Goal: Information Seeking & Learning: Learn about a topic

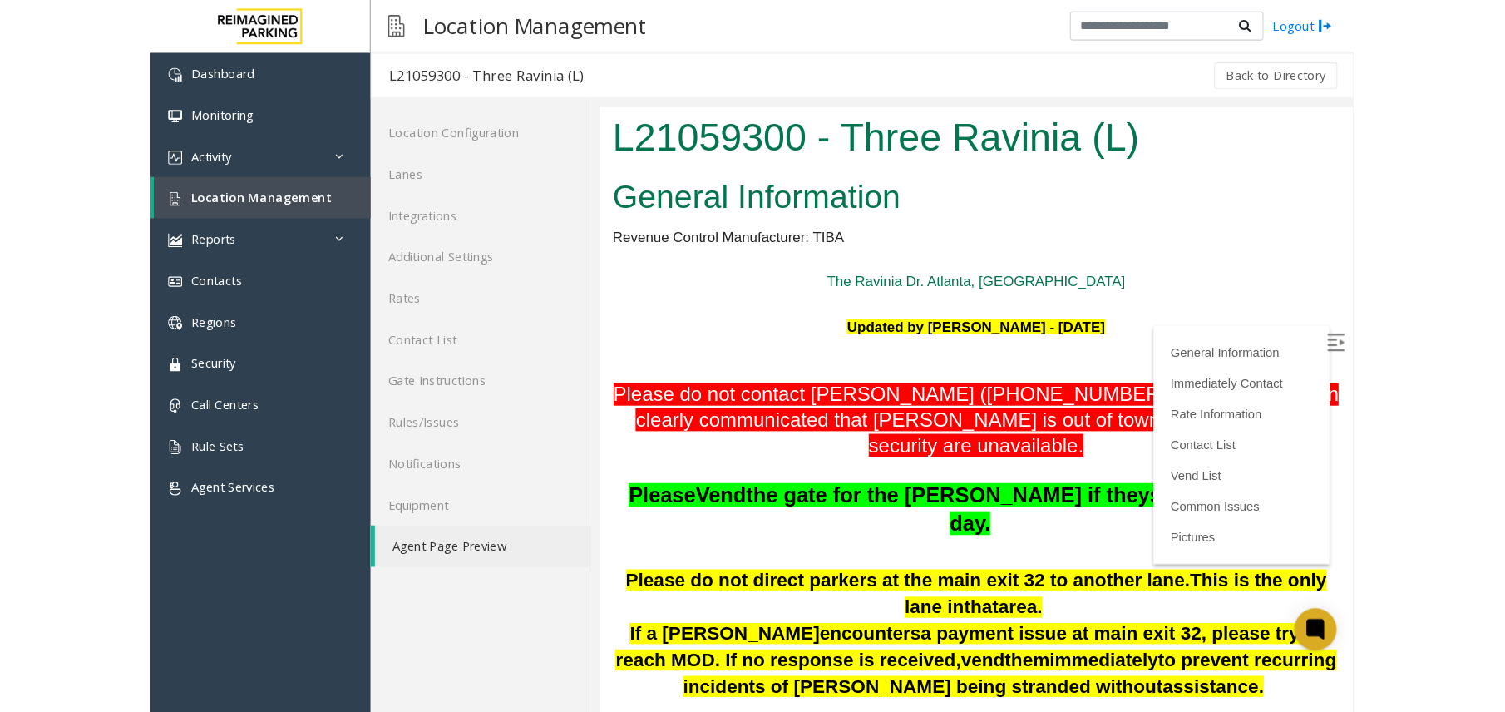
scroll to position [2084, 0]
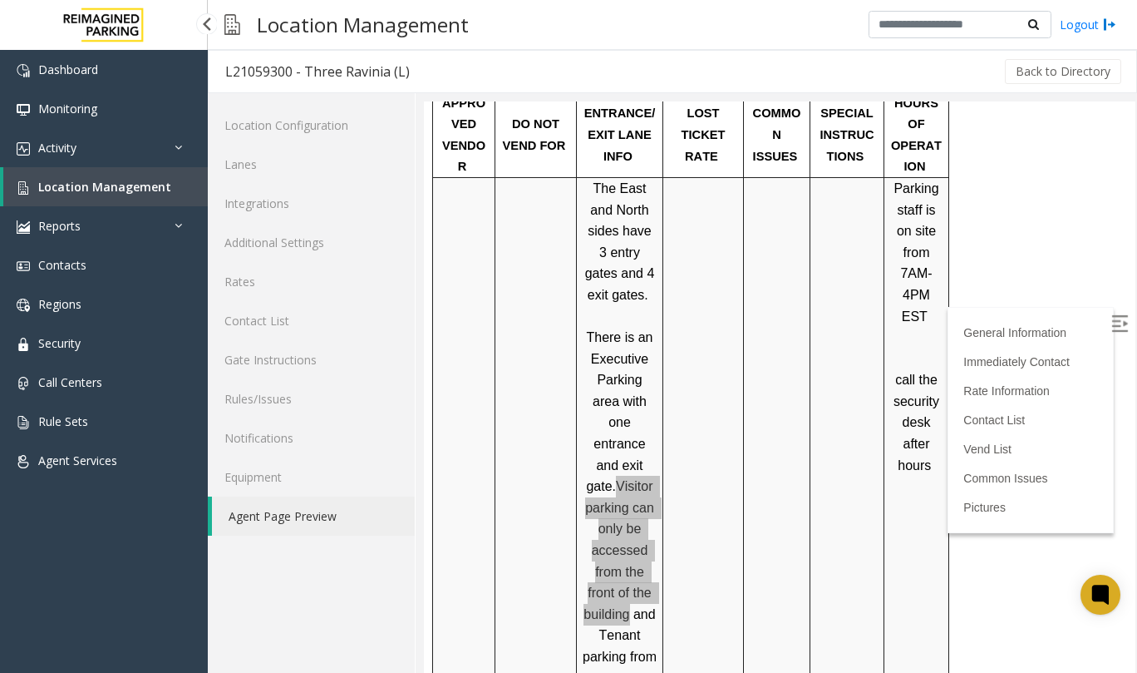
click at [85, 187] on span "Location Management" at bounding box center [104, 187] width 133 height 16
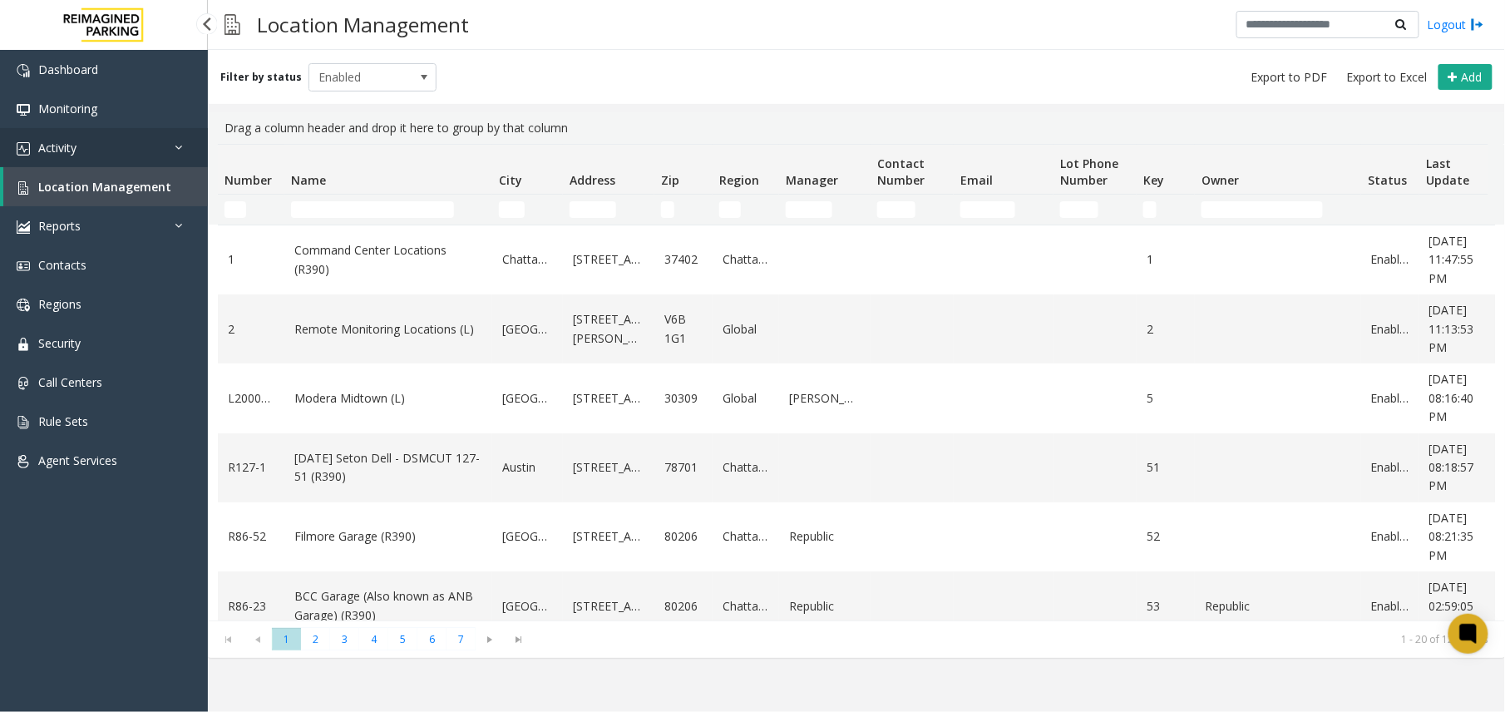
click at [116, 155] on link "Activity" at bounding box center [104, 147] width 208 height 39
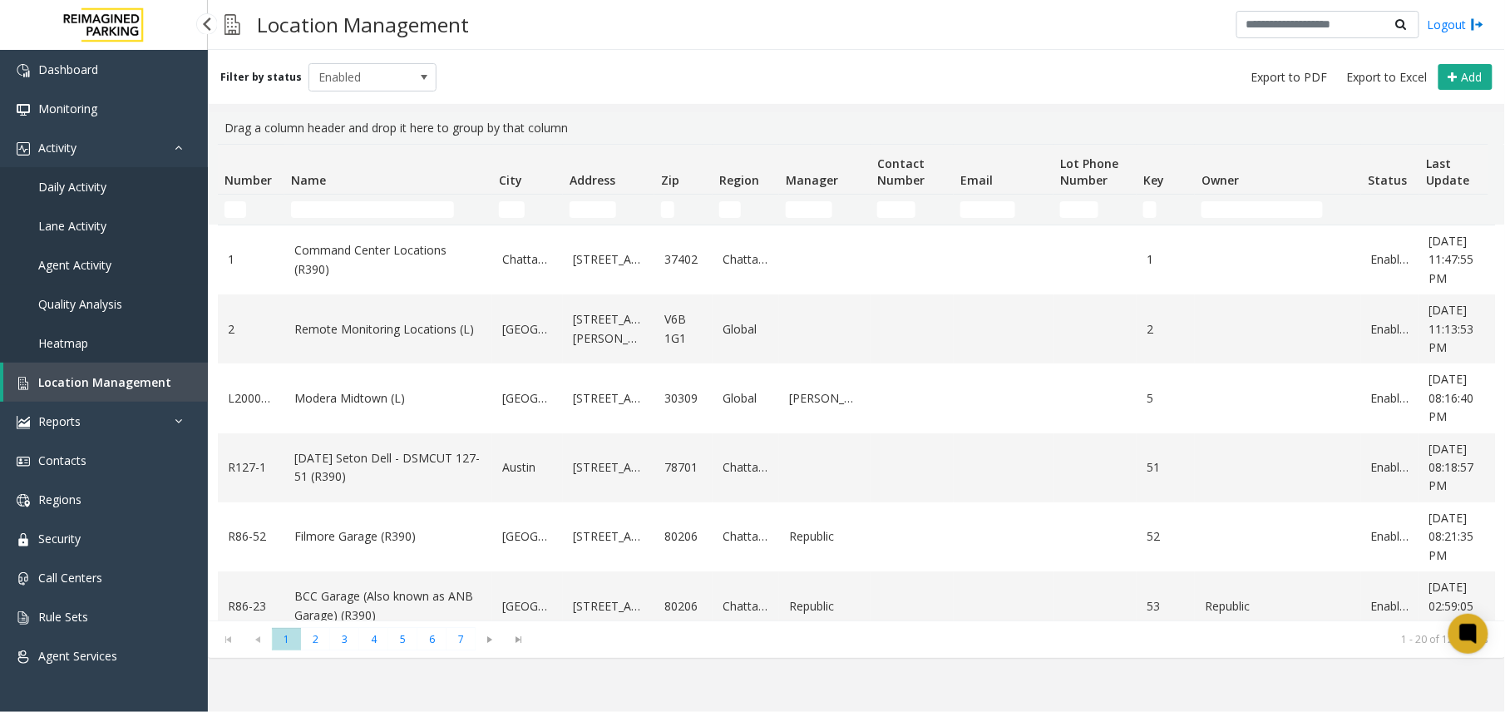
click at [58, 249] on link "Agent Activity" at bounding box center [104, 264] width 208 height 39
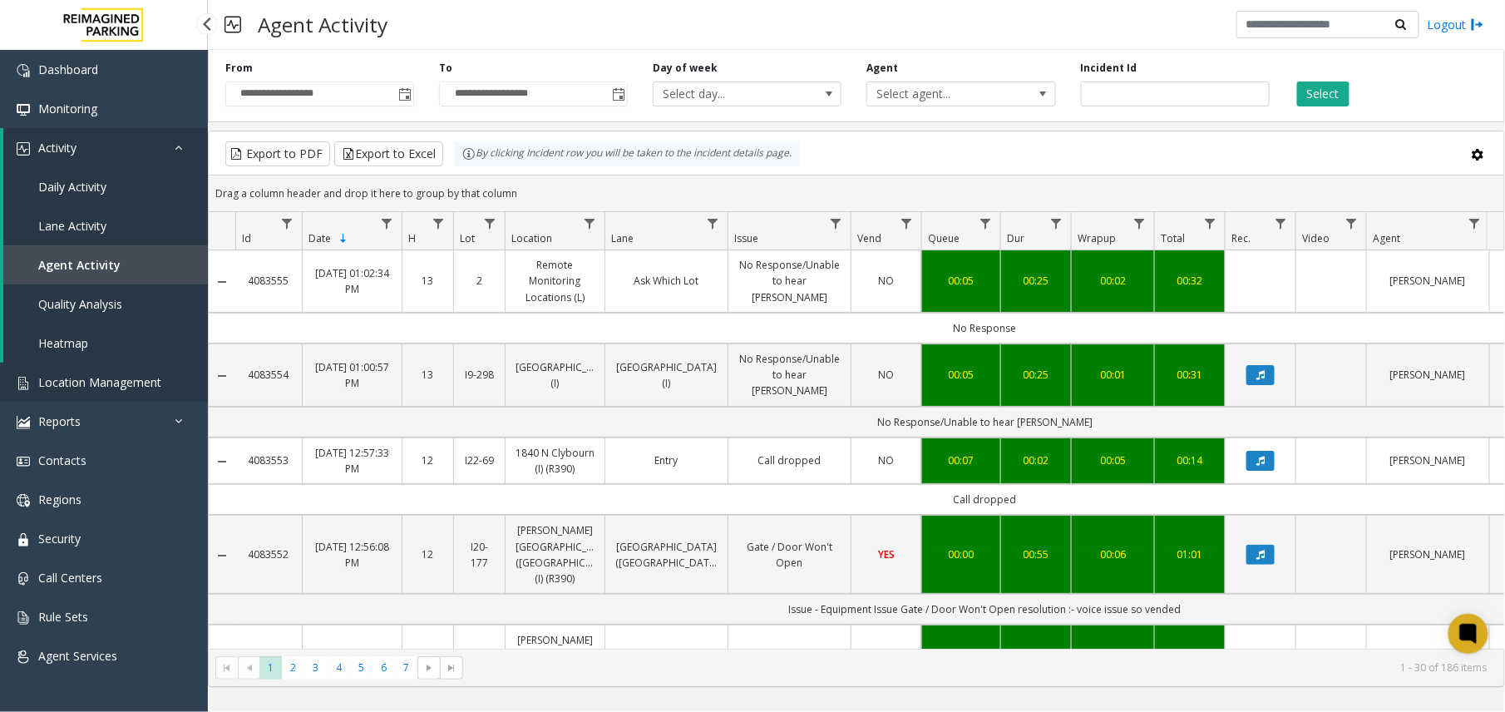
click at [81, 384] on span "Location Management" at bounding box center [99, 382] width 123 height 16
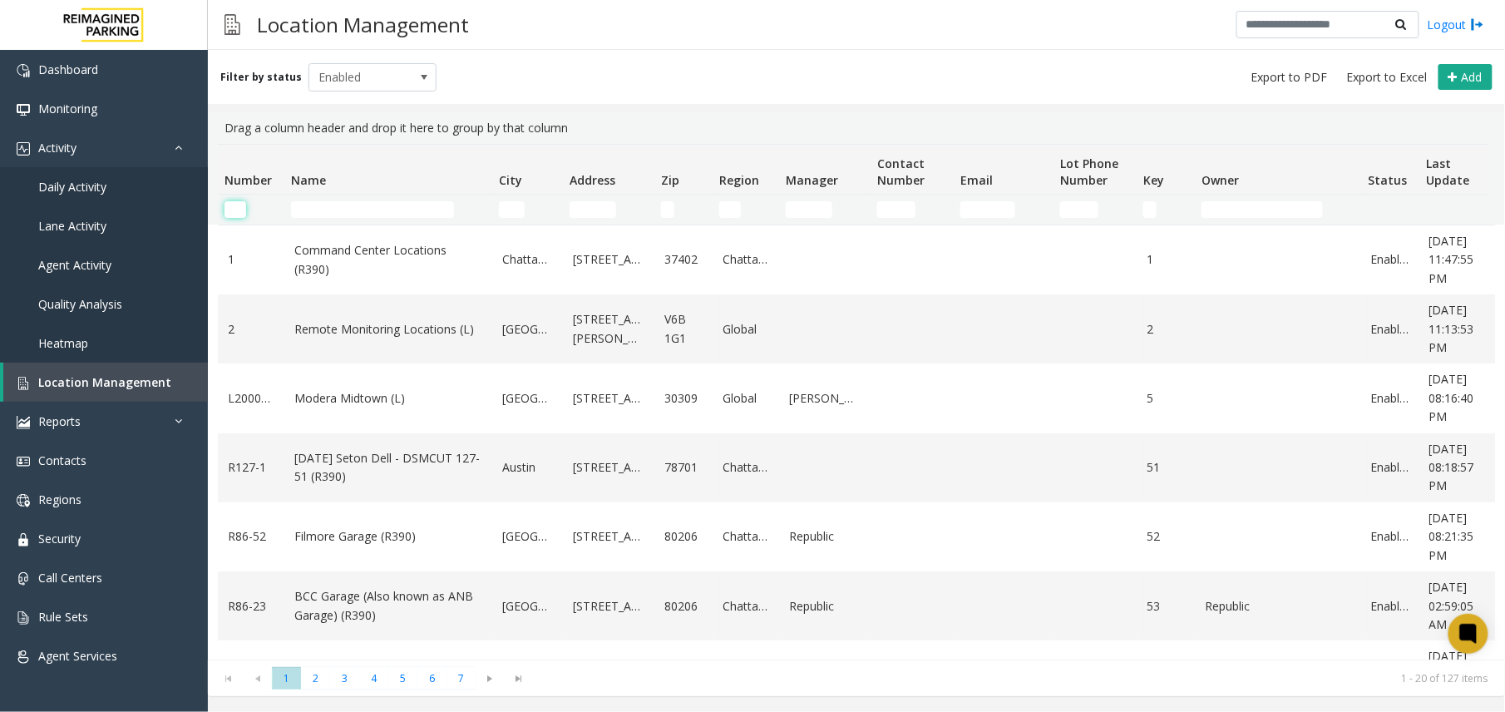
click at [236, 206] on input "Number Filter" at bounding box center [235, 209] width 22 height 17
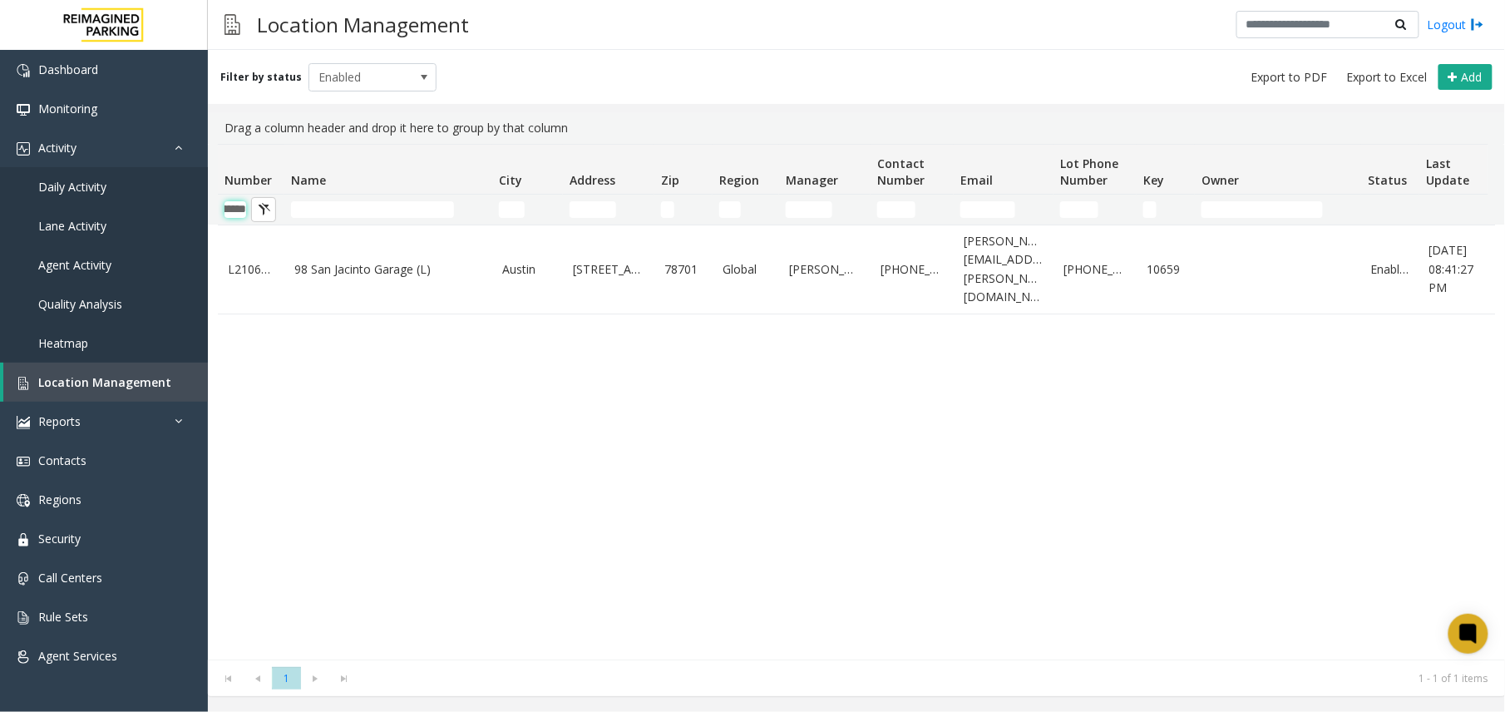
scroll to position [0, 41]
type input "********"
click at [254, 210] on button "Number Filter" at bounding box center [263, 209] width 25 height 25
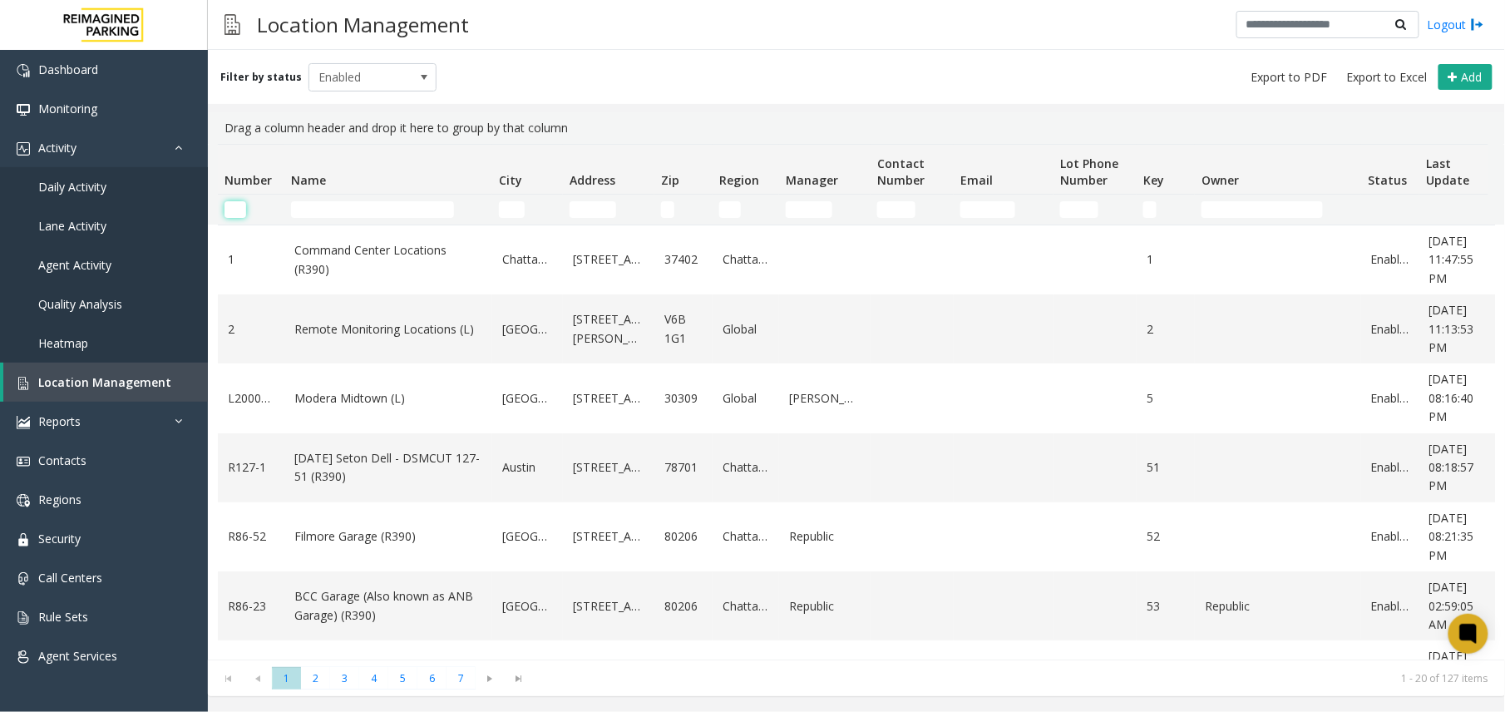
click at [236, 206] on input "Number Filter" at bounding box center [235, 209] width 22 height 17
click at [236, 210] on input "Number Filter" at bounding box center [235, 209] width 22 height 17
paste input "*"
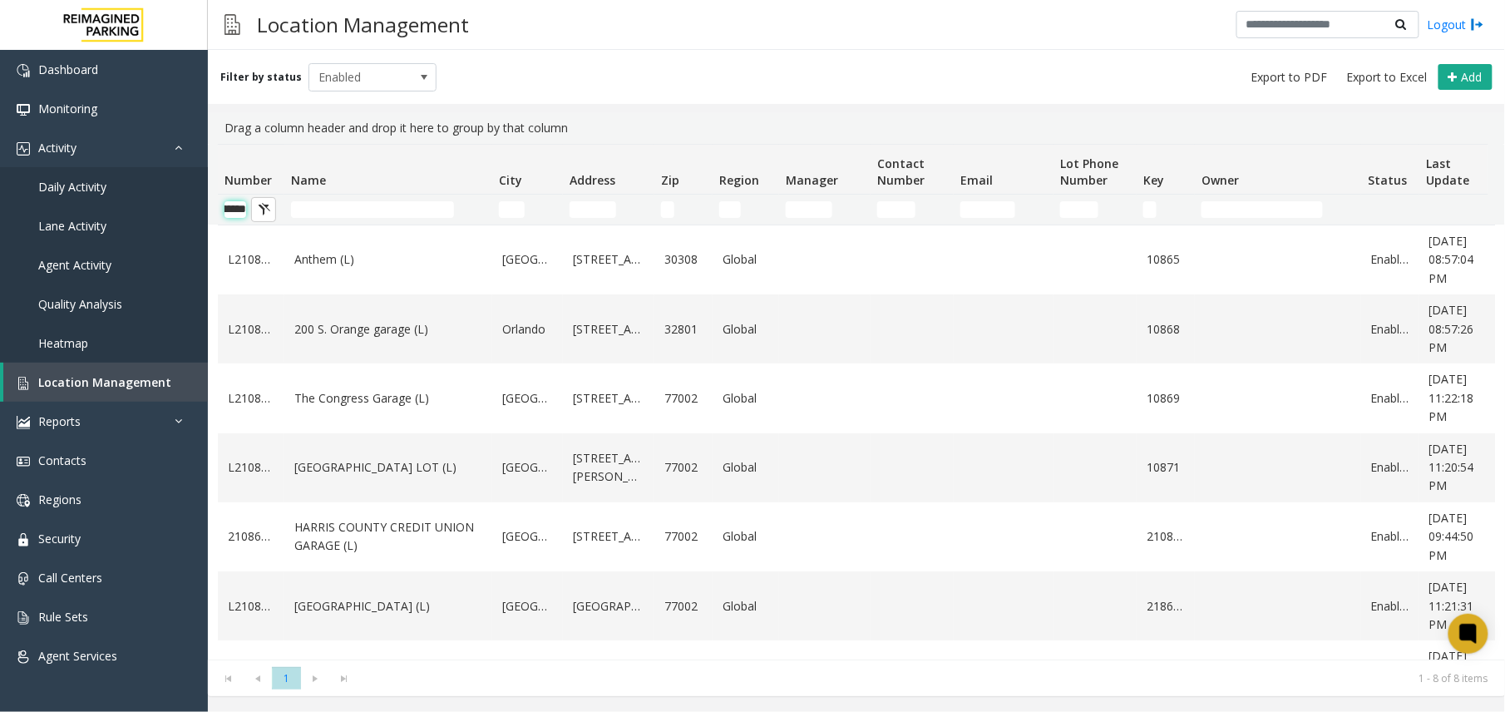
scroll to position [0, 41]
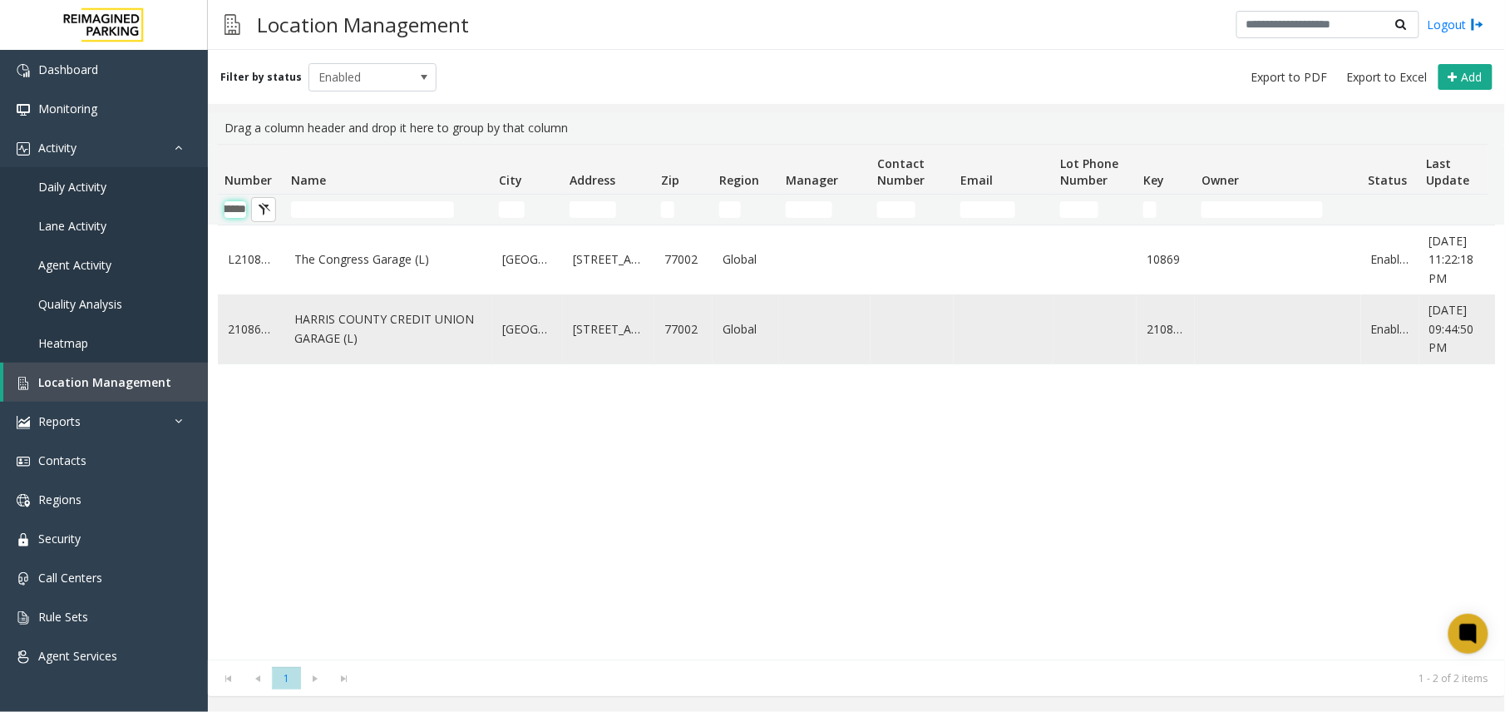
type input "********"
click at [369, 344] on link "HARRIS COUNTY CREDIT UNION GARAGE (L)" at bounding box center [388, 328] width 188 height 37
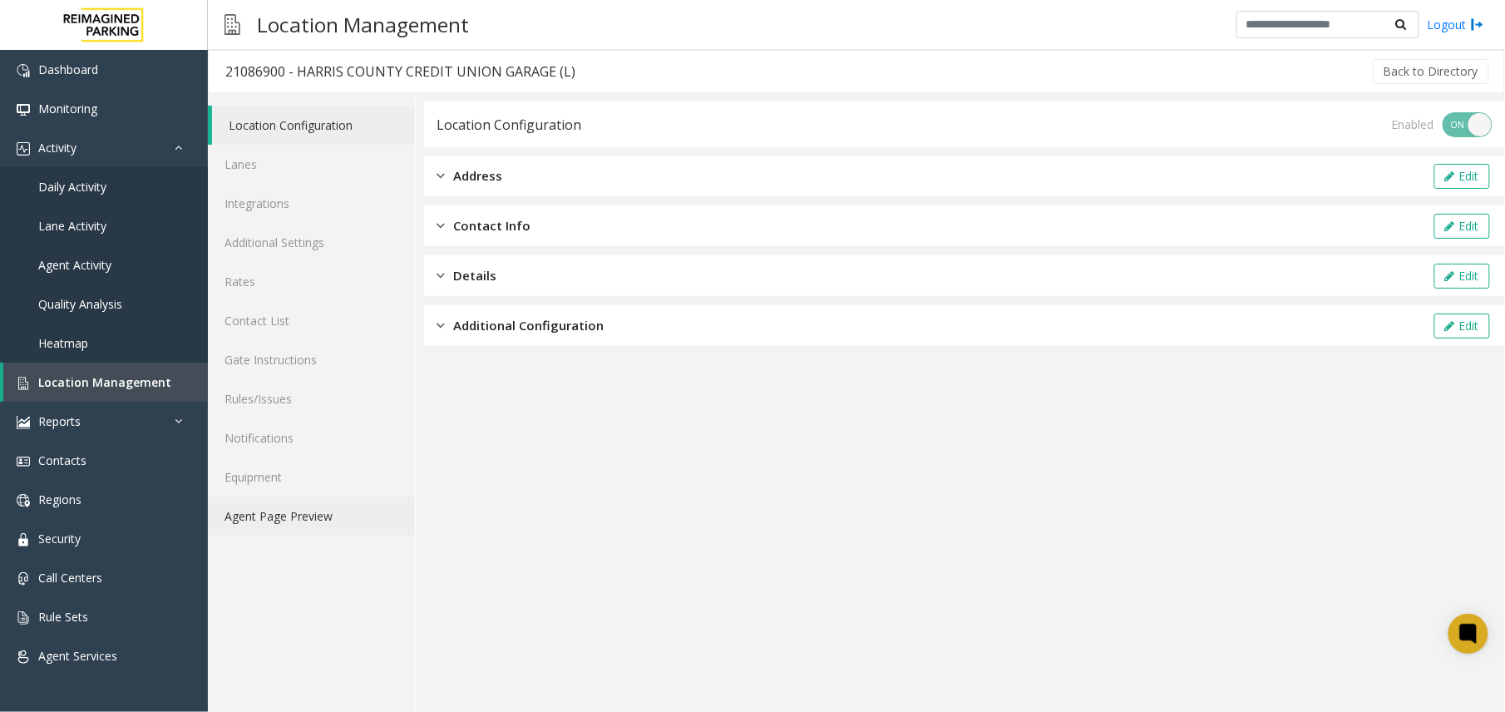
click at [298, 527] on link "Agent Page Preview" at bounding box center [311, 515] width 207 height 39
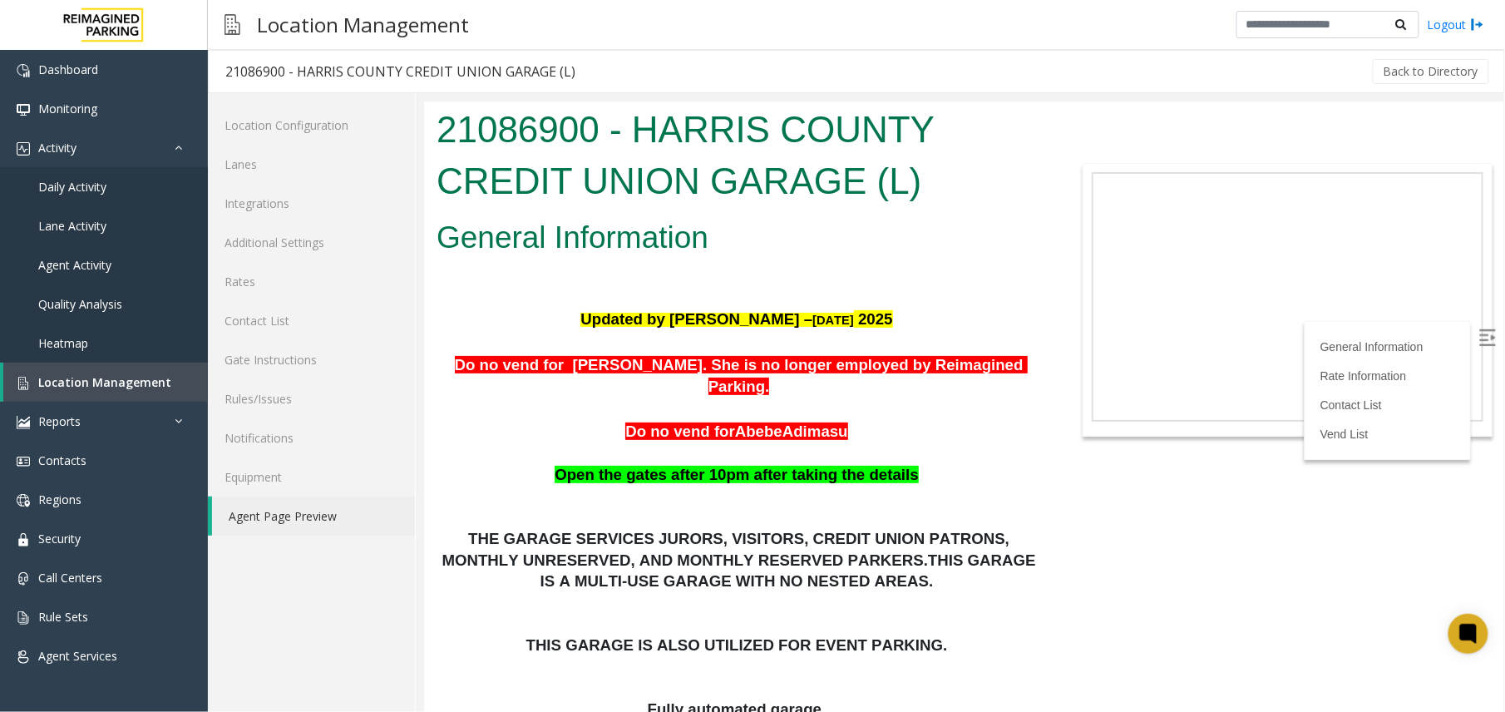
click at [239, 67] on div "21086900 - HARRIS COUNTY CREDIT UNION GARAGE (L)" at bounding box center [400, 72] width 350 height 22
copy div "21086900"
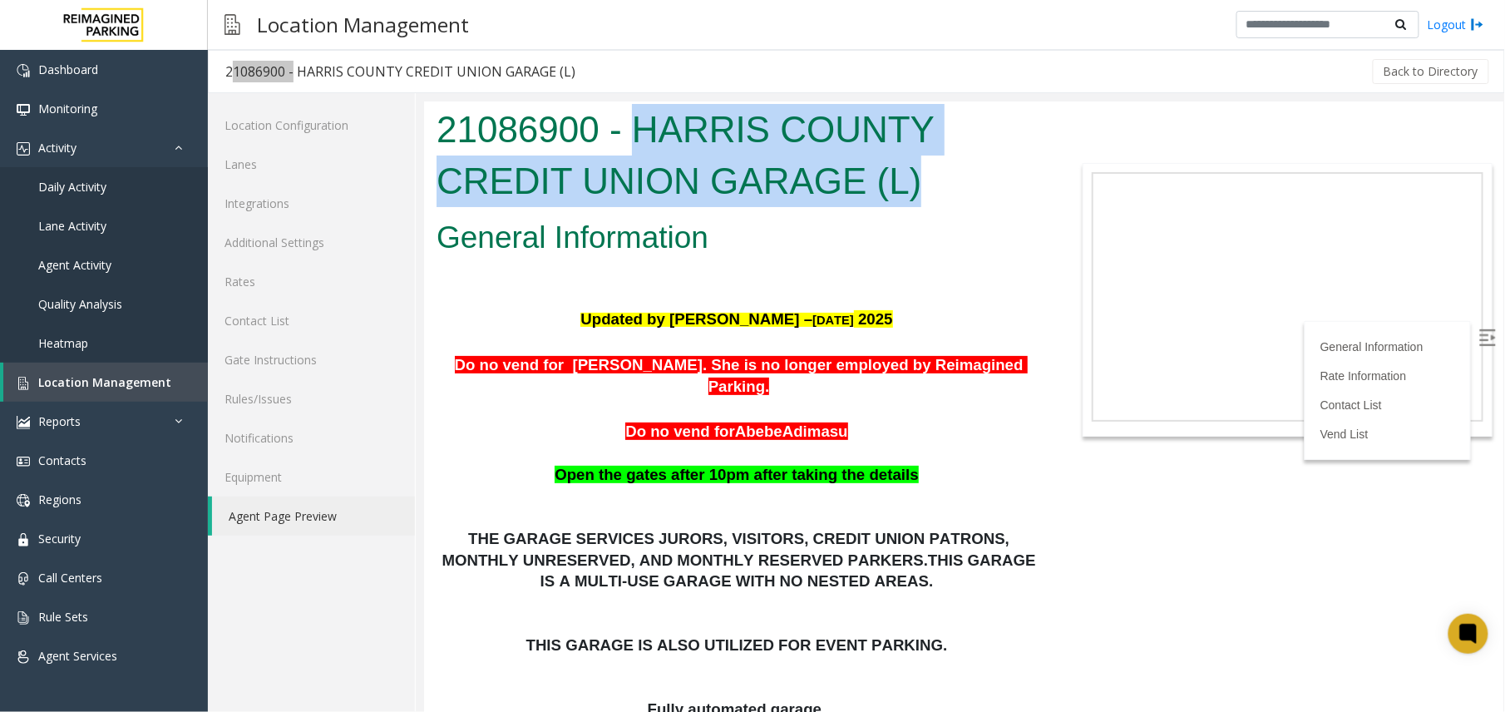
drag, startPoint x: 948, startPoint y: 188, endPoint x: 628, endPoint y: 121, distance: 327.1
click at [628, 121] on h1 "21086900 - HARRIS COUNTY CREDIT UNION GARAGE (L)" at bounding box center [738, 154] width 604 height 102
copy h1 "HARRIS COUNTY CREDIT UNION GARAGE (L)"
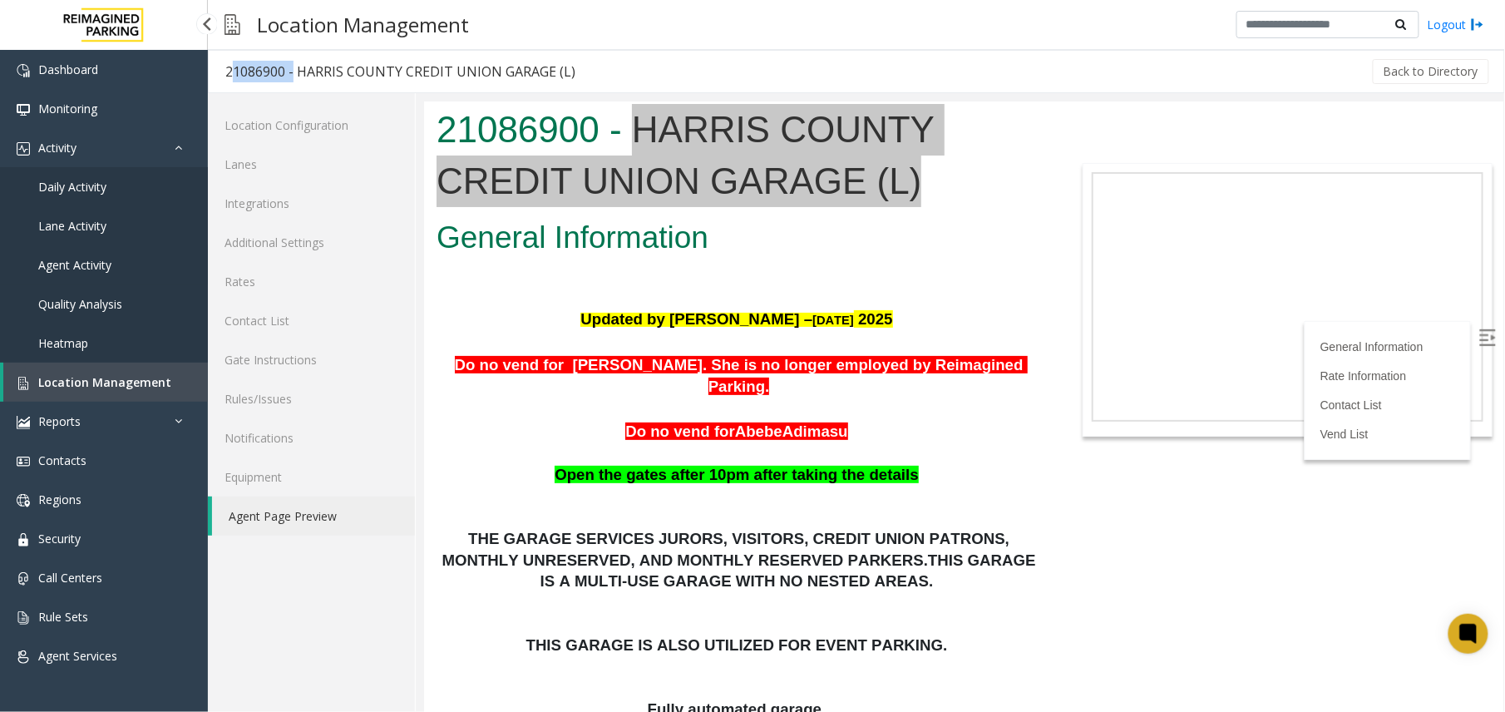
click at [77, 259] on span "Agent Activity" at bounding box center [74, 265] width 73 height 16
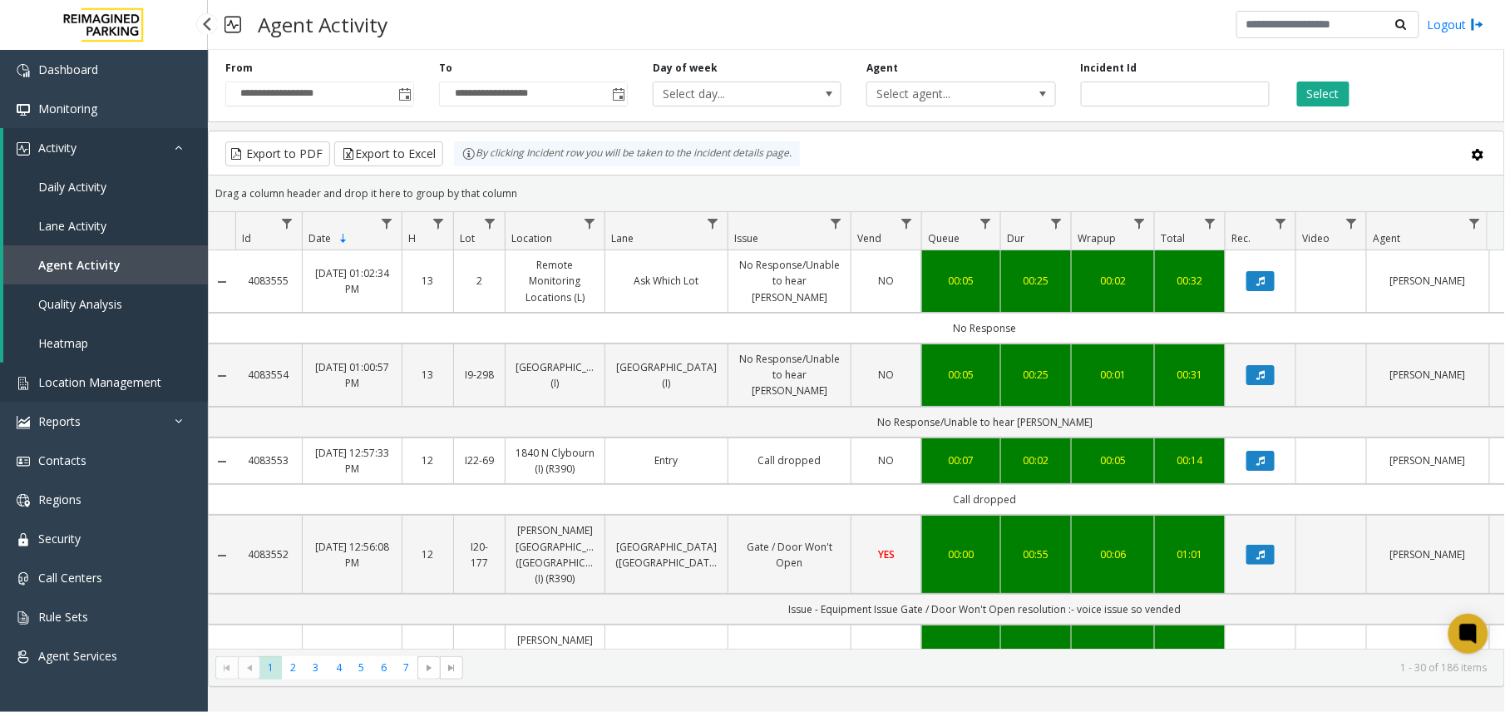
click at [124, 374] on span "Location Management" at bounding box center [99, 382] width 123 height 16
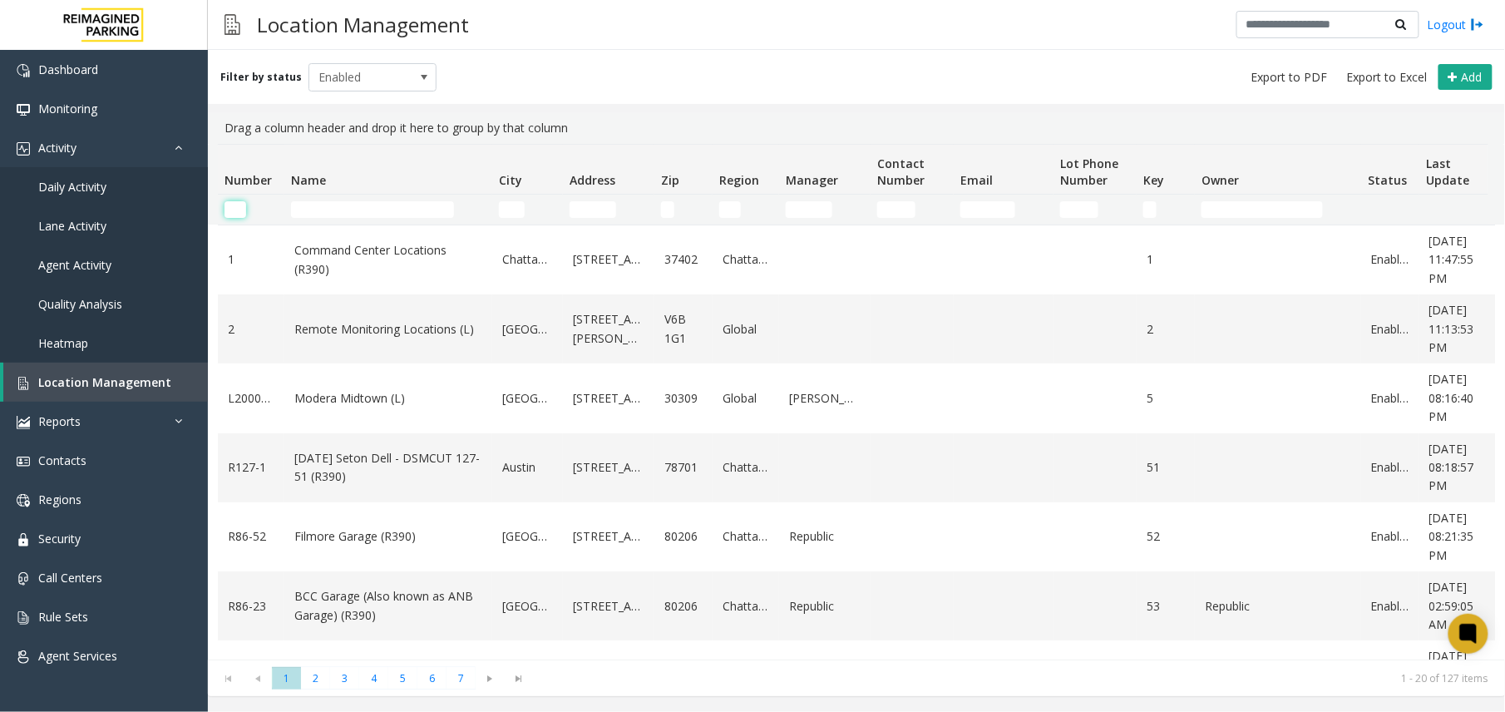
click at [236, 211] on input "Number Filter" at bounding box center [235, 209] width 22 height 17
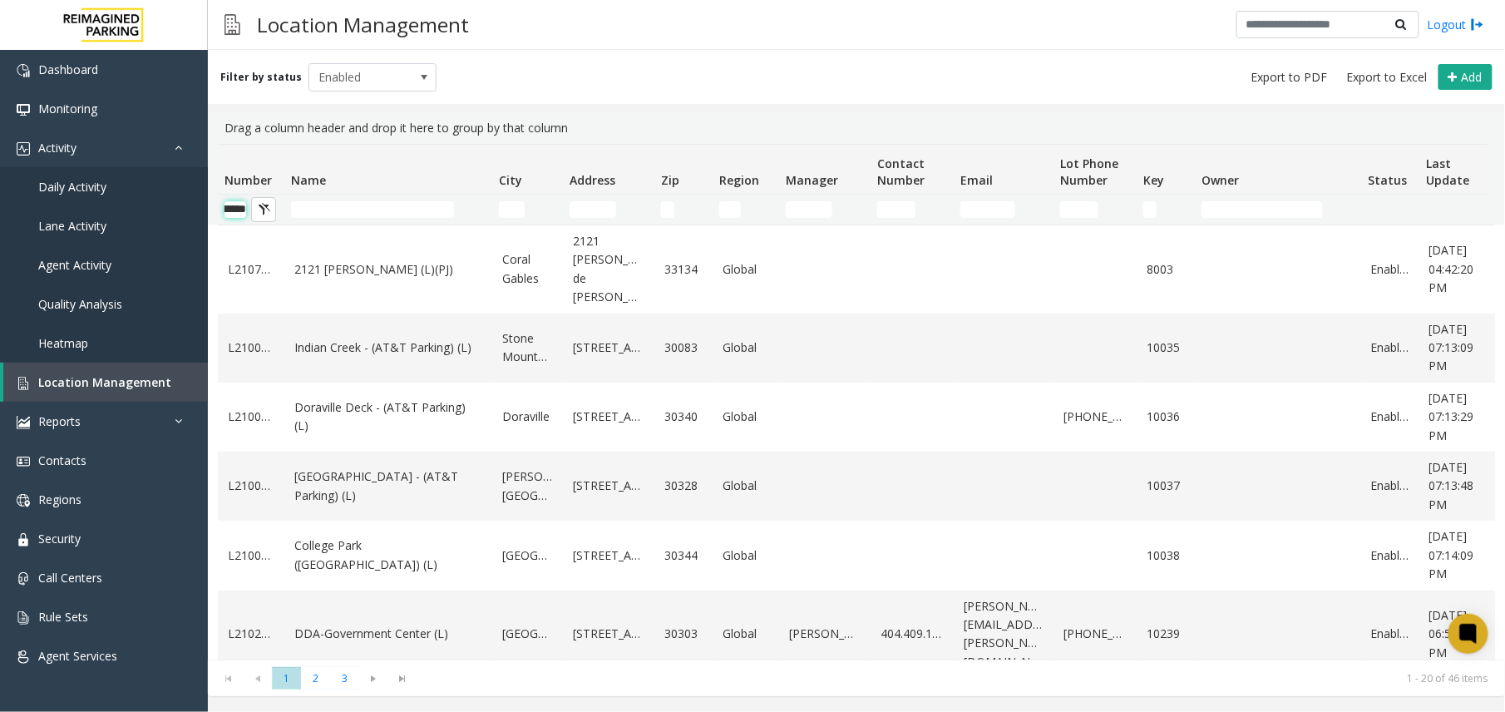
scroll to position [0, 41]
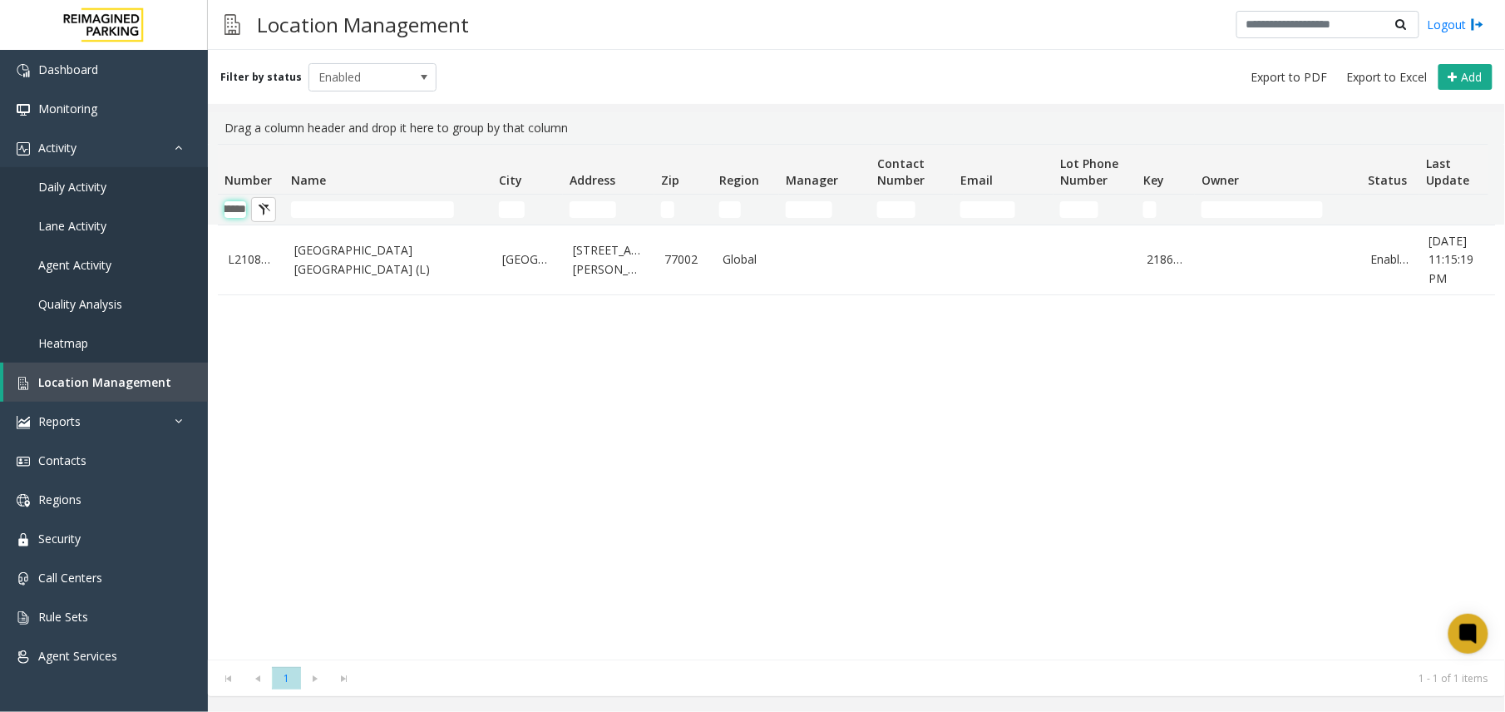
type input "********"
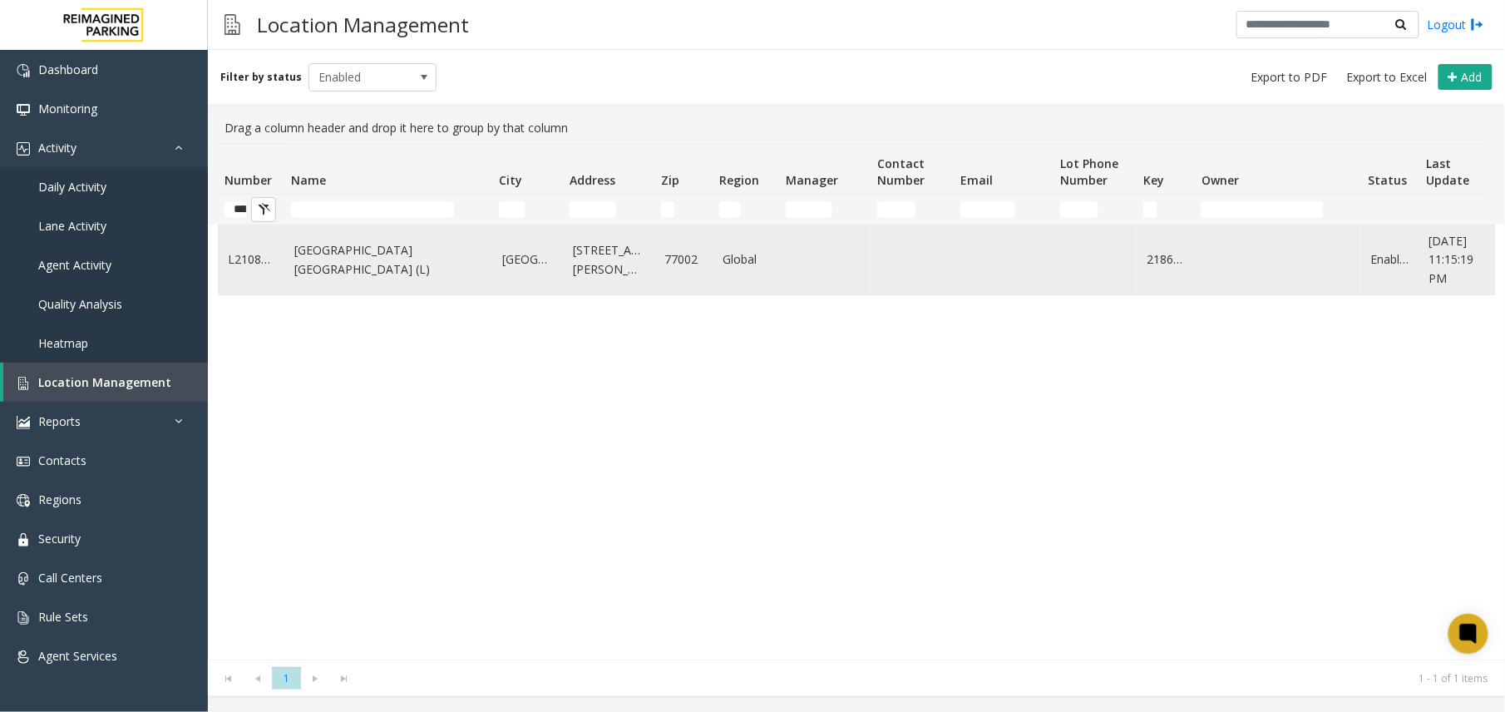
click at [363, 273] on link "[GEOGRAPHIC_DATA] [GEOGRAPHIC_DATA] (L)" at bounding box center [388, 259] width 188 height 37
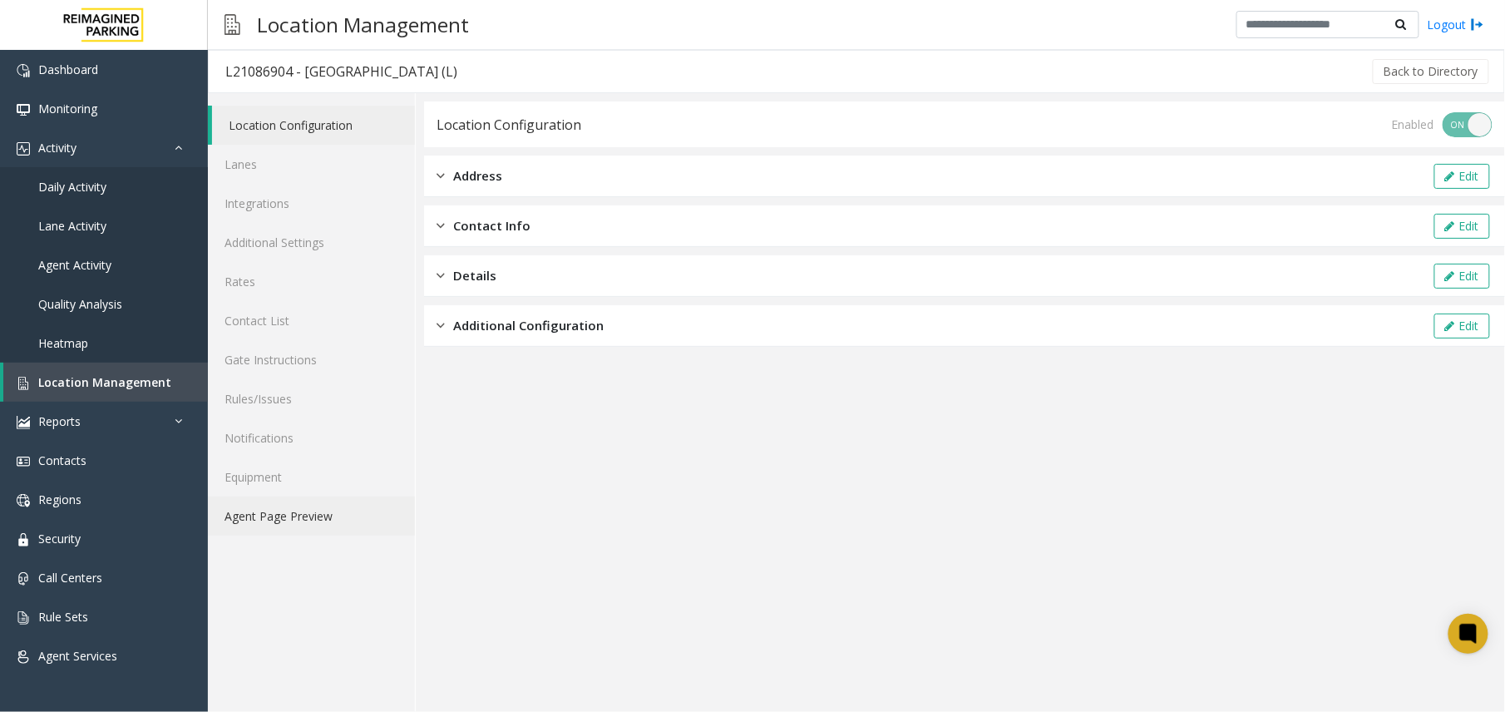
click at [320, 516] on link "Agent Page Preview" at bounding box center [311, 515] width 207 height 39
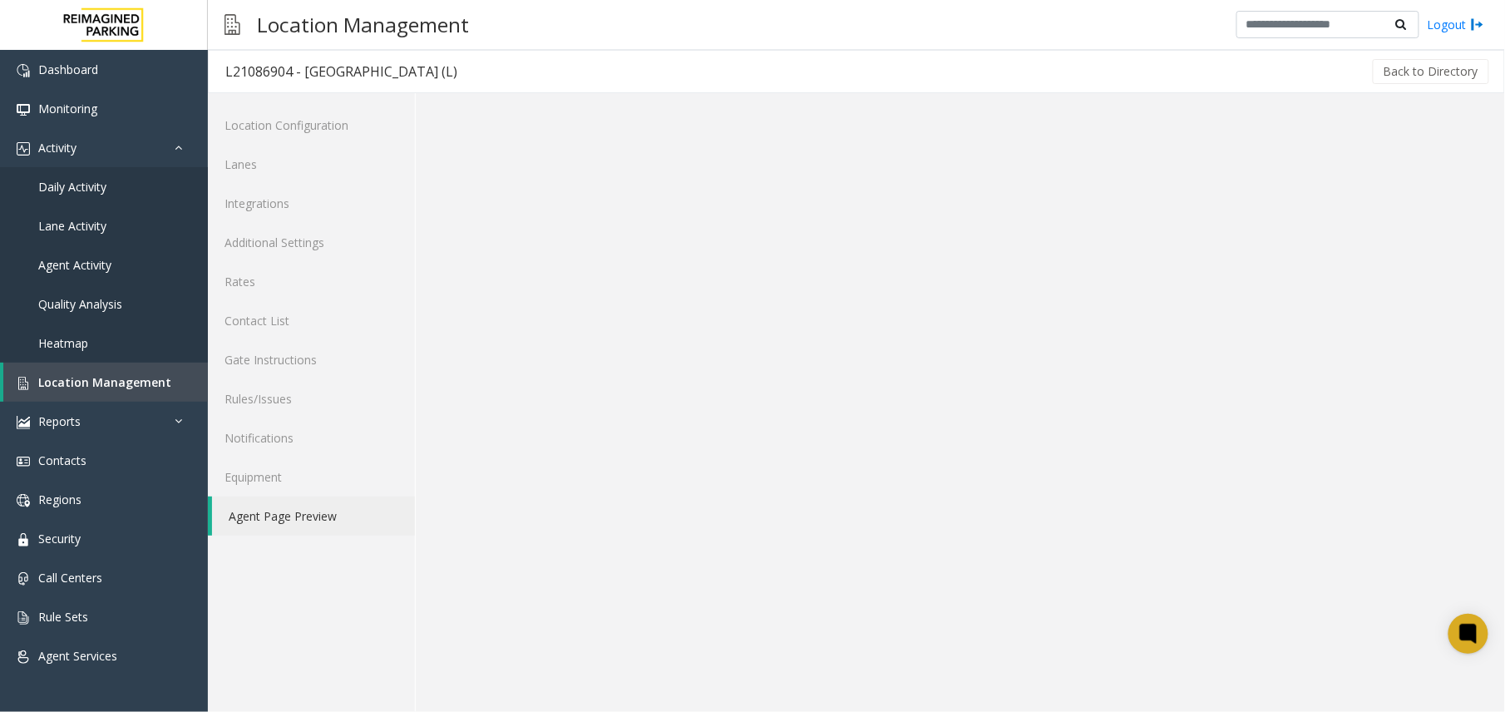
click at [248, 80] on div "L21086904 - [GEOGRAPHIC_DATA] (L)" at bounding box center [341, 72] width 232 height 22
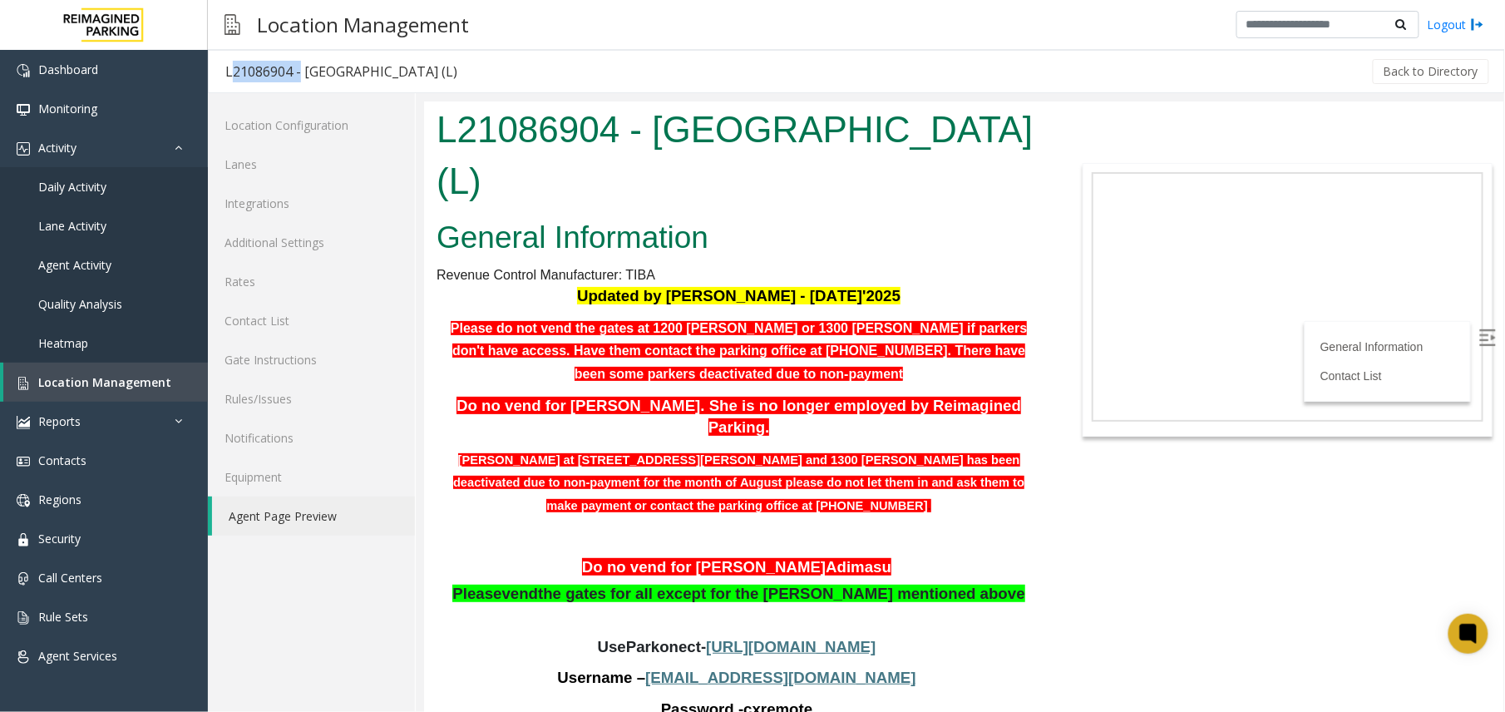
copy div "L21086904"
drag, startPoint x: 869, startPoint y: 184, endPoint x: 654, endPoint y: 124, distance: 222.7
click at [654, 124] on h1 "L21086904 - [GEOGRAPHIC_DATA] (L)" at bounding box center [738, 154] width 604 height 102
copy h1 "[GEOGRAPHIC_DATA] [GEOGRAPHIC_DATA] (L)"
click at [81, 376] on span "Location Management" at bounding box center [104, 382] width 133 height 16
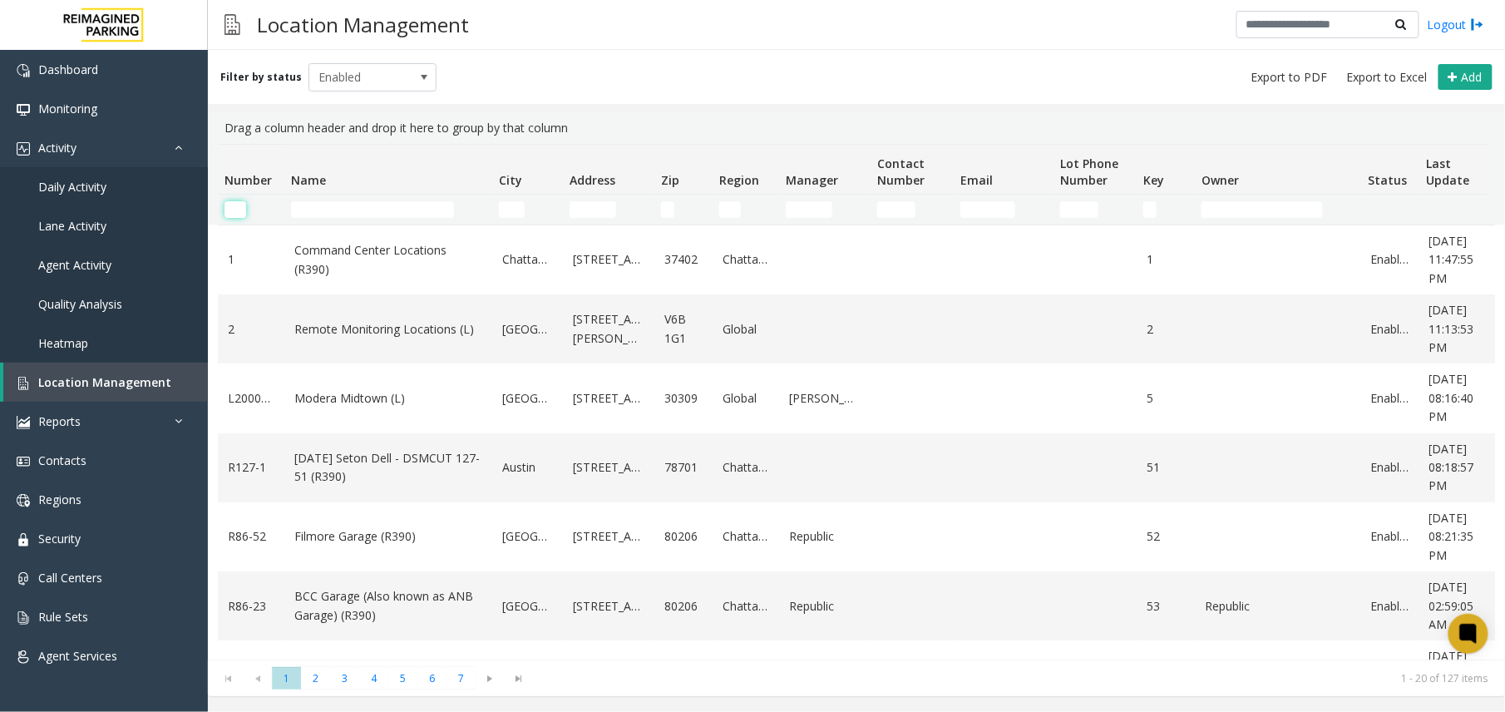
click at [227, 208] on input "Number Filter" at bounding box center [235, 209] width 22 height 17
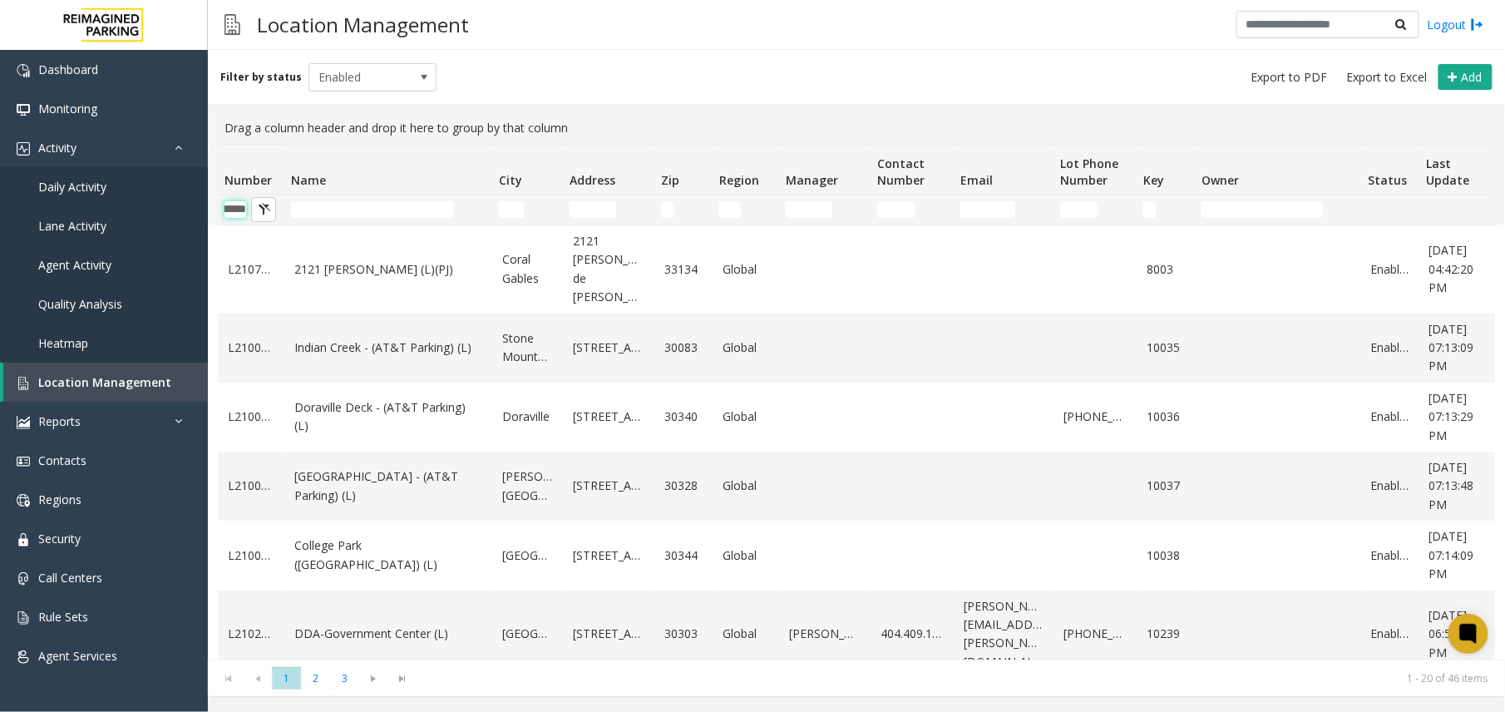
scroll to position [0, 41]
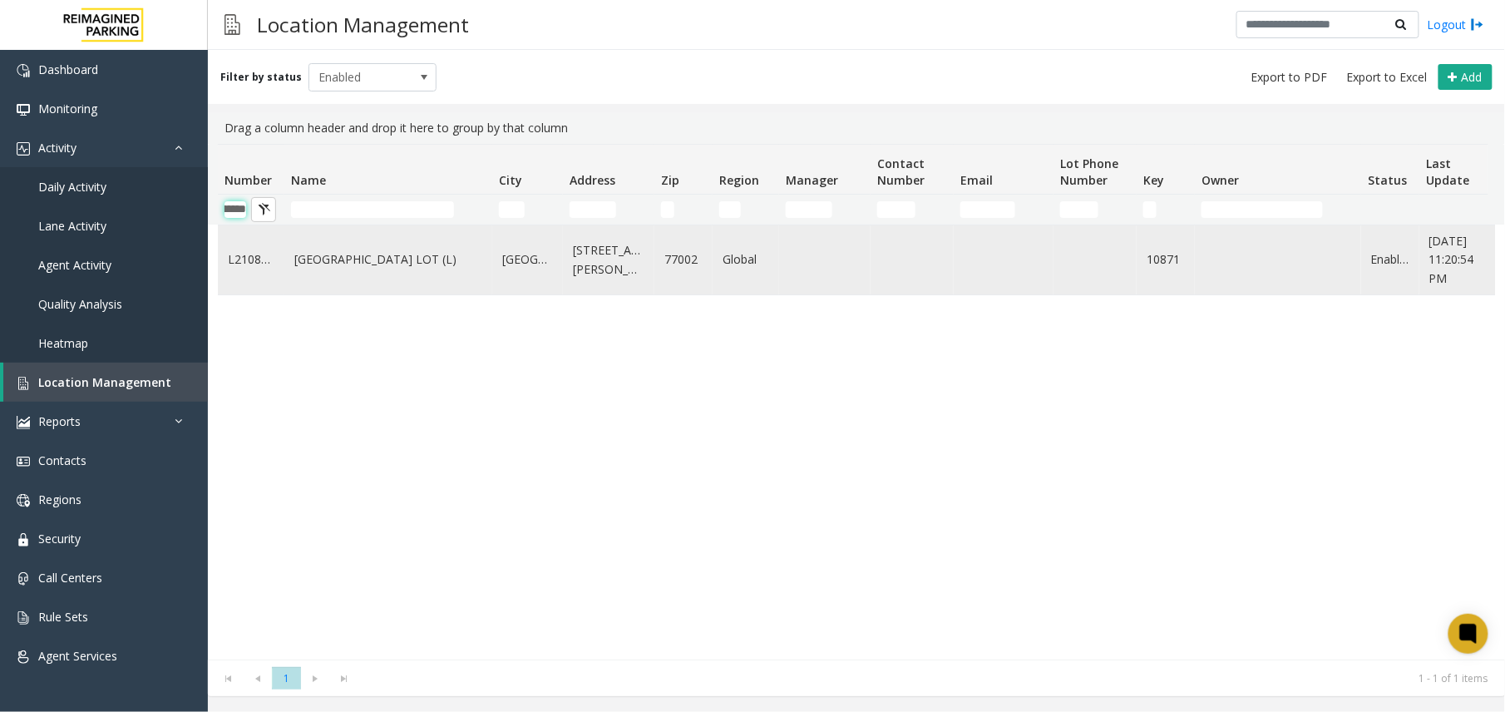
type input "********"
click at [387, 269] on link "[GEOGRAPHIC_DATA] LOT (L)" at bounding box center [388, 259] width 188 height 18
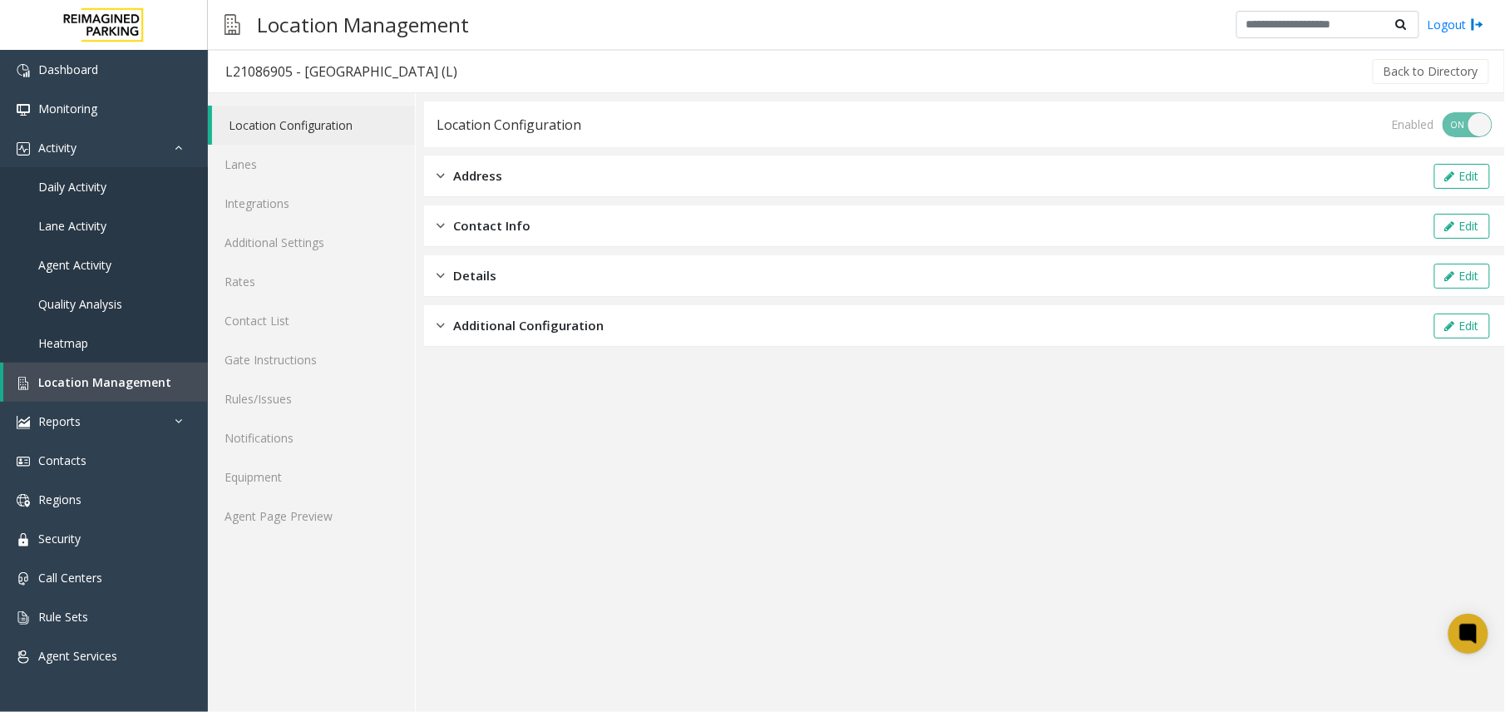
click at [268, 544] on div "Location Configuration Lanes Integrations Additional Settings Rates Contact Lis…" at bounding box center [312, 402] width 208 height 619
click at [276, 534] on link "Agent Page Preview" at bounding box center [311, 515] width 207 height 39
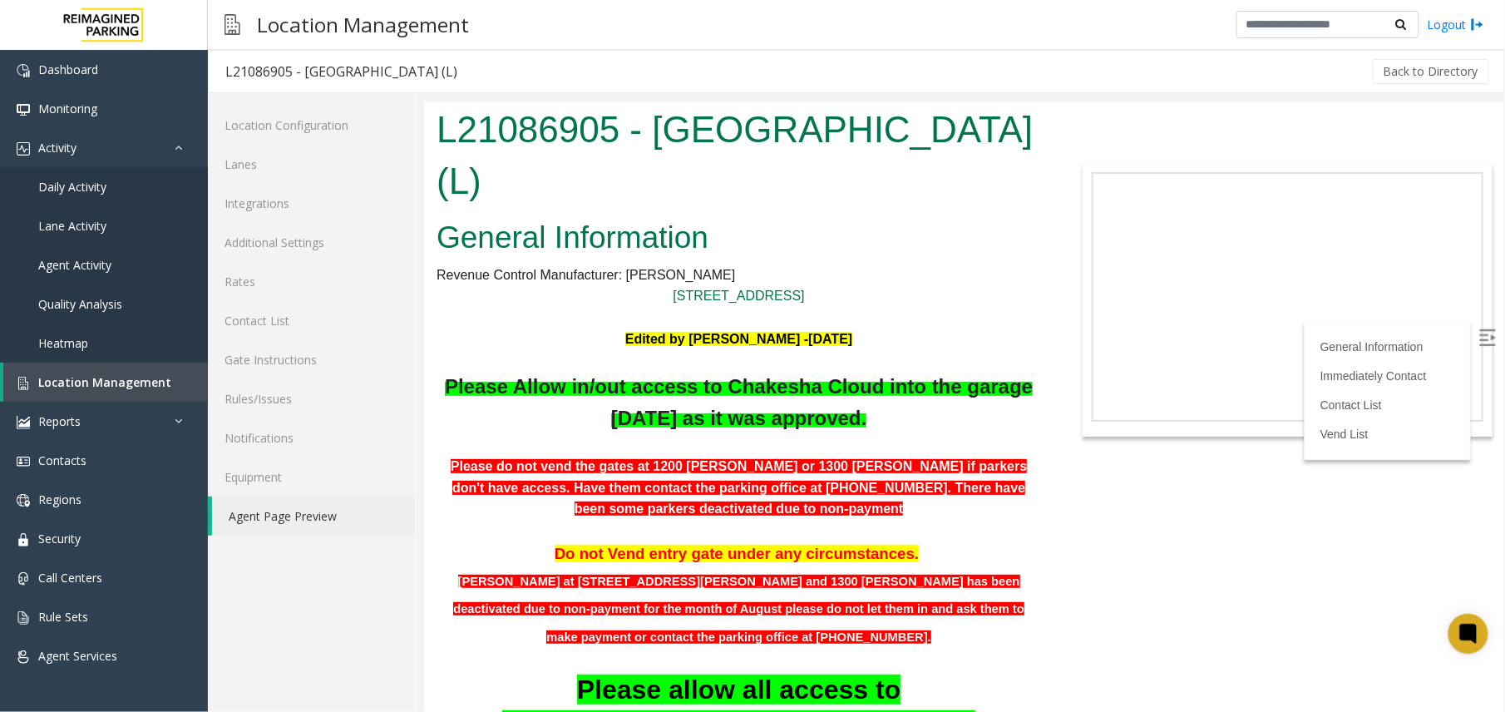
drag, startPoint x: 889, startPoint y: 191, endPoint x: 659, endPoint y: 131, distance: 238.2
click at [659, 131] on h1 "L21086905 - [GEOGRAPHIC_DATA] (L)" at bounding box center [738, 154] width 604 height 102
click at [250, 70] on div "L21086905 - [GEOGRAPHIC_DATA] (L)" at bounding box center [341, 72] width 232 height 22
copy div "L21086905"
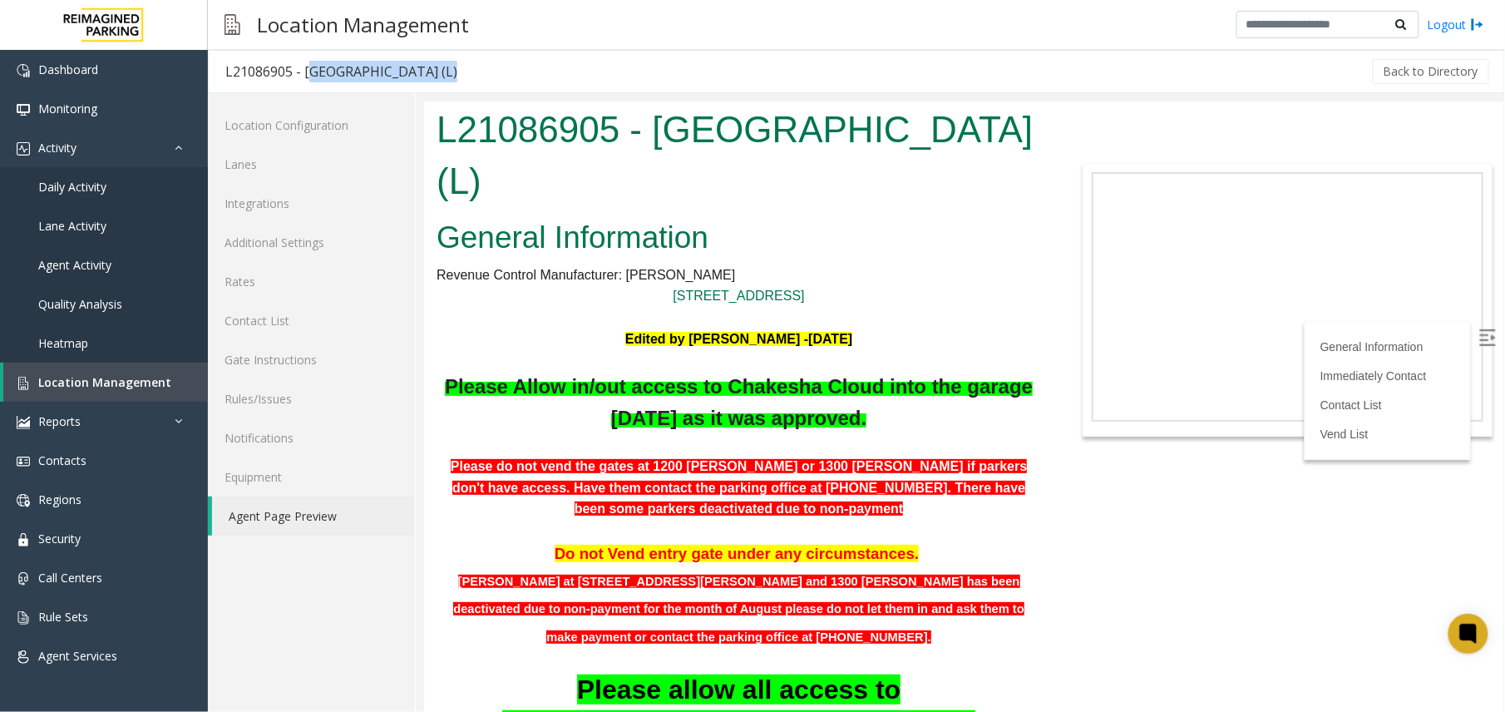
drag, startPoint x: 572, startPoint y: 67, endPoint x: 304, endPoint y: 76, distance: 267.9
click at [304, 76] on div "L21086905 - [GEOGRAPHIC_DATA] (L) Back to Directory" at bounding box center [856, 71] width 1297 height 43
copy div "[GEOGRAPHIC_DATA] LOT (L)"
click at [80, 379] on span "Location Management" at bounding box center [104, 382] width 133 height 16
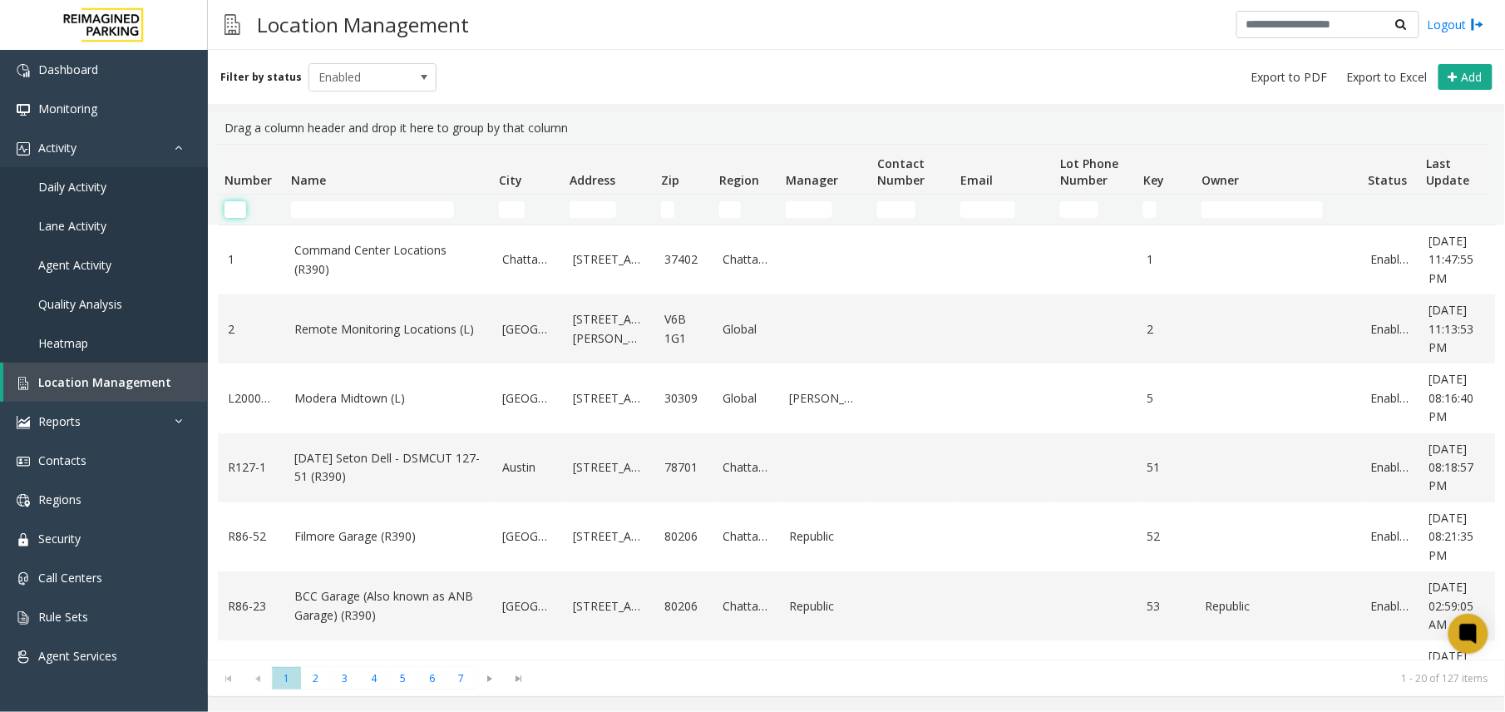
click at [234, 210] on input "Number Filter" at bounding box center [235, 209] width 22 height 17
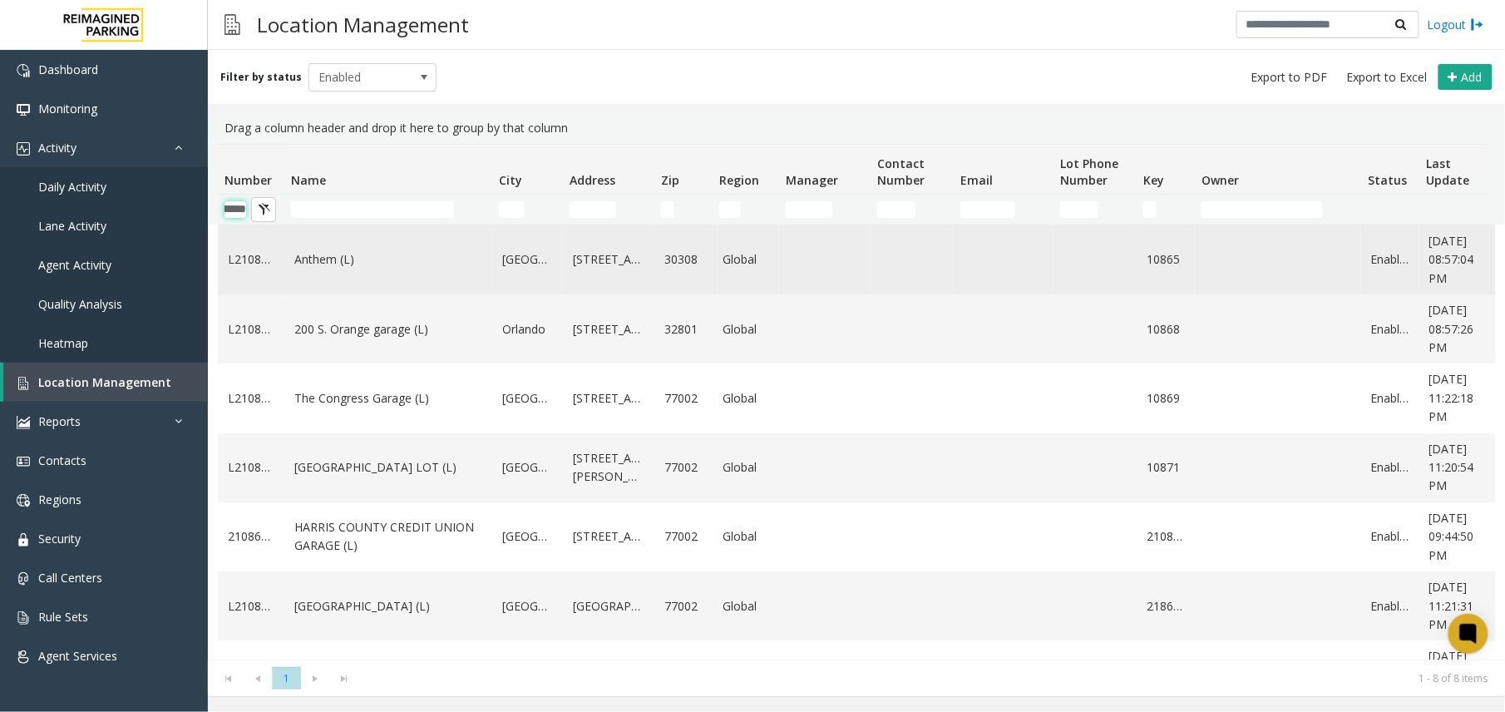
scroll to position [0, 41]
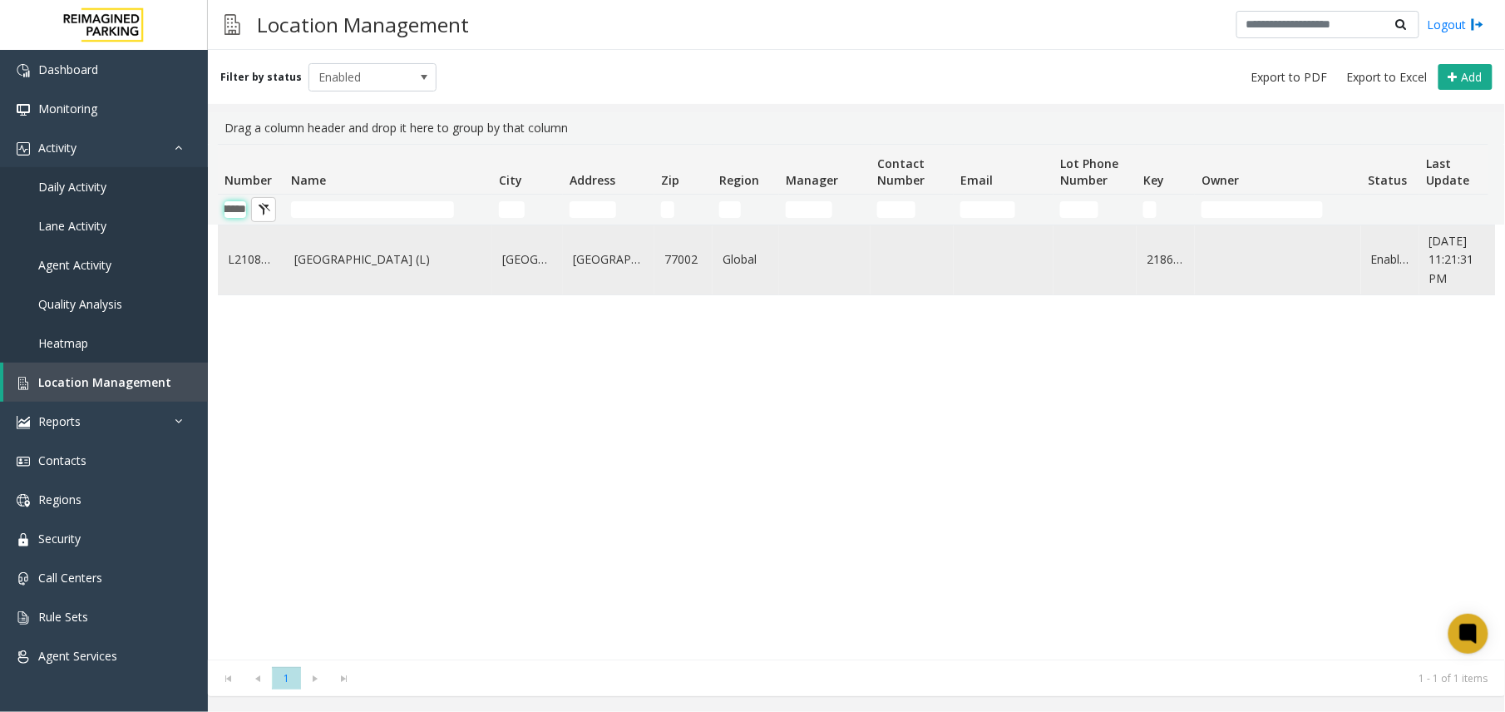
type input "********"
click at [417, 257] on link "[GEOGRAPHIC_DATA] (L)" at bounding box center [388, 259] width 188 height 18
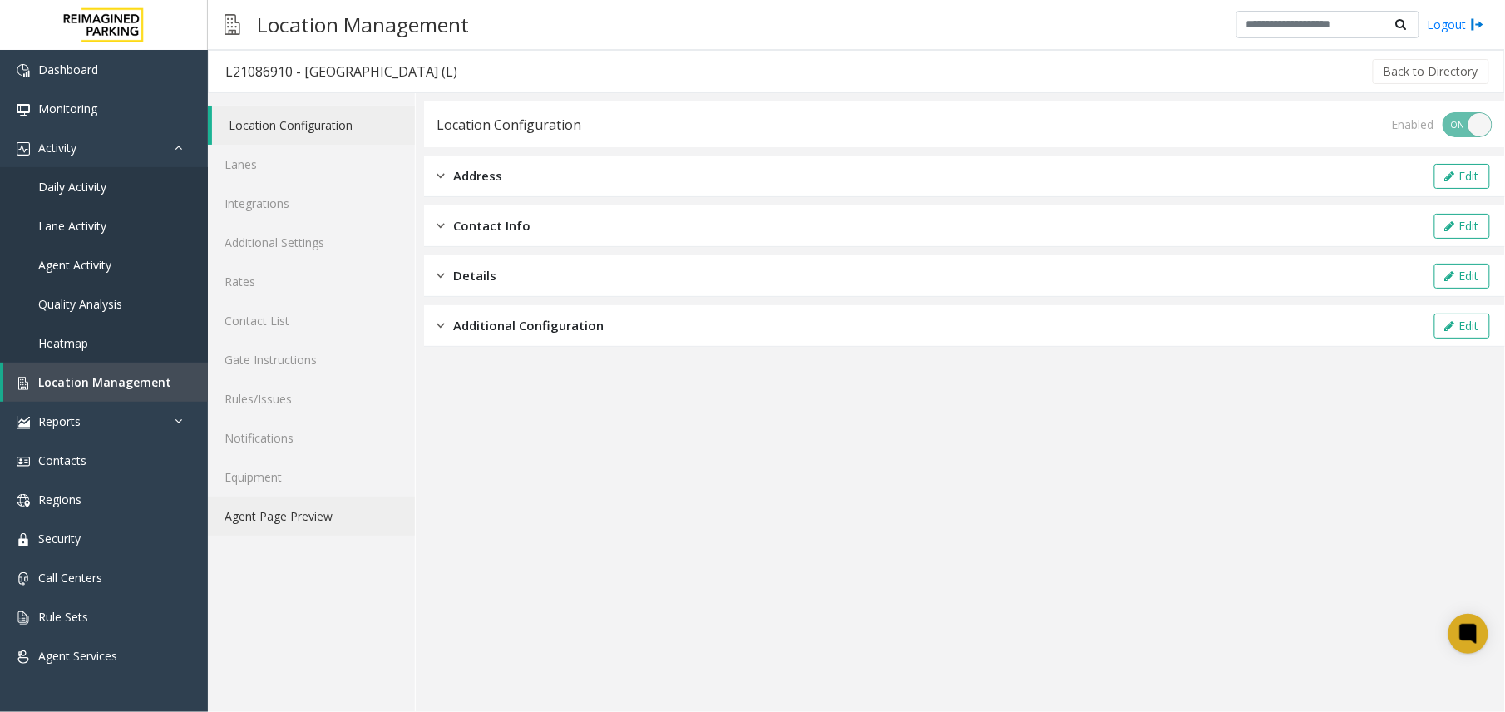
click at [334, 526] on link "Agent Page Preview" at bounding box center [311, 515] width 207 height 39
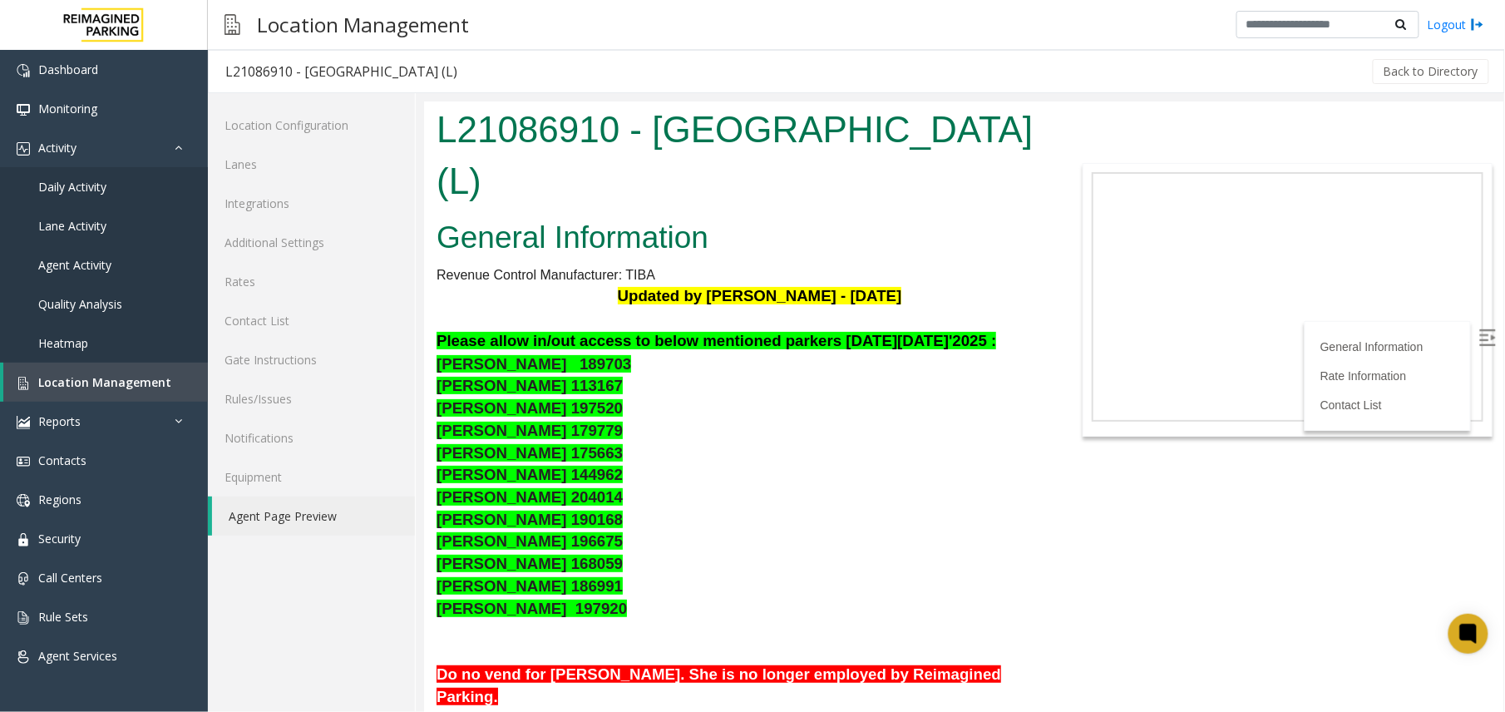
click at [496, 111] on h1 "L21086910 - [GEOGRAPHIC_DATA] (L)" at bounding box center [738, 154] width 604 height 102
copy h1 "L21086910"
click at [261, 73] on div "L21086910 - [GEOGRAPHIC_DATA] (L)" at bounding box center [341, 72] width 232 height 22
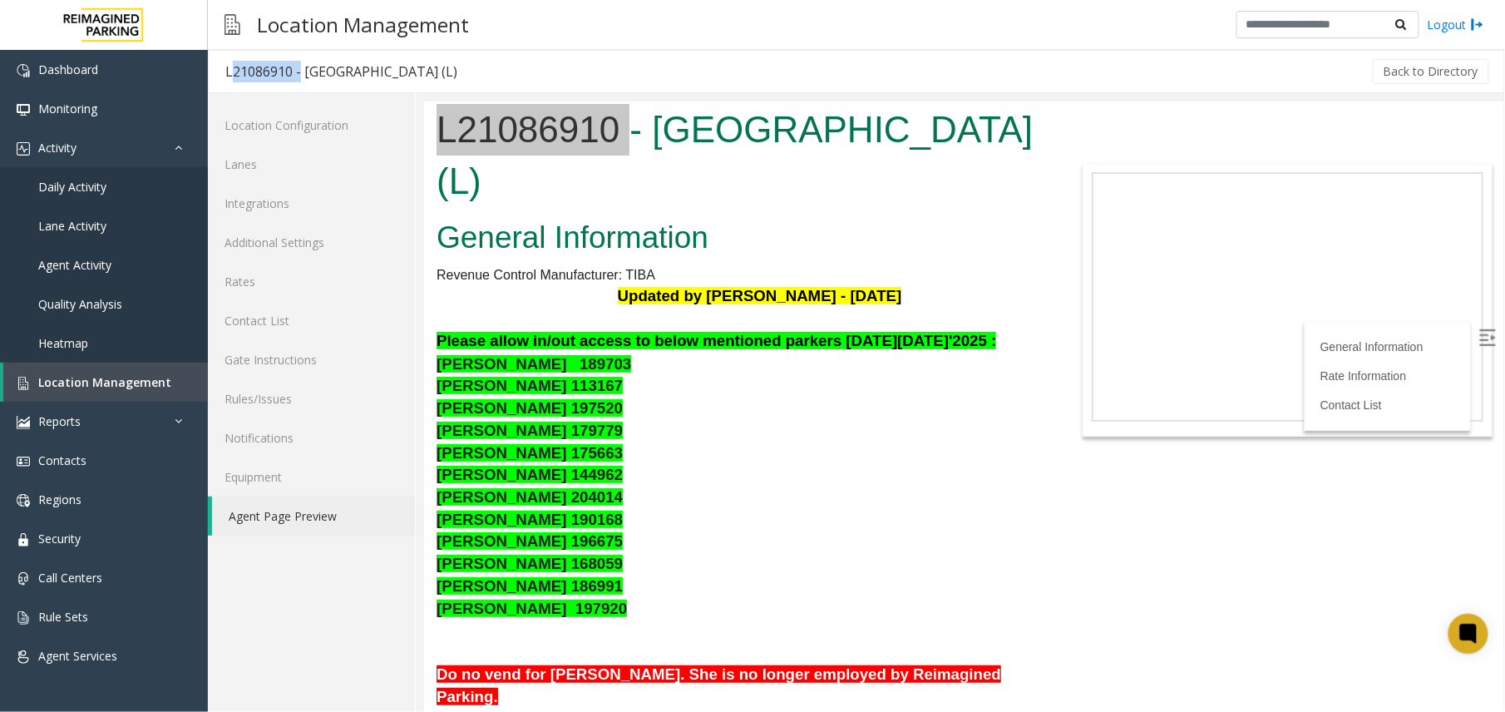
click at [261, 73] on div "L21086910 - [GEOGRAPHIC_DATA] (L)" at bounding box center [341, 72] width 232 height 22
copy div "L21086910"
drag, startPoint x: 615, startPoint y: 72, endPoint x: 306, endPoint y: 76, distance: 309.3
click at [306, 76] on div "L21086910 - [GEOGRAPHIC_DATA] (L) Back to Directory" at bounding box center [856, 71] width 1297 height 43
copy div "[GEOGRAPHIC_DATA] (L)"
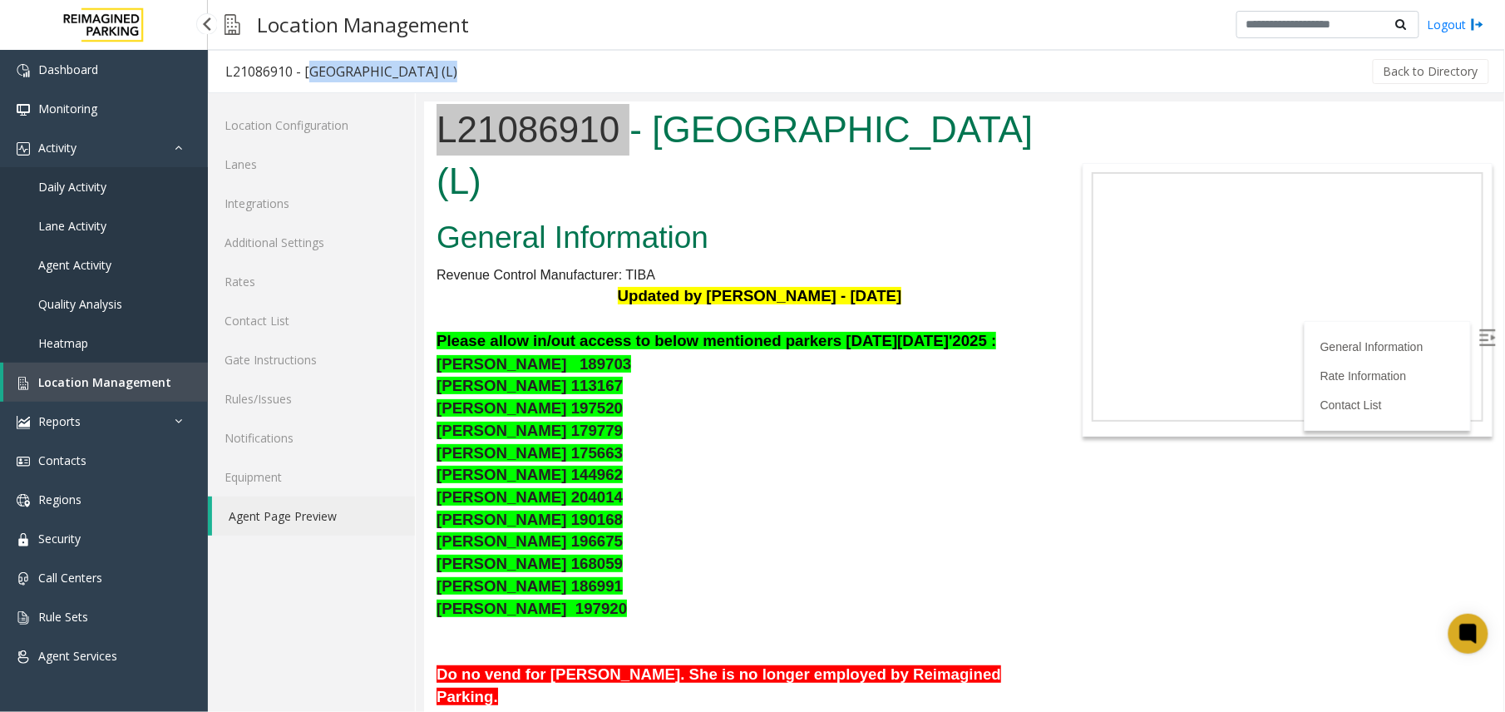
click at [37, 384] on link "Location Management" at bounding box center [105, 382] width 205 height 39
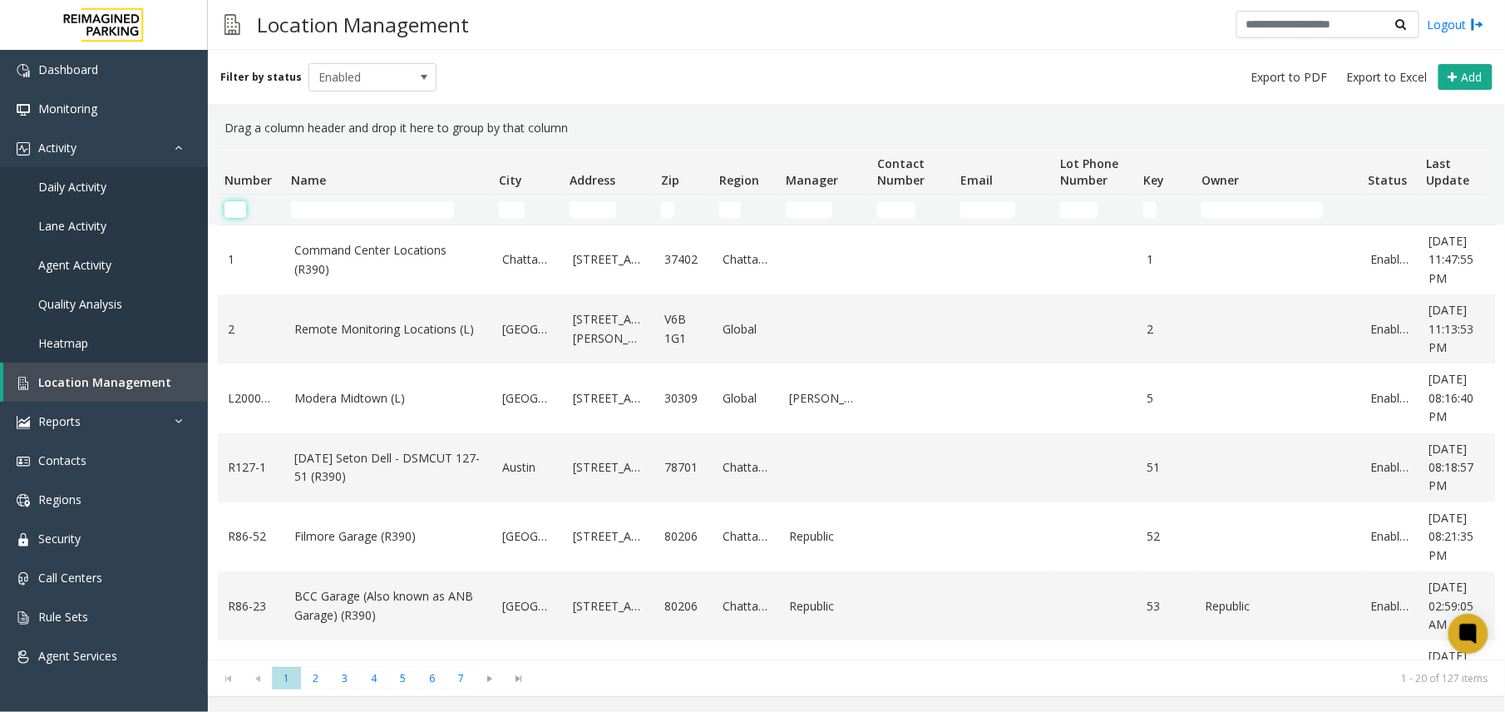
click at [226, 216] on input "Number Filter" at bounding box center [235, 209] width 22 height 17
paste input "********"
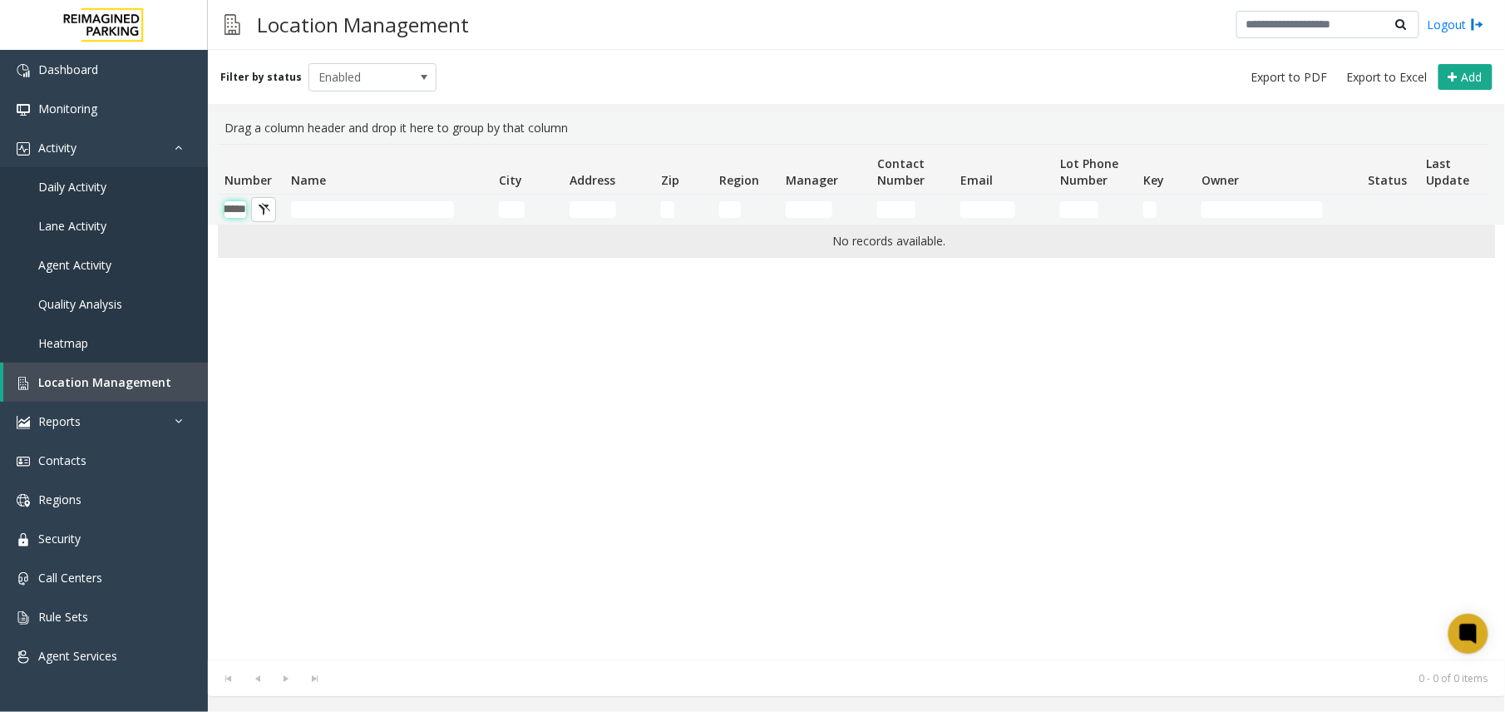
scroll to position [0, 41]
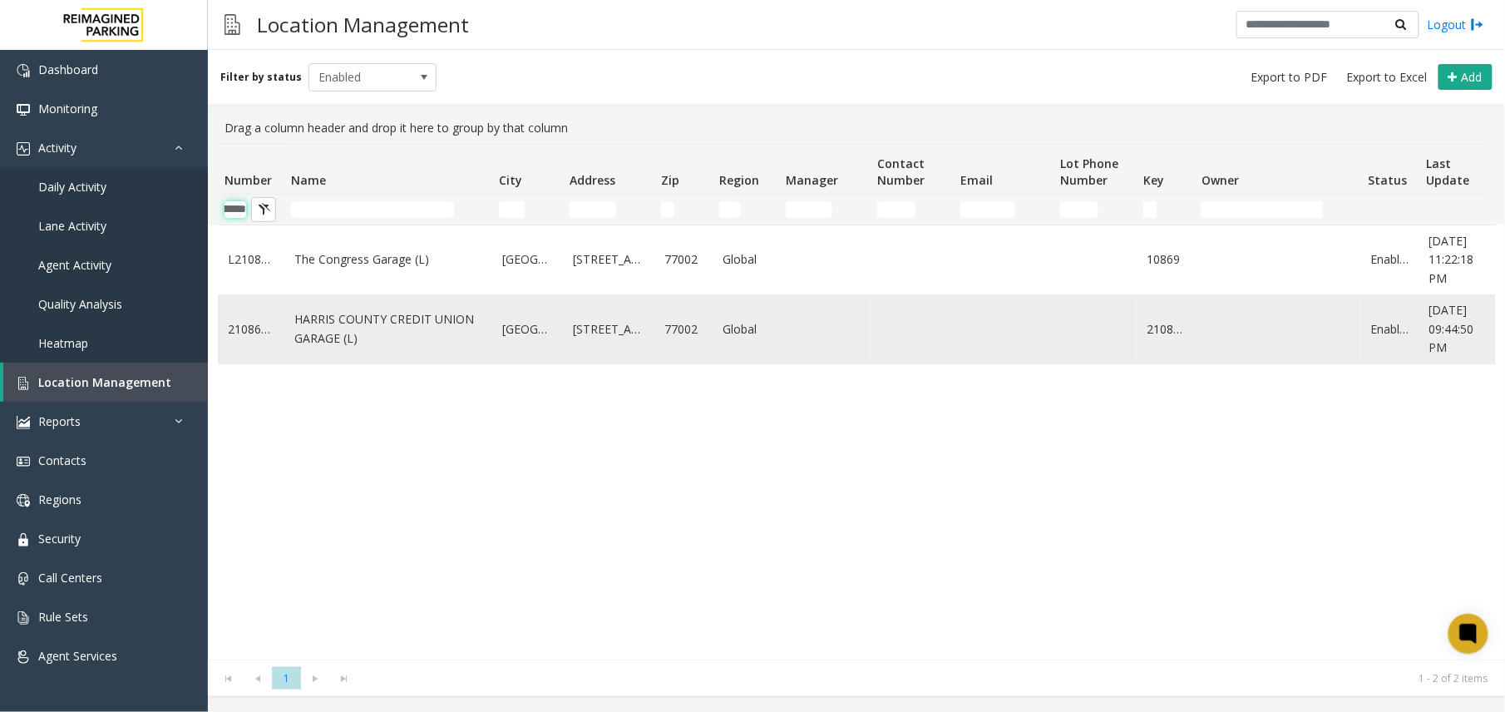
type input "********"
click at [358, 333] on link "HARRIS COUNTY CREDIT UNION GARAGE (L)" at bounding box center [388, 328] width 188 height 37
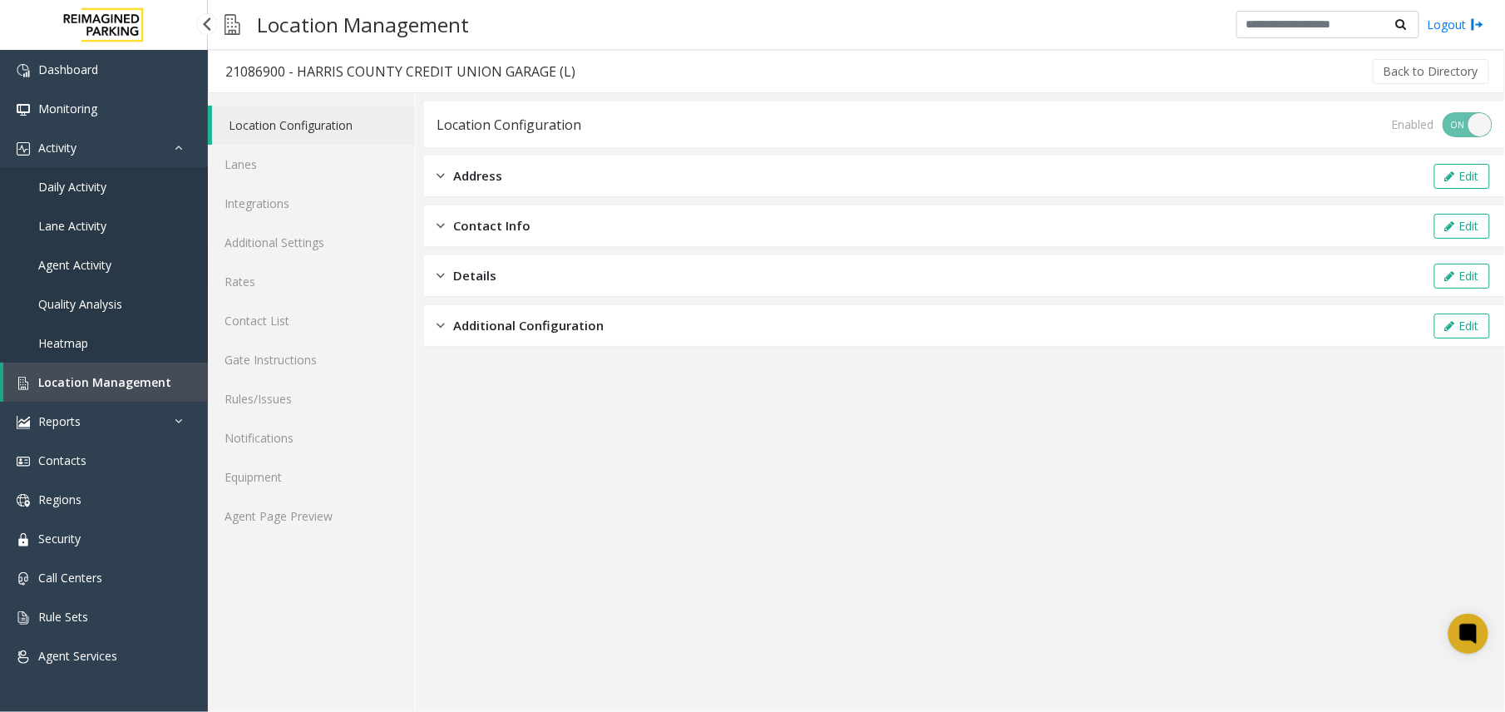
click at [110, 270] on span "Agent Activity" at bounding box center [74, 265] width 73 height 16
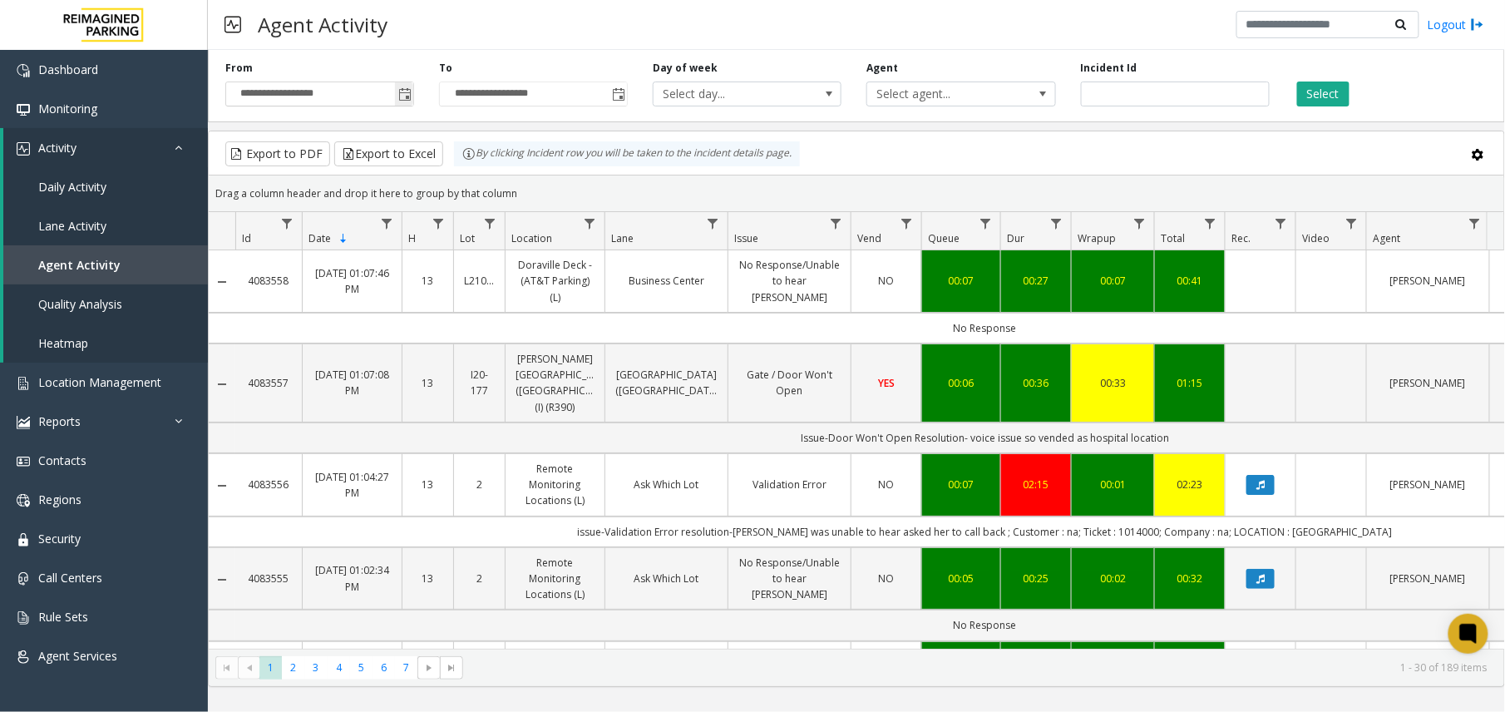
click at [407, 88] on span "Toggle popup" at bounding box center [404, 94] width 13 height 13
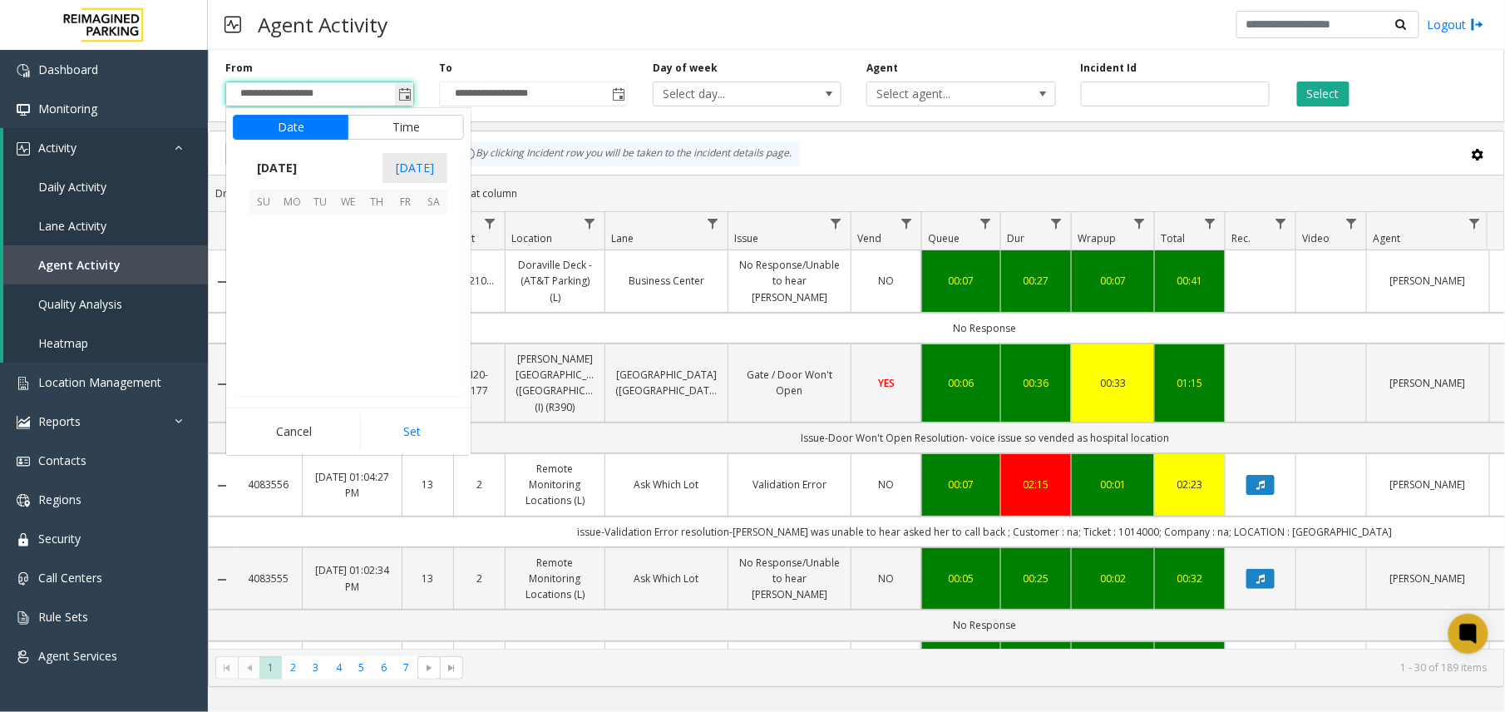
scroll to position [298419, 0]
click at [296, 229] on span "1" at bounding box center [292, 229] width 28 height 28
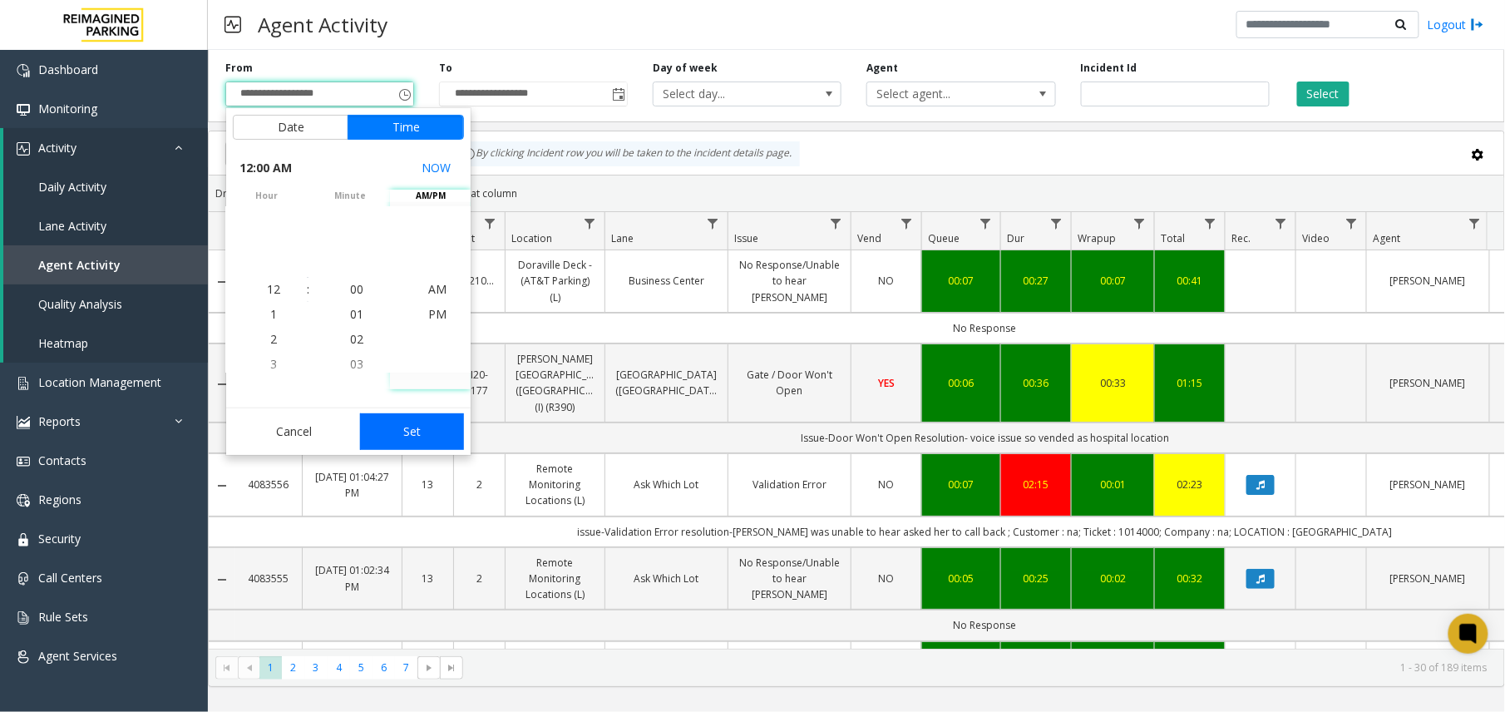
click at [421, 432] on button "Set" at bounding box center [412, 431] width 105 height 37
type input "**********"
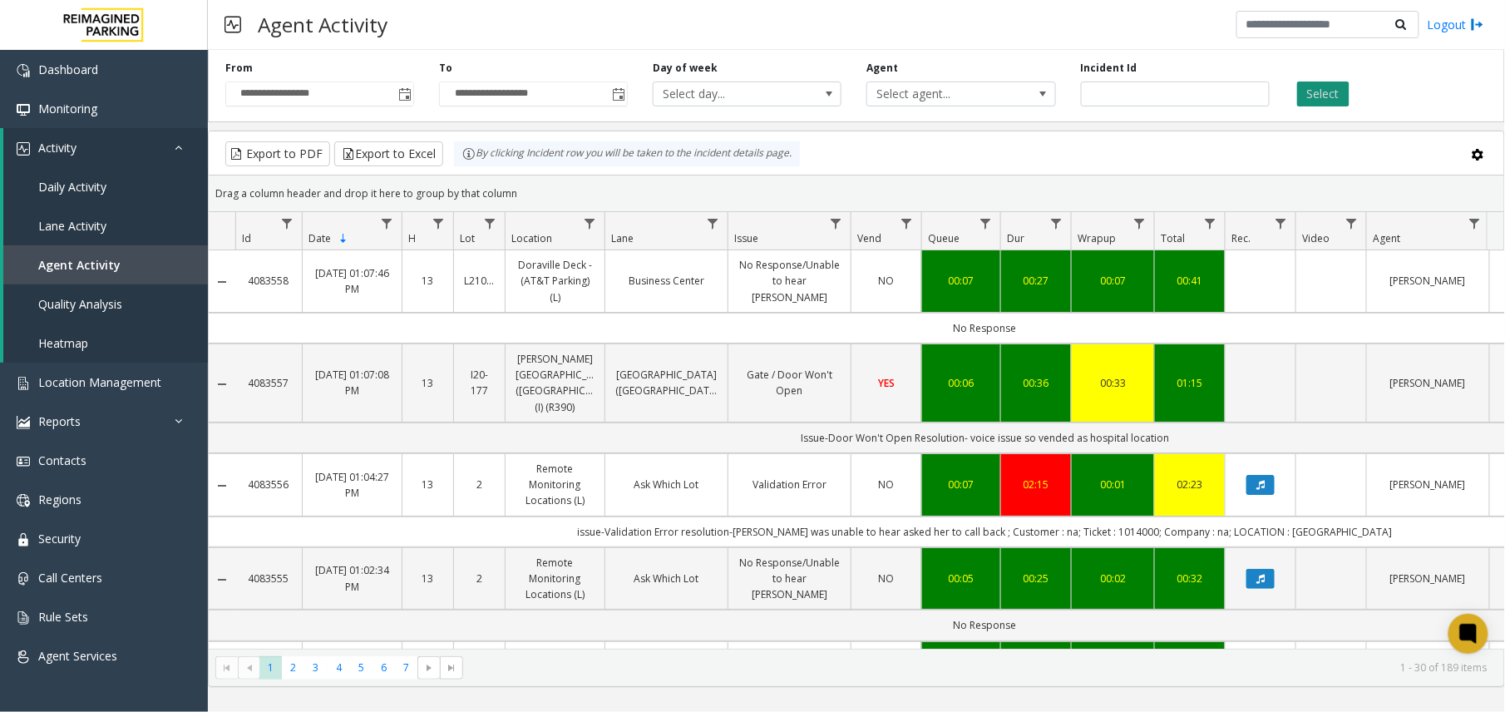
click at [1137, 100] on button "Select" at bounding box center [1323, 93] width 52 height 25
click at [589, 223] on span "Data table" at bounding box center [589, 223] width 13 height 13
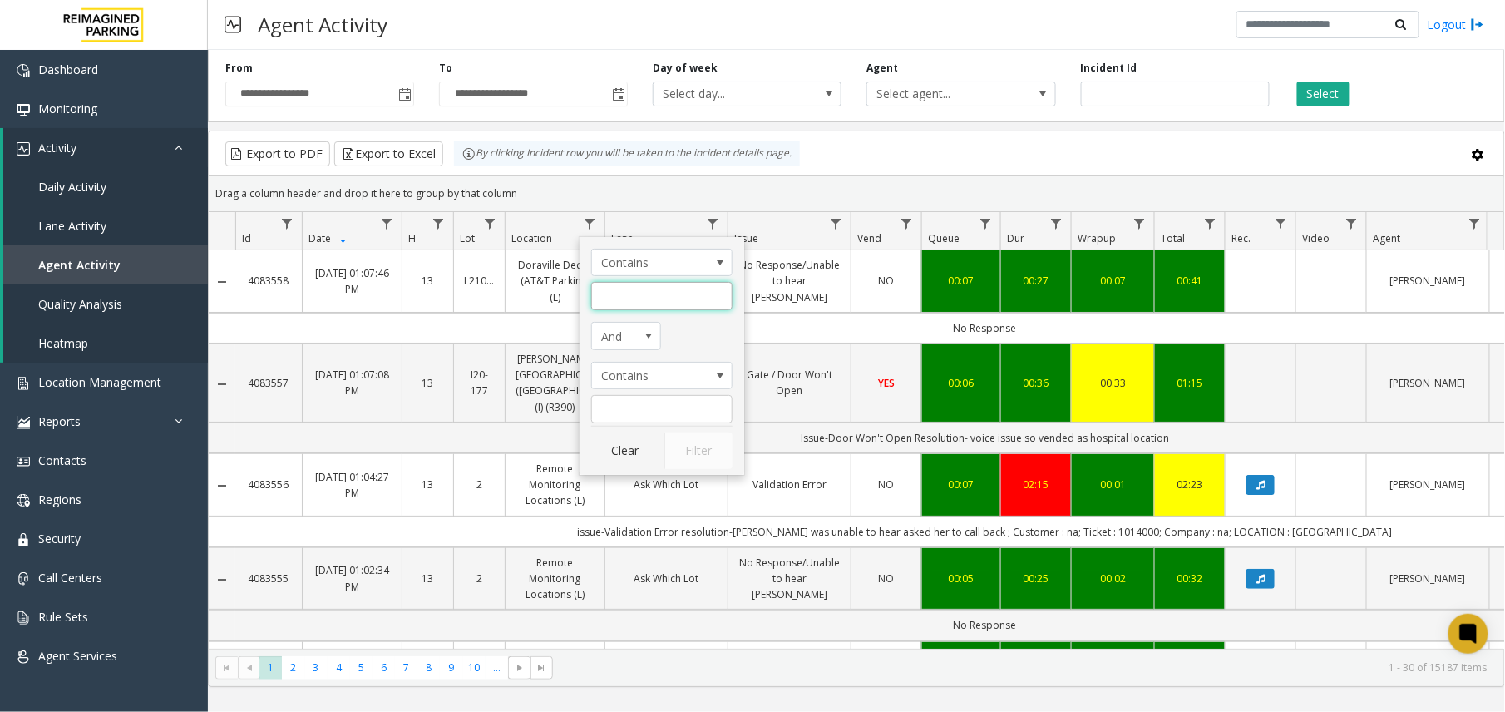
click at [659, 289] on input "Location Filter" at bounding box center [661, 296] width 141 height 28
paste input "**********"
type input "**********"
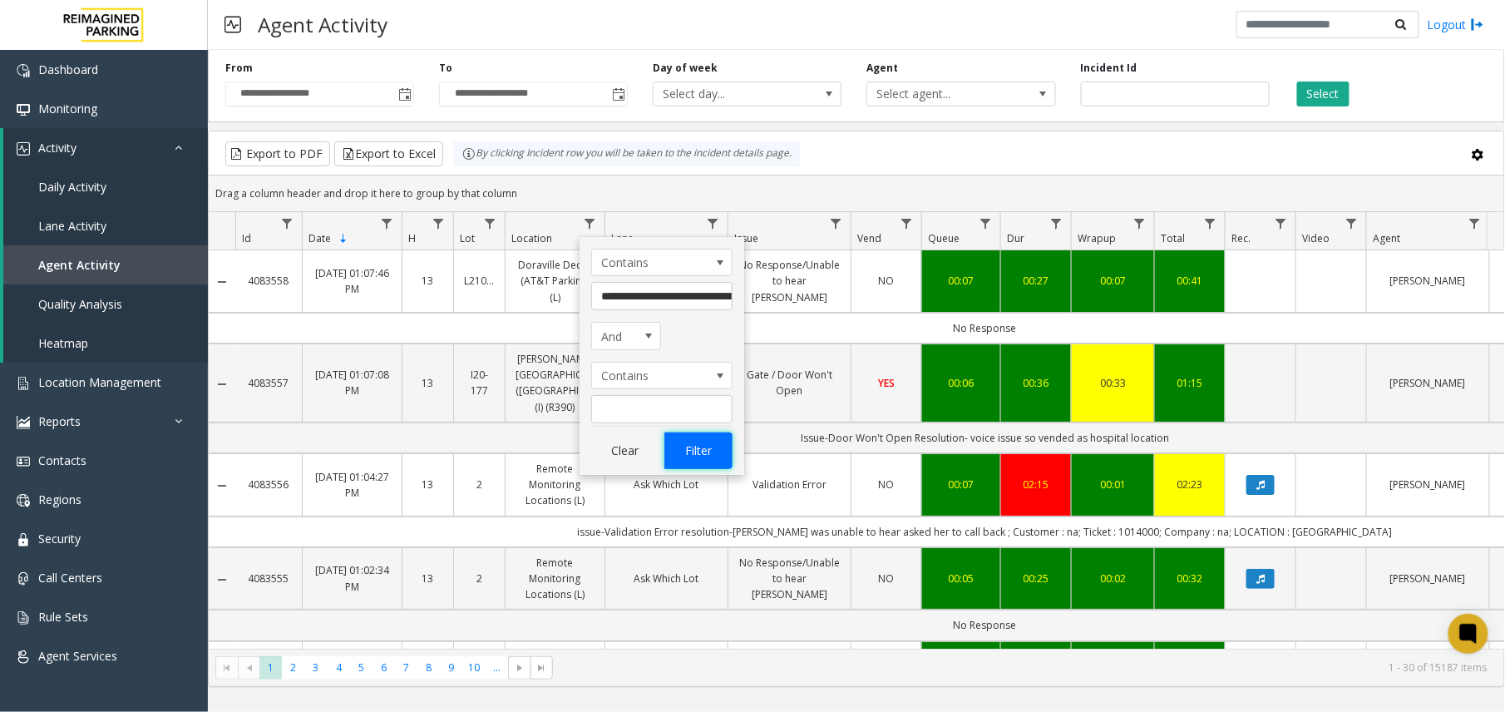
click at [696, 450] on button "Filter" at bounding box center [698, 450] width 68 height 37
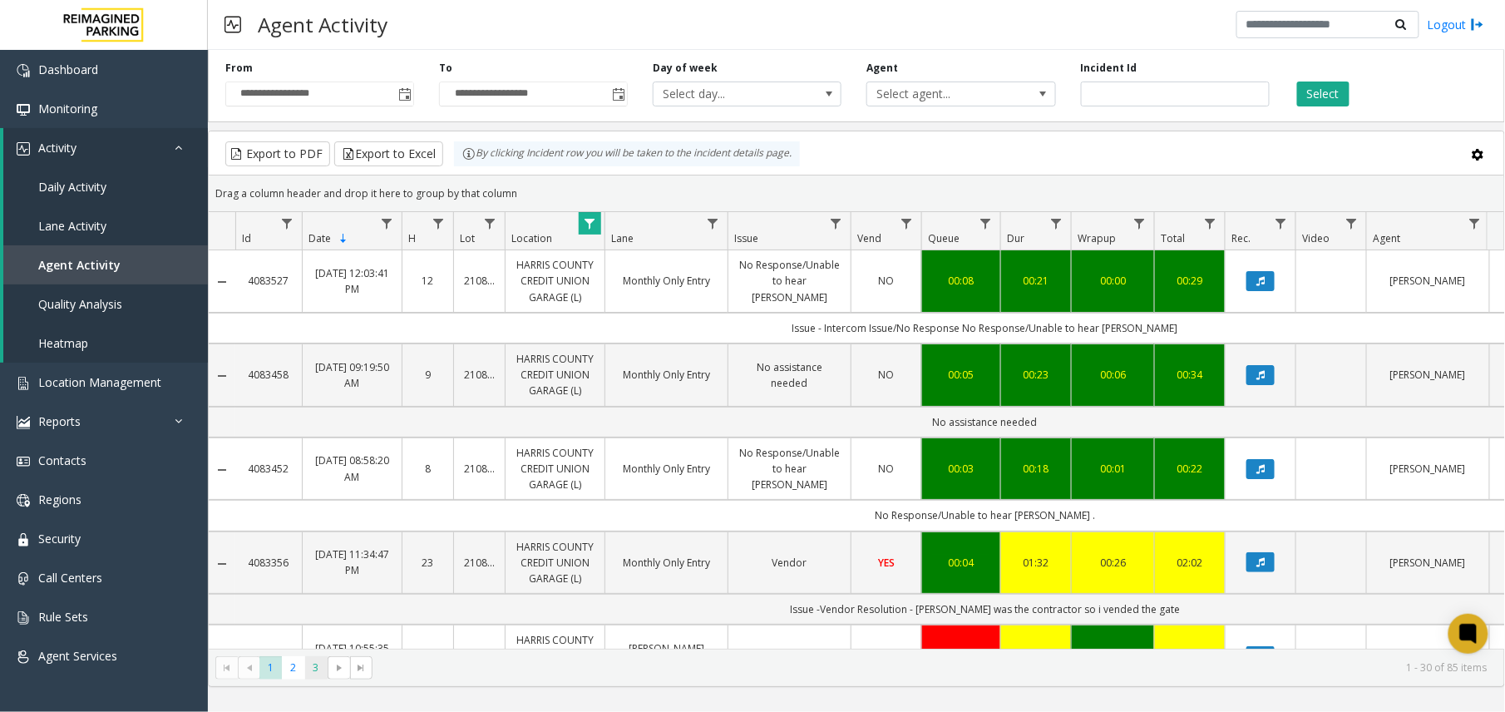
click at [313, 672] on span "3" at bounding box center [316, 667] width 22 height 22
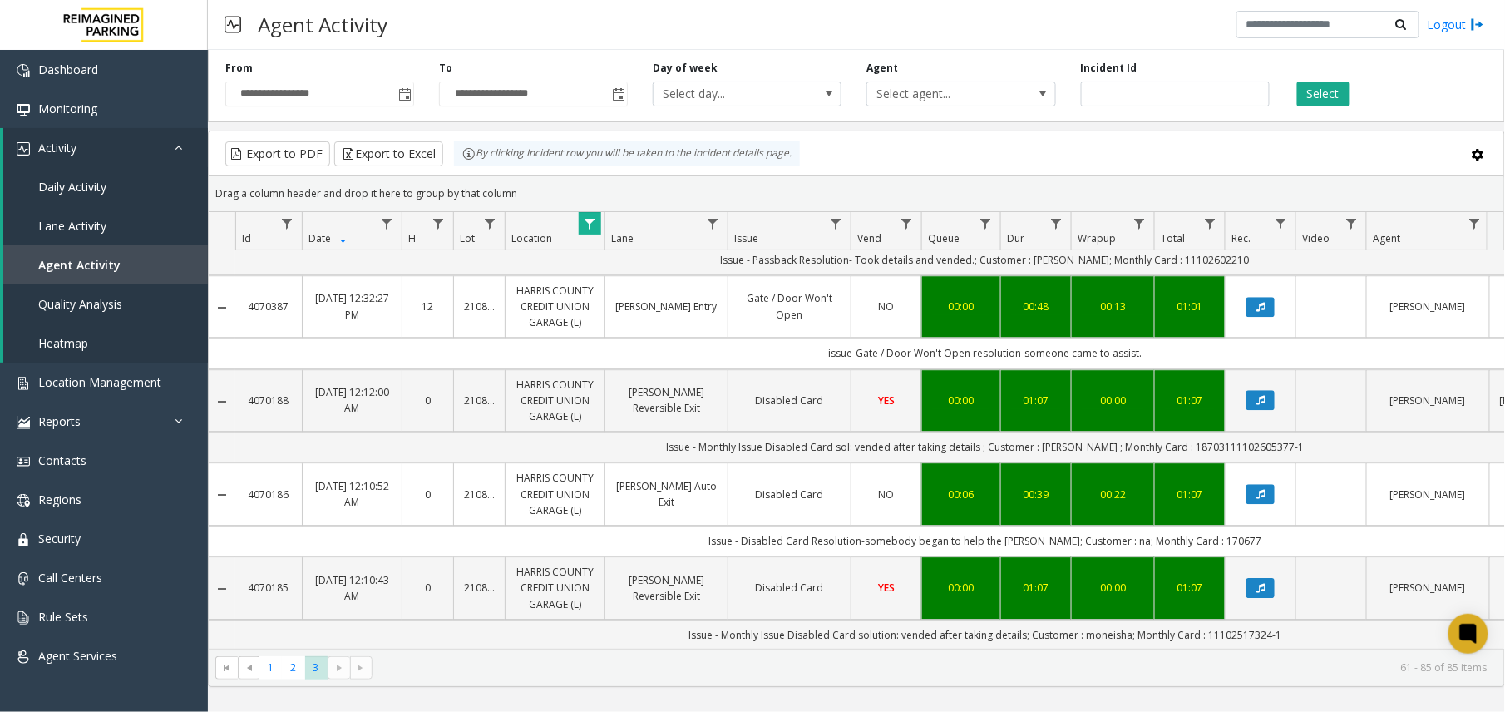
scroll to position [1991, 0]
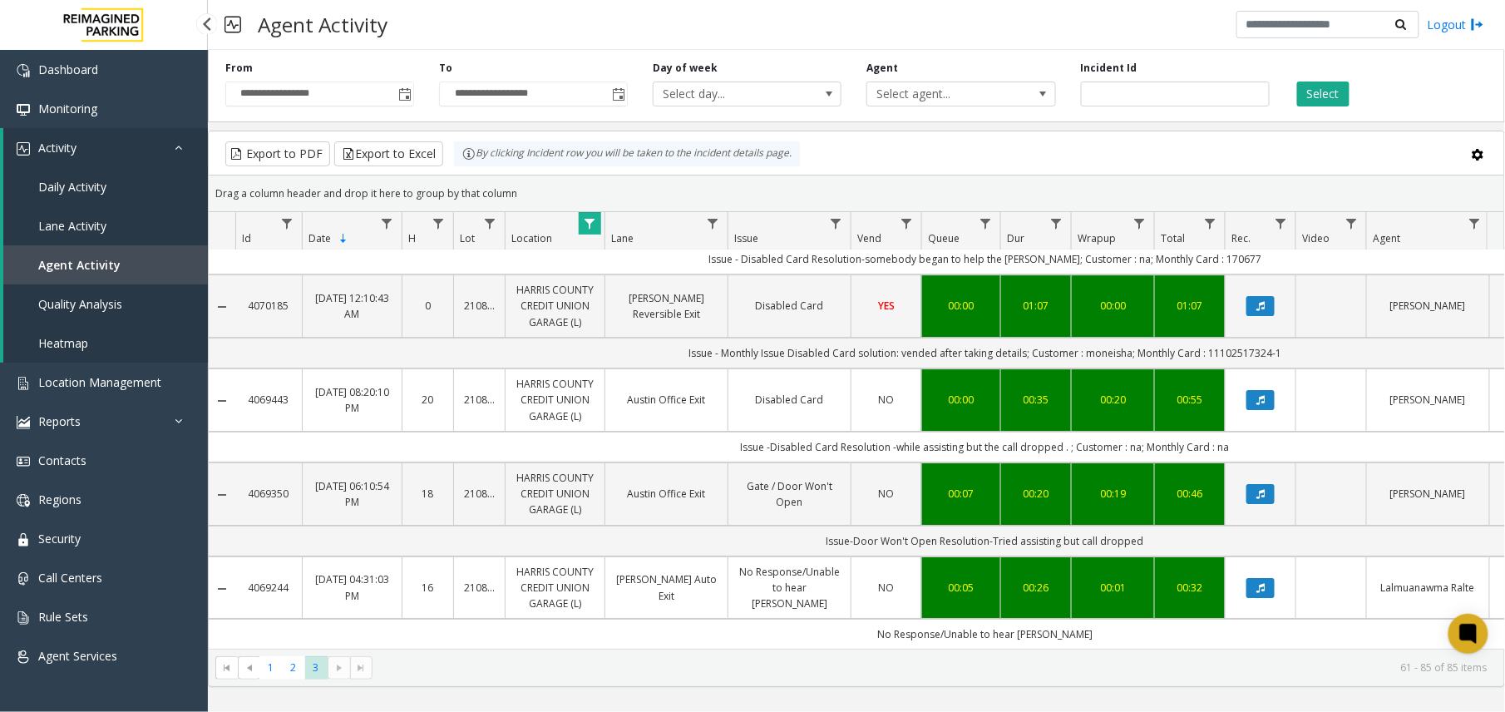
click at [61, 270] on span "Agent Activity" at bounding box center [79, 265] width 82 height 16
click at [599, 220] on link "Data table" at bounding box center [590, 223] width 22 height 22
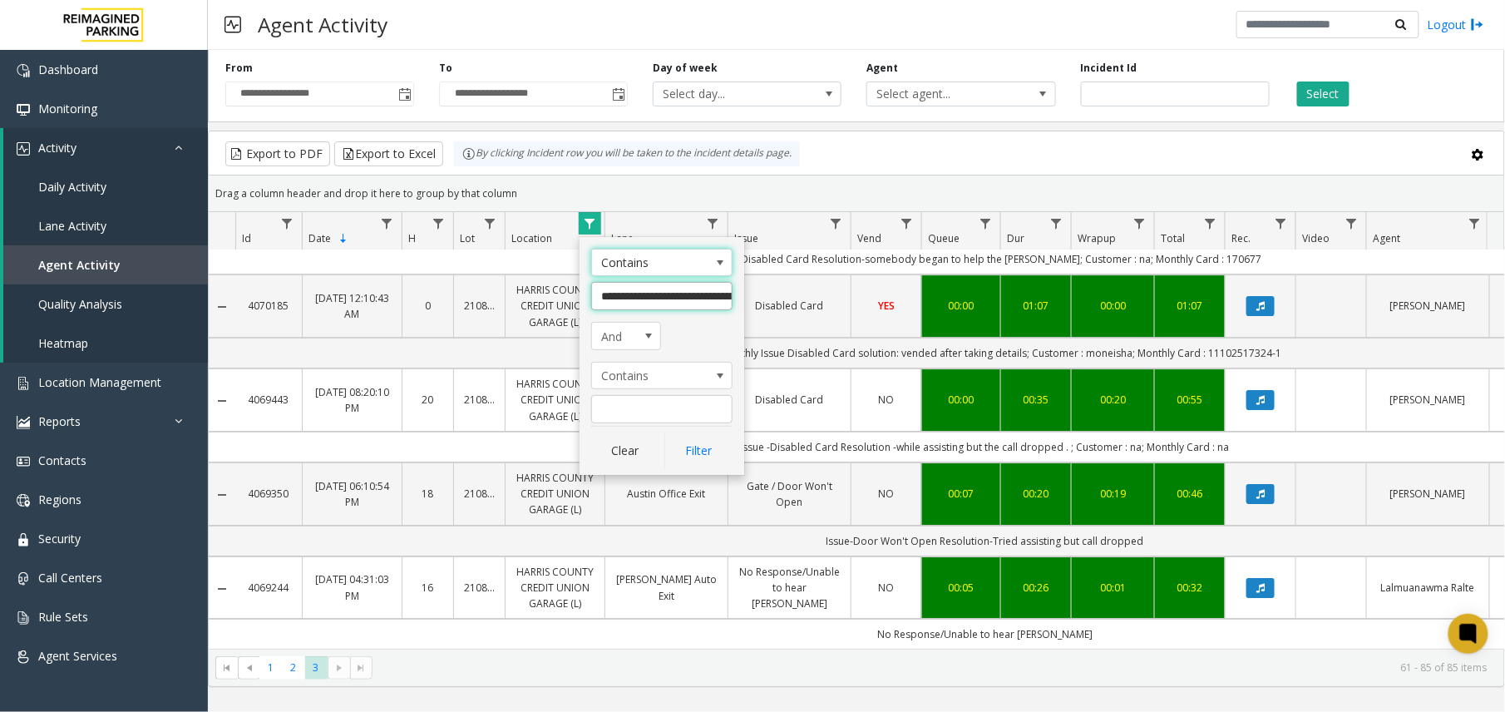
click at [655, 296] on input "**********" at bounding box center [661, 296] width 141 height 28
paste input "Location Filter"
type input "**********"
click at [695, 444] on button "Filter" at bounding box center [698, 450] width 68 height 37
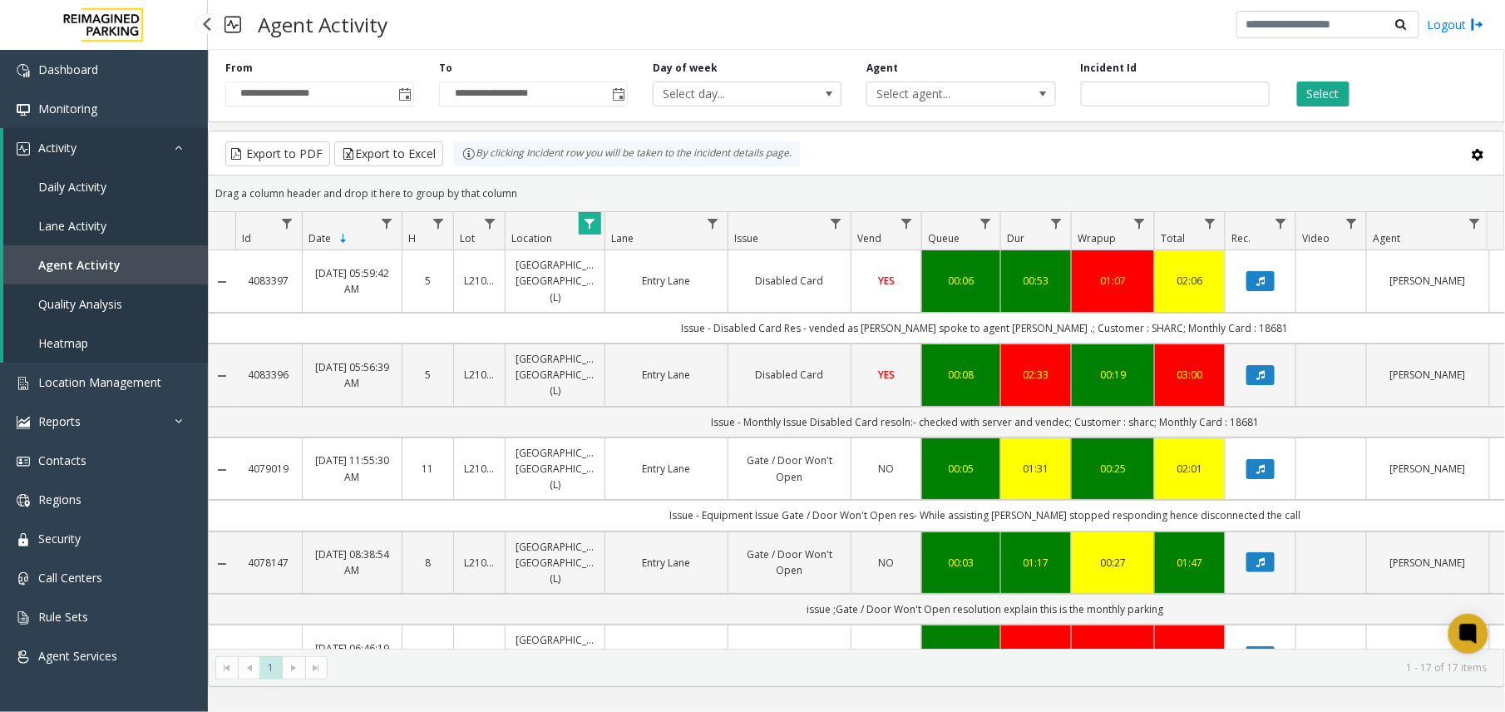
click at [61, 260] on span "Agent Activity" at bounding box center [79, 265] width 82 height 16
click at [596, 221] on span "Data table" at bounding box center [589, 223] width 13 height 13
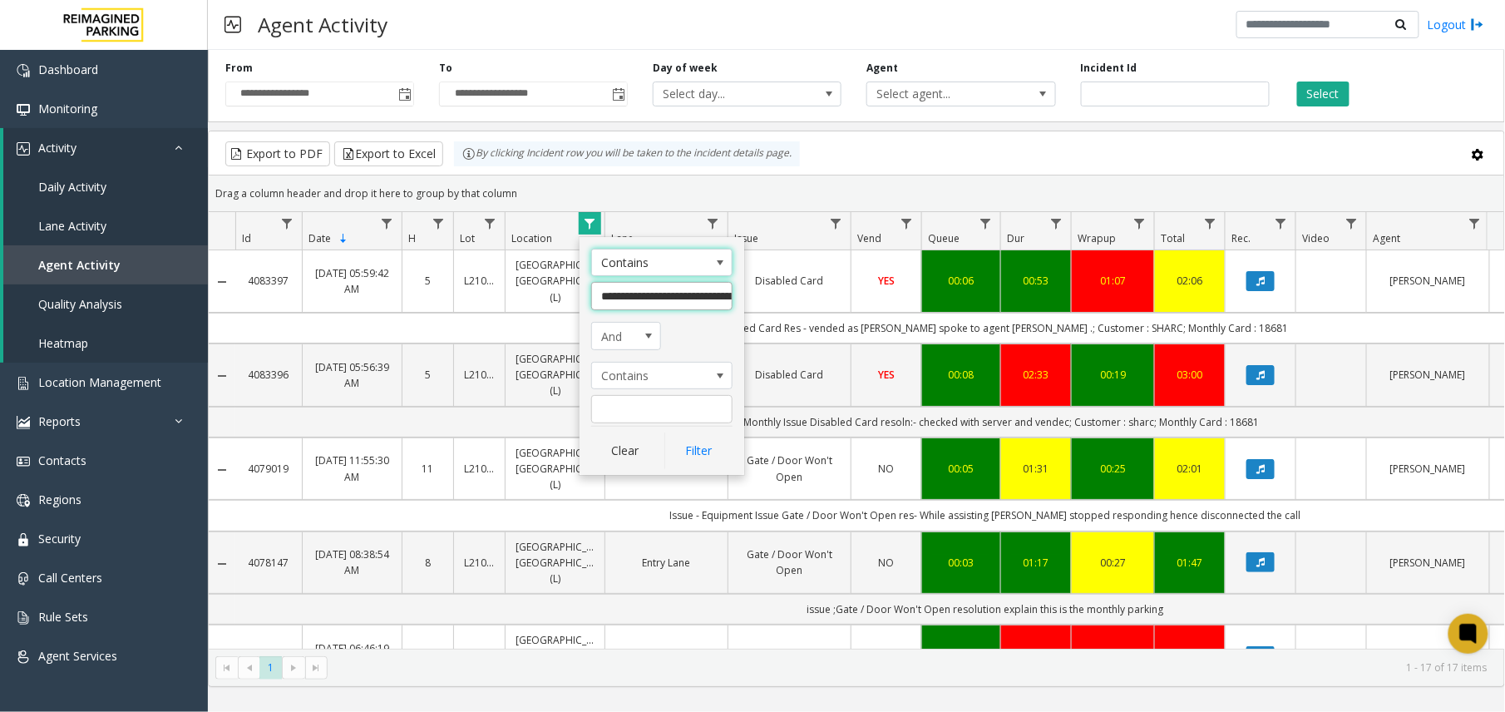
click at [650, 303] on input "**********" at bounding box center [661, 296] width 141 height 28
paste input "*"
type input "**********"
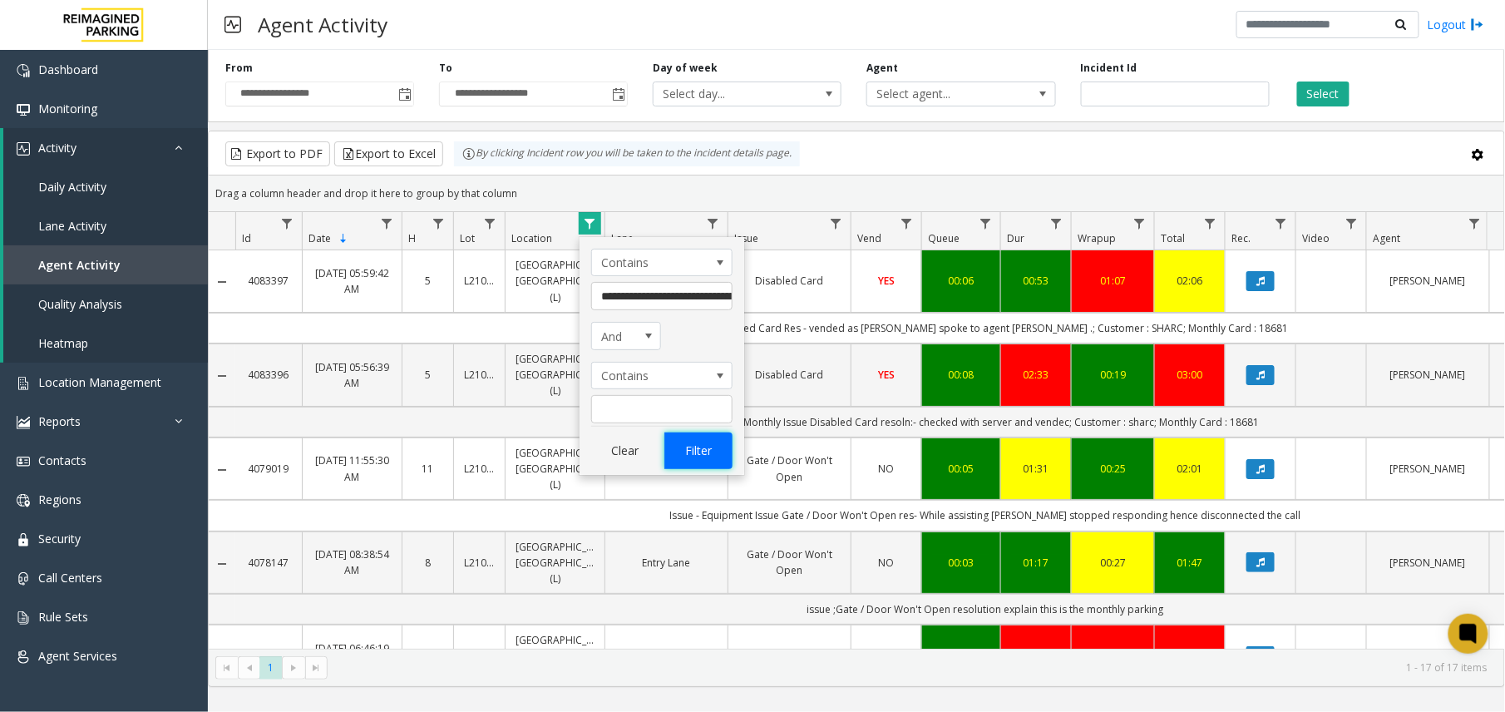
click at [703, 444] on button "Filter" at bounding box center [698, 450] width 68 height 37
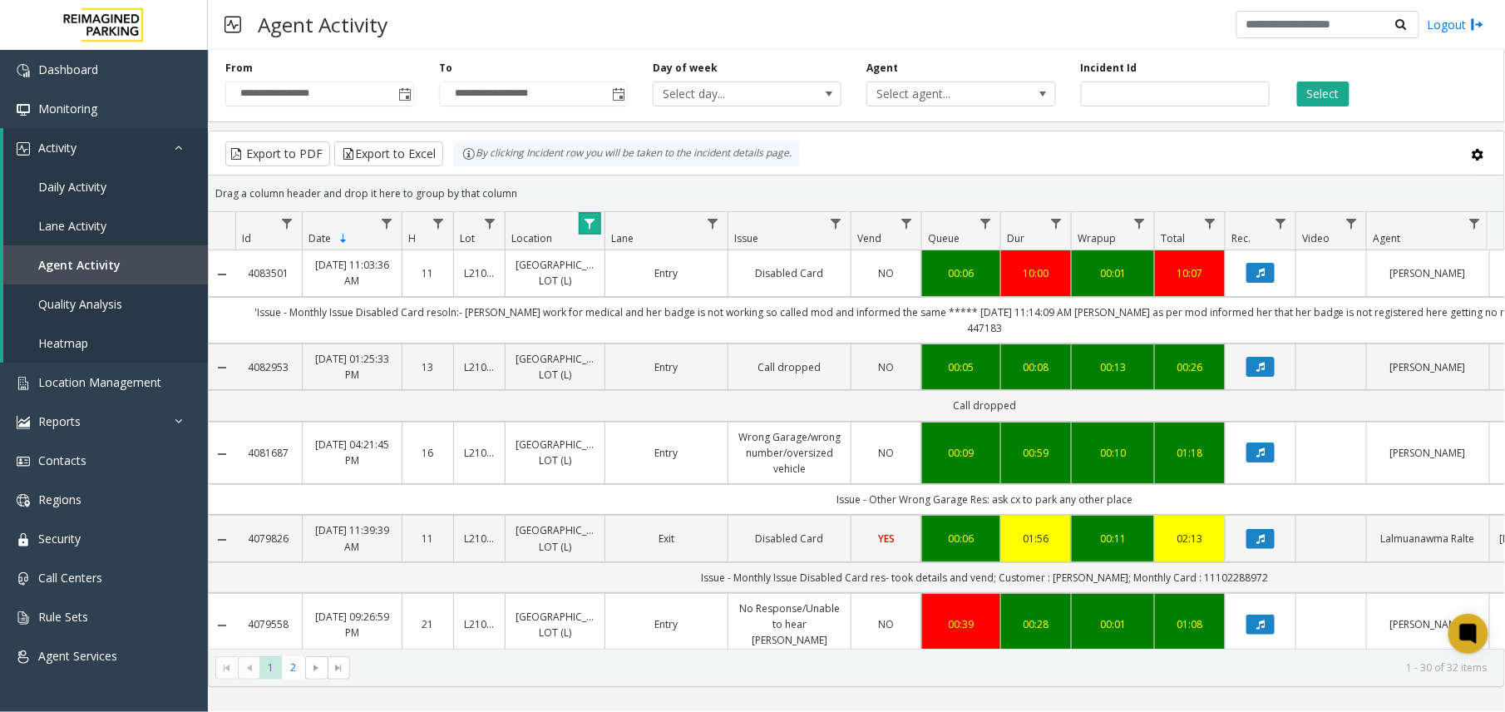
click at [579, 213] on link "Data table" at bounding box center [590, 223] width 22 height 22
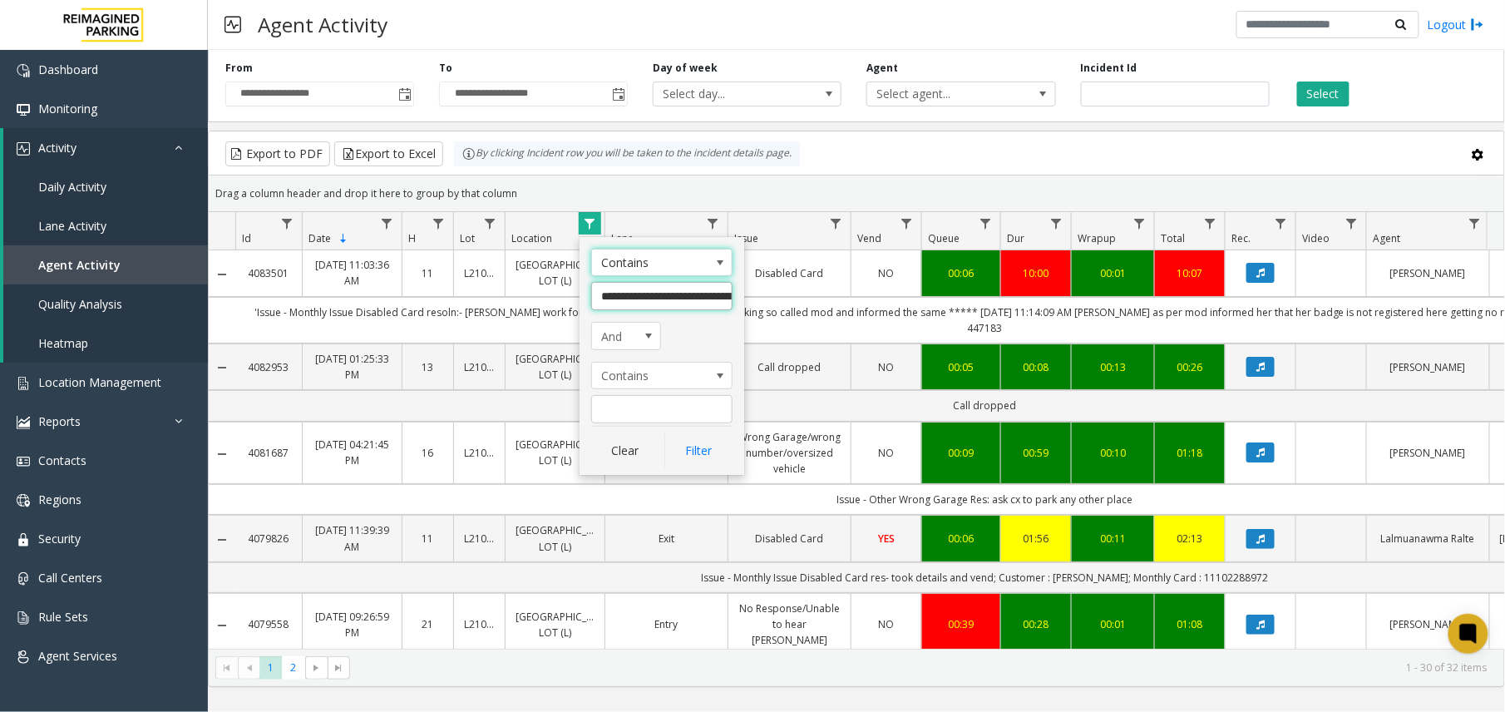
click at [613, 304] on input "**********" at bounding box center [661, 296] width 141 height 28
paste input "*****"
type input "**********"
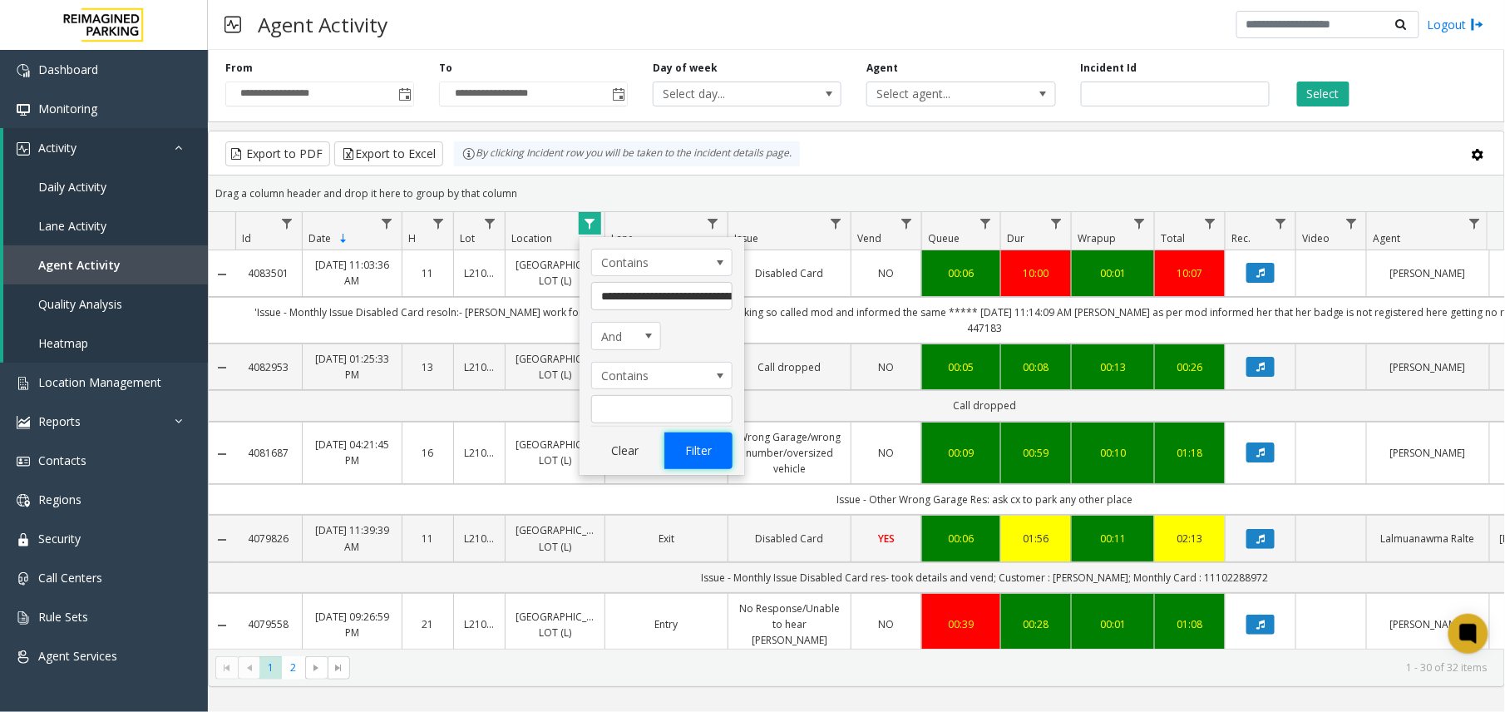
click at [680, 447] on button "Filter" at bounding box center [698, 450] width 68 height 37
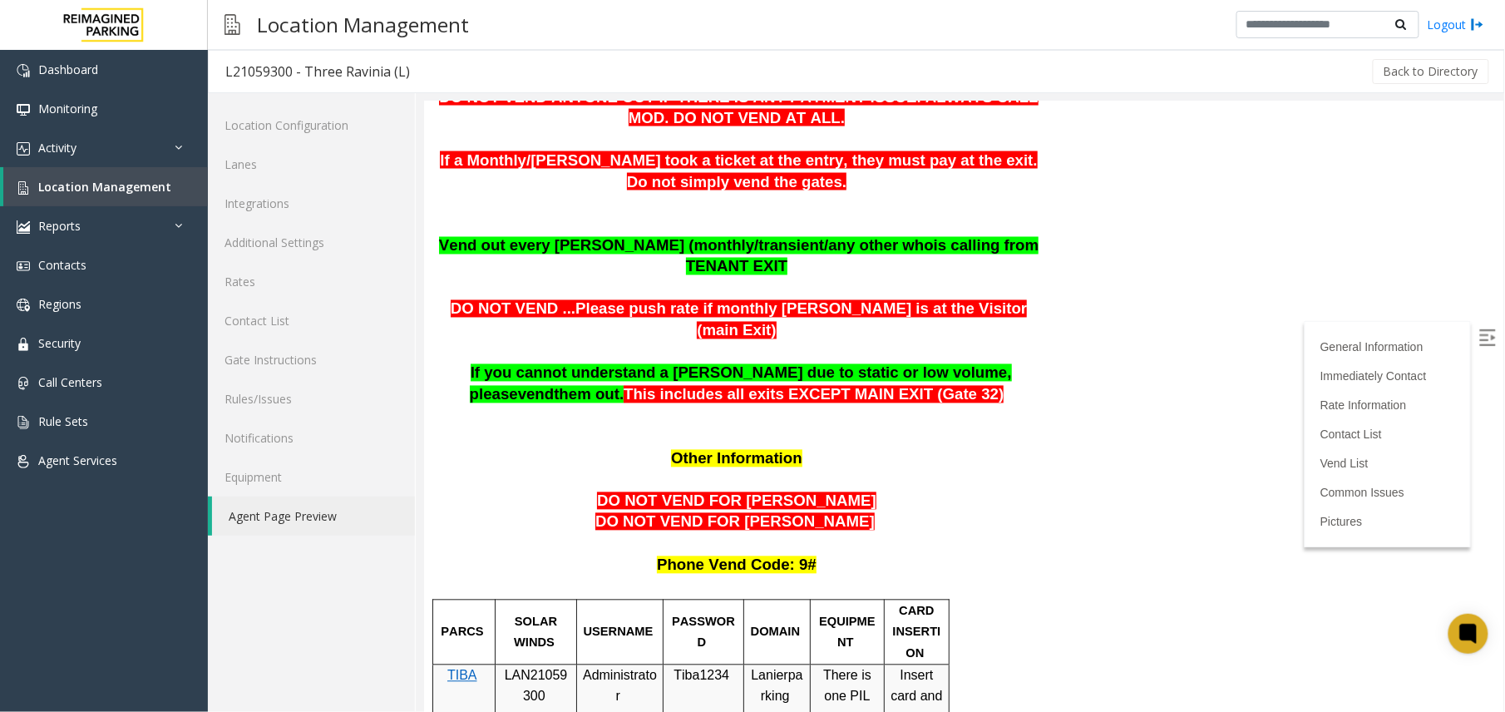
scroll to position [1219, 0]
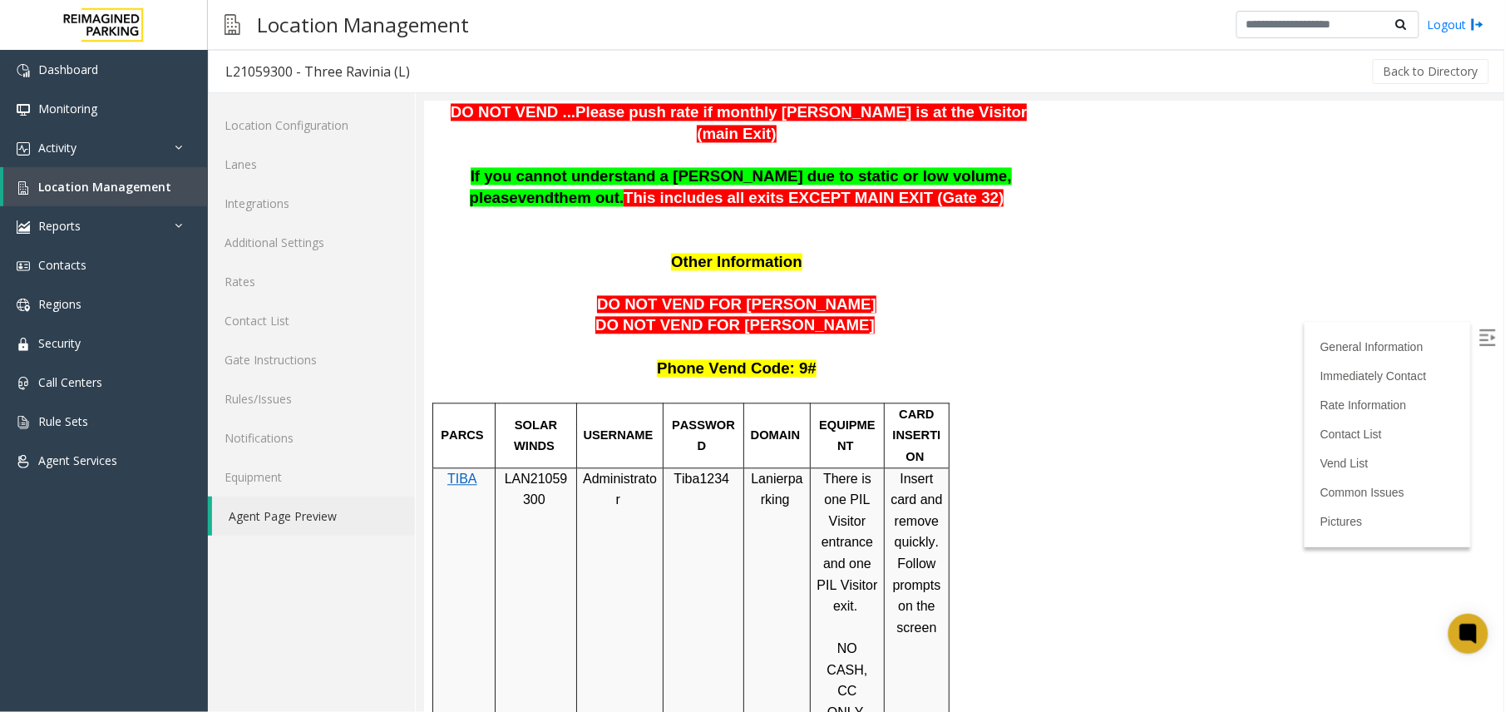
click at [910, 471] on span "Insert card and remove quickly. Follow prompts on the screen" at bounding box center [918, 552] width 56 height 163
drag, startPoint x: 889, startPoint y: 427, endPoint x: 940, endPoint y: 590, distance: 171.7
click at [940, 590] on td "Insert card and remove quickly. Follow prompts on the screen" at bounding box center [916, 595] width 65 height 256
drag, startPoint x: 940, startPoint y: 590, endPoint x: 865, endPoint y: 563, distance: 80.5
click at [865, 617] on p at bounding box center [847, 628] width 62 height 22
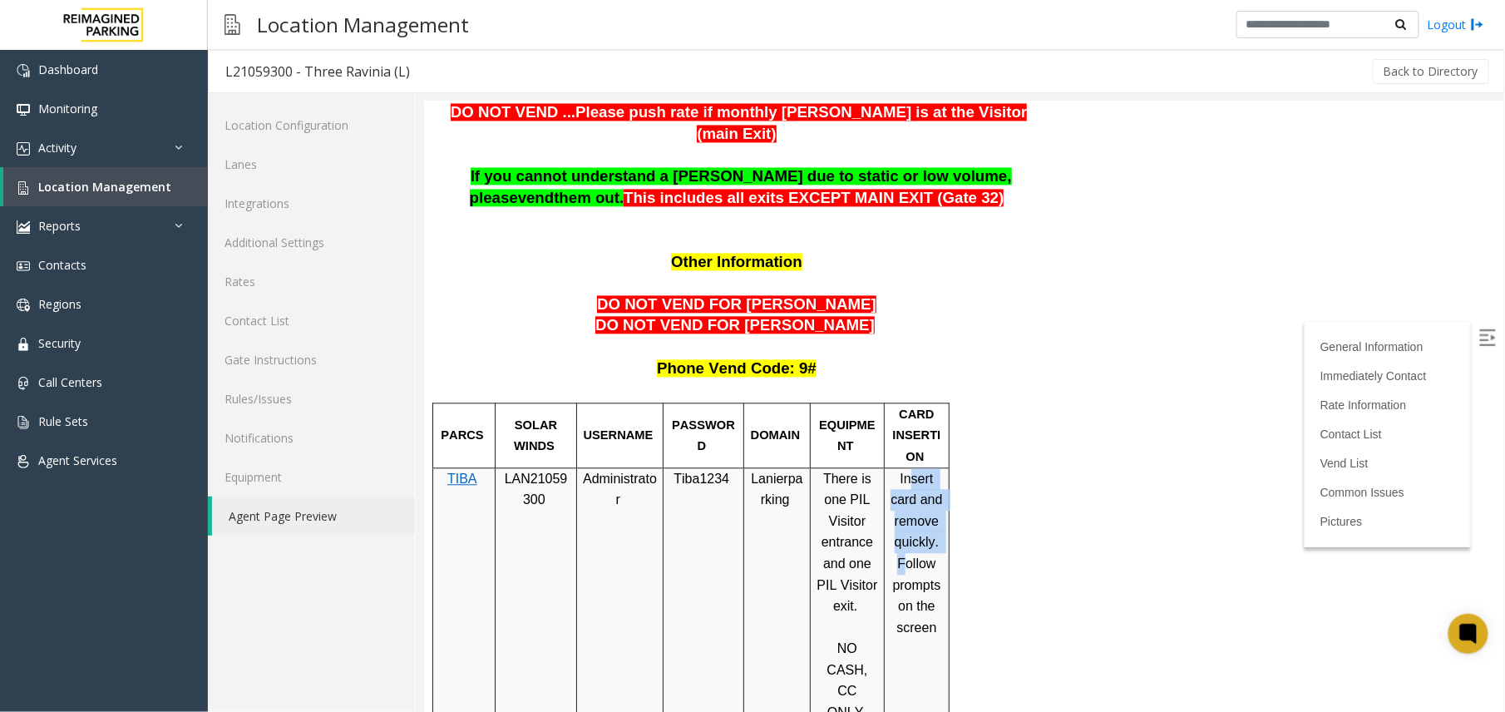
drag, startPoint x: 904, startPoint y: 422, endPoint x: 941, endPoint y: 485, distance: 73.4
click at [941, 485] on p "Insert card and remove quickly. Follow prompts on the screen" at bounding box center [916, 553] width 52 height 170
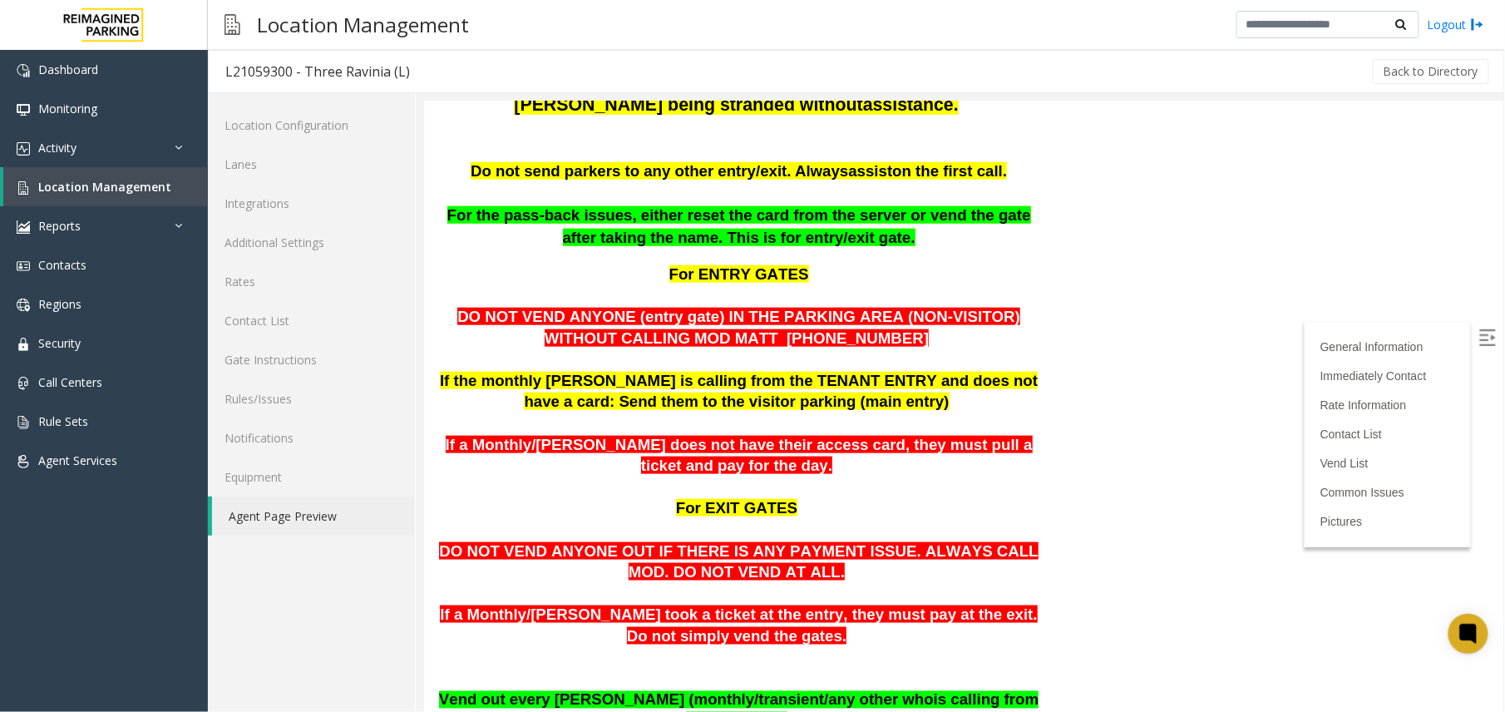
scroll to position [554, 0]
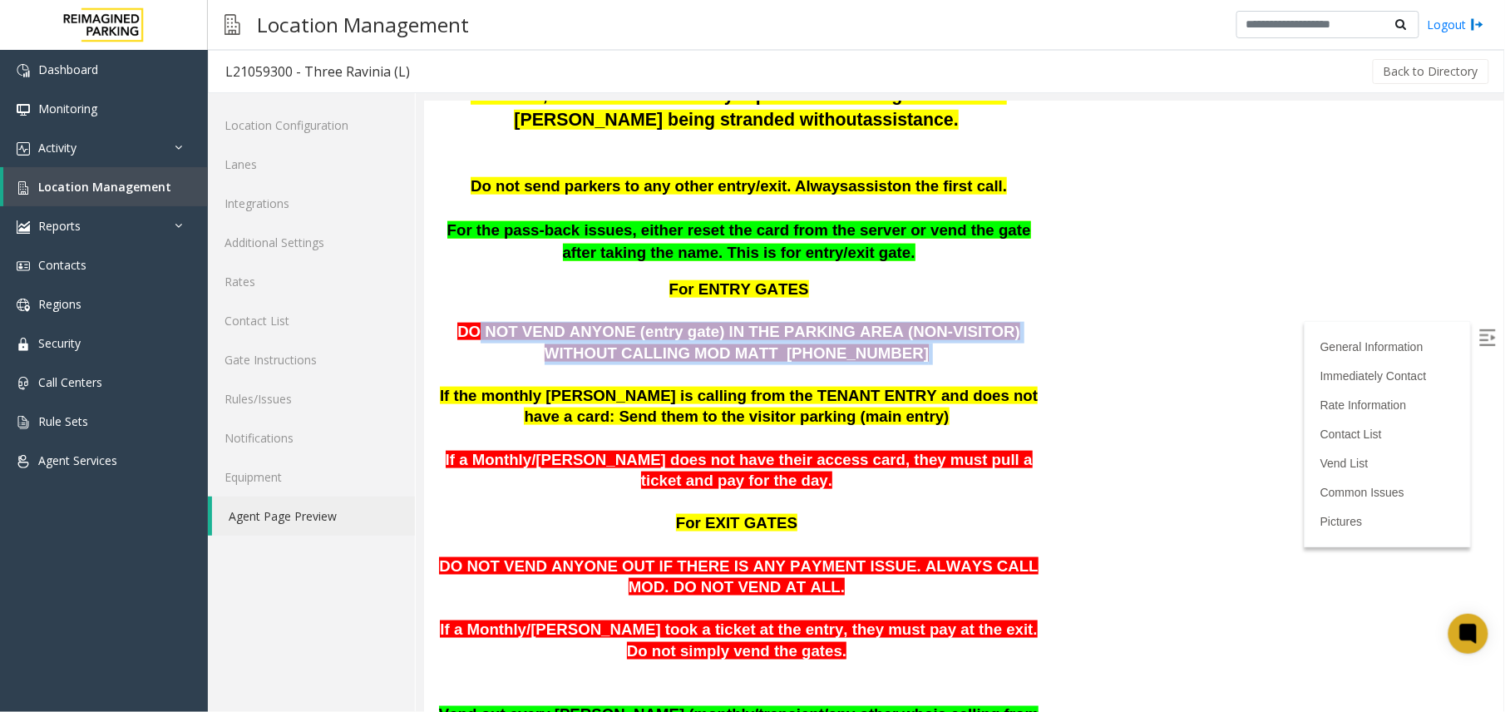
drag, startPoint x: 475, startPoint y: 313, endPoint x: 930, endPoint y: 321, distance: 455.7
click at [930, 321] on p "DO NOT VEND ANYONE (entry gate) IN THE PARKING AREA (NON-VISITOR) WITHOUT CALLI…" at bounding box center [738, 342] width 604 height 42
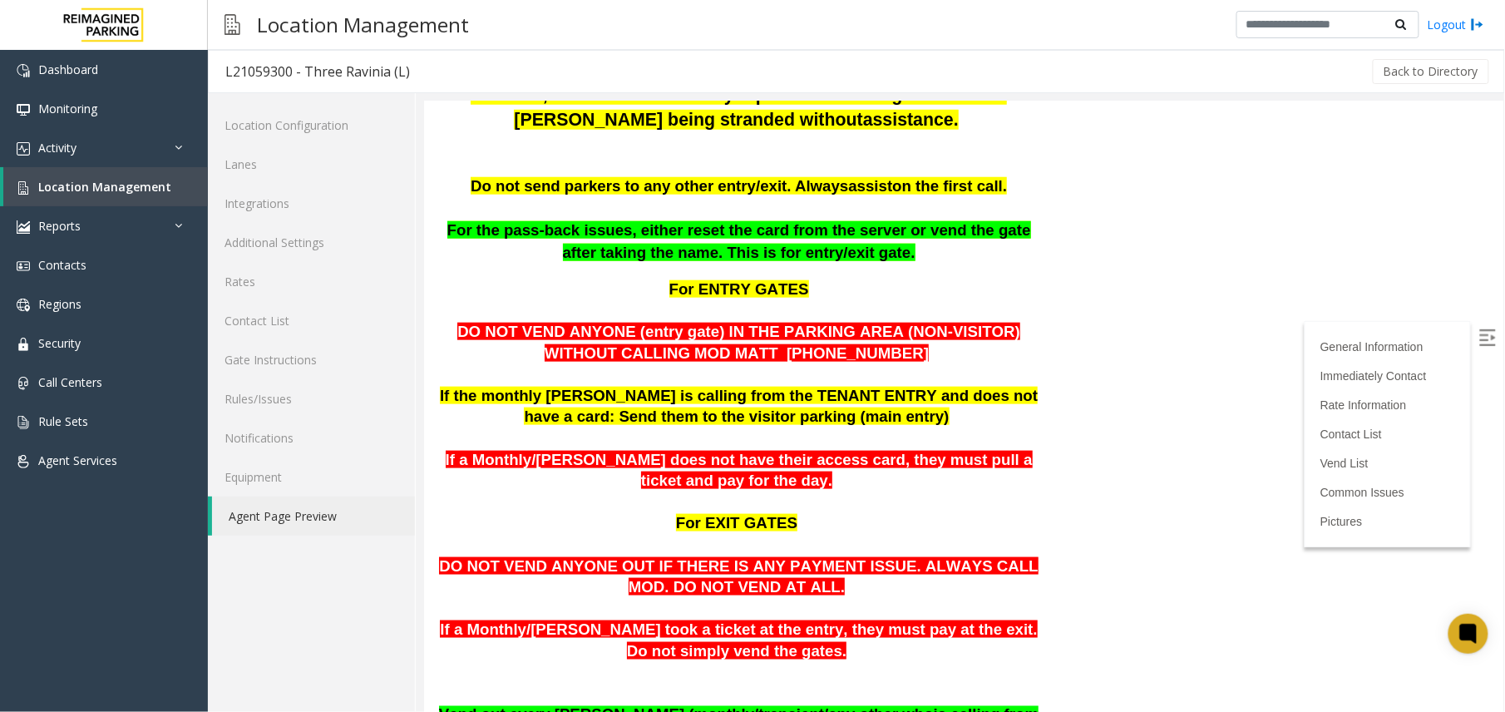
click at [491, 363] on p at bounding box center [738, 374] width 604 height 22
drag, startPoint x: 506, startPoint y: 308, endPoint x: 802, endPoint y: 304, distance: 296.9
click at [802, 322] on span "DO NOT VEND ANYONE (entry gate) IN THE PARKING AREA (NON-VISITOR) WITHOUT CALLI…" at bounding box center [737, 341] width 563 height 39
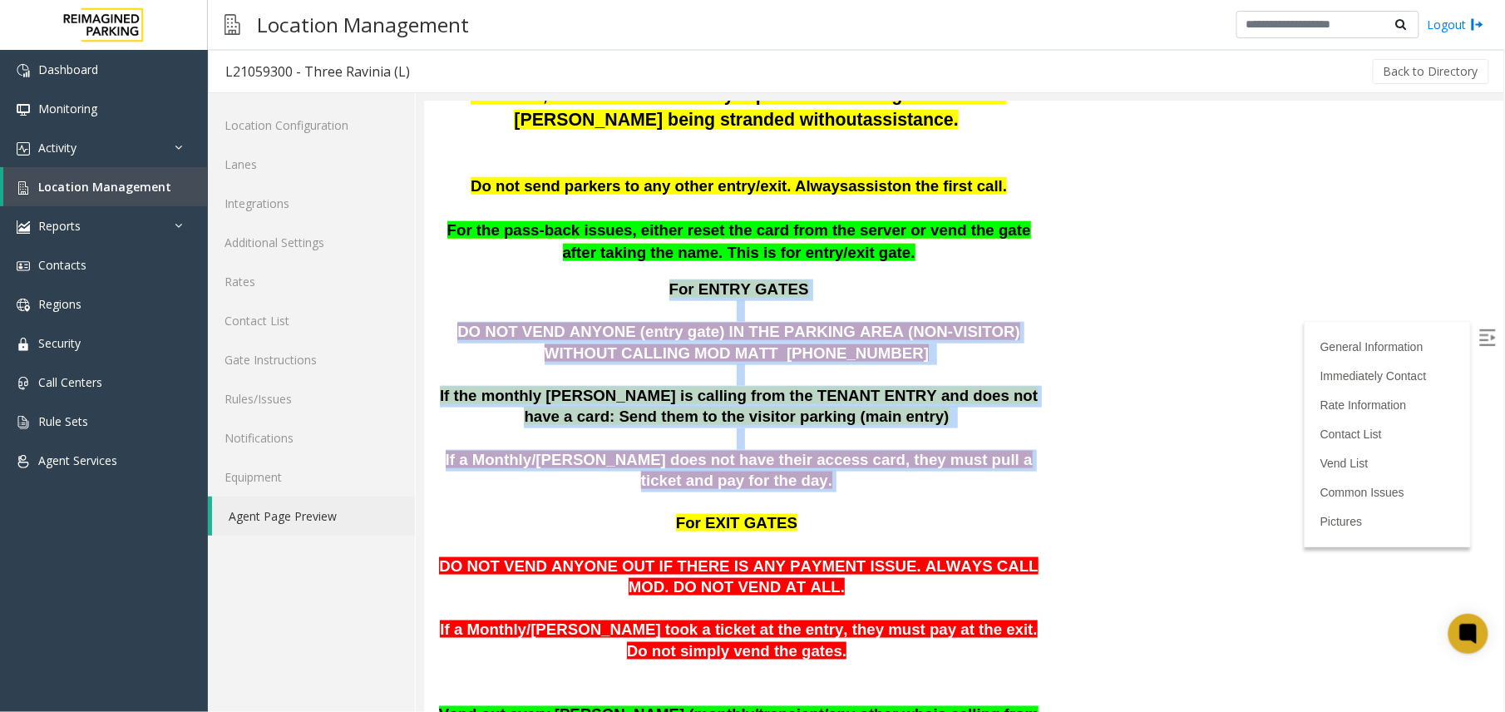
drag, startPoint x: 669, startPoint y: 264, endPoint x: 948, endPoint y: 463, distance: 342.6
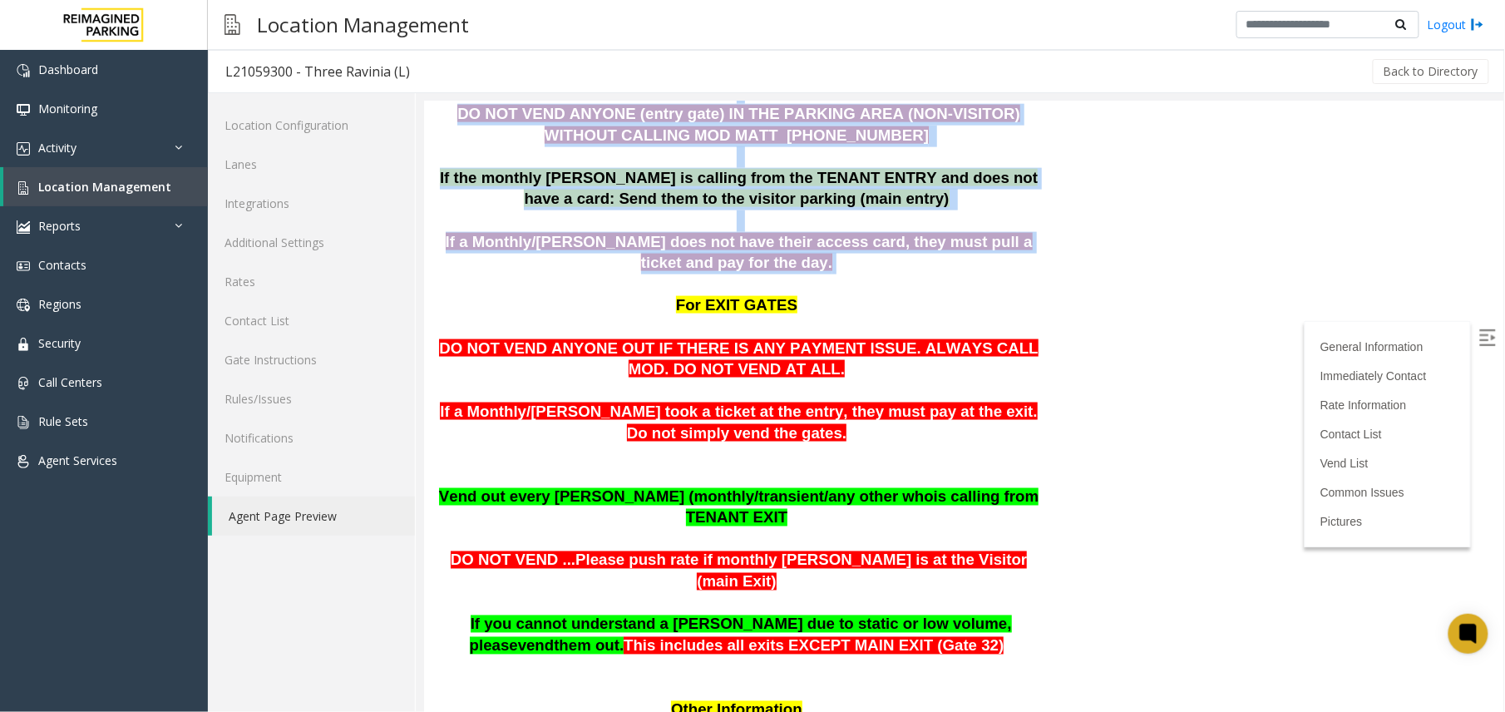
scroll to position [776, 0]
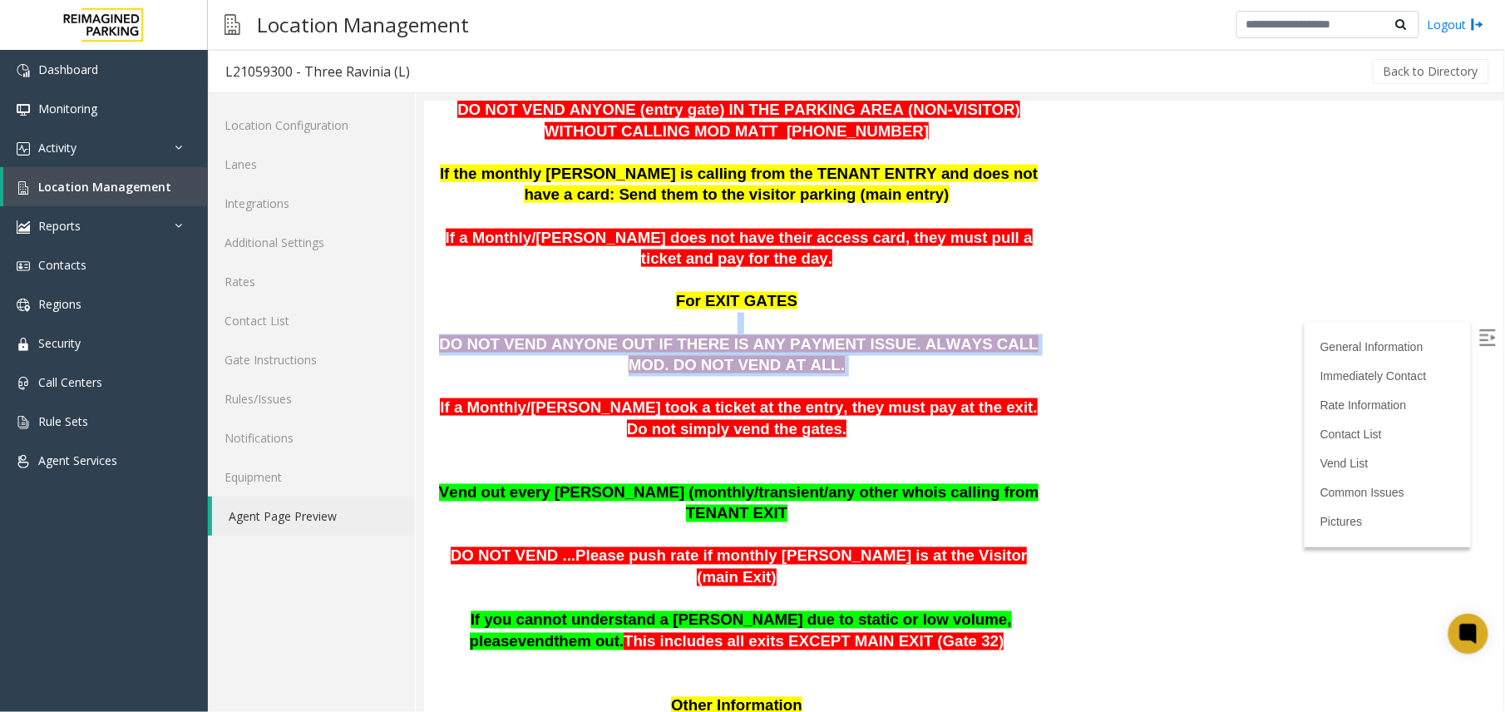
drag, startPoint x: 549, startPoint y: 312, endPoint x: 945, endPoint y: 338, distance: 397.5
click at [781, 352] on p "DO NOT VEND ANYONE OUT IF THERE IS ANY PAYMENT ISSUE. ALWAYS CALL MOD. DO NOT V…" at bounding box center [738, 354] width 604 height 42
drag, startPoint x: 801, startPoint y: 350, endPoint x: 475, endPoint y: 310, distance: 328.4
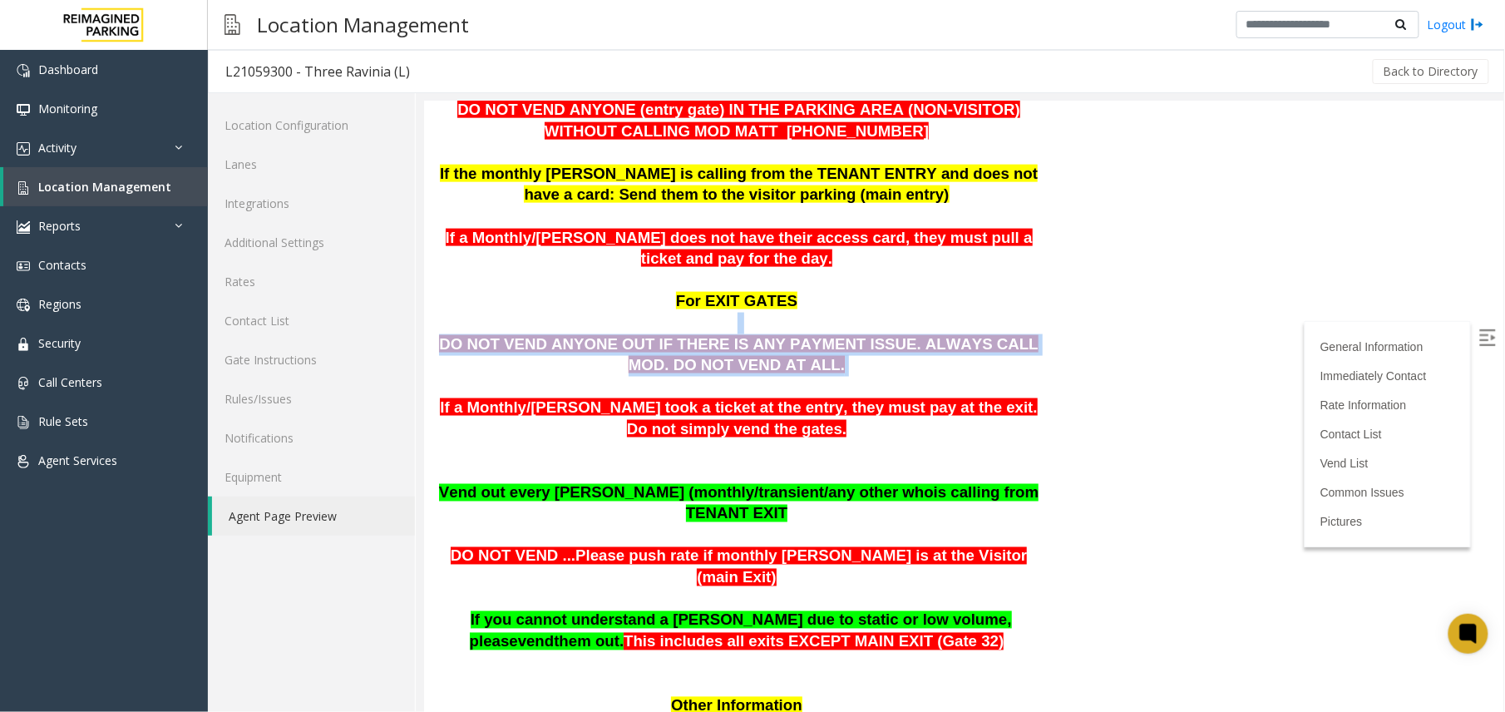
click at [767, 344] on span "DO NOT VEND ANYONE OUT IF THERE IS ANY PAYMENT ISSUE. ALWAYS CALL MOD. DO NOT V…" at bounding box center [737, 353] width 599 height 39
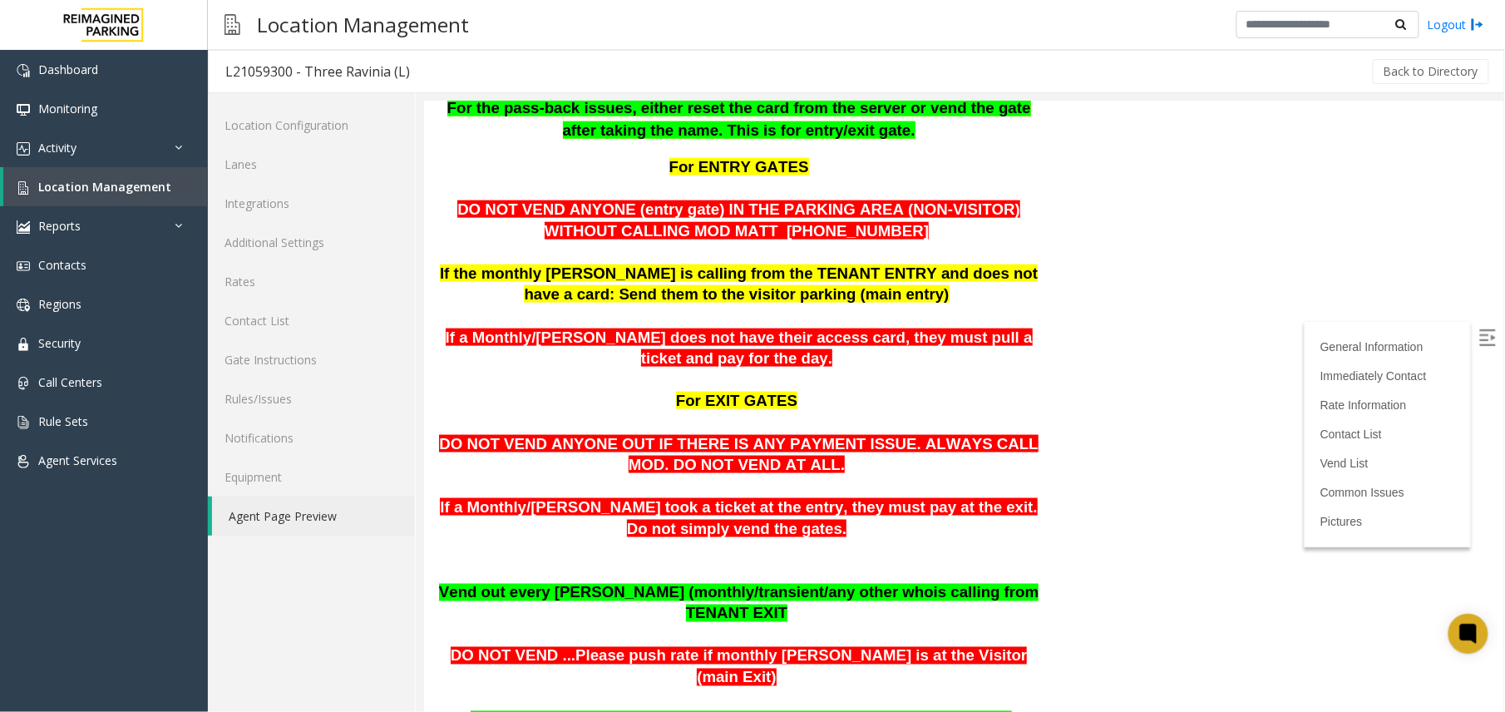
scroll to position [803, 0]
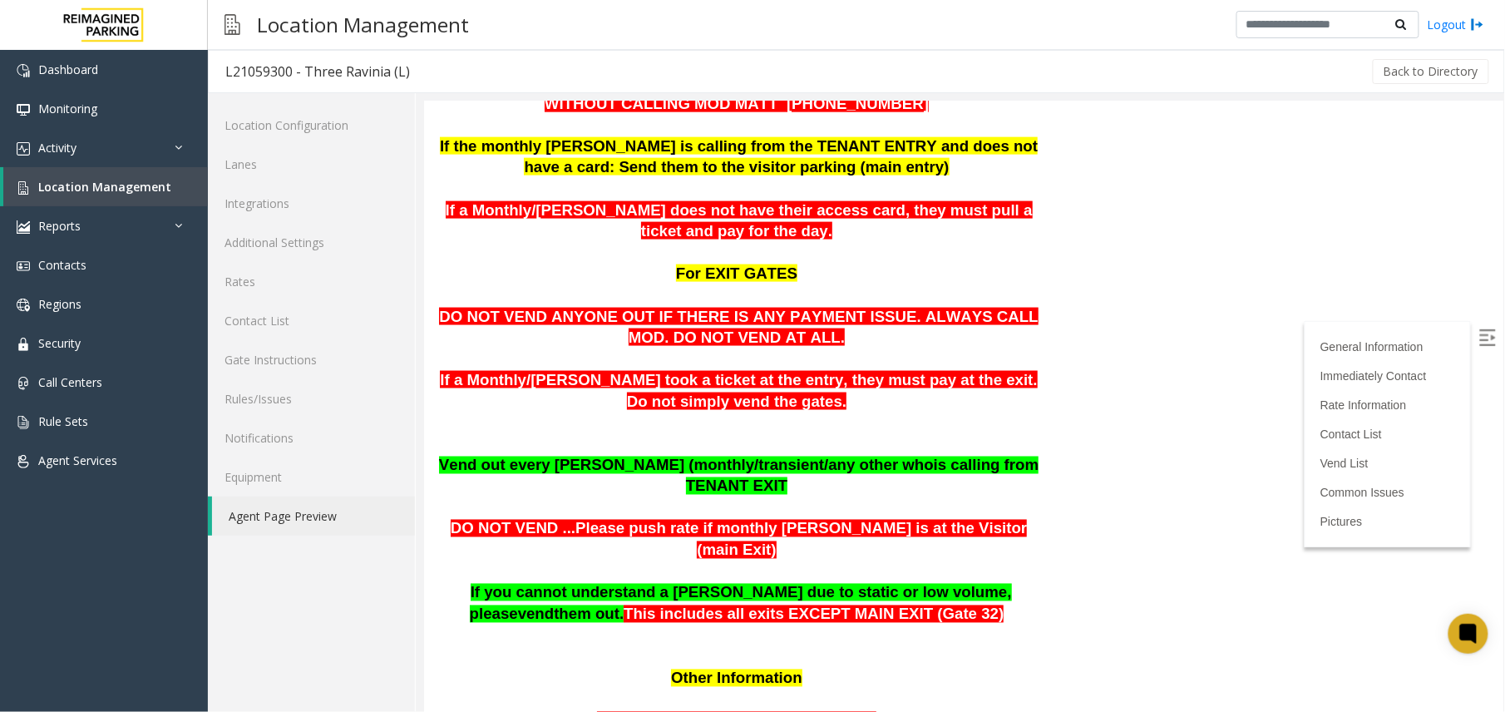
drag, startPoint x: 925, startPoint y: 563, endPoint x: 875, endPoint y: 563, distance: 50.7
click at [875, 563] on p "If you cannot understand a parker due to static or low volume, please vend them…" at bounding box center [738, 593] width 604 height 64
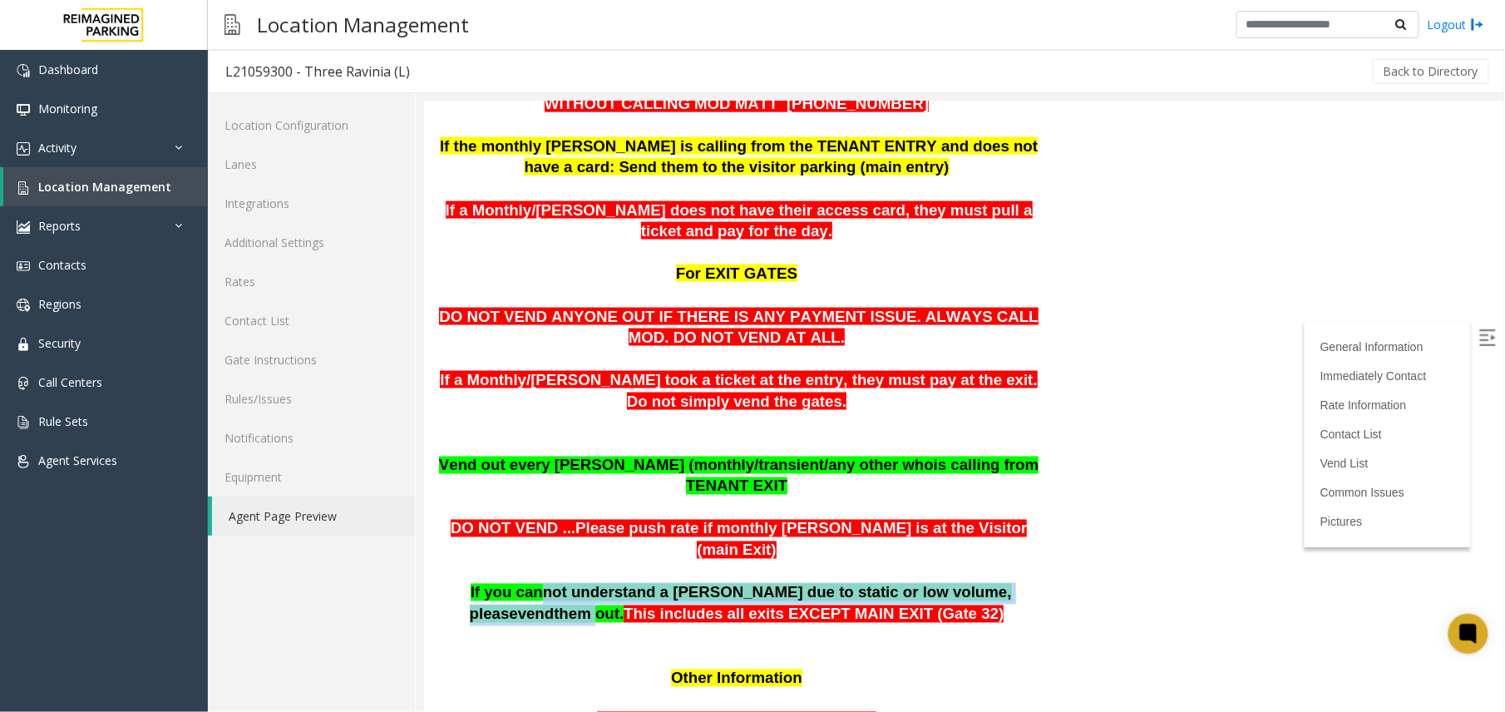
drag, startPoint x: 508, startPoint y: 536, endPoint x: 965, endPoint y: 538, distance: 456.5
click at [965, 583] on span "If you cannot understand a parker due to static or low volume, please vend them…" at bounding box center [740, 602] width 542 height 39
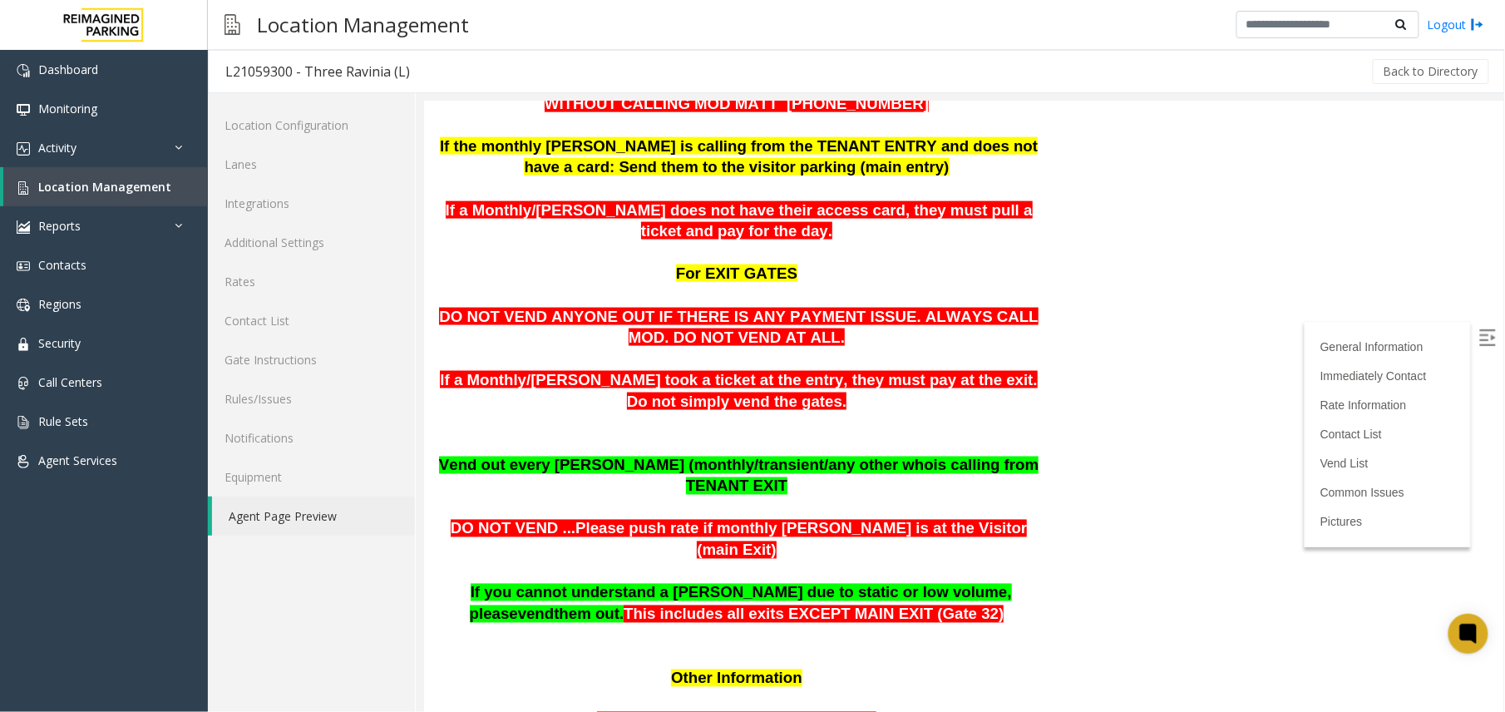
drag, startPoint x: 965, startPoint y: 538, endPoint x: 791, endPoint y: 570, distance: 176.6
click at [791, 624] on p at bounding box center [738, 635] width 604 height 22
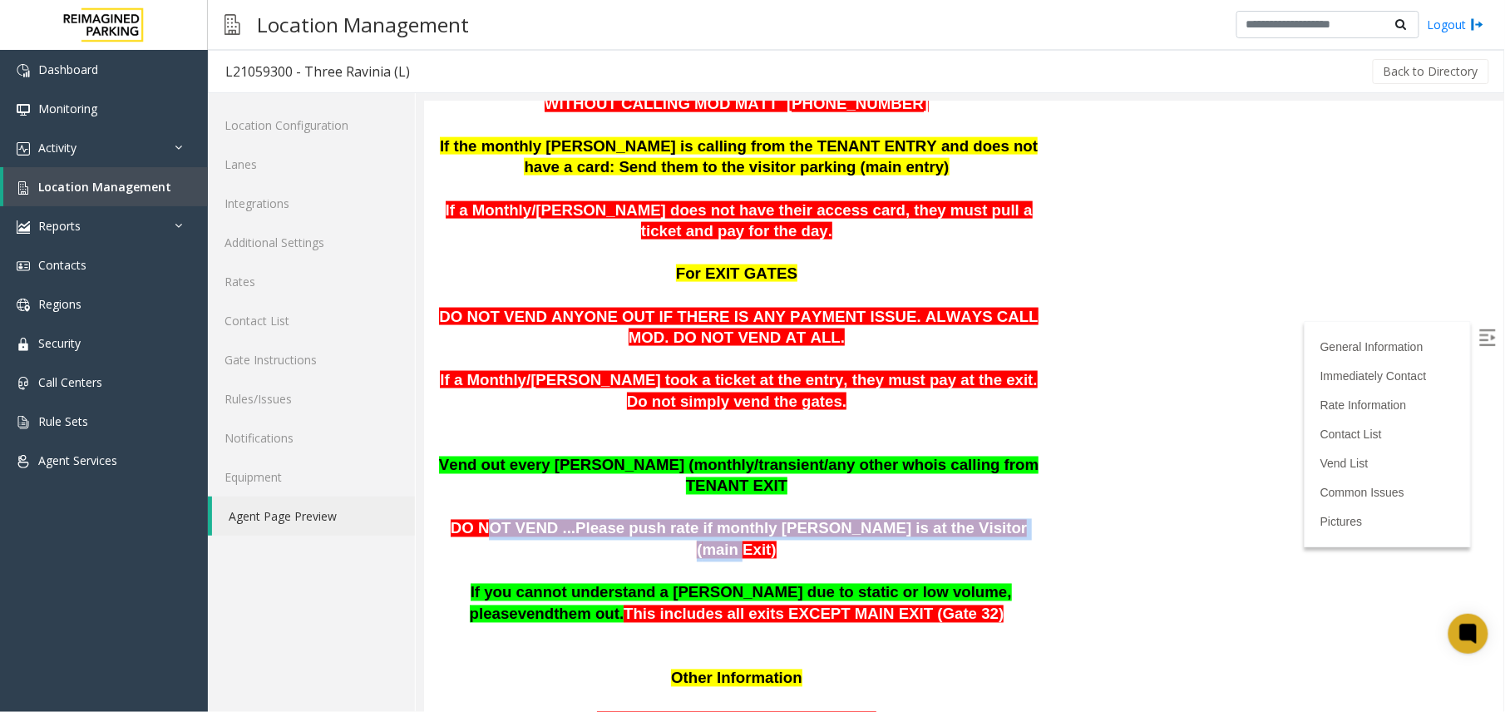
drag, startPoint x: 511, startPoint y: 486, endPoint x: 957, endPoint y: 483, distance: 445.7
click at [957, 519] on span "DO NOT VEND ...Please push rate if monthly parker is at the Visitor ( main Exit)" at bounding box center [738, 538] width 577 height 39
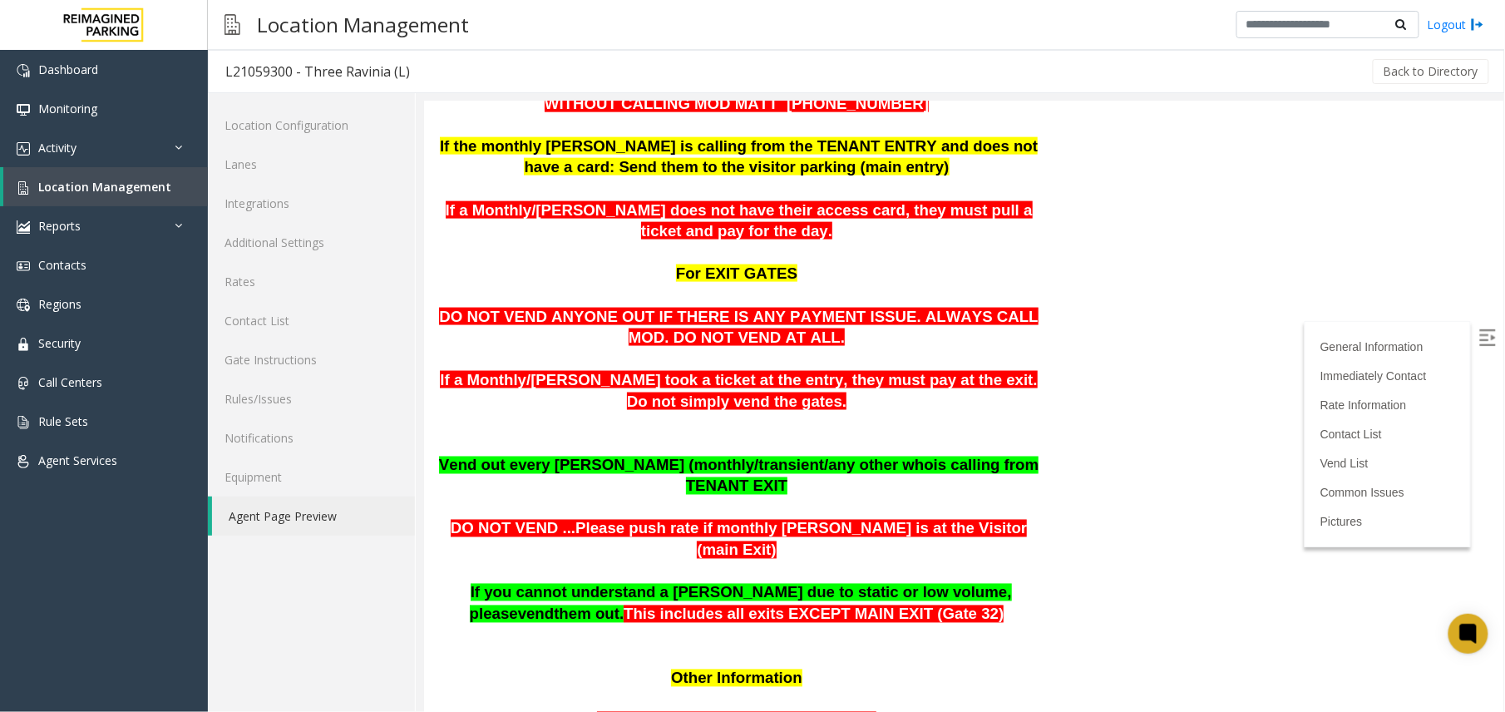
drag, startPoint x: 957, startPoint y: 483, endPoint x: 499, endPoint y: 497, distance: 458.4
click at [499, 519] on span "DO NOT VEND ...Please push rate if monthly [PERSON_NAME] is at the Visitor (" at bounding box center [738, 538] width 577 height 39
drag, startPoint x: 919, startPoint y: 571, endPoint x: 998, endPoint y: 528, distance: 90.0
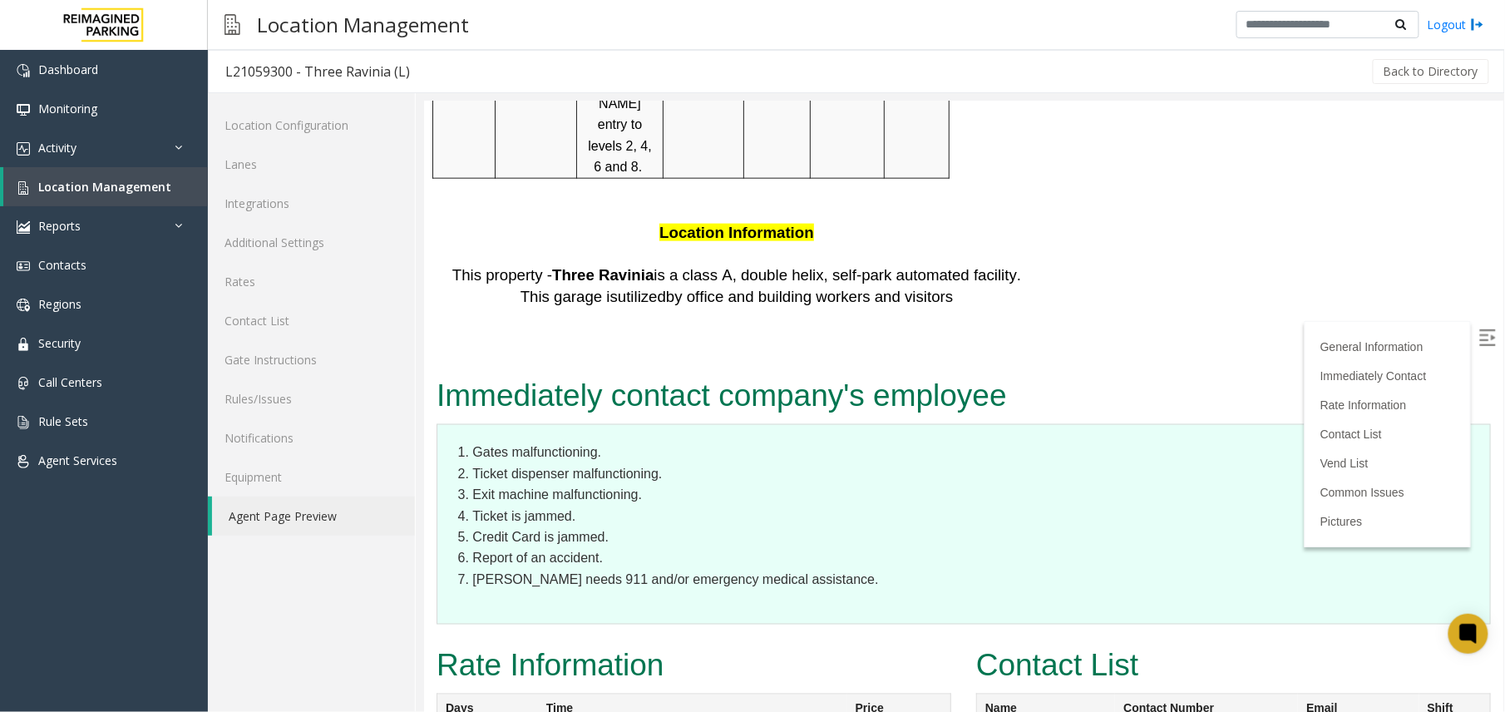
scroll to position [3131, 0]
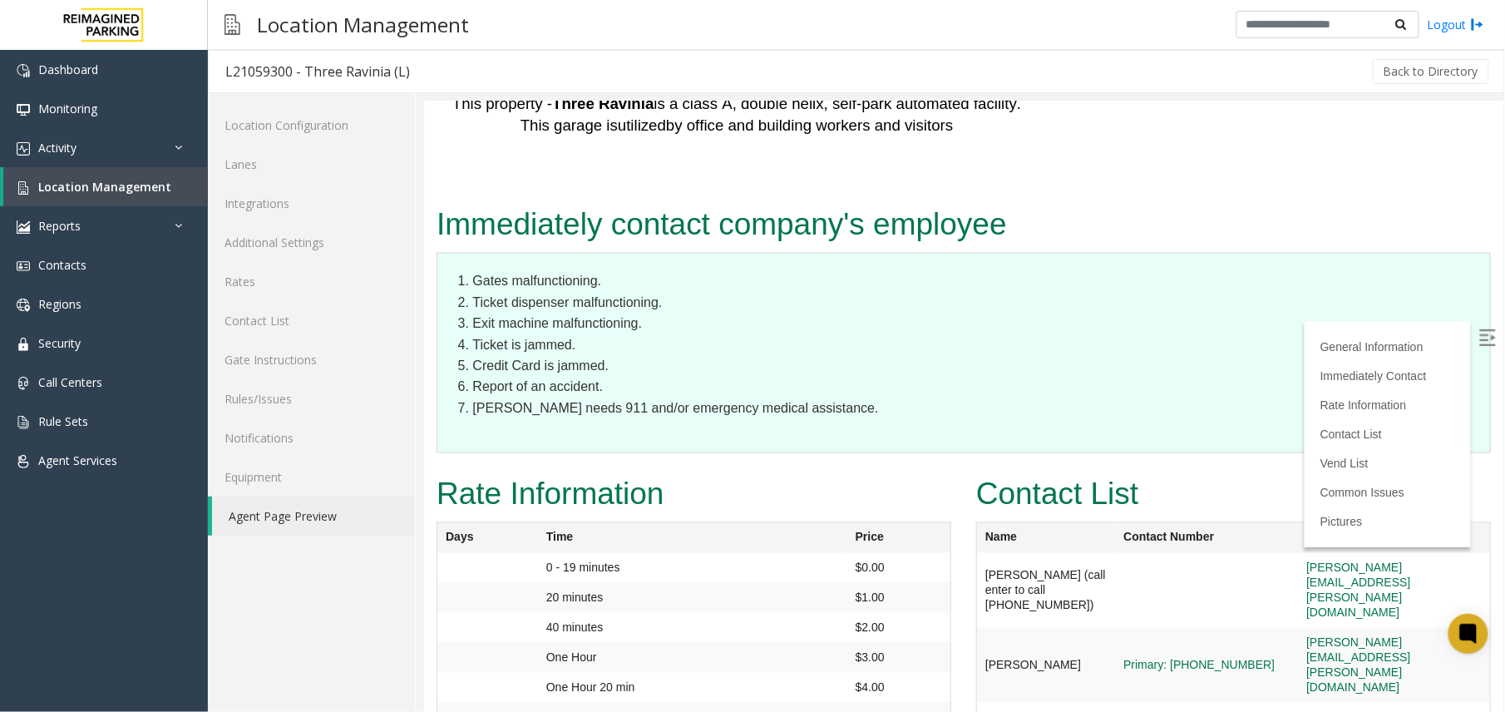
click at [1478, 332] on img at bounding box center [1486, 336] width 17 height 17
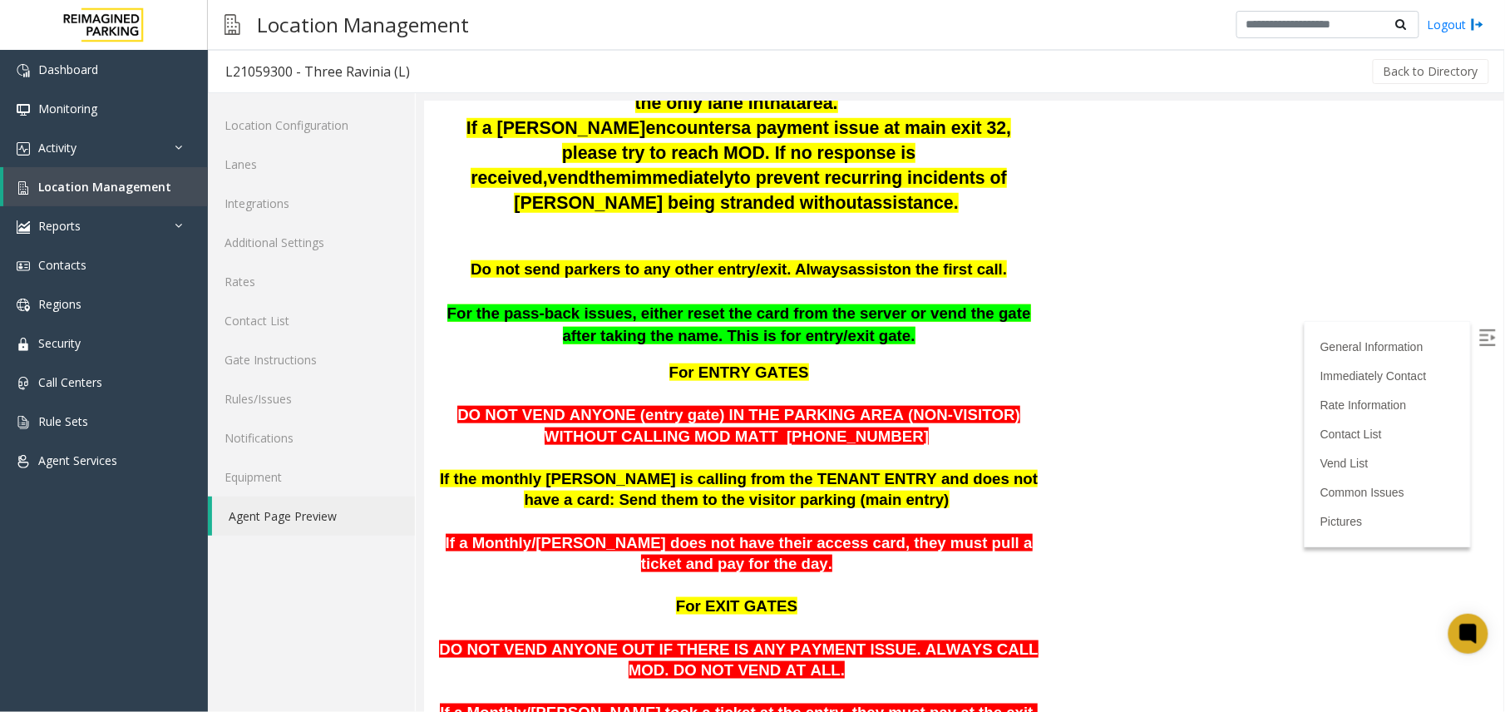
scroll to position [582, 0]
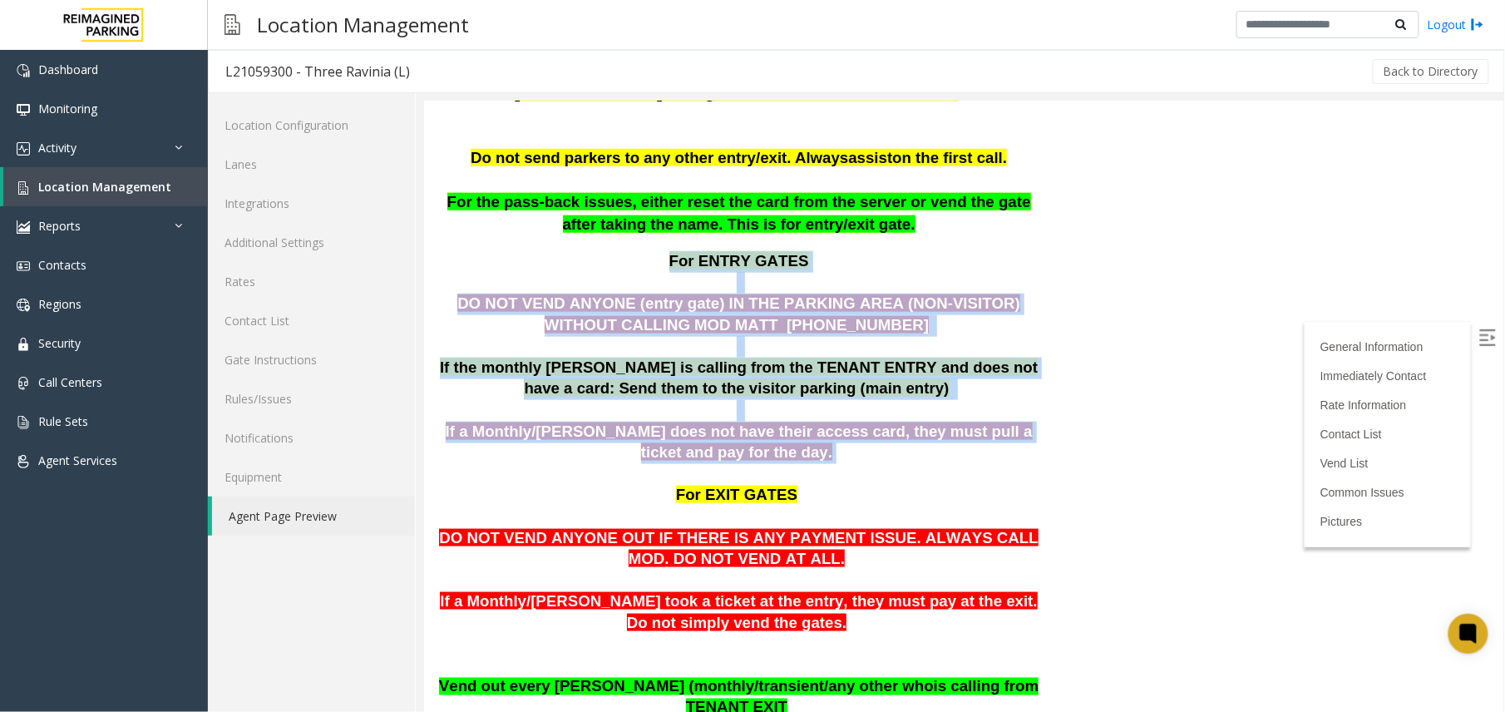
drag, startPoint x: 613, startPoint y: 238, endPoint x: 915, endPoint y: 433, distance: 360.3
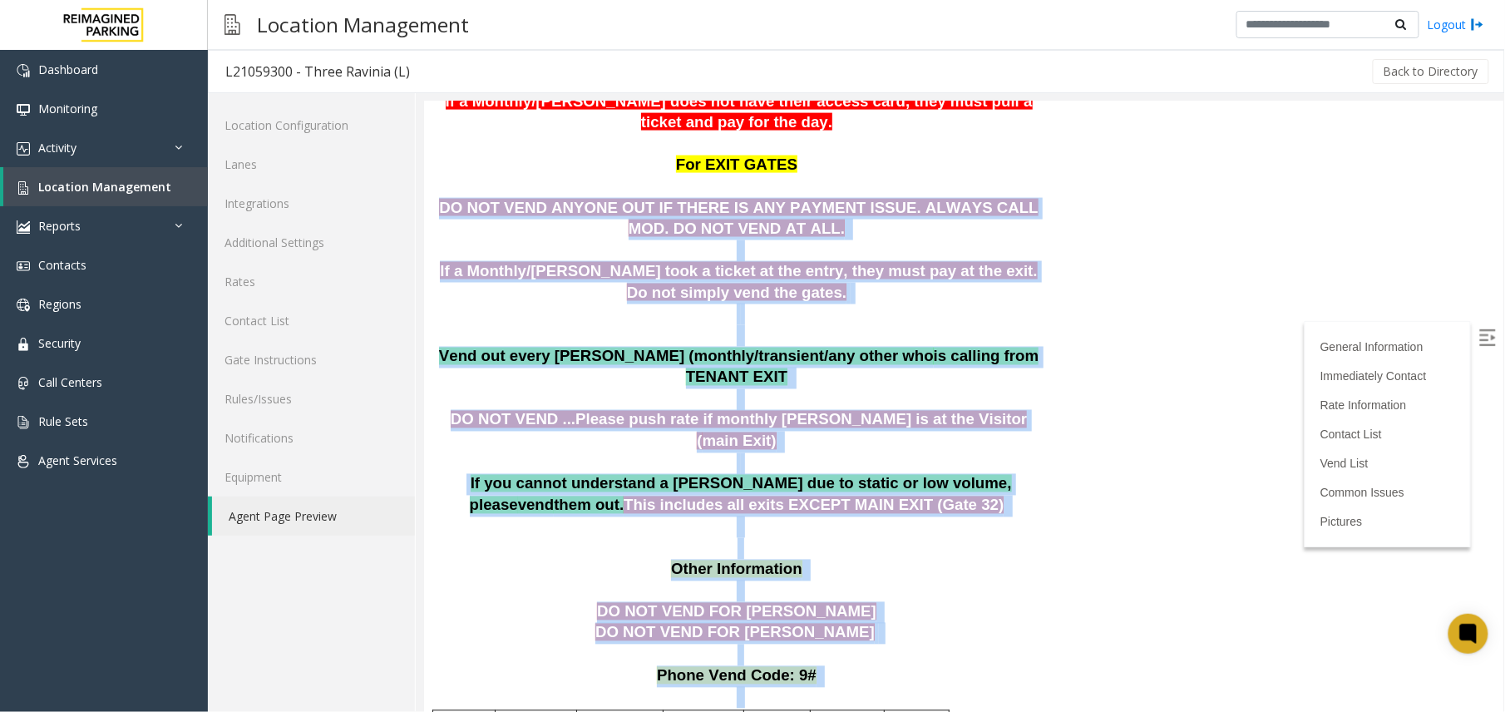
scroll to position [915, 0]
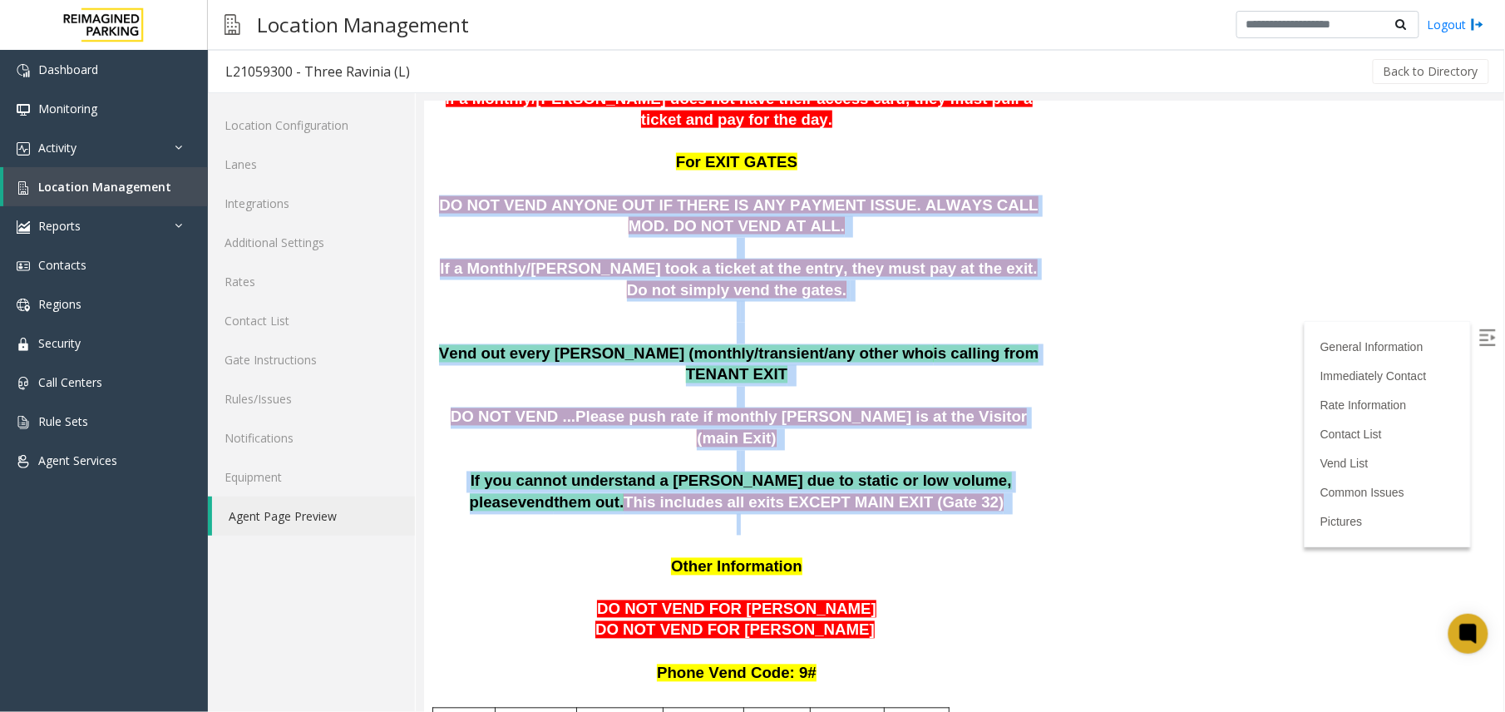
drag, startPoint x: 439, startPoint y: 511, endPoint x: 938, endPoint y: 456, distance: 501.9
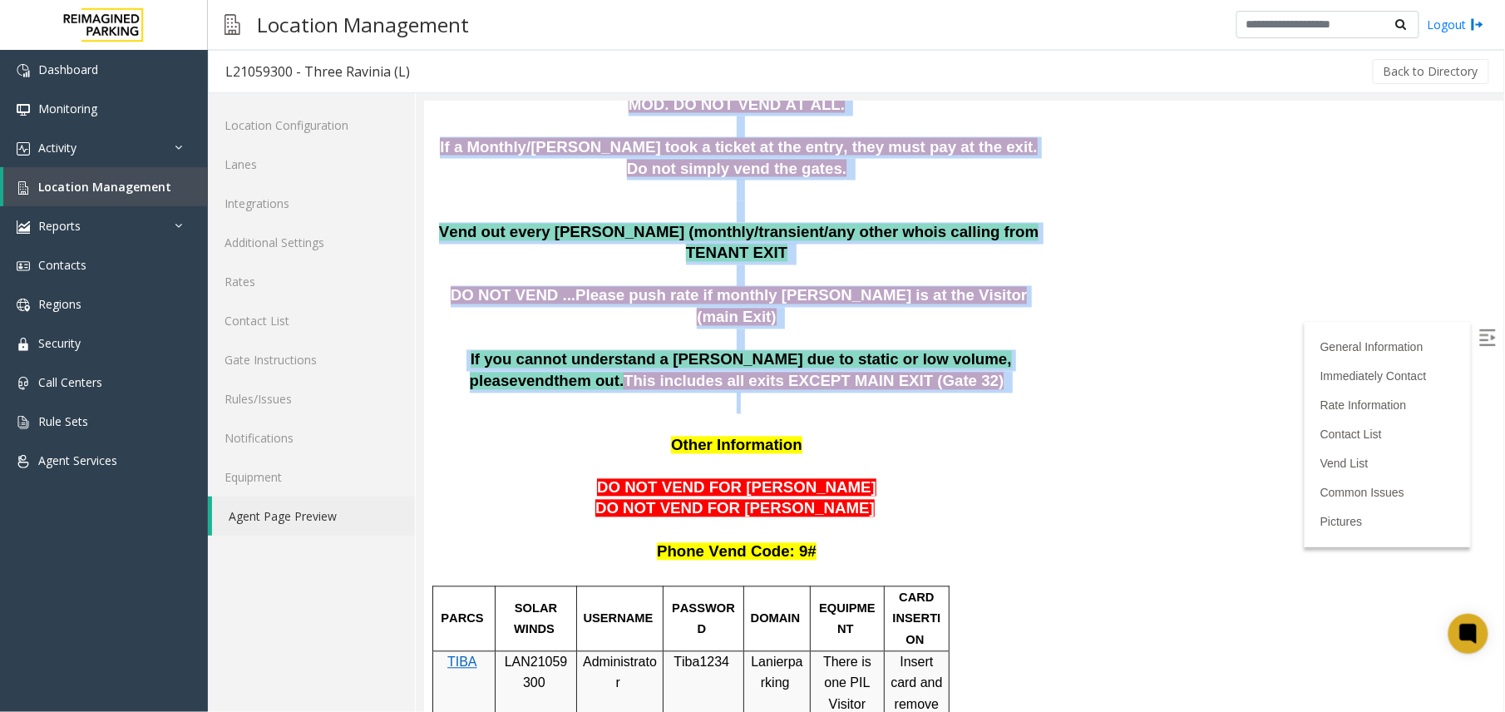
scroll to position [1247, 0]
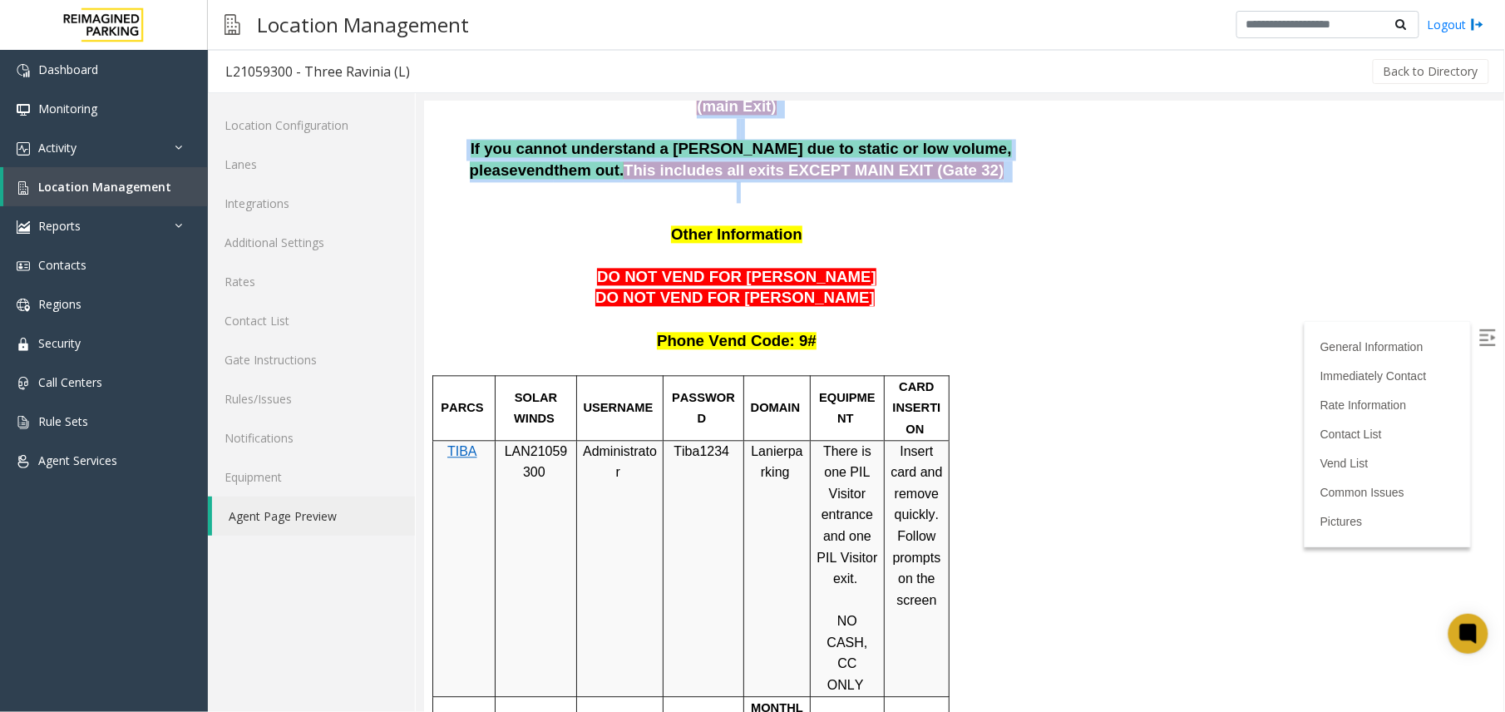
drag, startPoint x: 898, startPoint y: 397, endPoint x: 937, endPoint y: 558, distance: 166.0
click at [937, 558] on td "Insert card and remove quickly. Follow prompts on the screen" at bounding box center [916, 567] width 65 height 256
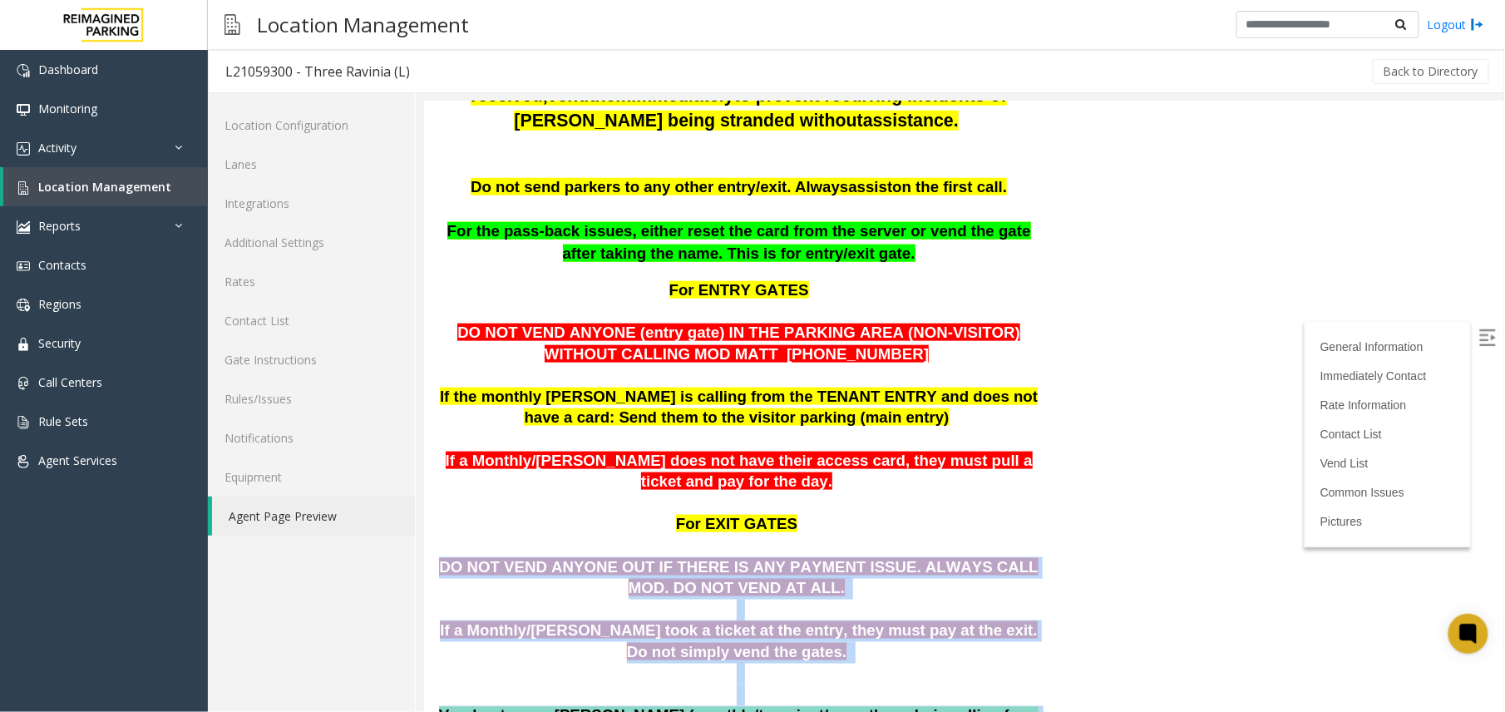
scroll to position [554, 0]
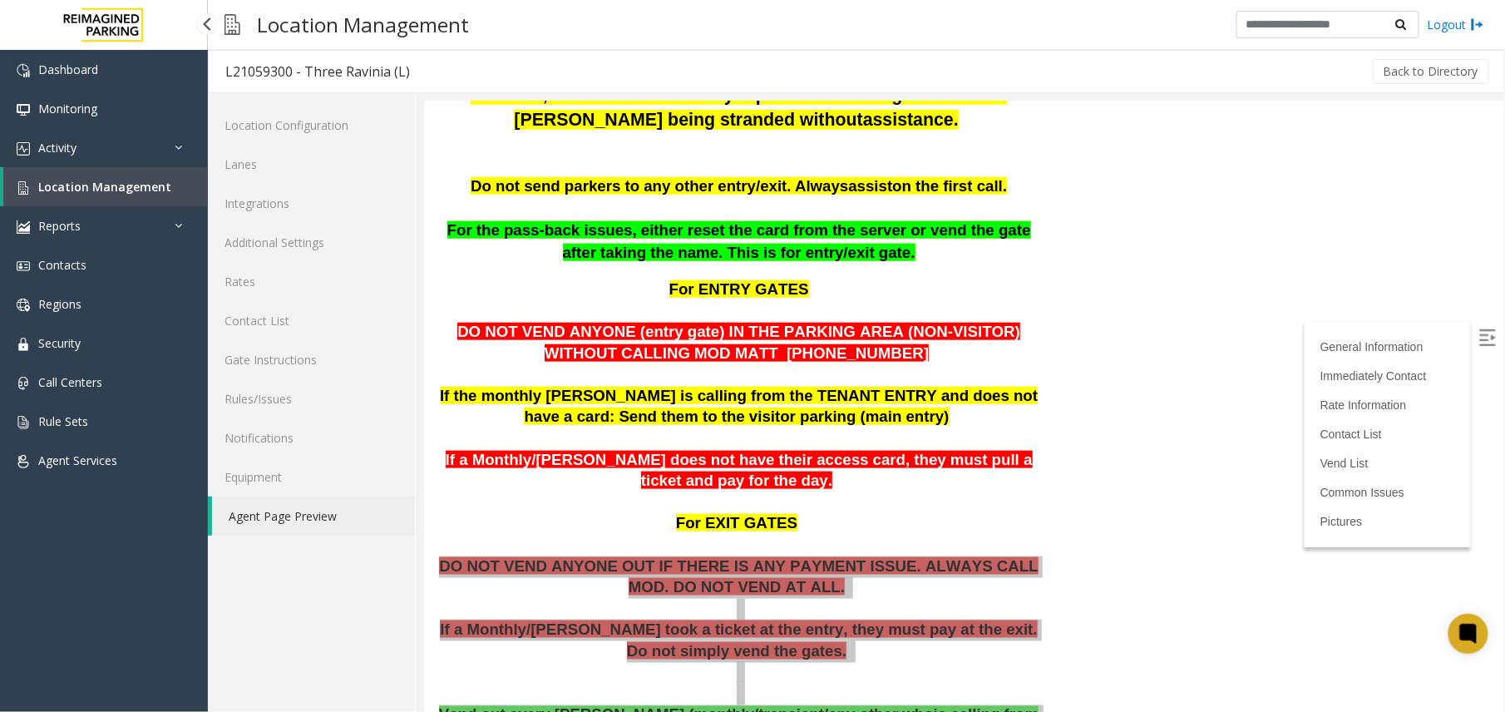
click at [84, 200] on link "Location Management" at bounding box center [105, 186] width 205 height 39
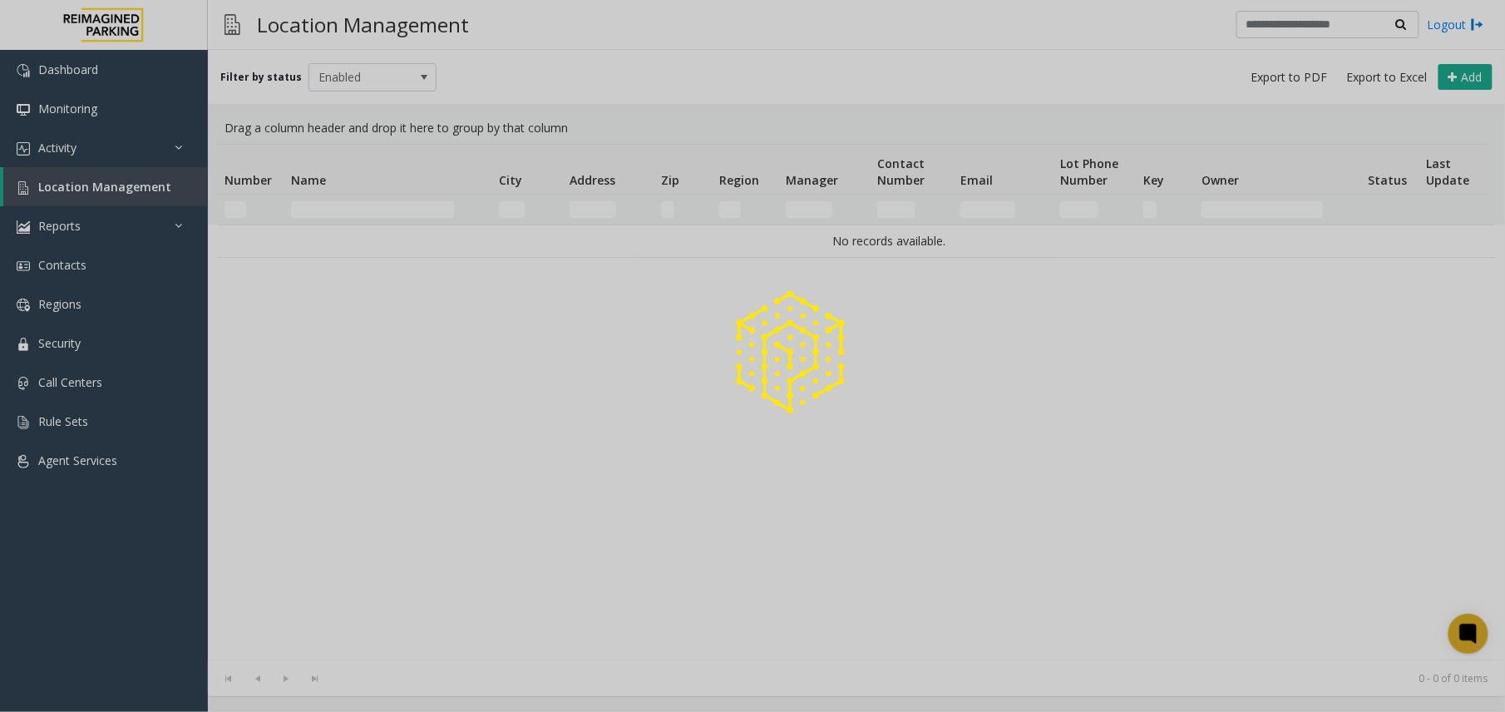
click at [366, 215] on div at bounding box center [752, 356] width 1505 height 712
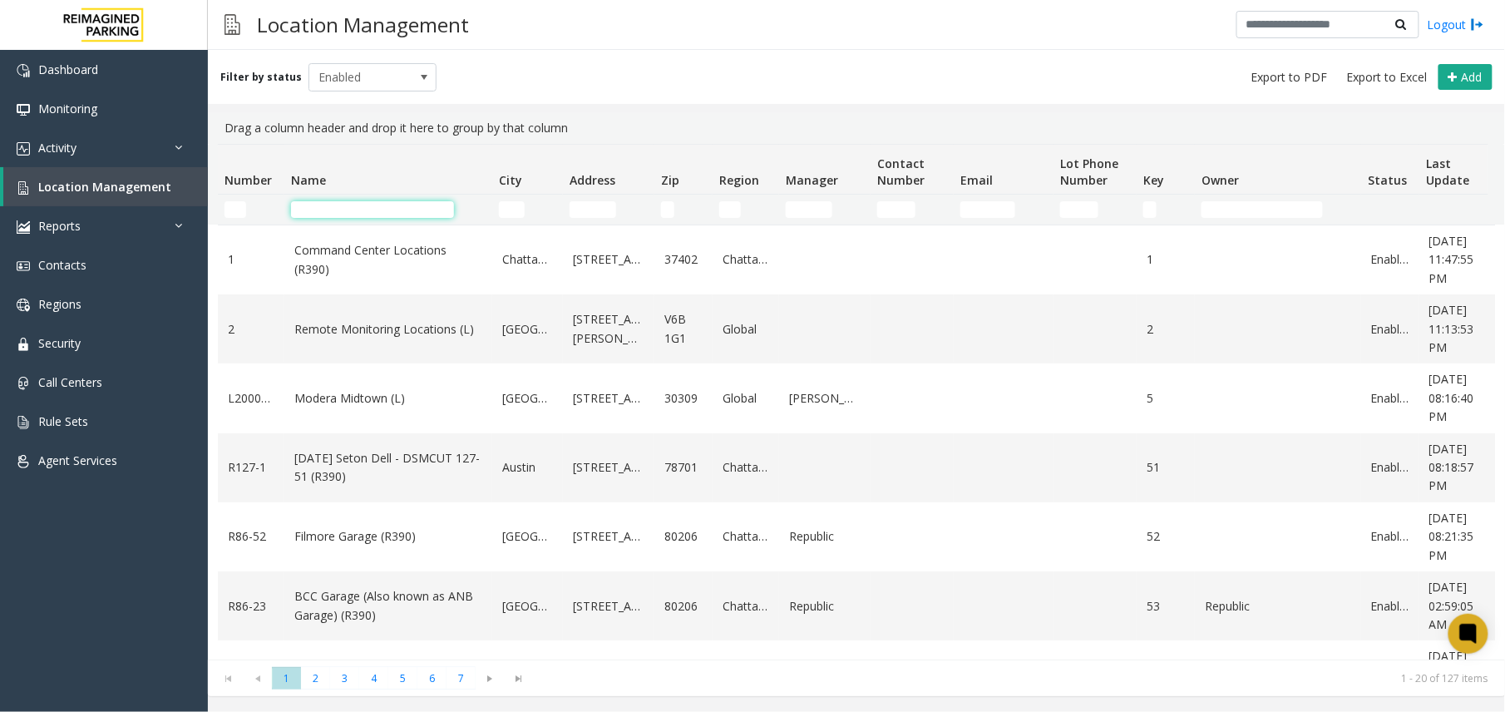
click at [377, 204] on input "Name Filter" at bounding box center [372, 209] width 163 height 17
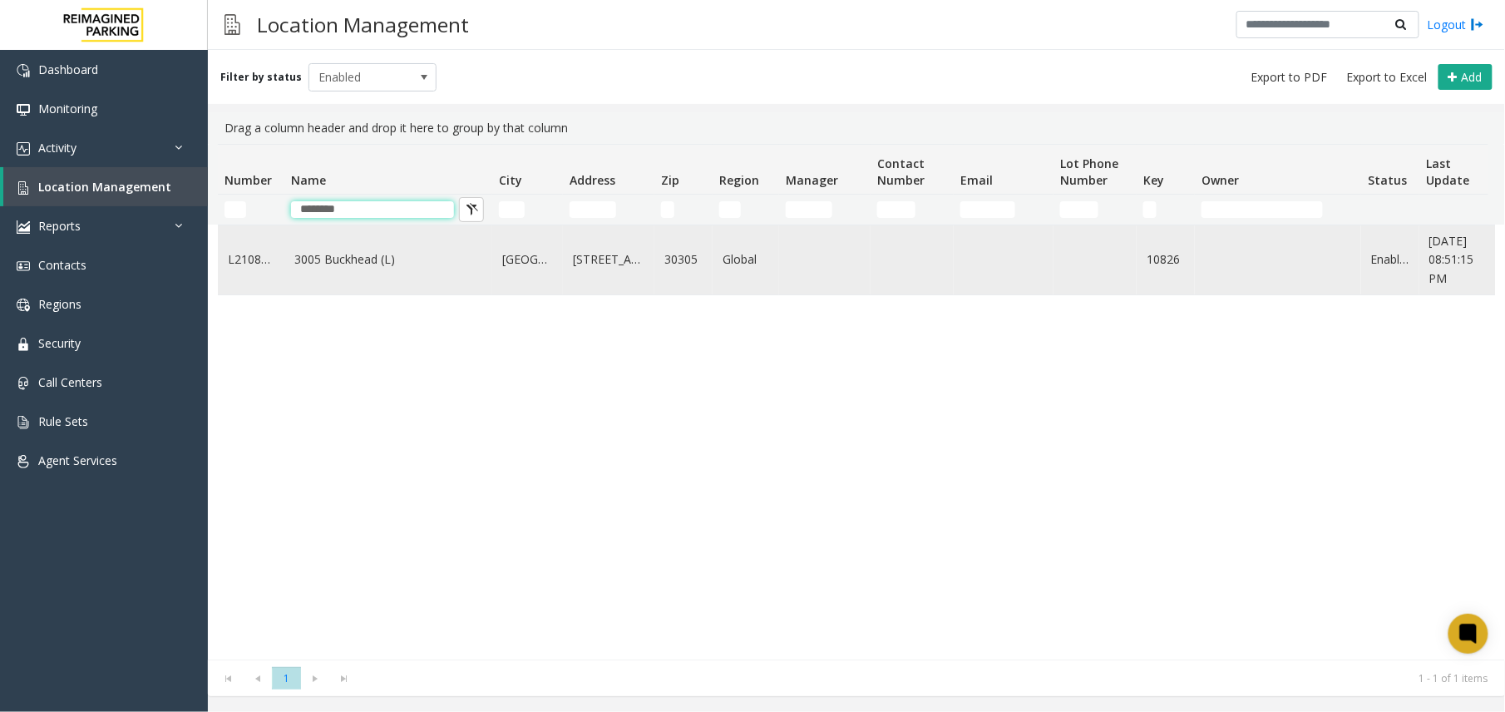
type input "********"
click at [350, 269] on link "3005 Buckhead (L)" at bounding box center [388, 259] width 188 height 18
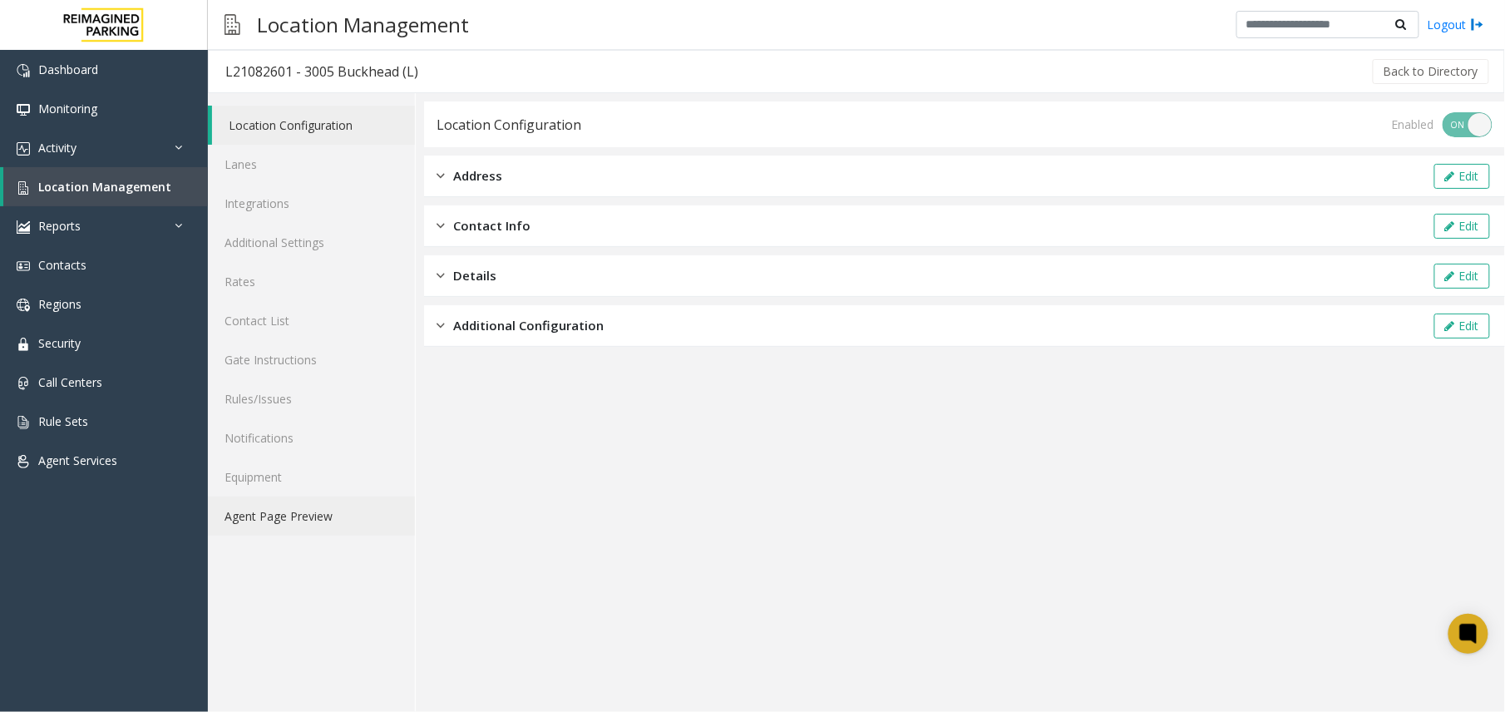
click at [316, 522] on link "Agent Page Preview" at bounding box center [311, 515] width 207 height 39
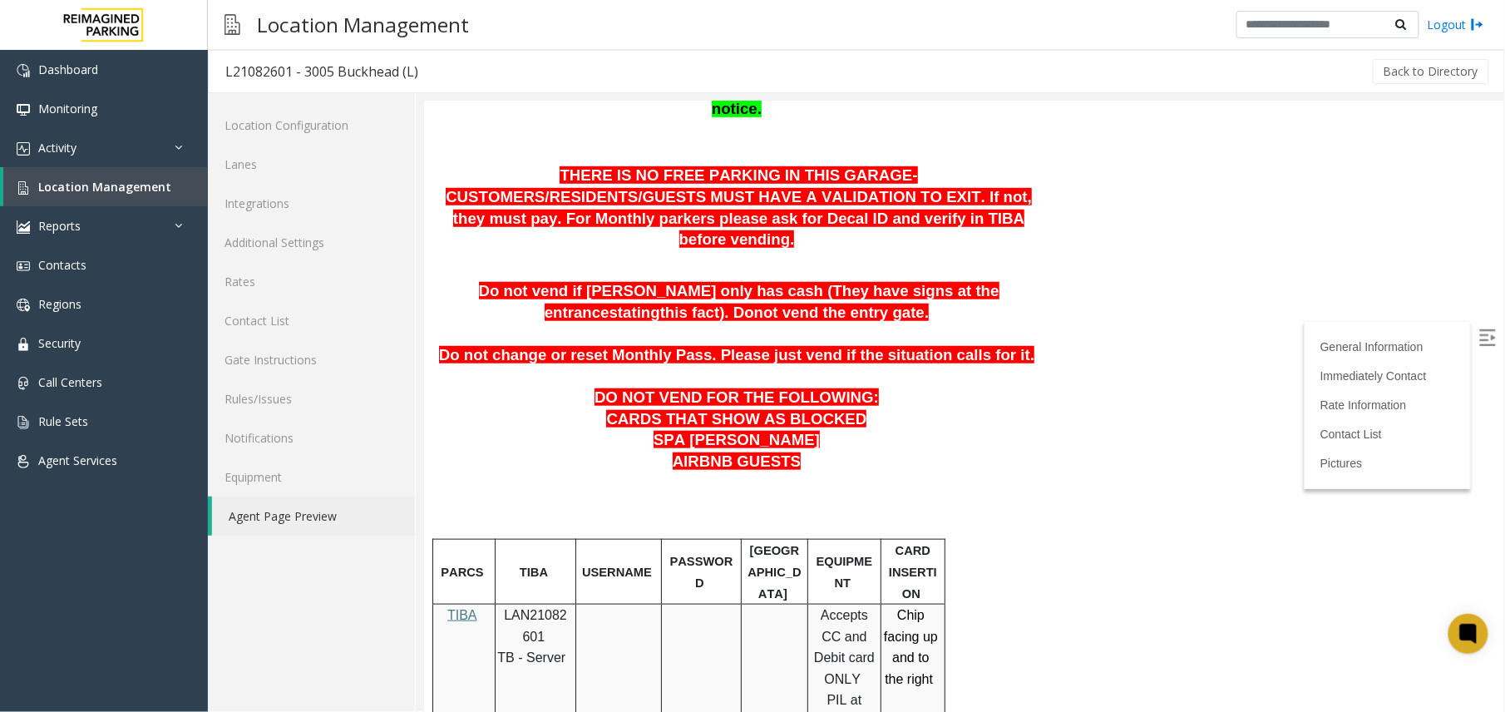
scroll to position [554, 0]
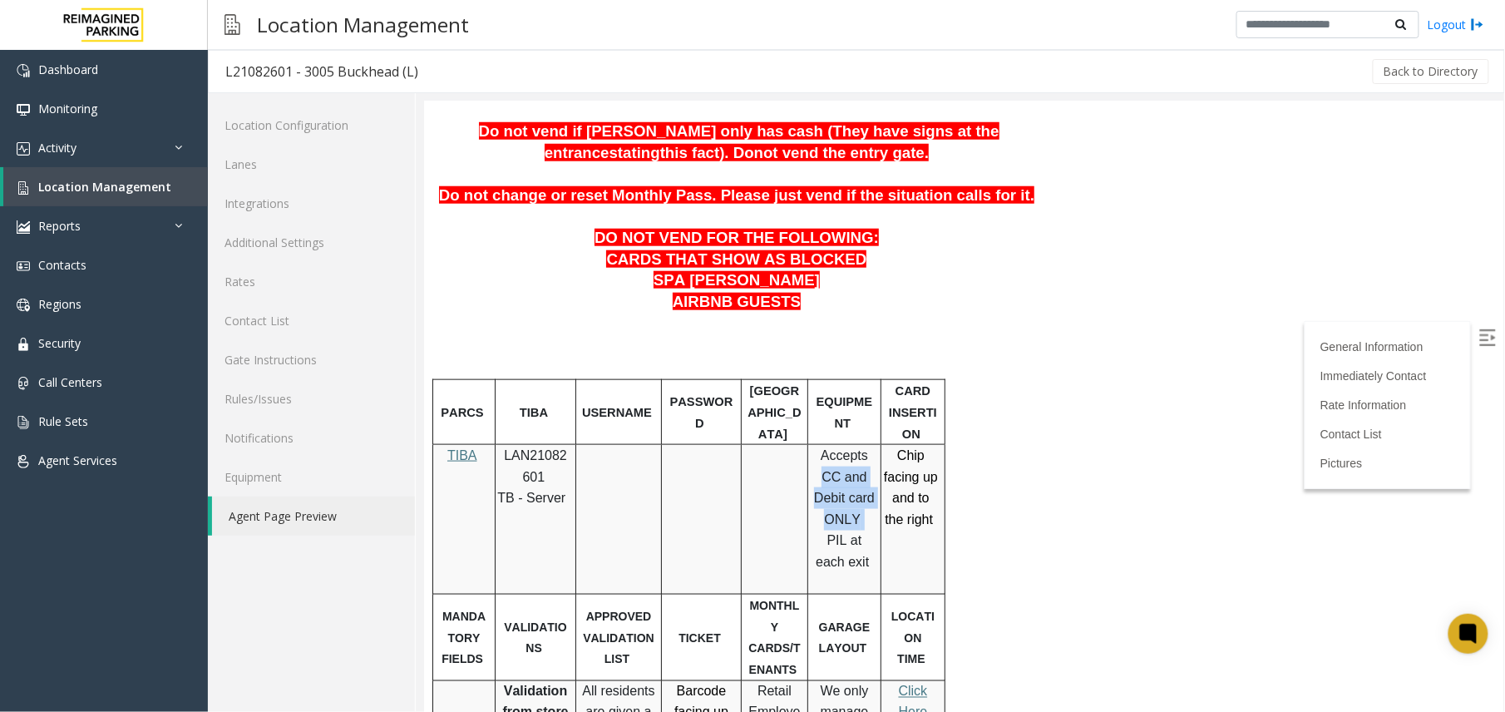
drag, startPoint x: 854, startPoint y: 442, endPoint x: 876, endPoint y: 490, distance: 52.8
click at [876, 490] on div "Accepts CC and Debit card ONLY PIL at each exit" at bounding box center [843, 518] width 72 height 149
click at [88, 194] on link "Location Management" at bounding box center [105, 186] width 205 height 39
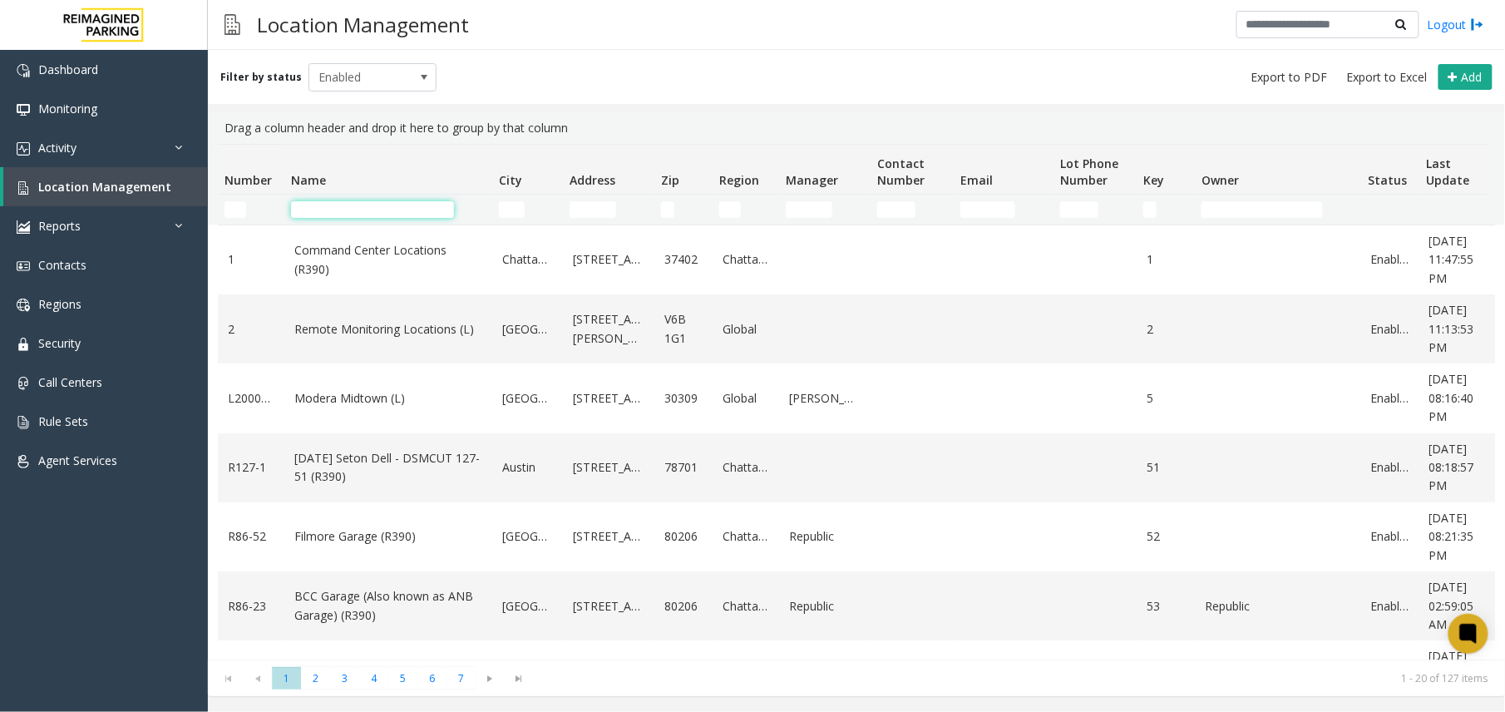
click at [361, 214] on input "Name Filter" at bounding box center [372, 209] width 163 height 17
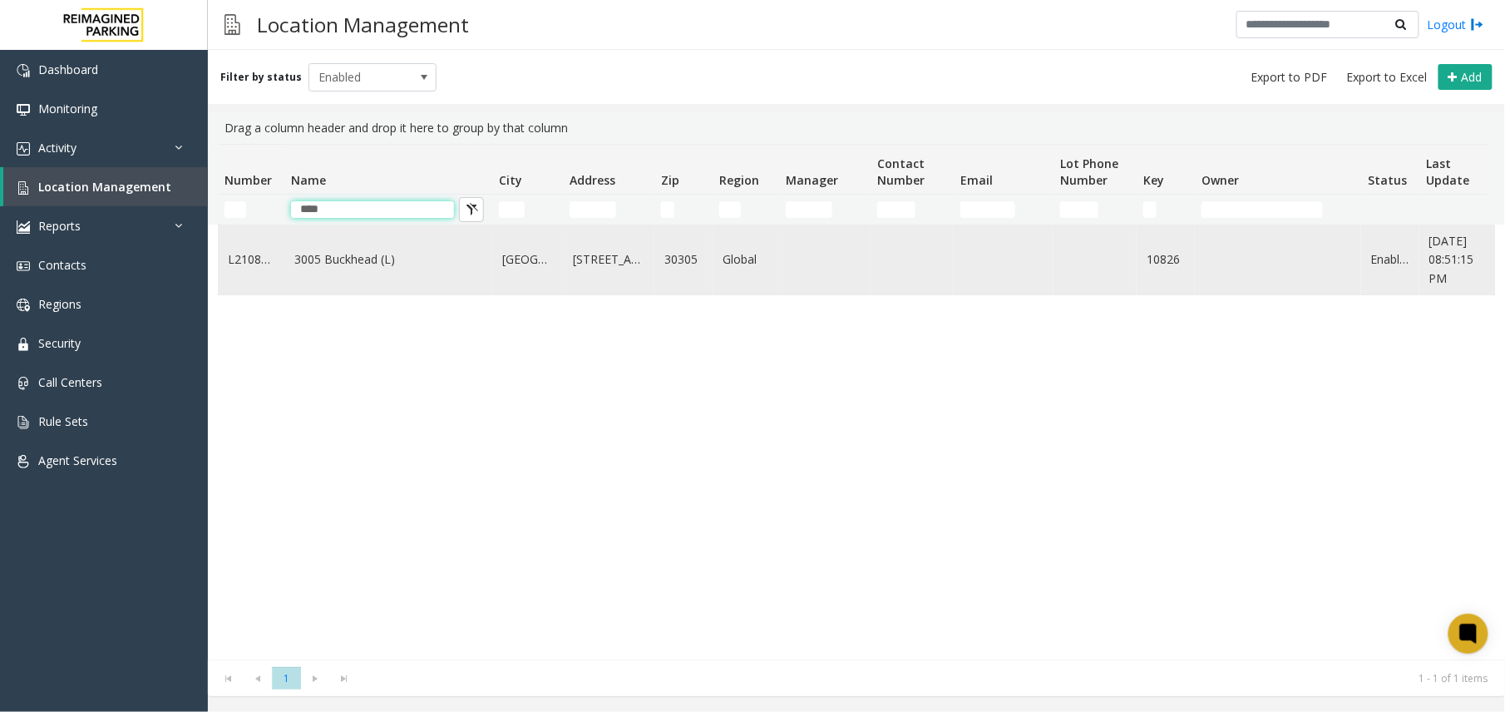
type input "****"
click at [381, 260] on link "3005 Buckhead (L)" at bounding box center [388, 259] width 188 height 18
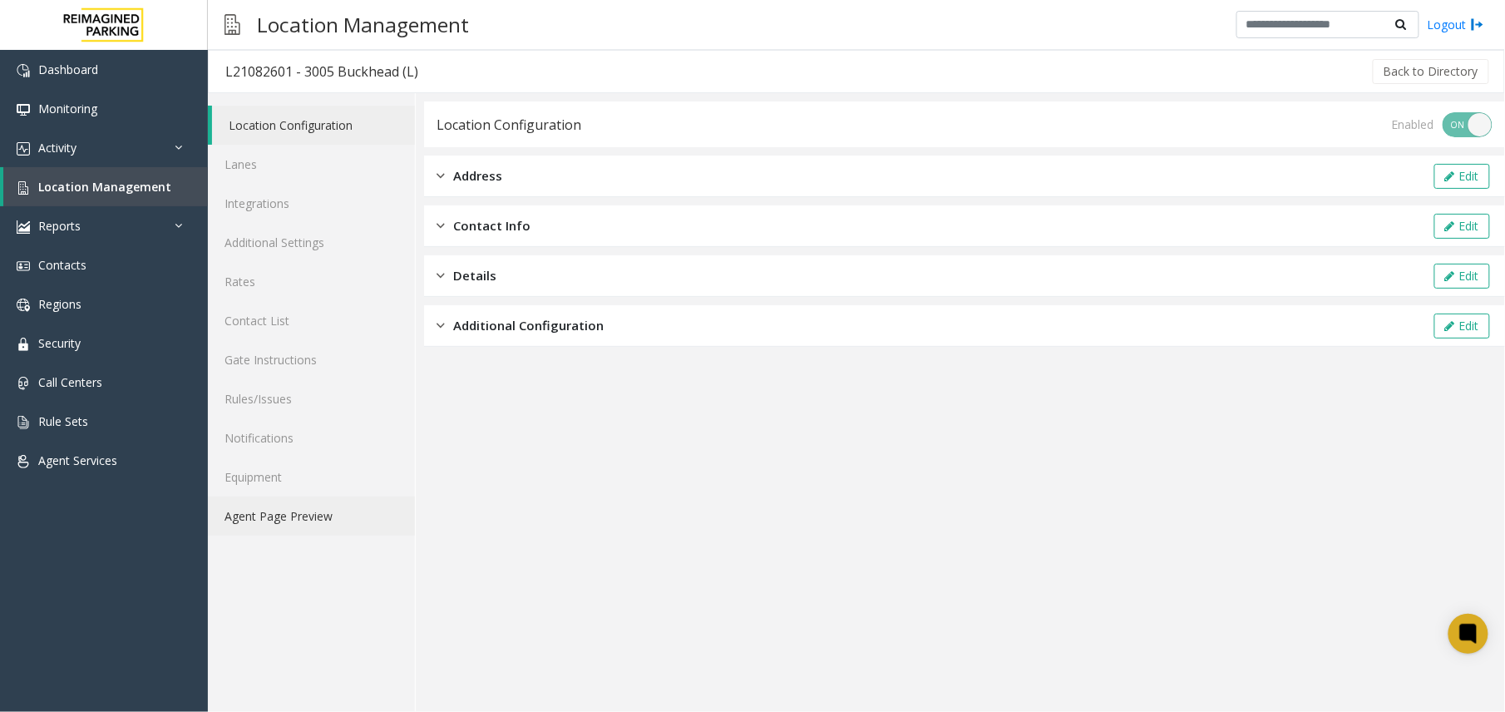
click at [338, 523] on link "Agent Page Preview" at bounding box center [311, 515] width 207 height 39
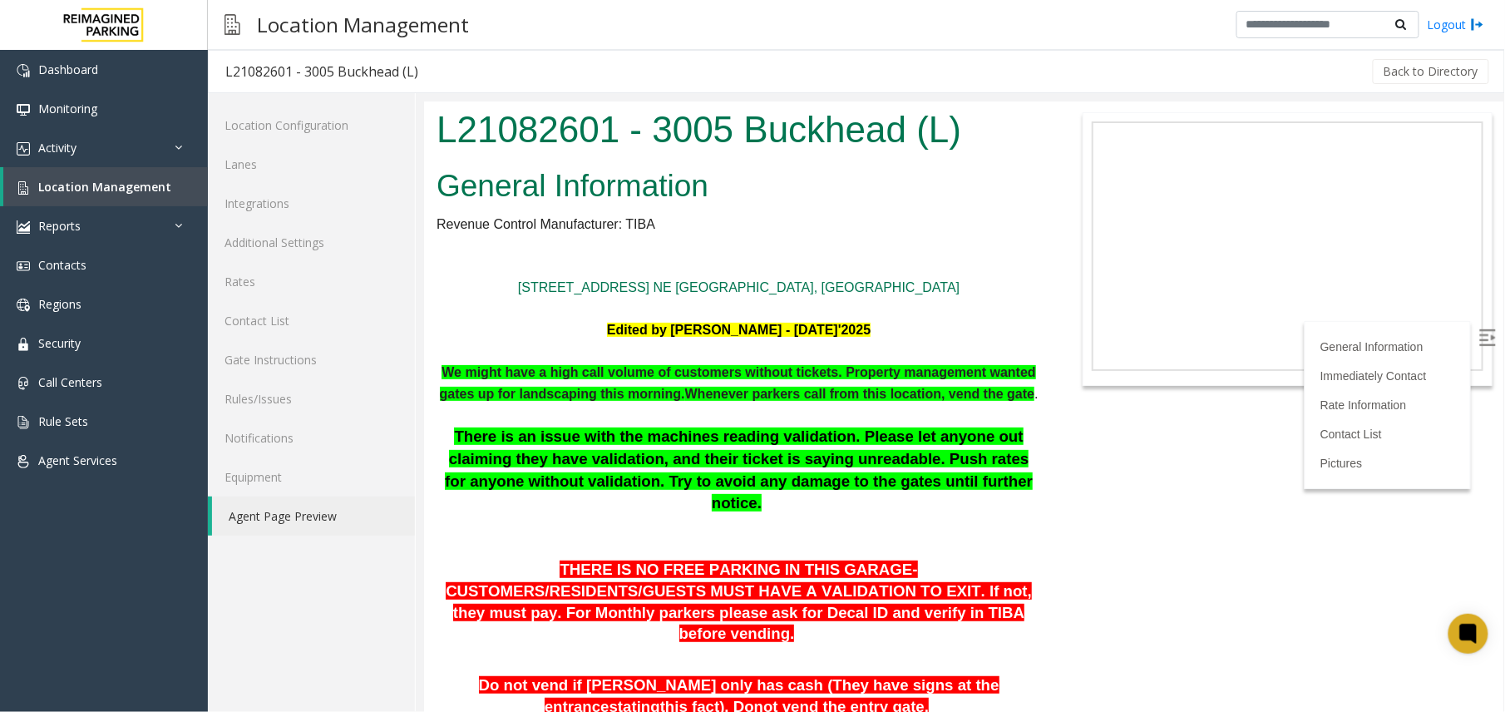
click at [1483, 340] on label at bounding box center [1488, 339] width 25 height 25
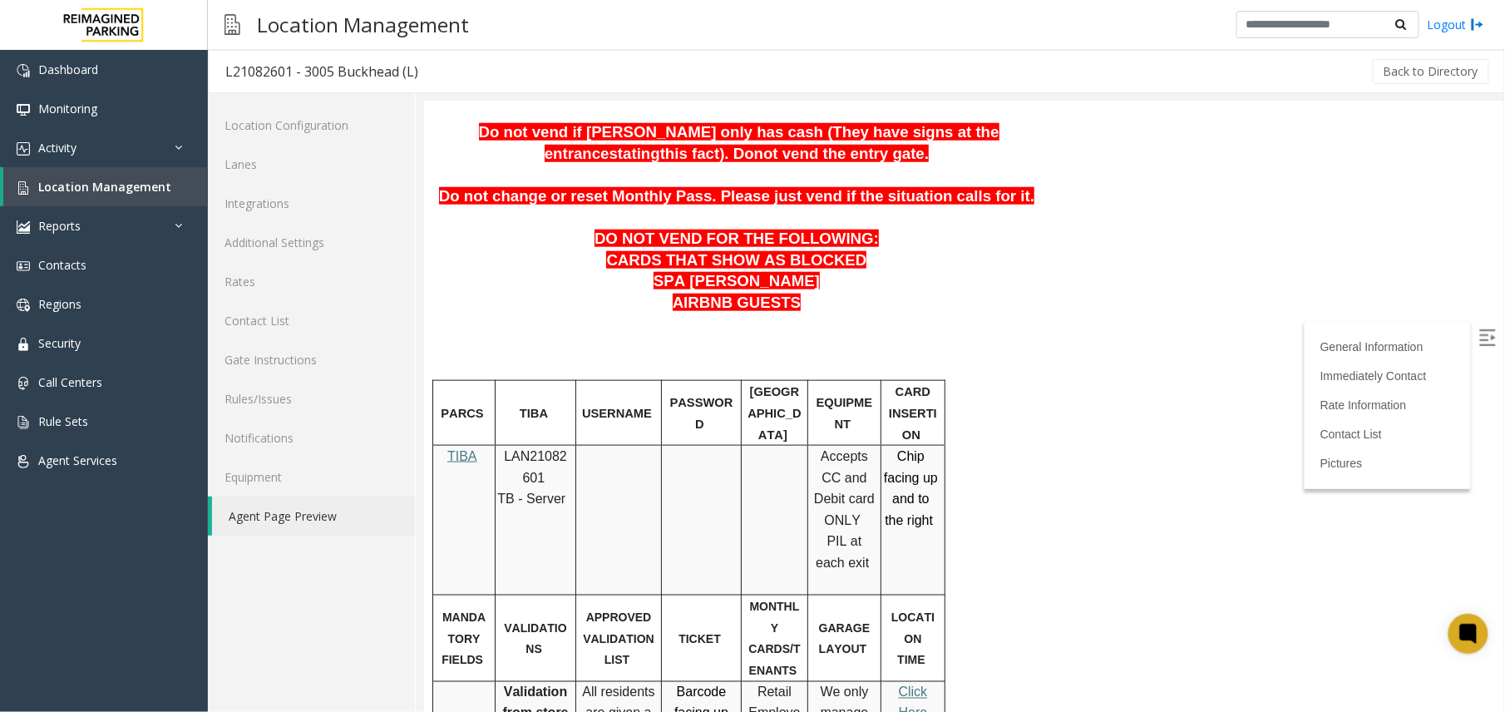
scroll to position [665, 0]
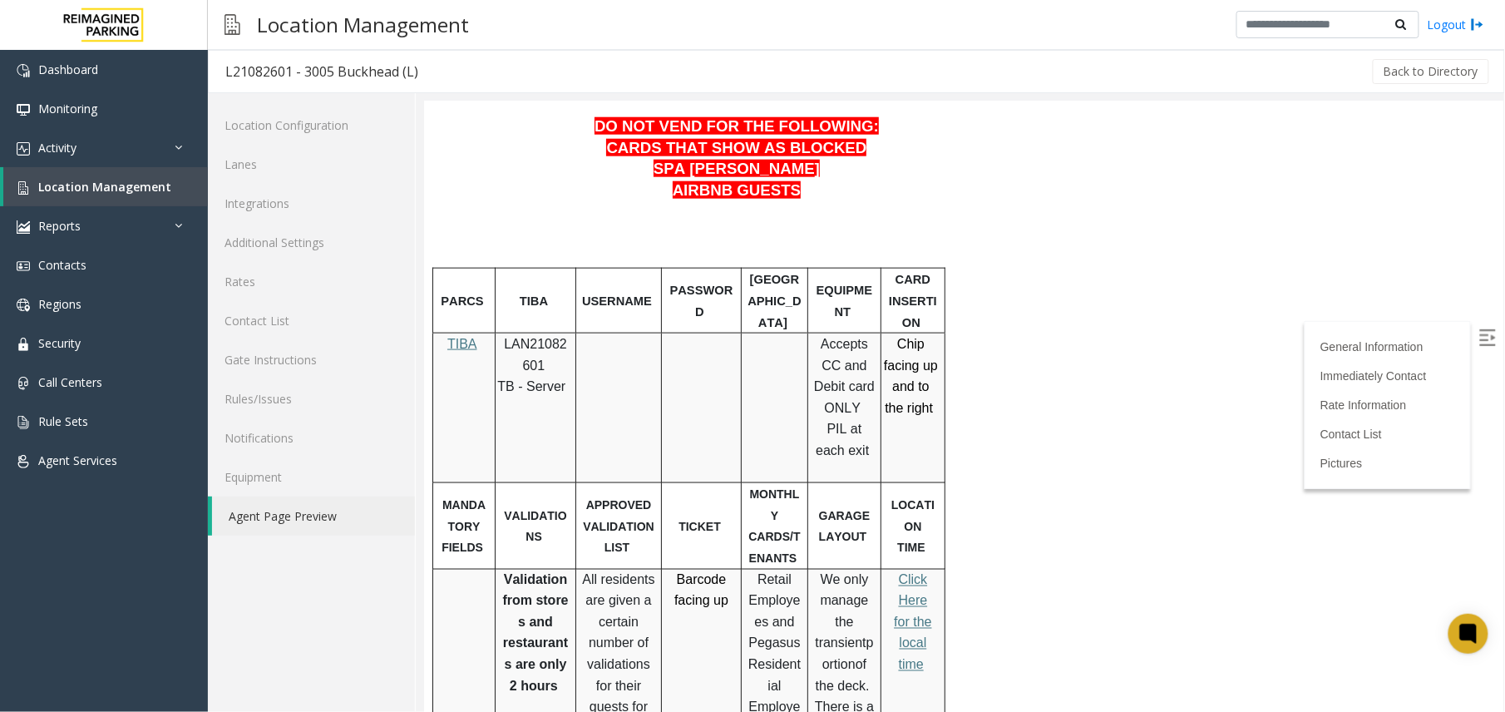
click at [895, 329] on div at bounding box center [913, 332] width 64 height 6
drag, startPoint x: 899, startPoint y: 323, endPoint x: 937, endPoint y: 417, distance: 101.4
click at [937, 417] on p "Chip facing up and to the right" at bounding box center [910, 386] width 56 height 106
drag, startPoint x: 937, startPoint y: 417, endPoint x: 917, endPoint y: 402, distance: 25.5
click at [917, 402] on p "Chip facing up and to the right" at bounding box center [910, 386] width 56 height 106
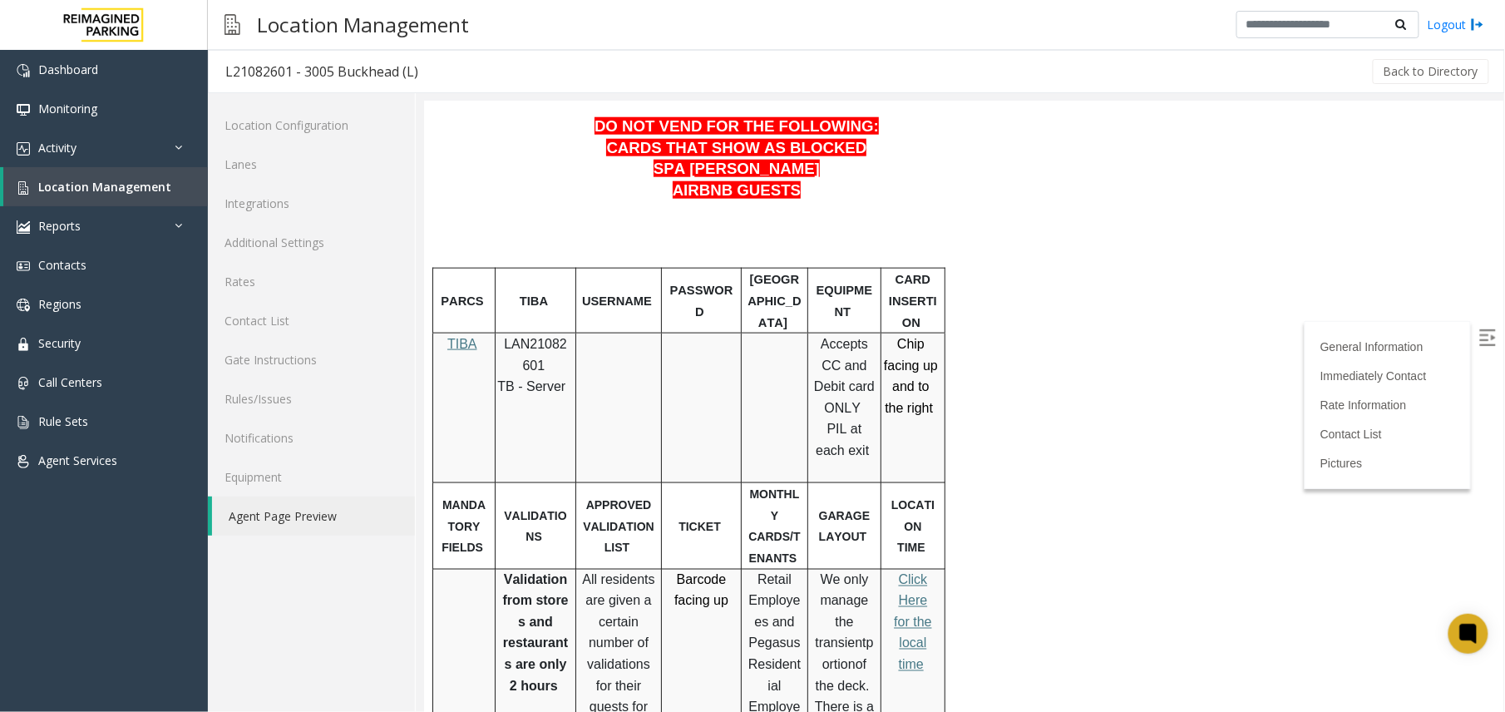
drag, startPoint x: 929, startPoint y: 392, endPoint x: 905, endPoint y: 355, distance: 43.8
click at [905, 355] on span "Chip facing up and to the right" at bounding box center [910, 375] width 54 height 78
drag, startPoint x: 899, startPoint y: 328, endPoint x: 935, endPoint y: 387, distance: 70.2
click at [935, 387] on p "Chip facing up and to the right" at bounding box center [910, 386] width 56 height 106
drag, startPoint x: 935, startPoint y: 387, endPoint x: 938, endPoint y: 367, distance: 20.9
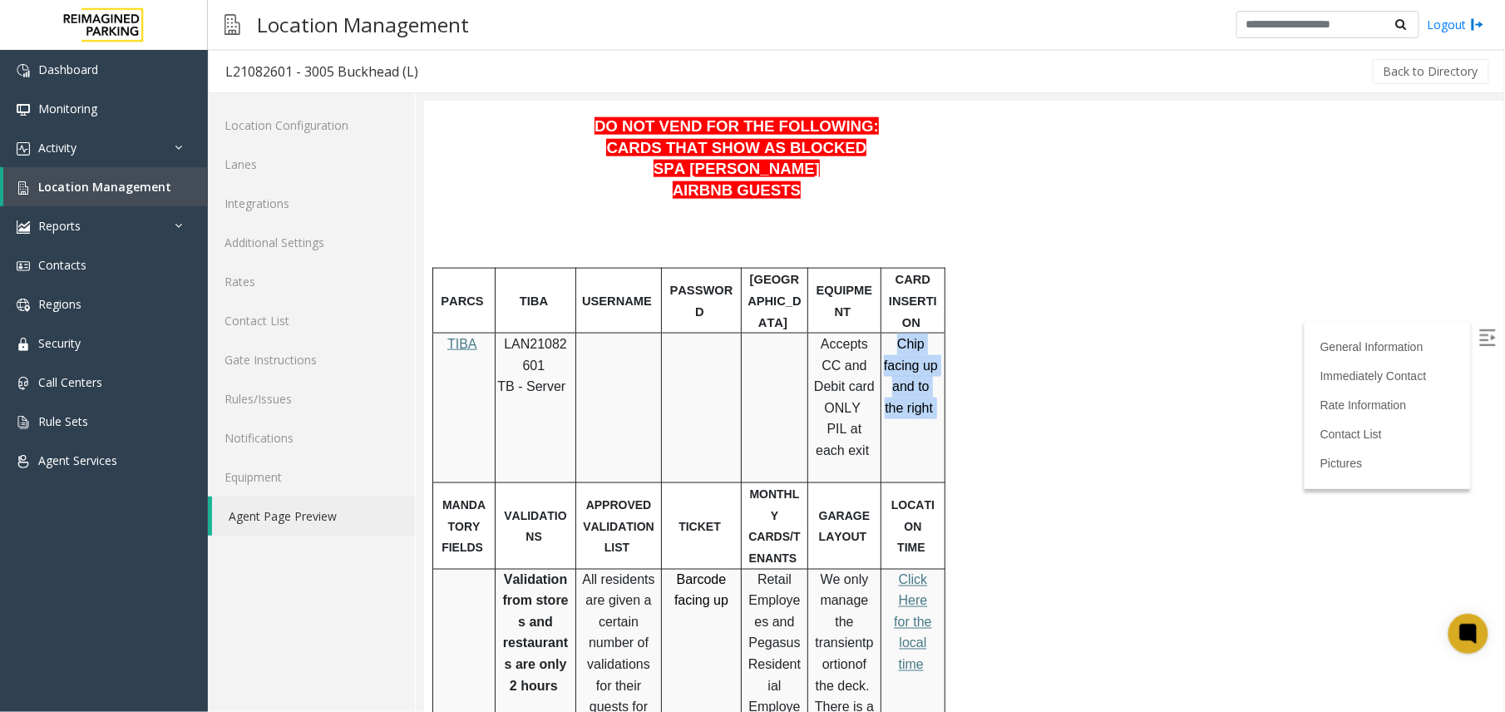
click at [938, 367] on div "Chip facing up and to the right" at bounding box center [912, 386] width 63 height 106
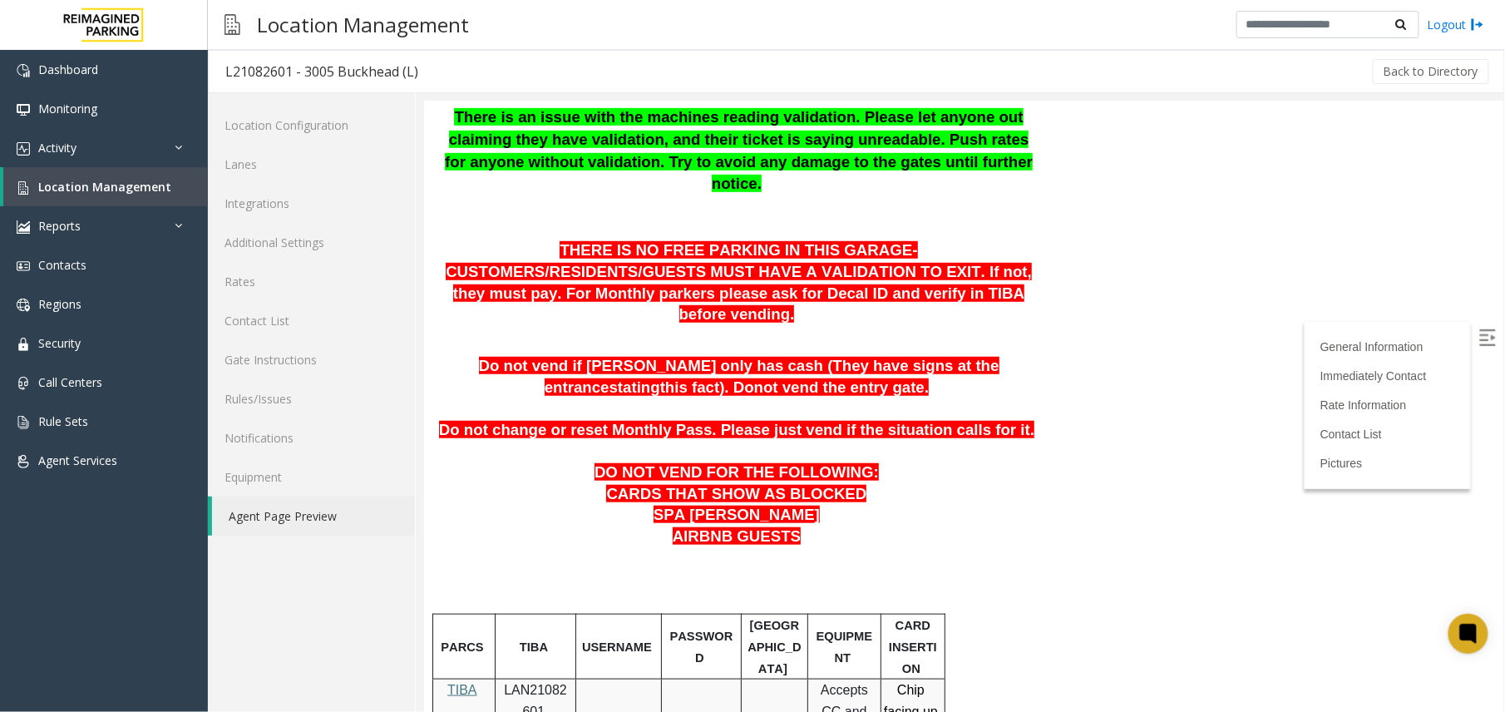
scroll to position [333, 0]
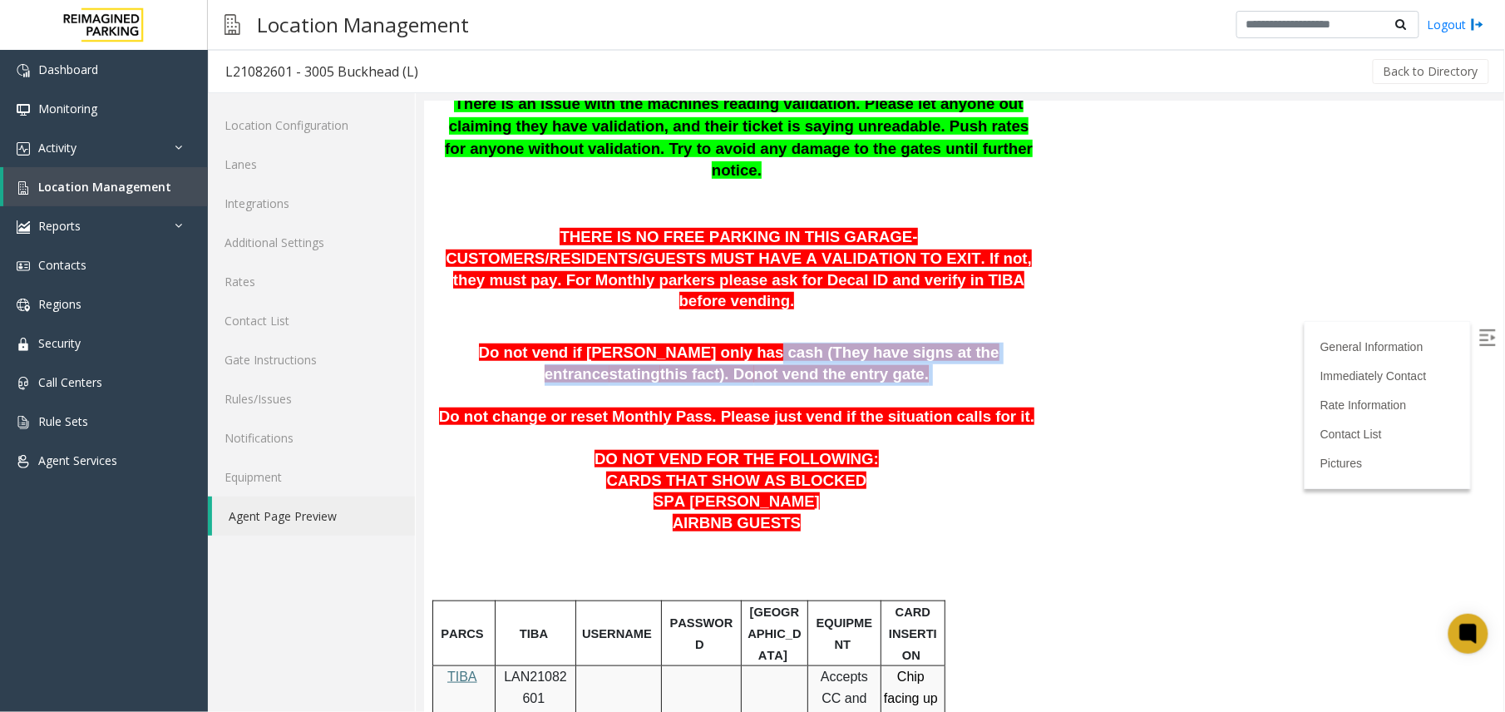
drag, startPoint x: 679, startPoint y: 318, endPoint x: 874, endPoint y: 361, distance: 199.1
drag, startPoint x: 442, startPoint y: 330, endPoint x: 826, endPoint y: 387, distance: 388.3
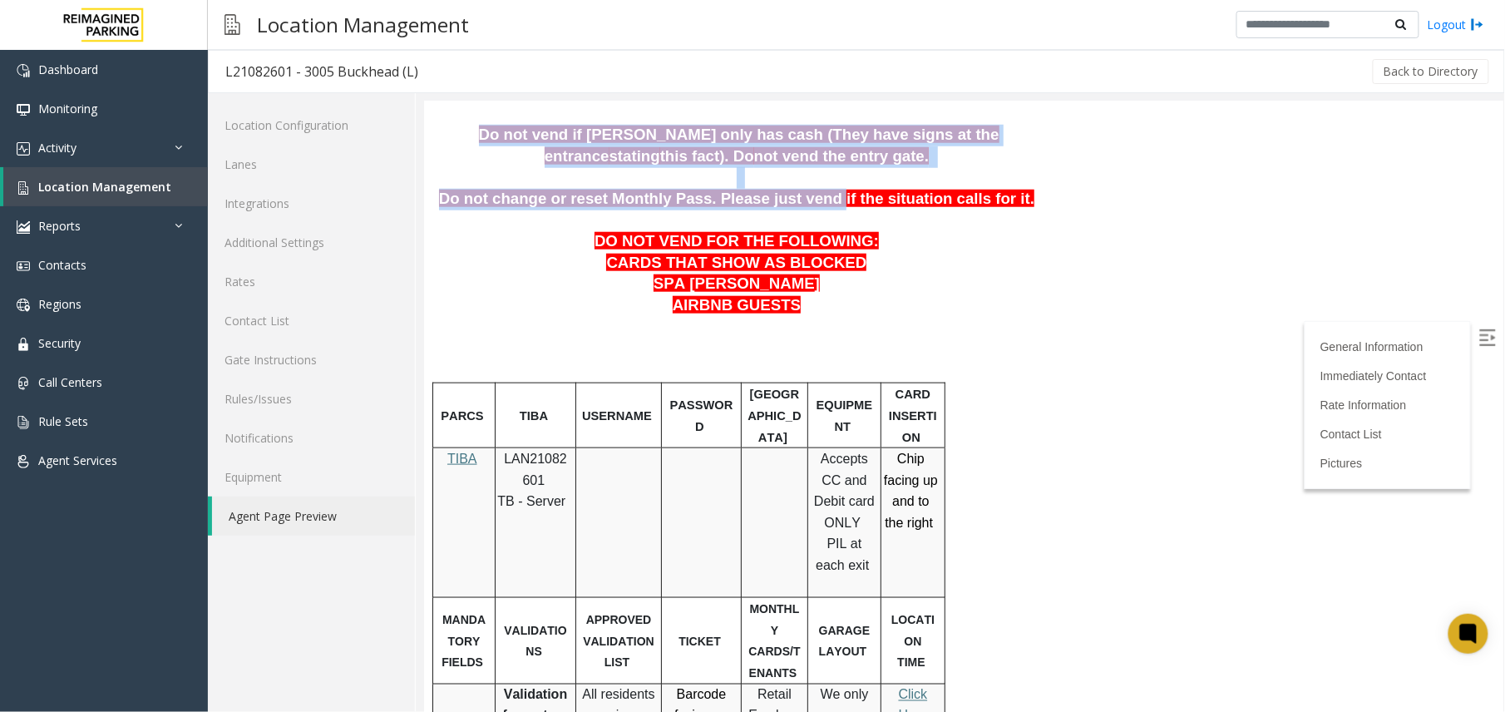
scroll to position [554, 0]
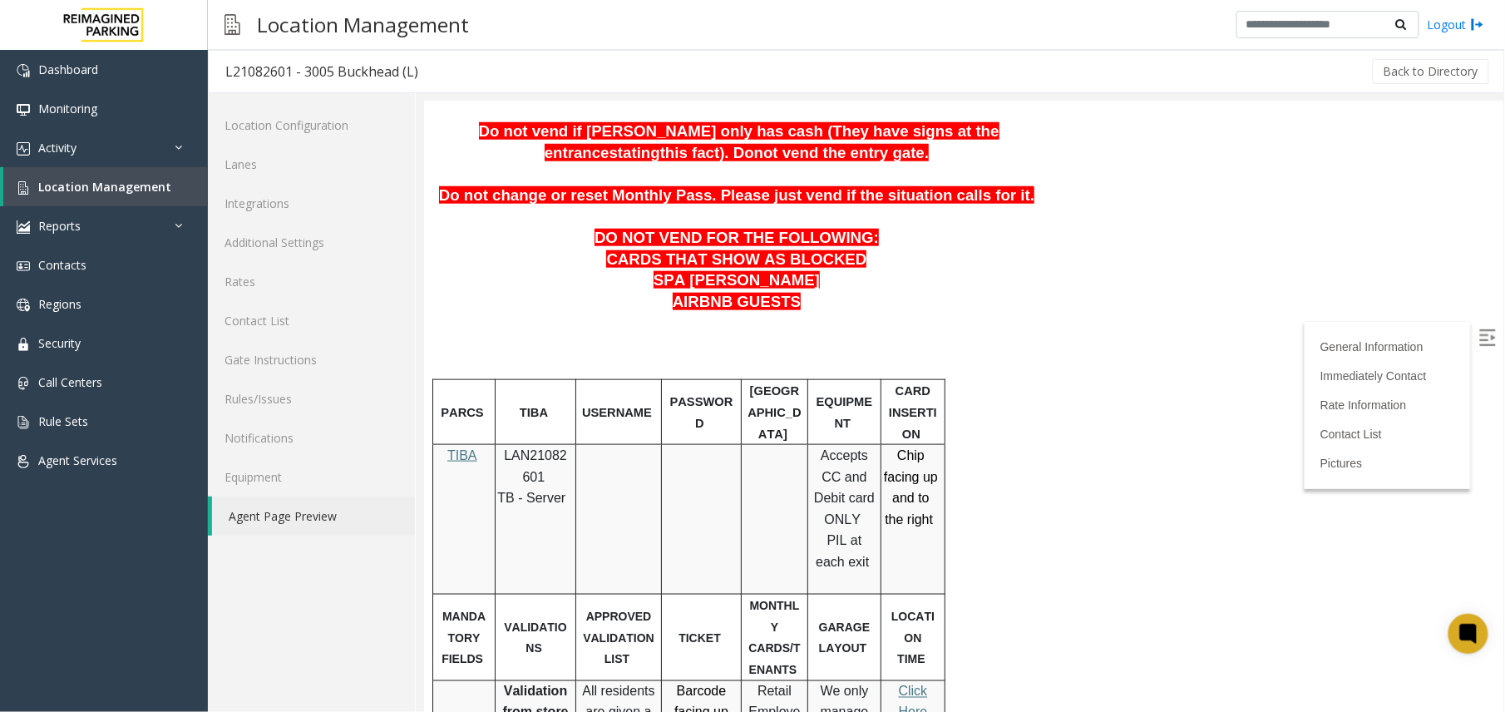
click at [749, 379] on td "[GEOGRAPHIC_DATA]" at bounding box center [774, 411] width 67 height 65
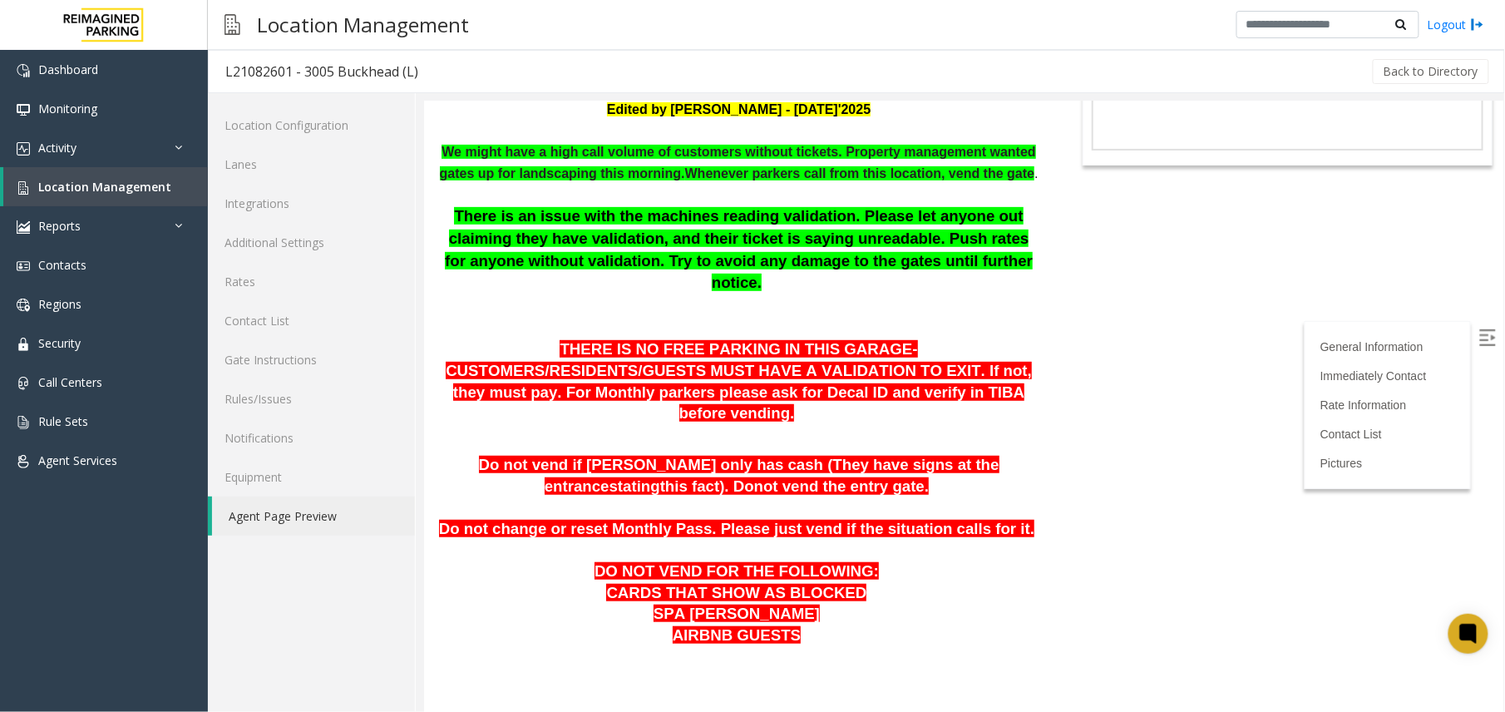
scroll to position [221, 0]
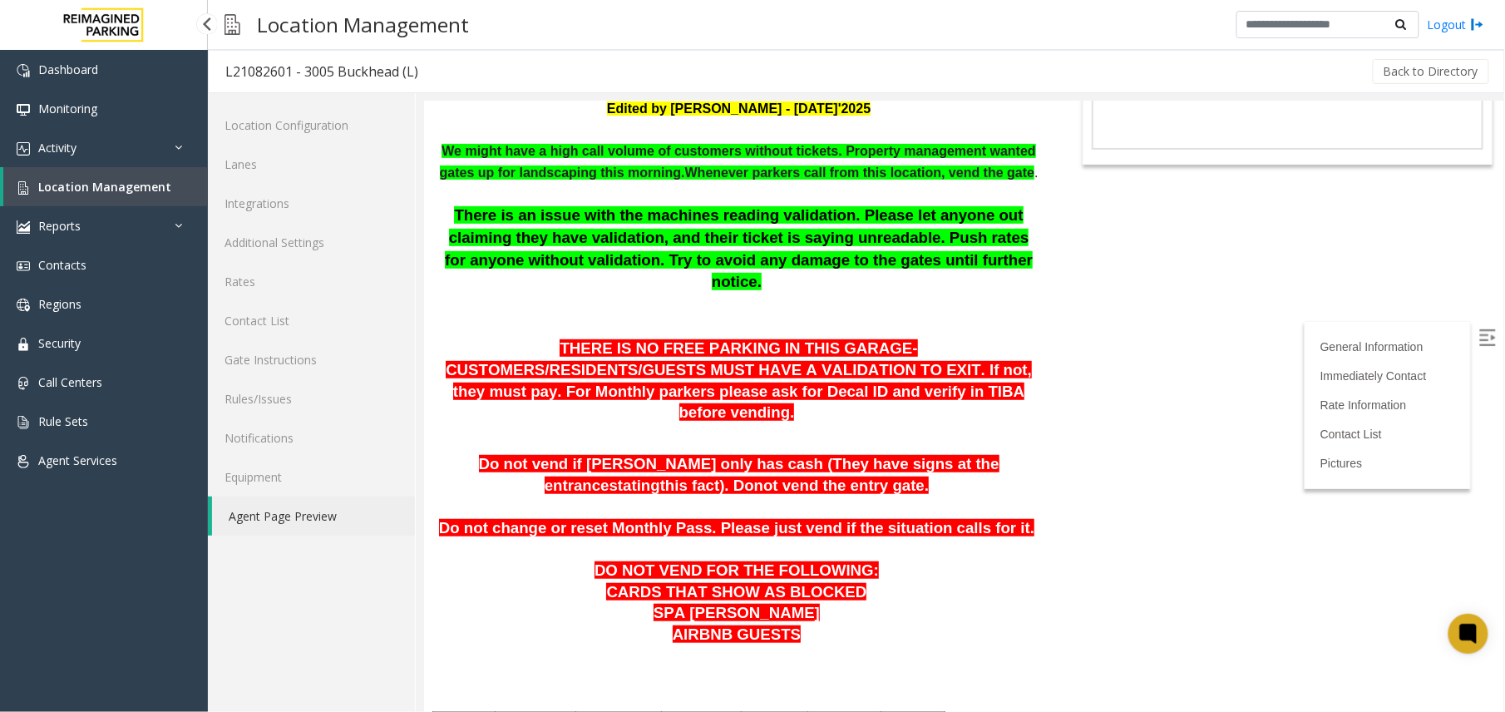
click at [81, 190] on span "Location Management" at bounding box center [104, 187] width 133 height 16
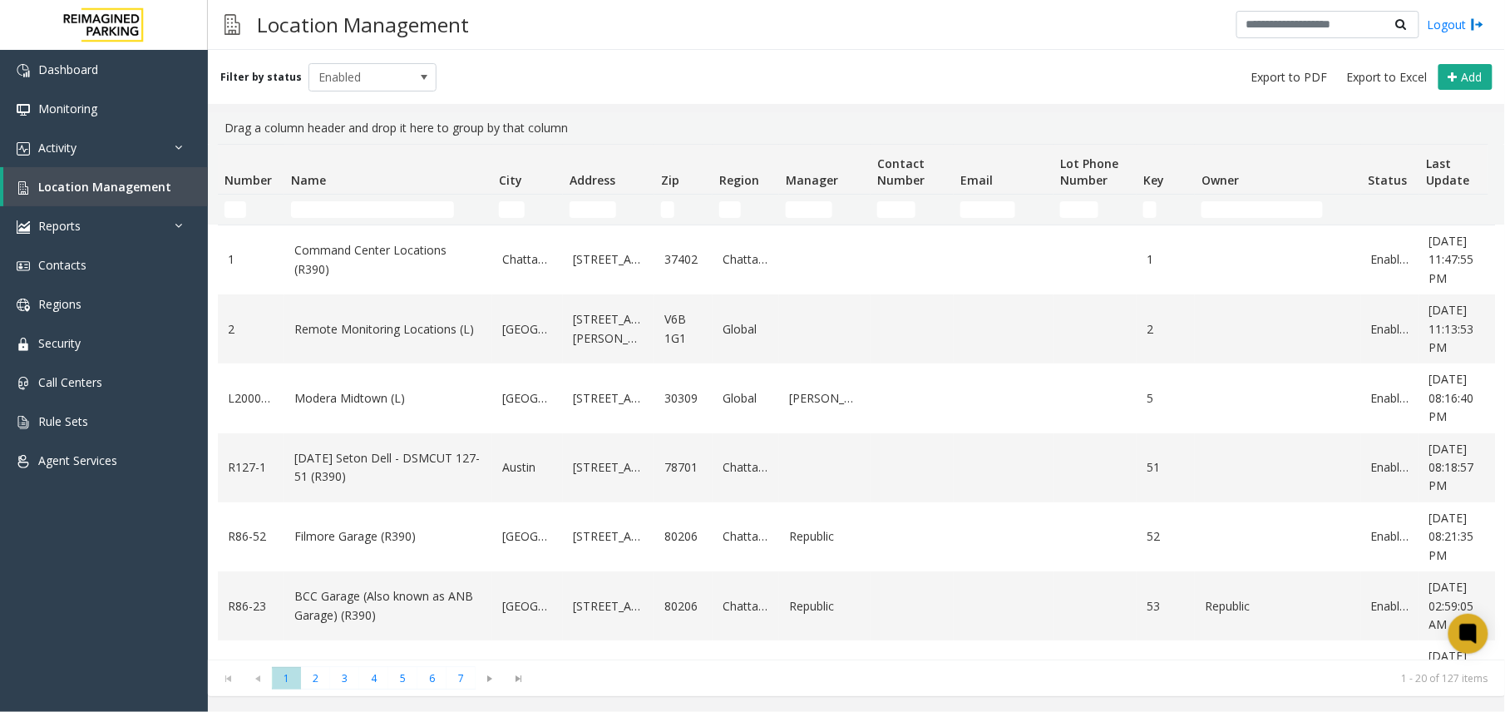
click at [414, 220] on td "Name Filter" at bounding box center [388, 210] width 208 height 30
click at [413, 211] on input "Name Filter" at bounding box center [372, 209] width 163 height 17
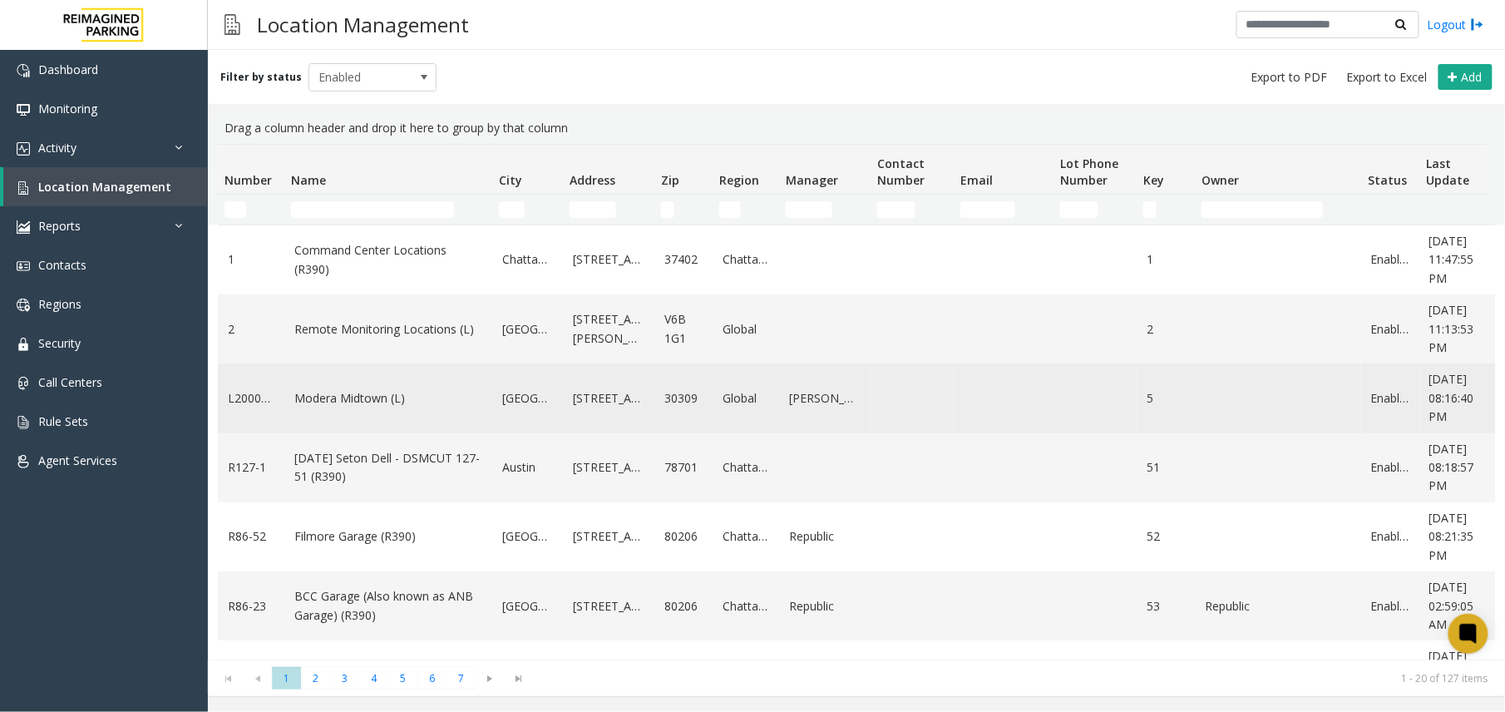
click at [321, 404] on link "Modera Midtown (L)" at bounding box center [388, 398] width 188 height 18
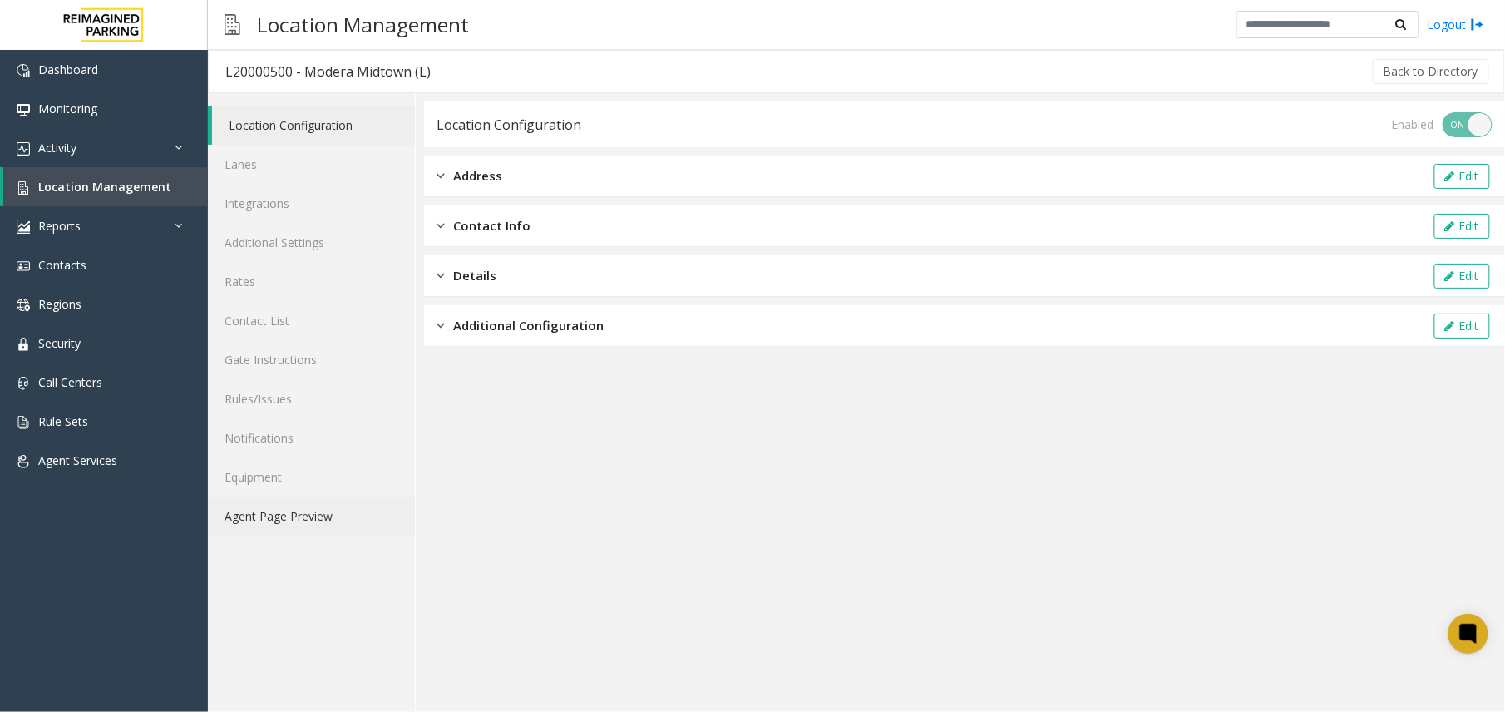
click at [308, 516] on link "Agent Page Preview" at bounding box center [311, 515] width 207 height 39
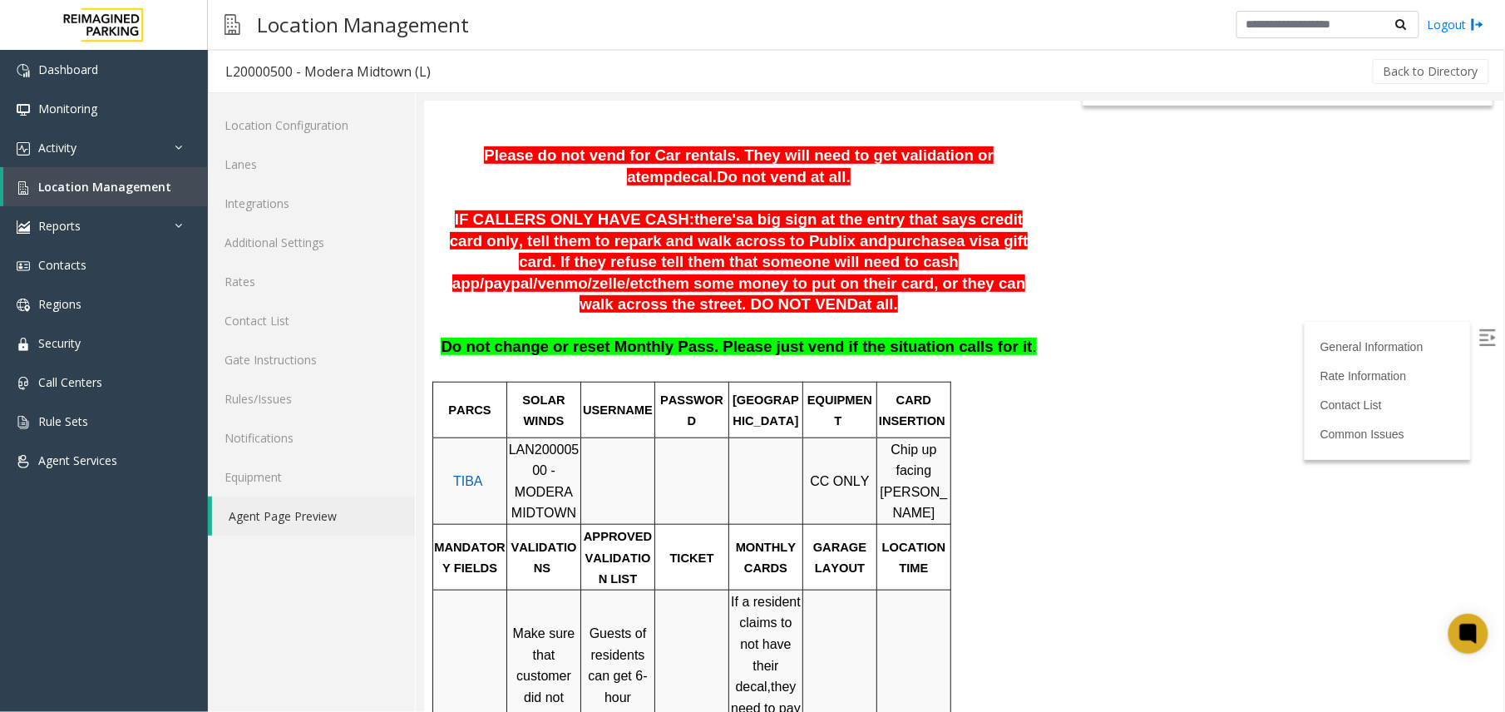
scroll to position [333, 0]
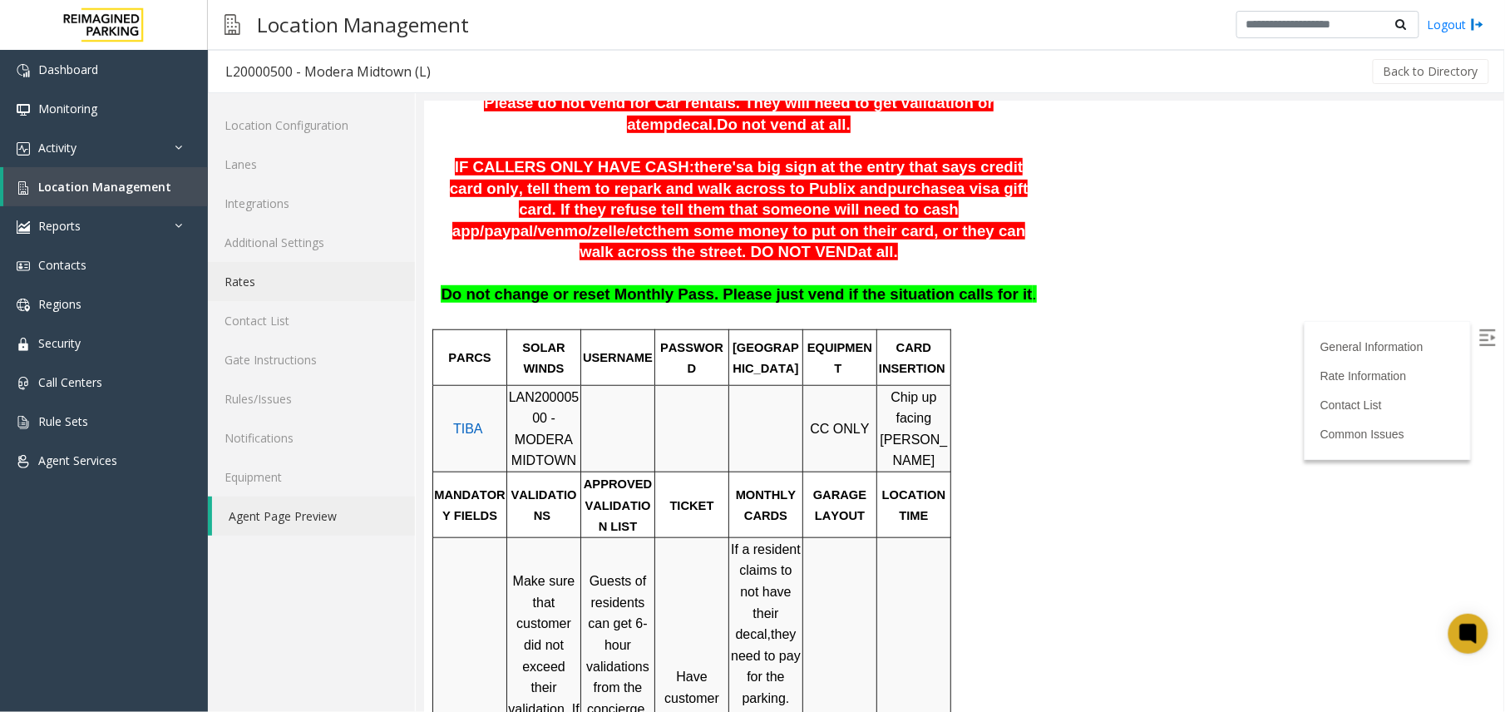
click at [266, 281] on link "Rates" at bounding box center [311, 281] width 207 height 39
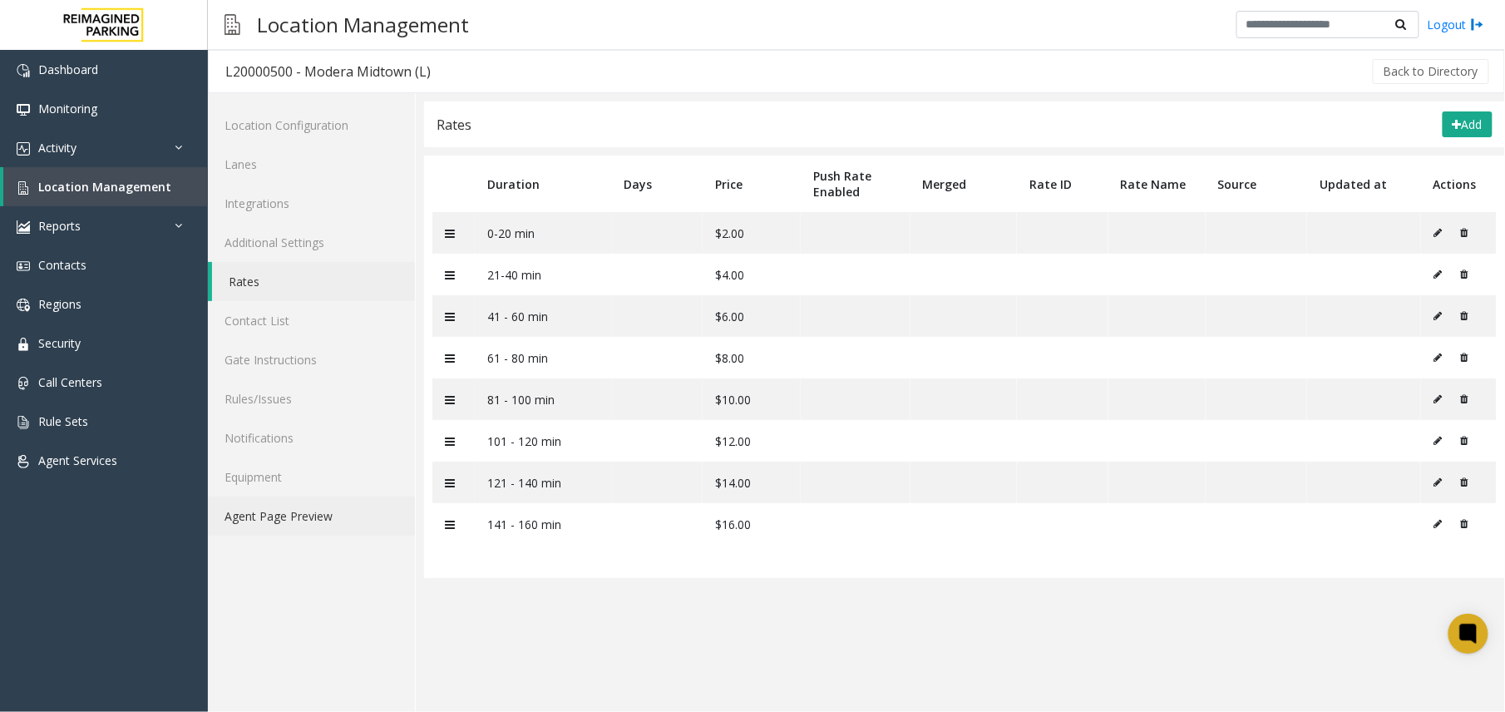
click at [320, 526] on link "Agent Page Preview" at bounding box center [311, 515] width 207 height 39
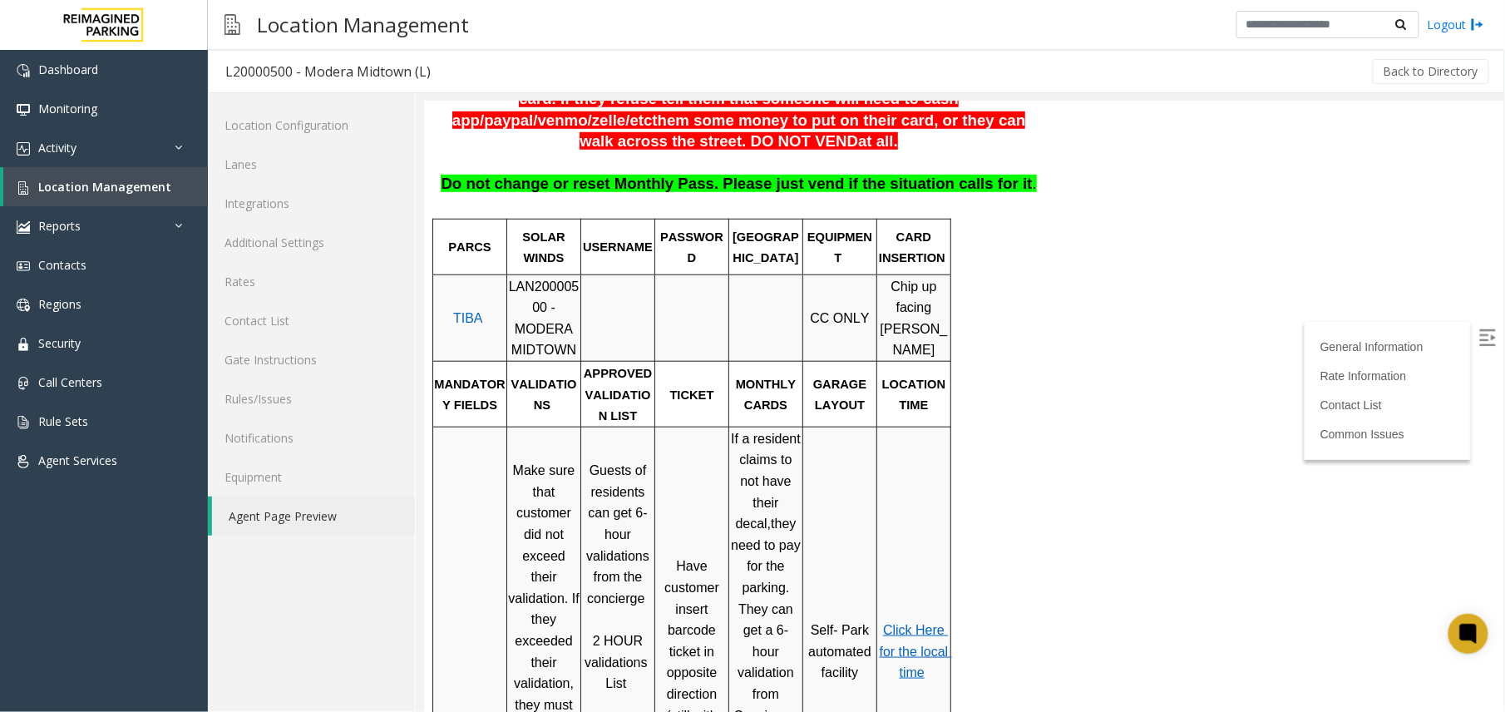
scroll to position [554, 0]
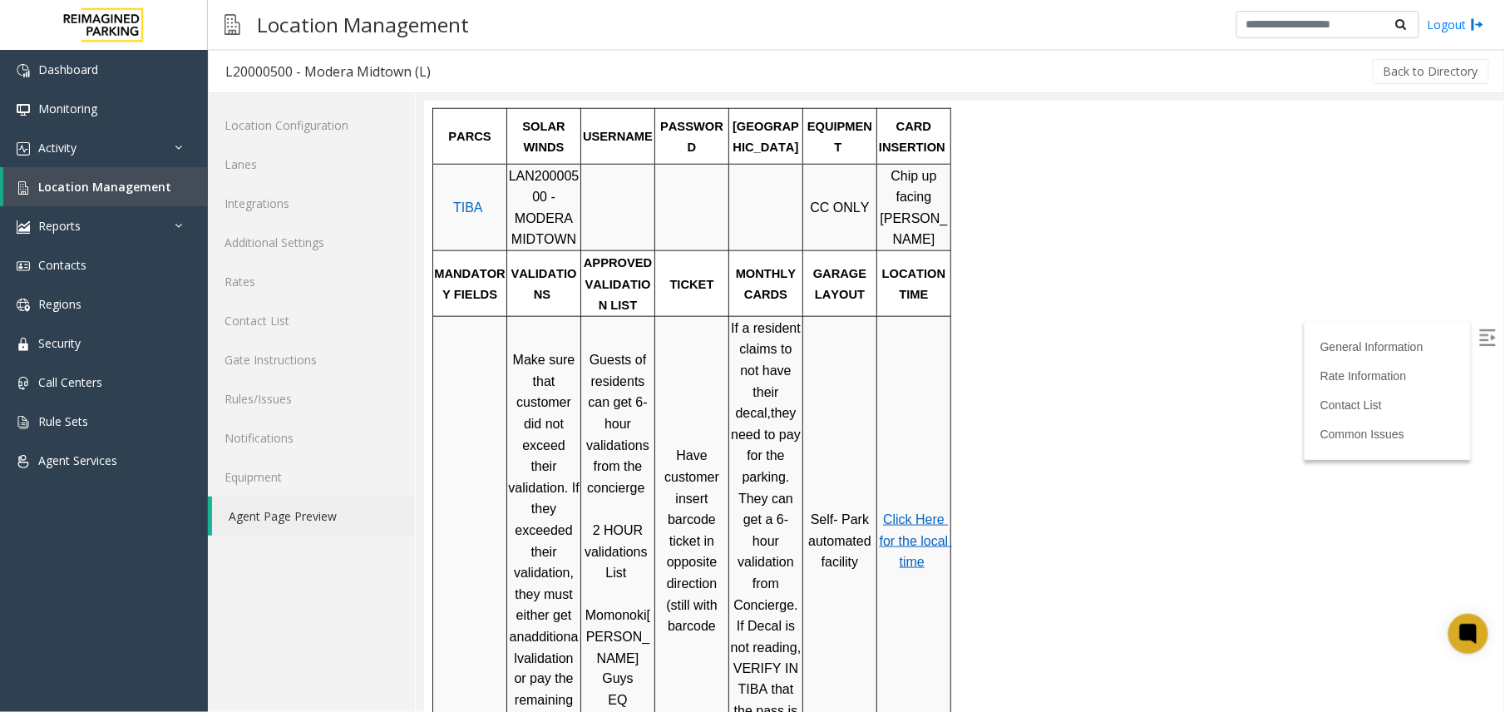
click at [528, 168] on span "LAN20000500 - MODERA MIDTOWN" at bounding box center [543, 207] width 71 height 78
copy span "LAN20000500"
click at [121, 179] on span "Location Management" at bounding box center [104, 187] width 133 height 16
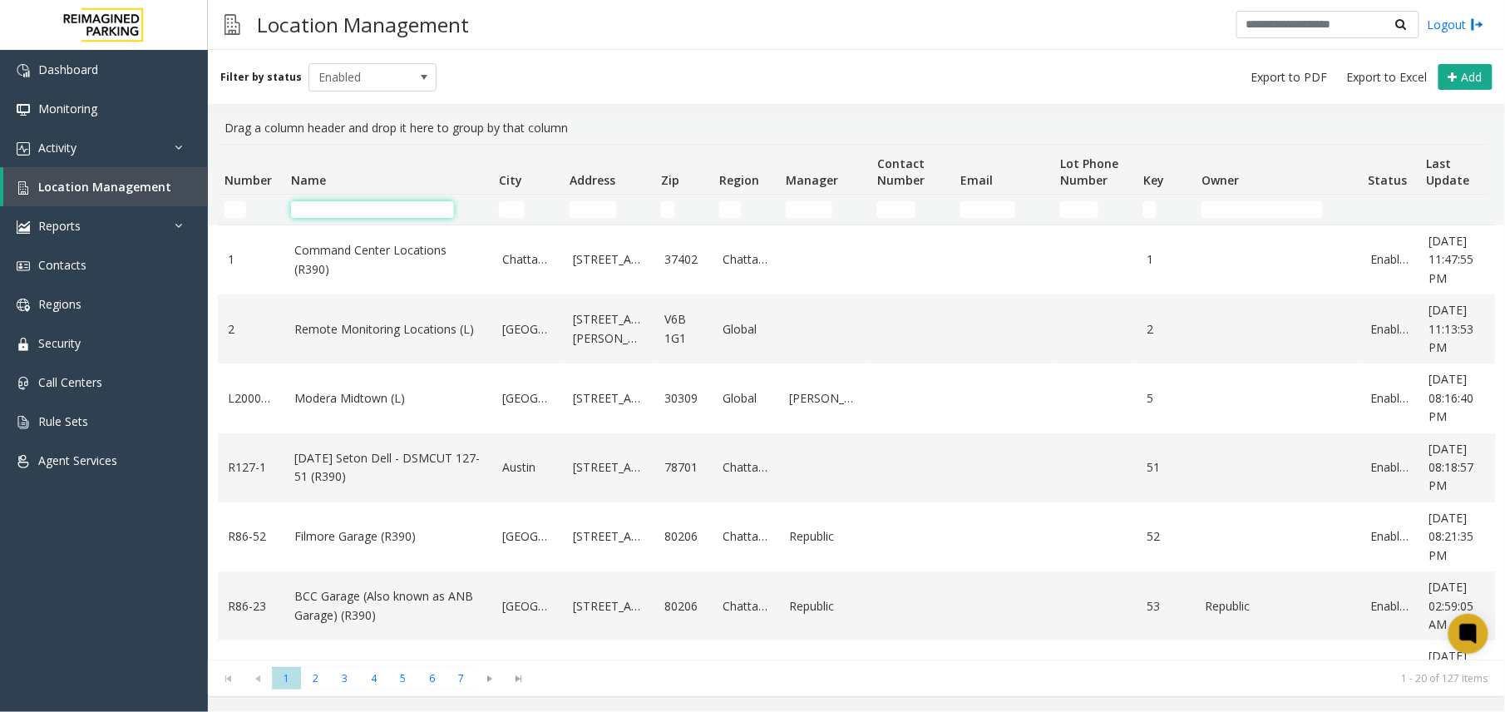
click at [391, 217] on input "Name Filter" at bounding box center [372, 209] width 163 height 17
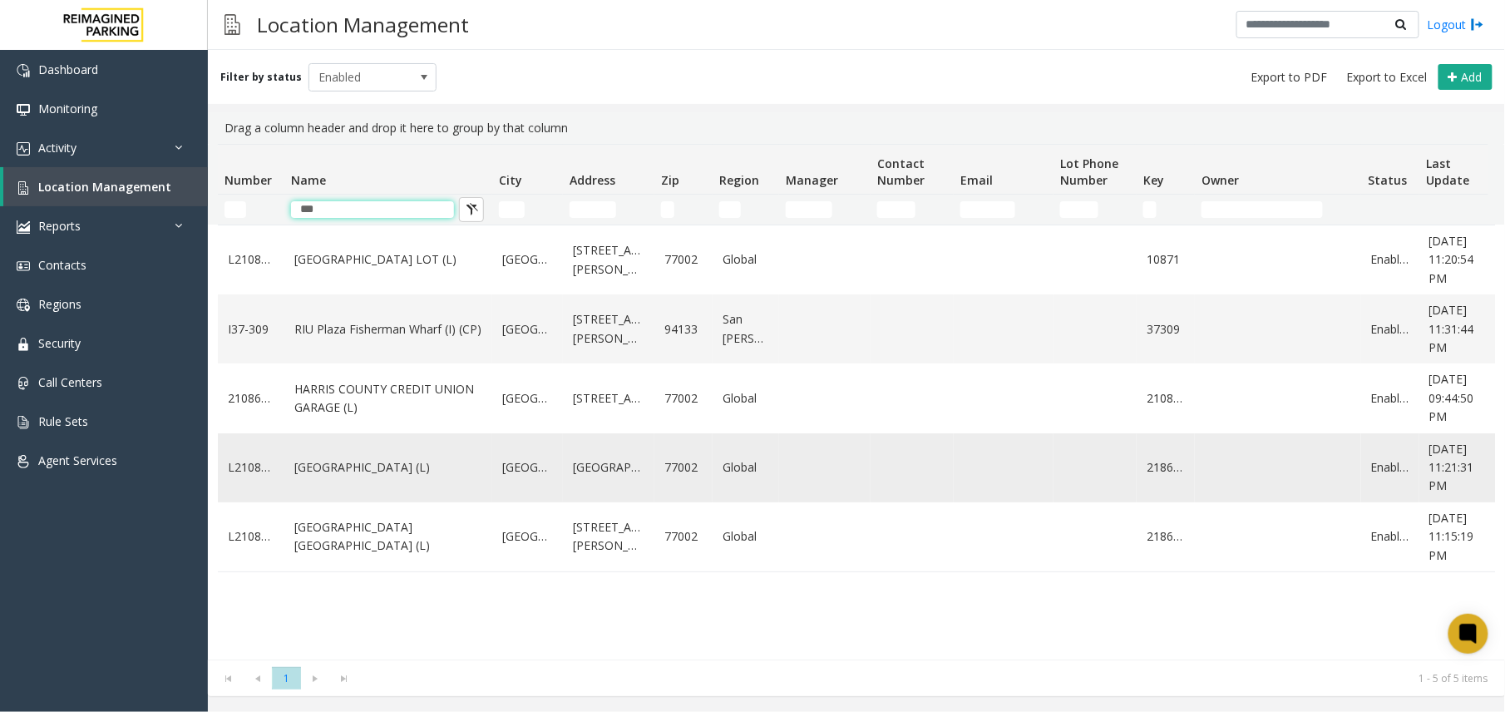
type input "***"
click at [382, 458] on link "[GEOGRAPHIC_DATA] (L)" at bounding box center [388, 467] width 188 height 18
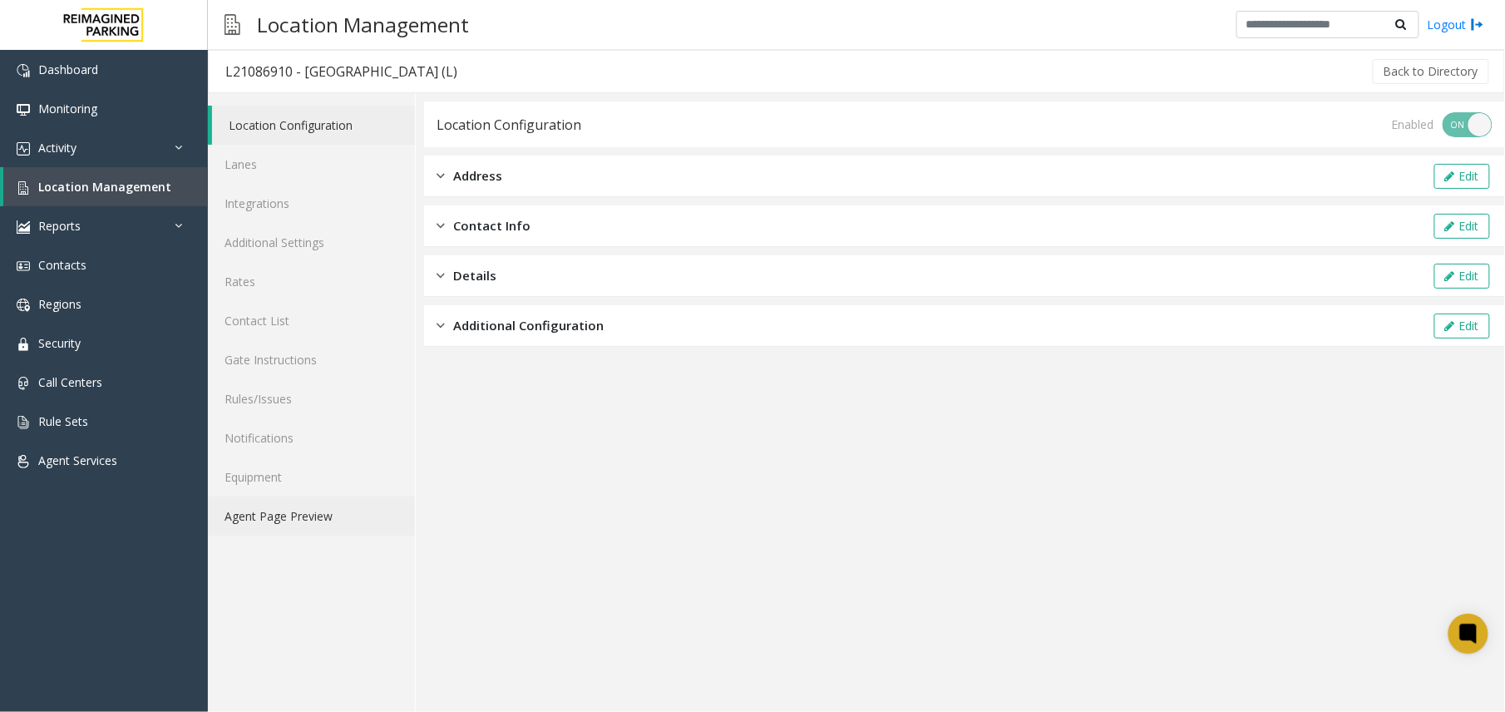
click at [266, 499] on link "Agent Page Preview" at bounding box center [311, 515] width 207 height 39
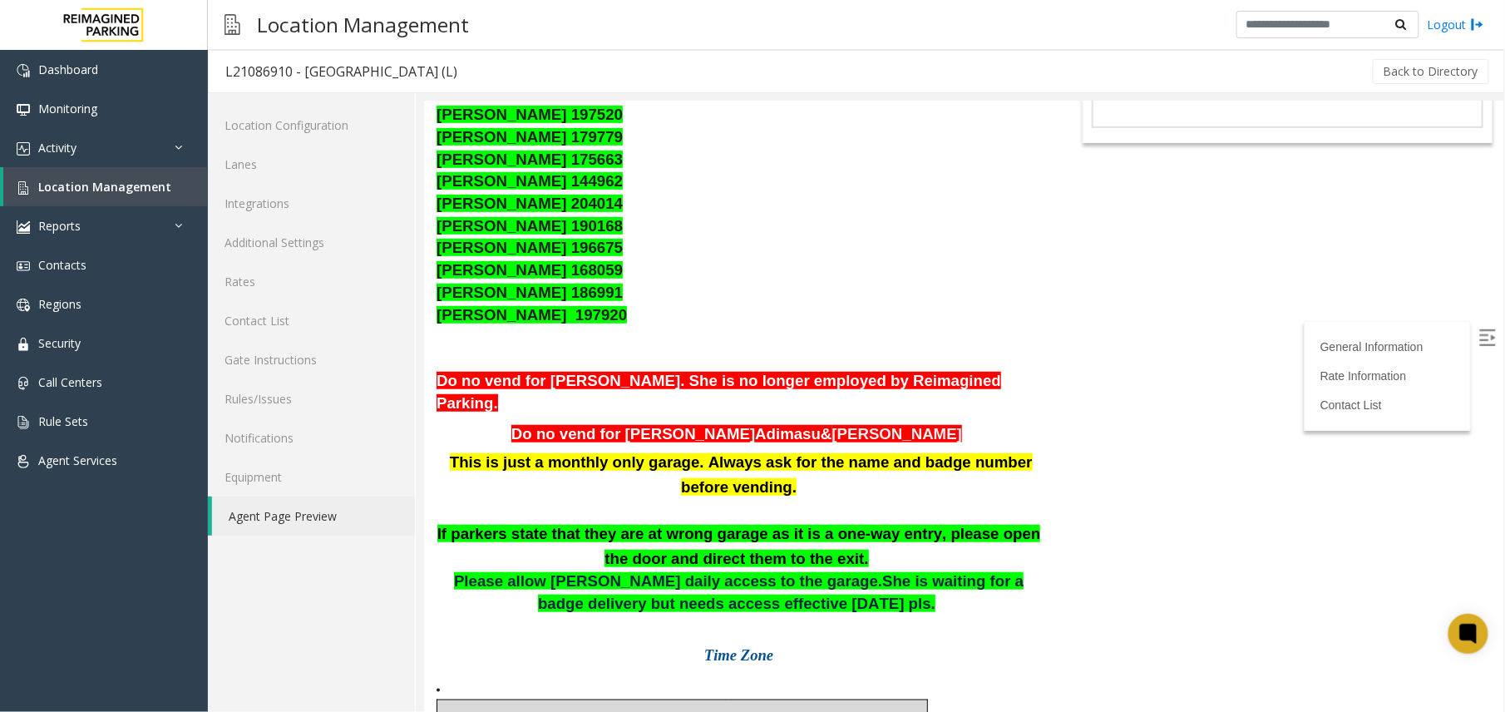
scroll to position [250, 0]
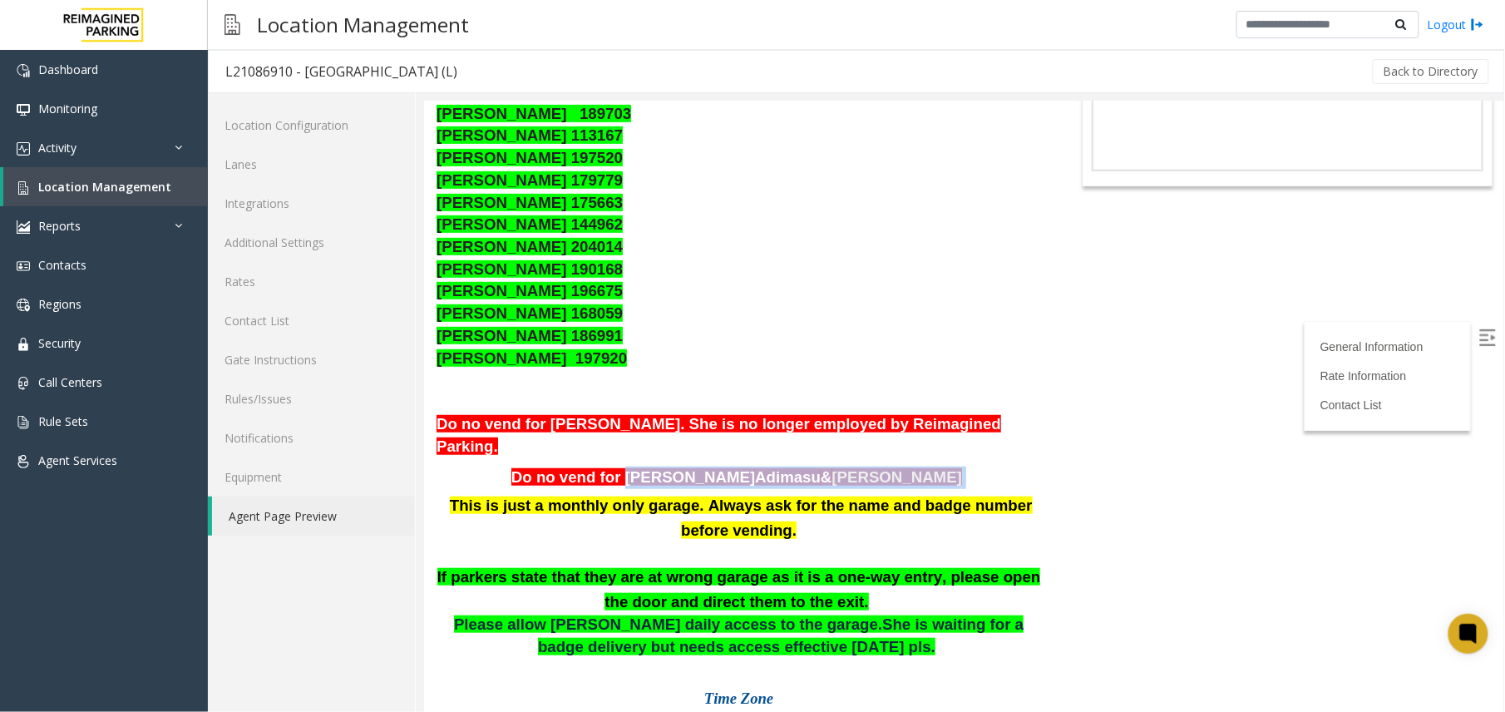
drag, startPoint x: 681, startPoint y: 454, endPoint x: 895, endPoint y: 456, distance: 214.5
click at [895, 466] on p "Do no vend for Abebe Adimasu & Victor Castro" at bounding box center [738, 477] width 604 height 22
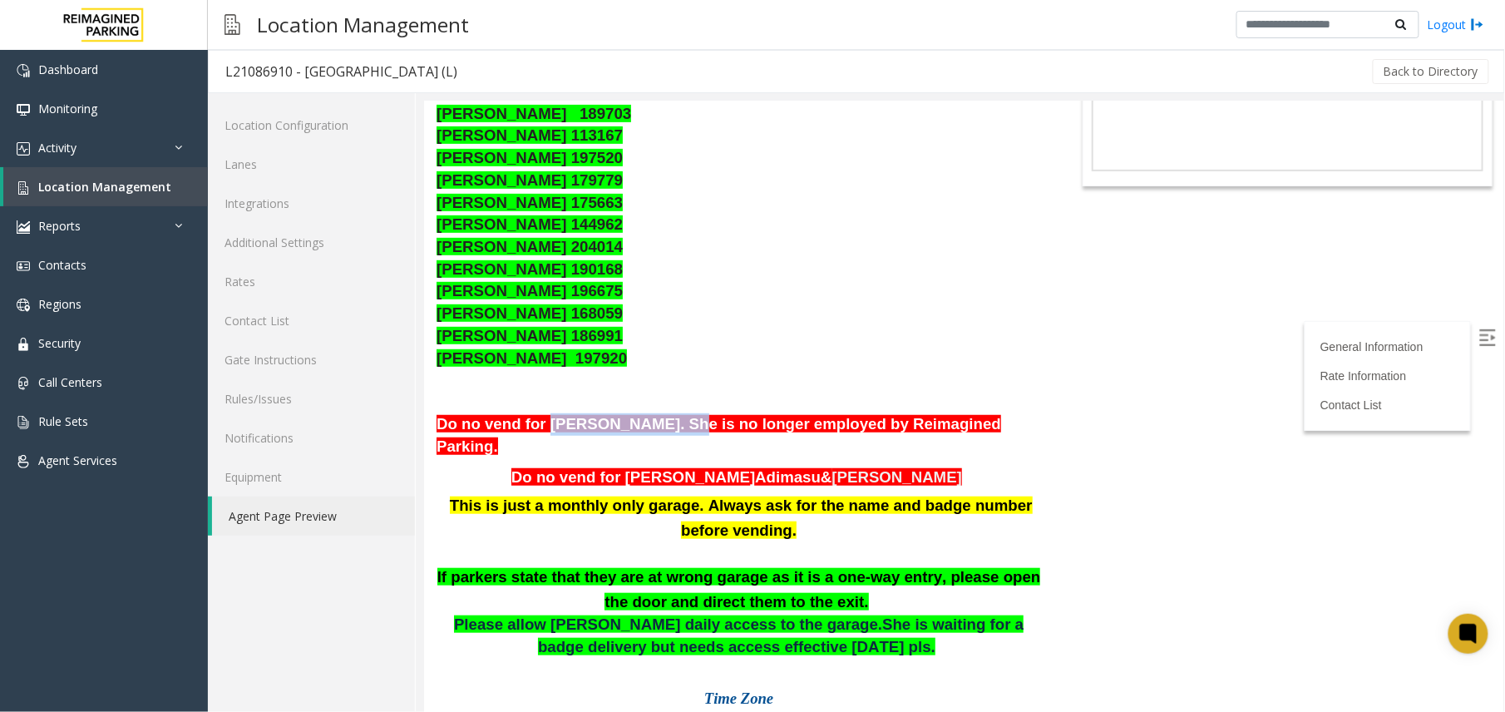
drag, startPoint x: 535, startPoint y: 421, endPoint x: 654, endPoint y: 425, distance: 119.0
click at [654, 425] on span "Do no vend for [PERSON_NAME]. She is no longer employed by Reimagined Parking." at bounding box center [718, 434] width 565 height 40
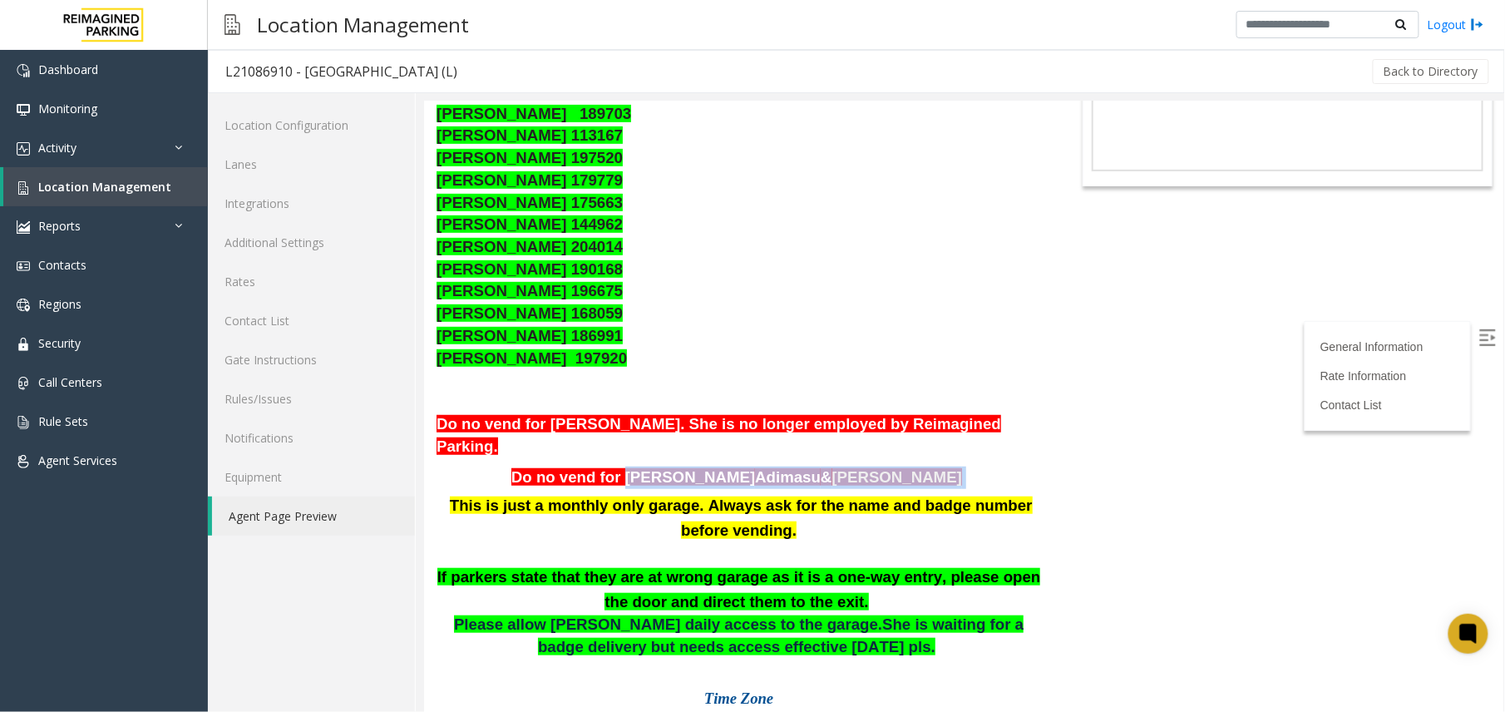
drag, startPoint x: 654, startPoint y: 425, endPoint x: 945, endPoint y: 454, distance: 292.5
click at [945, 466] on p "Do no vend for Abebe Adimasu & Victor Castro" at bounding box center [738, 477] width 604 height 22
click at [693, 466] on p "Do no vend for Abebe Adimasu & Victor Castro" at bounding box center [738, 477] width 604 height 22
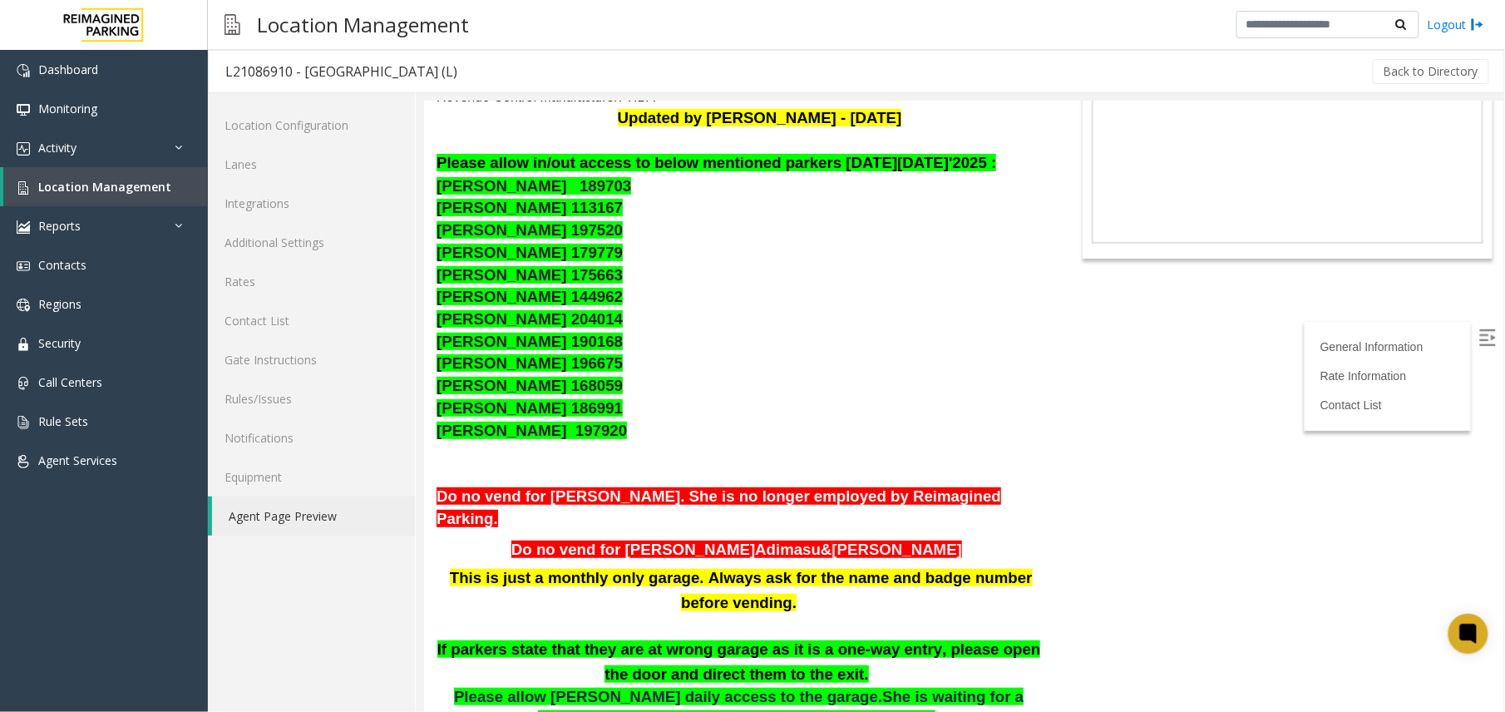
scroll to position [140, 0]
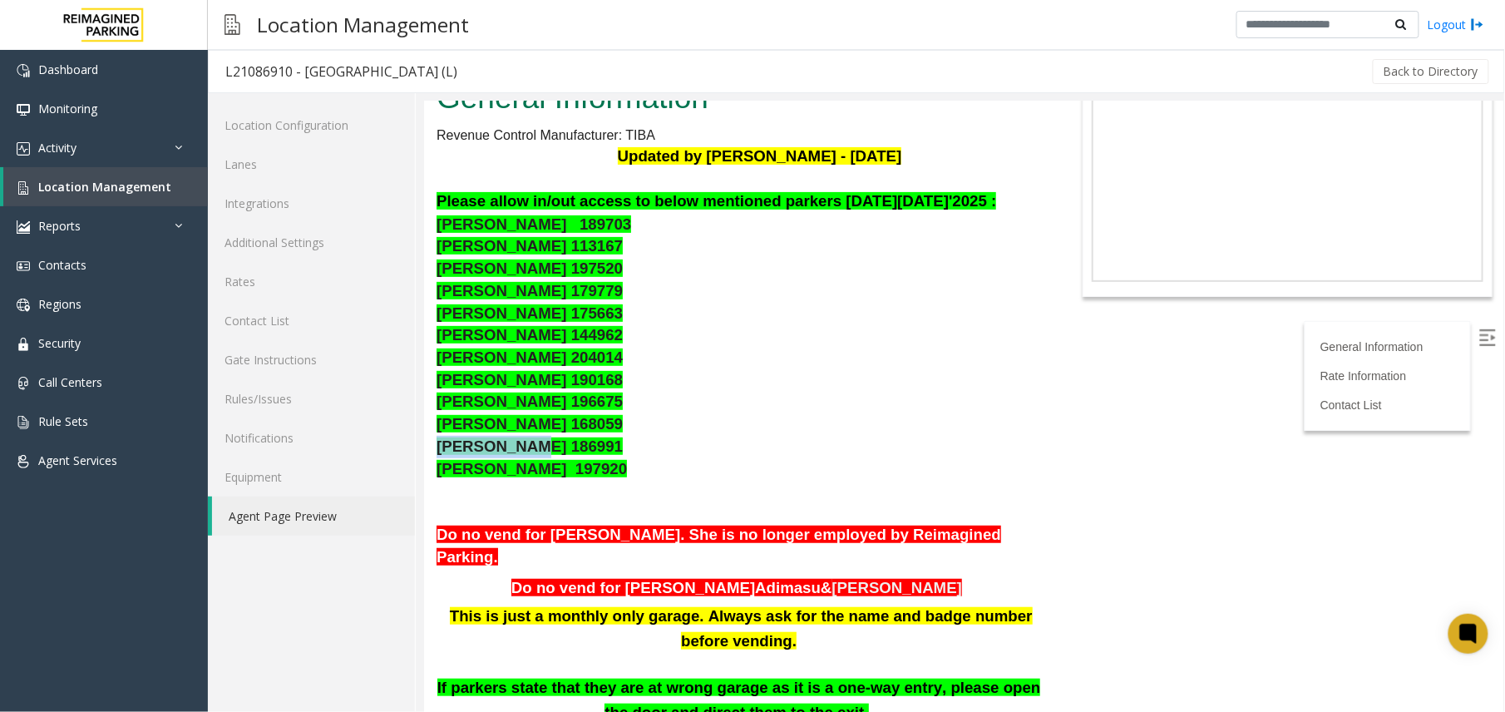
drag, startPoint x: 432, startPoint y: 444, endPoint x: 512, endPoint y: 441, distance: 79.9
drag, startPoint x: 512, startPoint y: 441, endPoint x: 462, endPoint y: 451, distance: 51.0
click at [462, 451] on span "[PERSON_NAME] 186991" at bounding box center [529, 445] width 186 height 17
drag, startPoint x: 433, startPoint y: 268, endPoint x: 595, endPoint y: 257, distance: 161.7
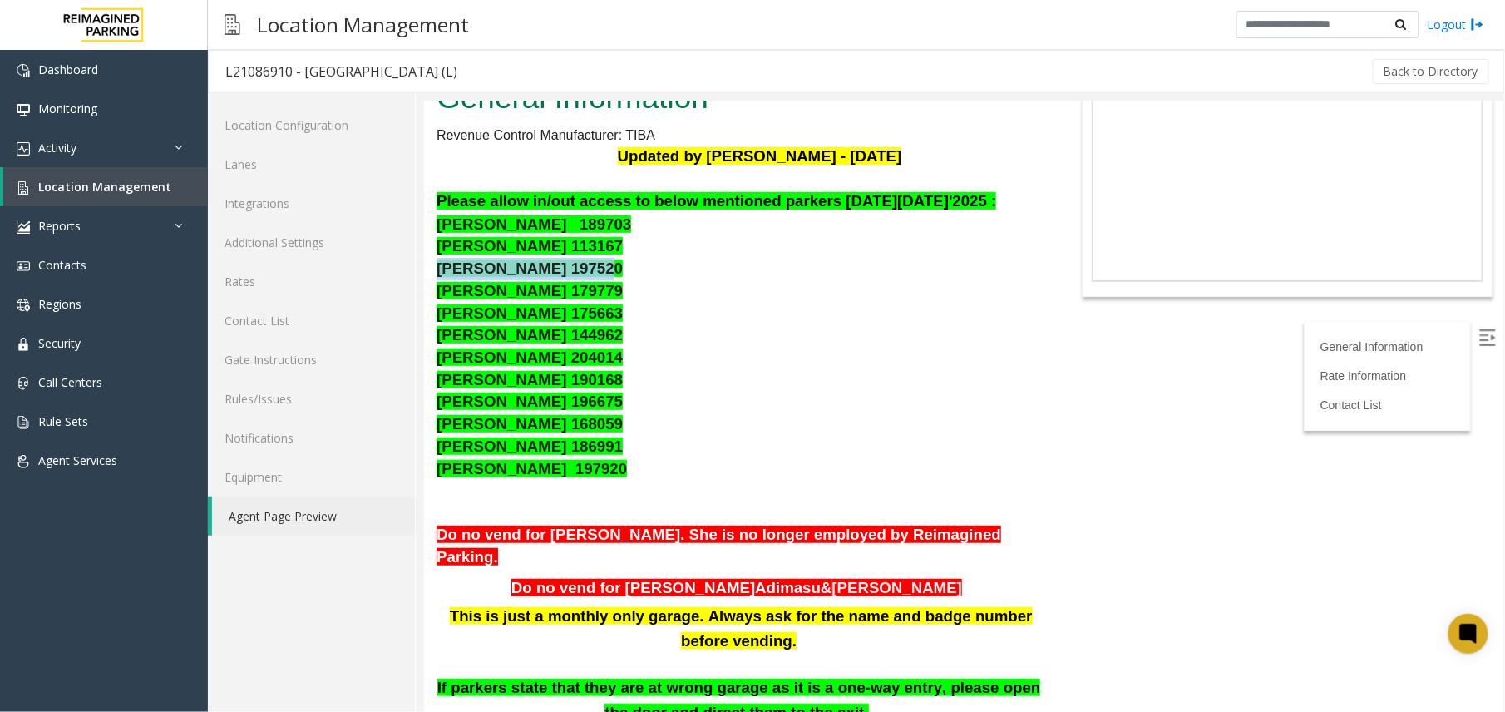
drag, startPoint x: 595, startPoint y: 257, endPoint x: 490, endPoint y: 261, distance: 104.8
click at [490, 261] on span "[PERSON_NAME] 197520" at bounding box center [529, 267] width 186 height 17
drag, startPoint x: 438, startPoint y: 274, endPoint x: 533, endPoint y: 264, distance: 95.2
click at [533, 264] on span "[PERSON_NAME] 197520" at bounding box center [529, 267] width 186 height 17
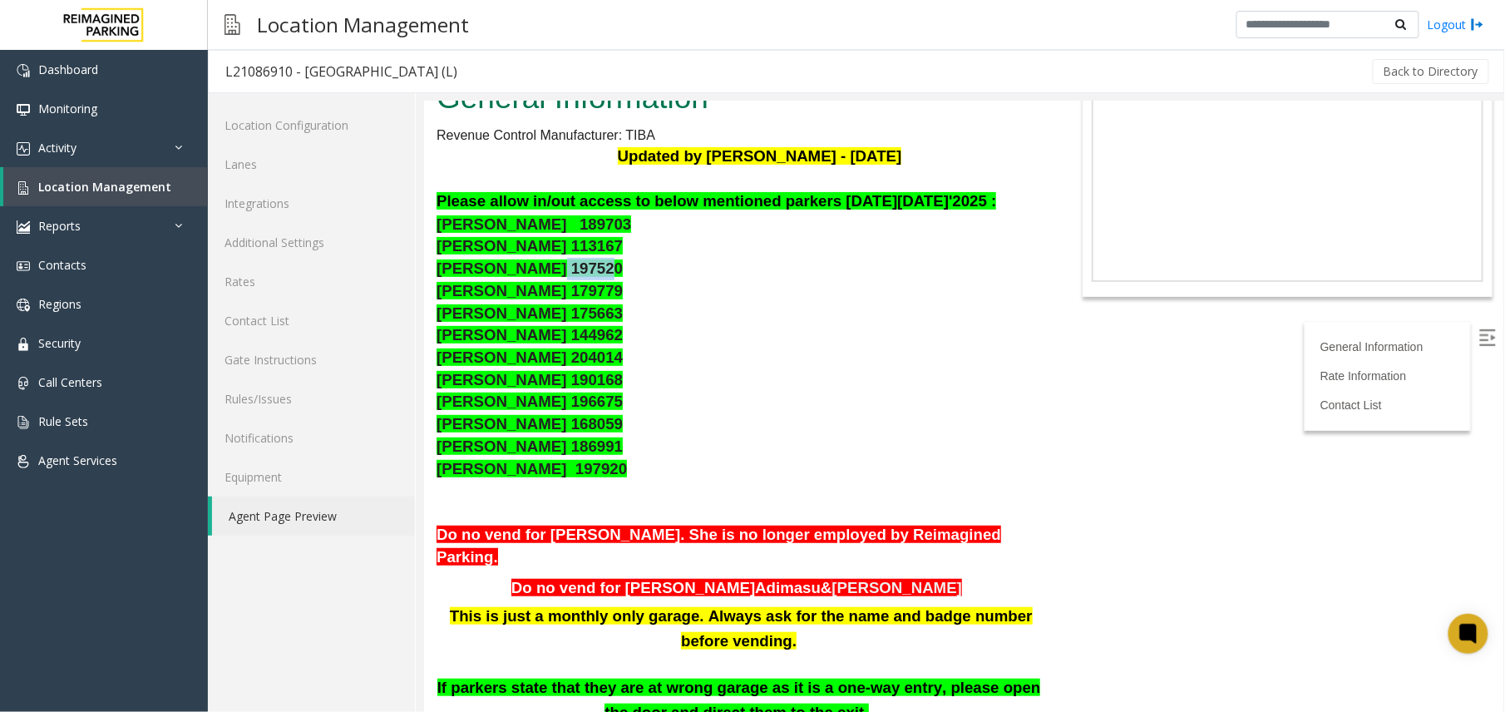
click at [531, 268] on p "Anastacia Lopez 189703 Yesenia Castillo 113167 Antonio Owen 197520 Josefa Luna …" at bounding box center [738, 347] width 604 height 268
drag, startPoint x: 531, startPoint y: 268, endPoint x: 588, endPoint y: 264, distance: 56.6
copy span "[PERSON_NAME] 197520"
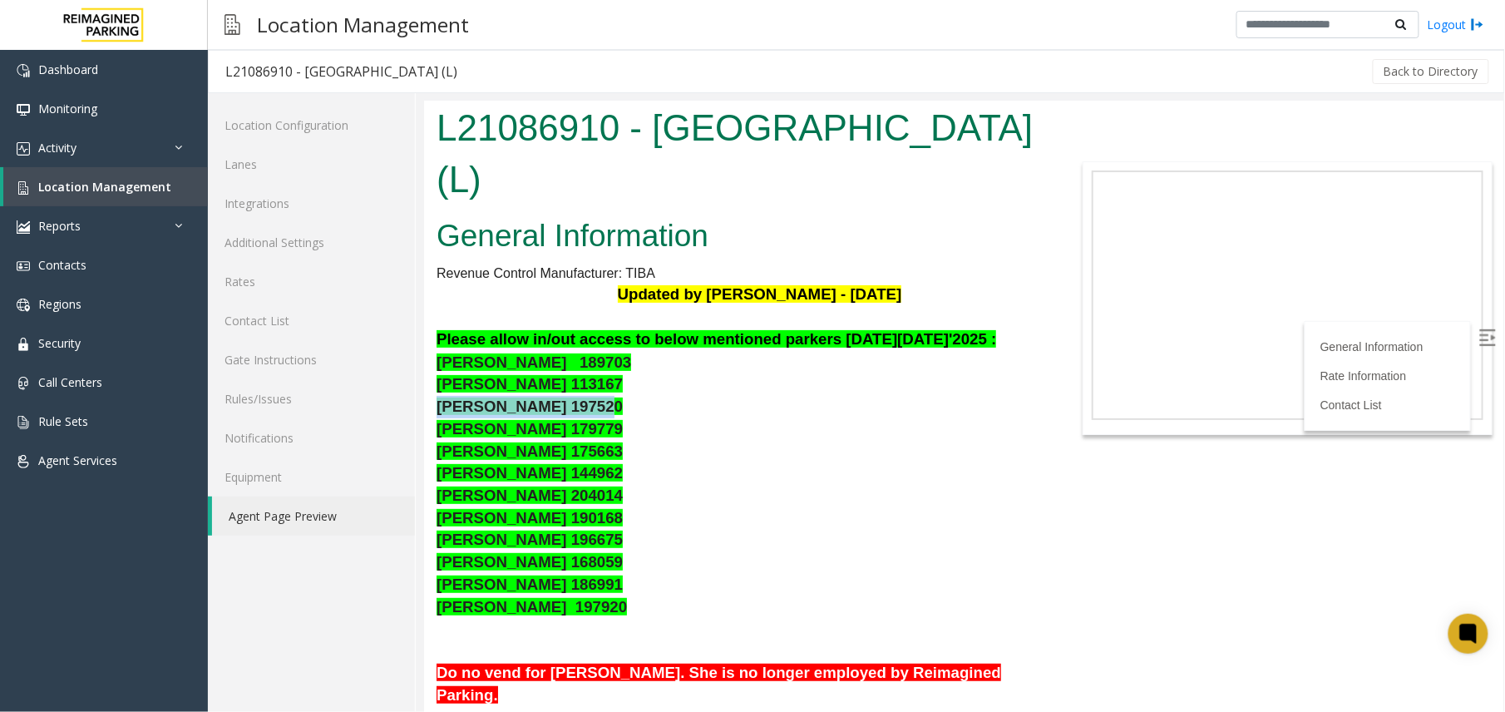
scroll to position [0, 0]
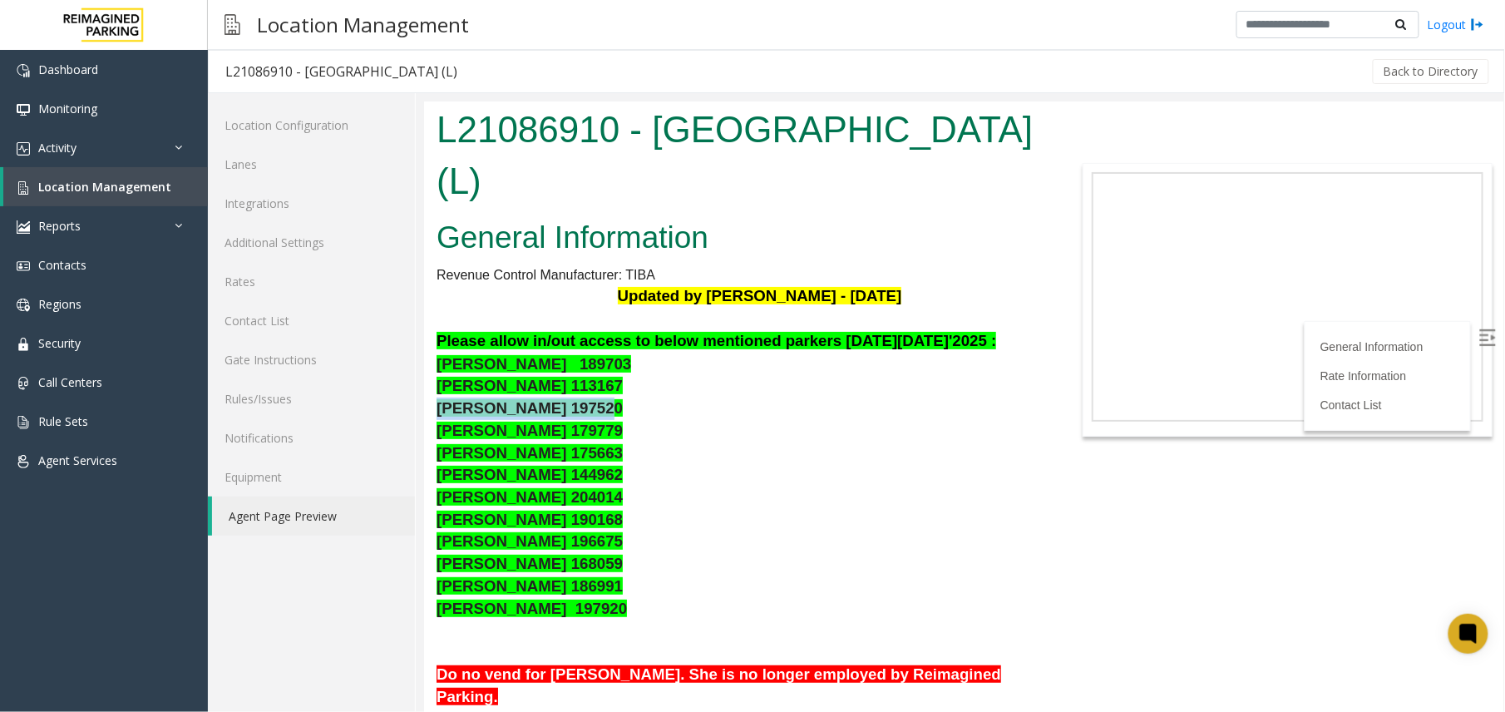
drag, startPoint x: 644, startPoint y: 124, endPoint x: 932, endPoint y: 190, distance: 295.3
click at [932, 190] on h1 "L21086910 - [GEOGRAPHIC_DATA] (L)" at bounding box center [738, 154] width 604 height 102
copy h1 "HARRIS COUNTY CONGRESS PLAZA GARAGE"
click at [80, 191] on span "Location Management" at bounding box center [104, 187] width 133 height 16
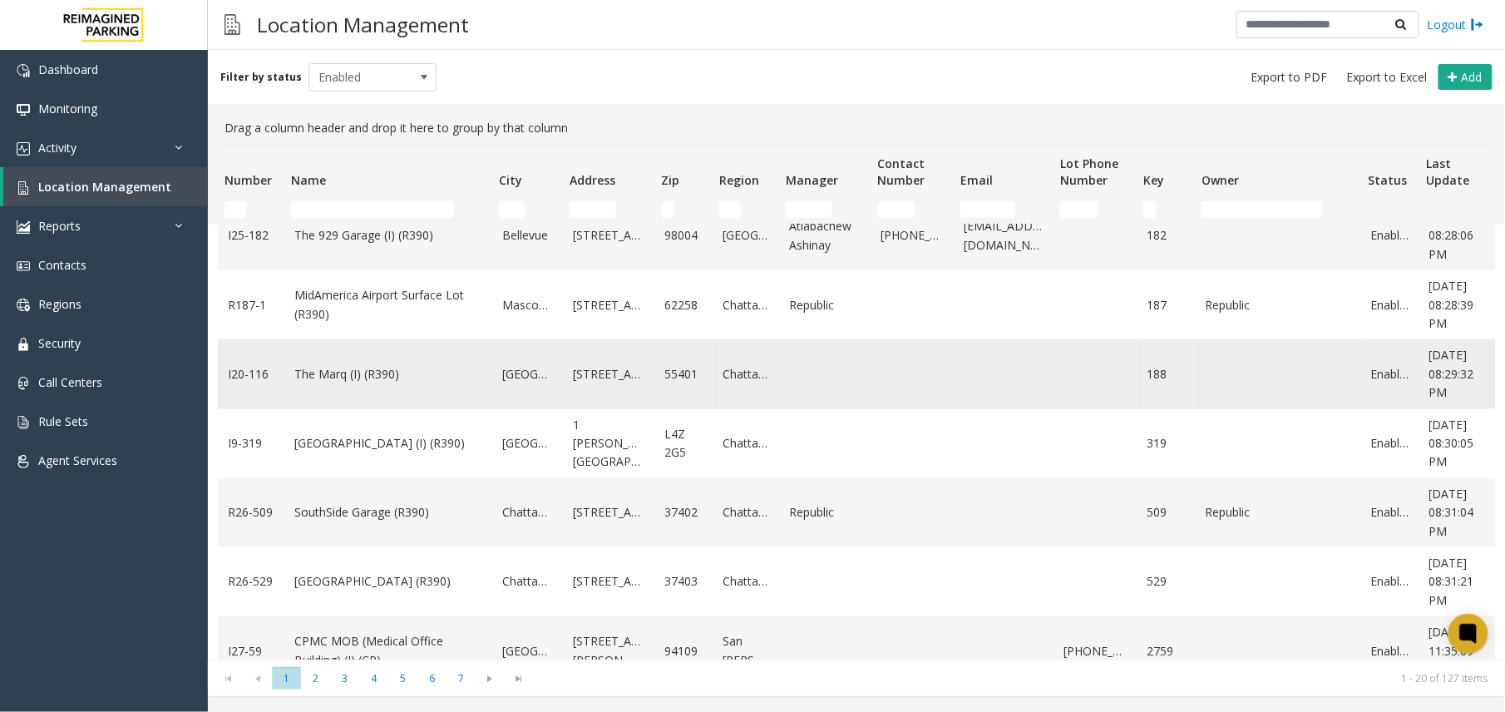
scroll to position [665, 0]
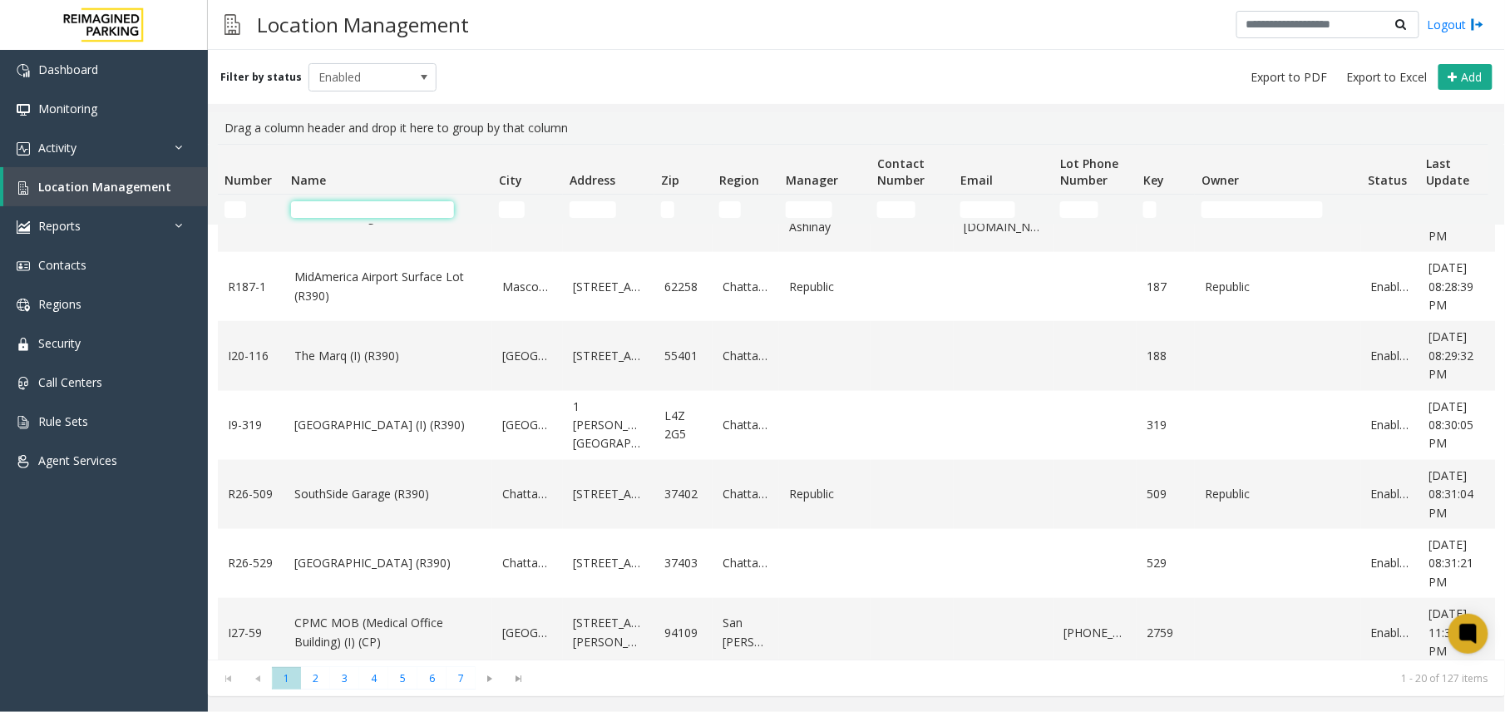
click at [356, 205] on input "Name Filter" at bounding box center [372, 209] width 163 height 17
type input "******"
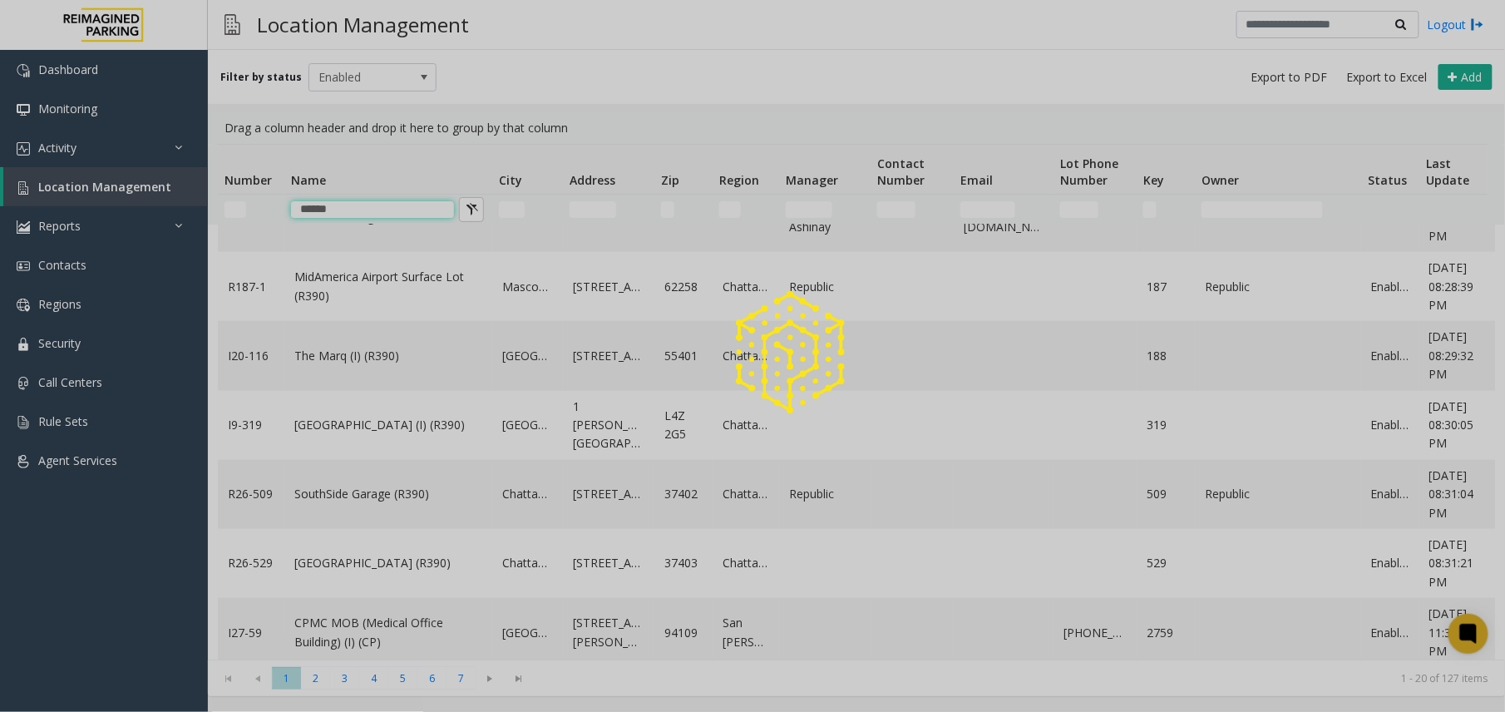
scroll to position [0, 0]
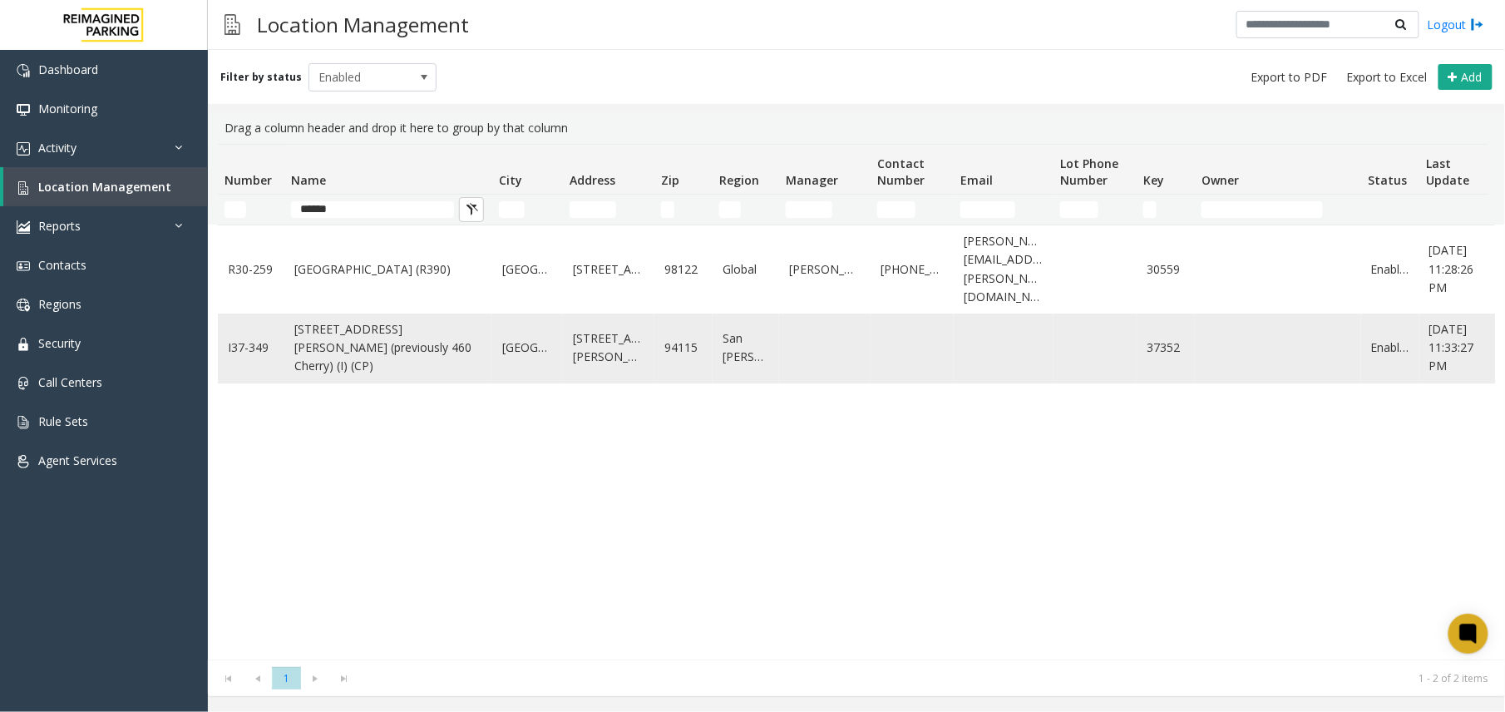
click at [359, 334] on link "2311 Buchanan Street (previously 460 Cherry) (I) (CP)" at bounding box center [388, 348] width 188 height 56
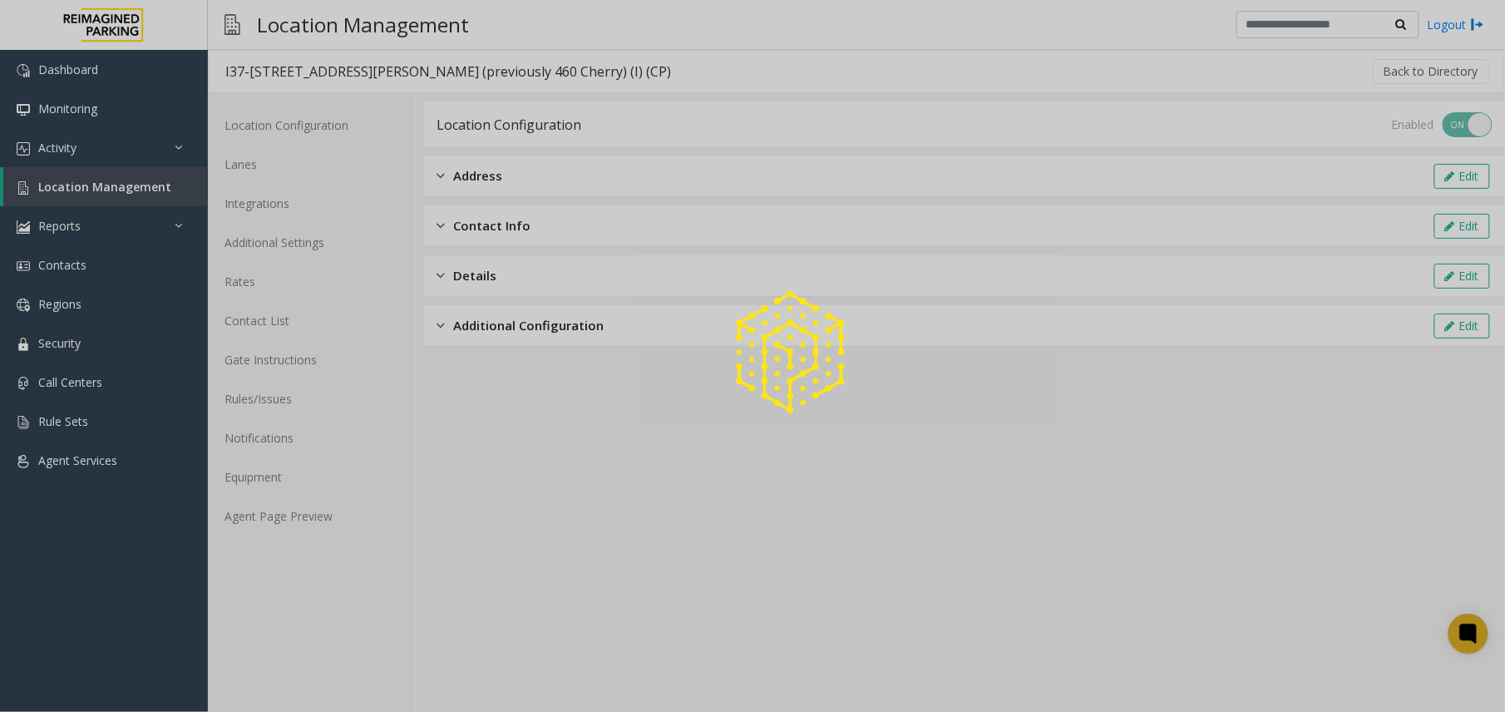
click at [117, 183] on div at bounding box center [752, 356] width 1505 height 712
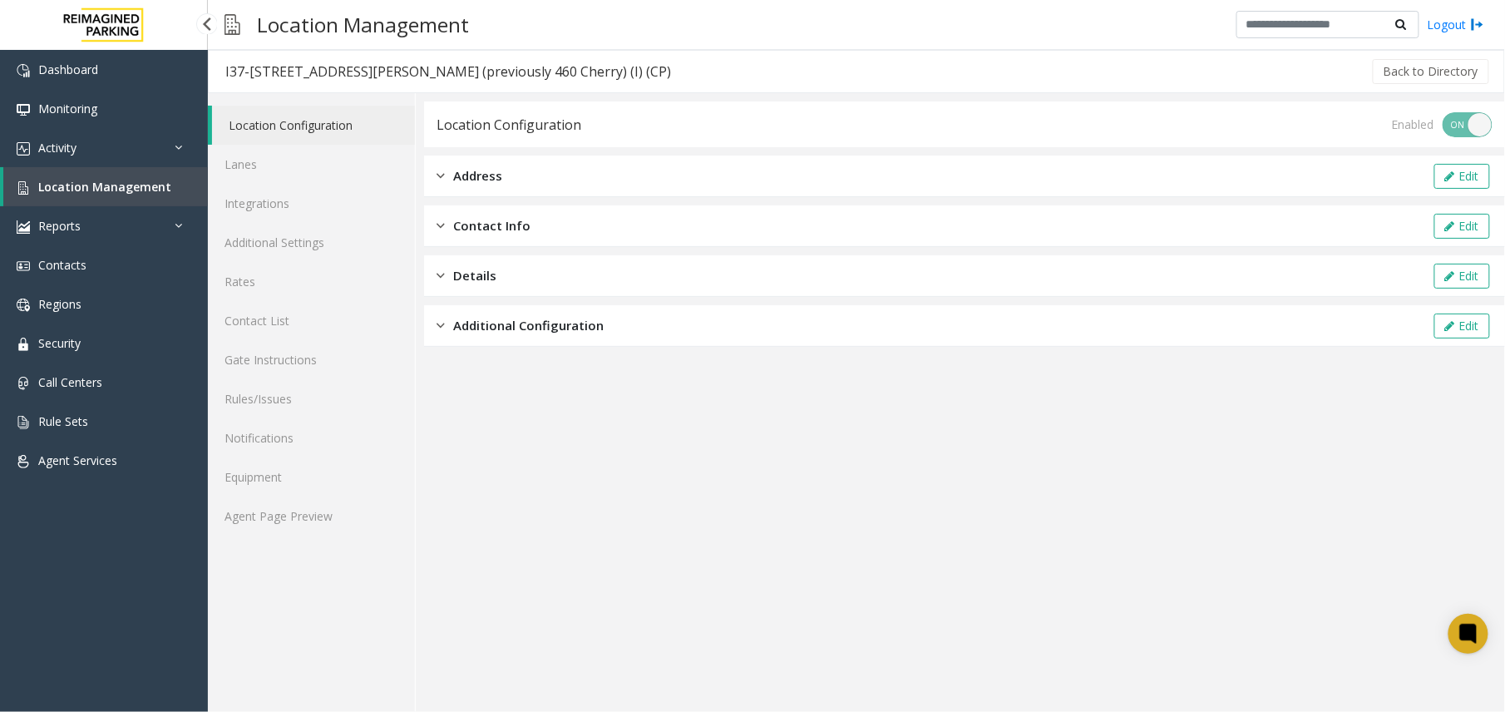
click at [90, 201] on link "Location Management" at bounding box center [105, 186] width 205 height 39
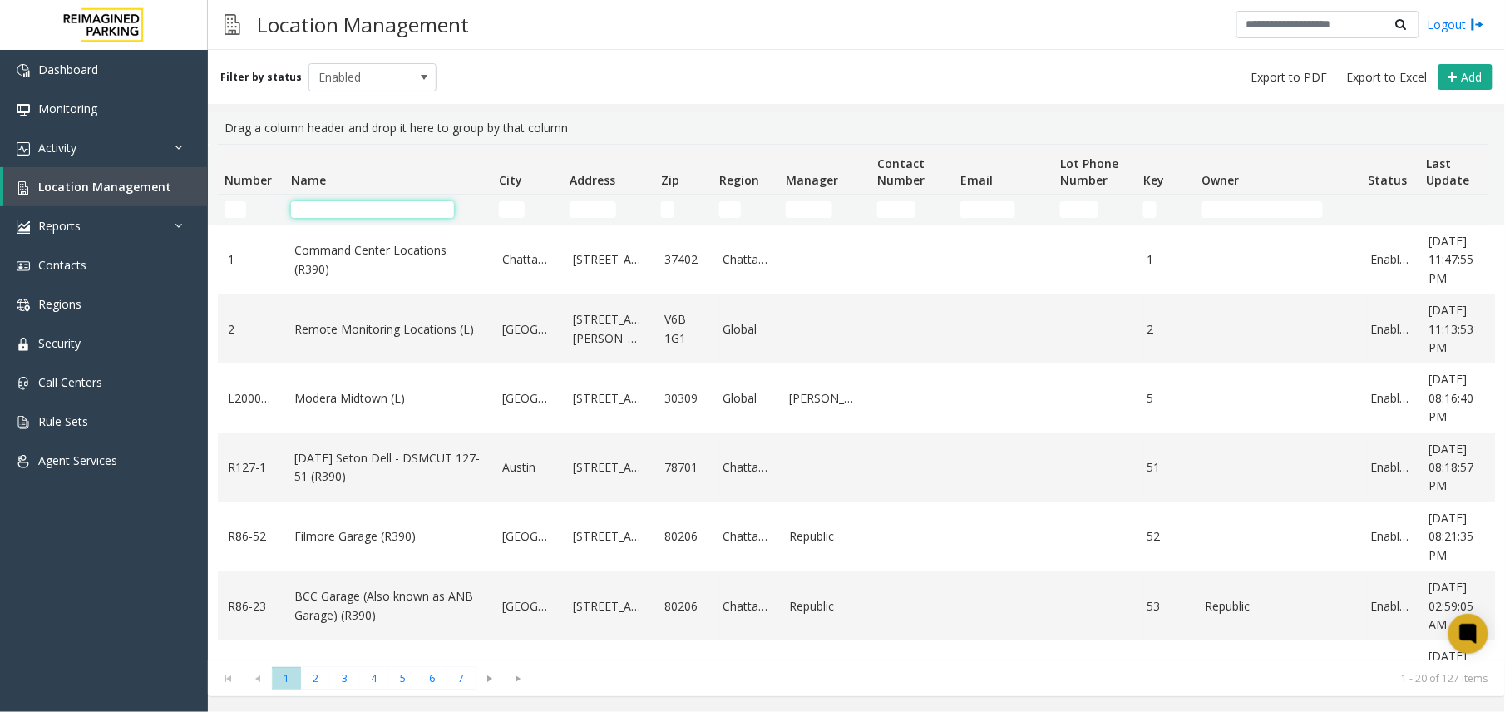
click at [330, 214] on input "Name Filter" at bounding box center [372, 209] width 163 height 17
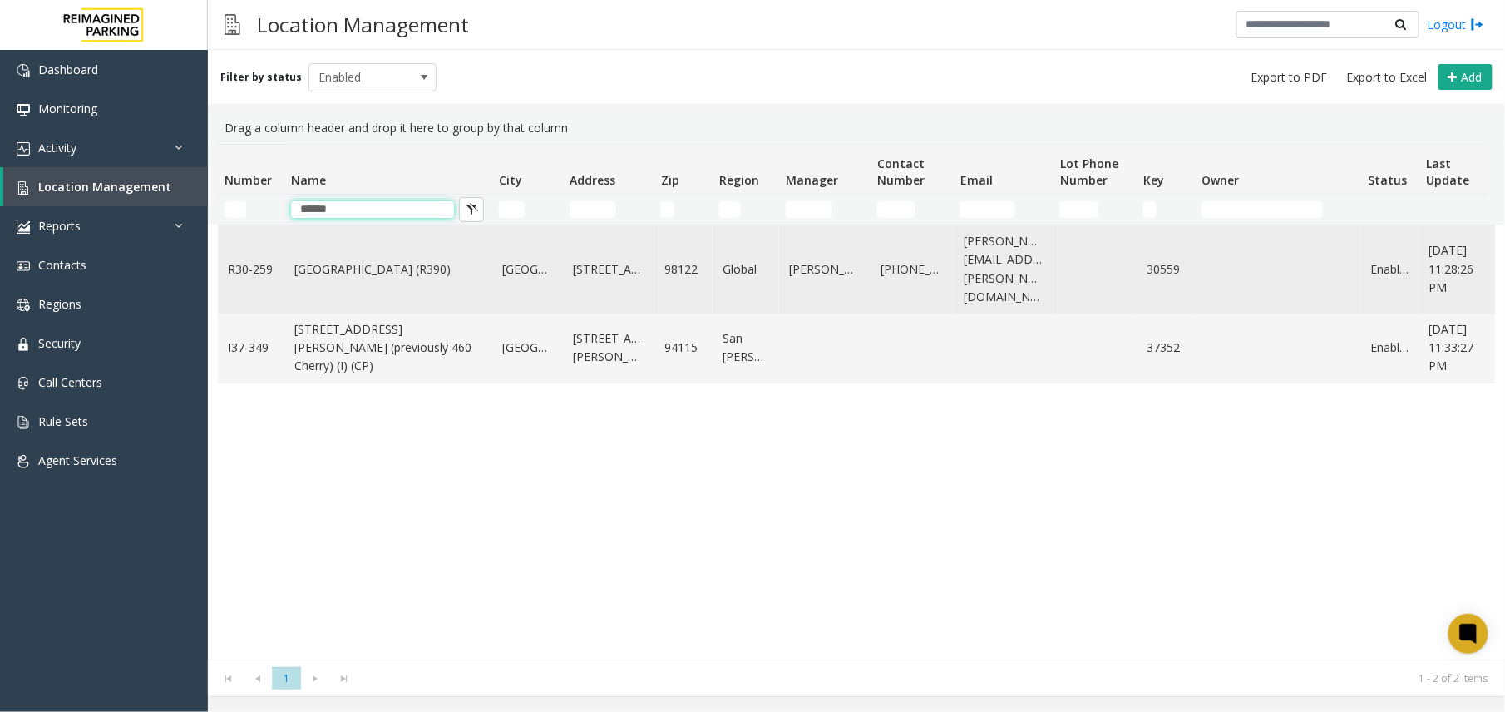
type input "******"
click at [344, 277] on td "Cherry Hill (R390)" at bounding box center [388, 269] width 208 height 88
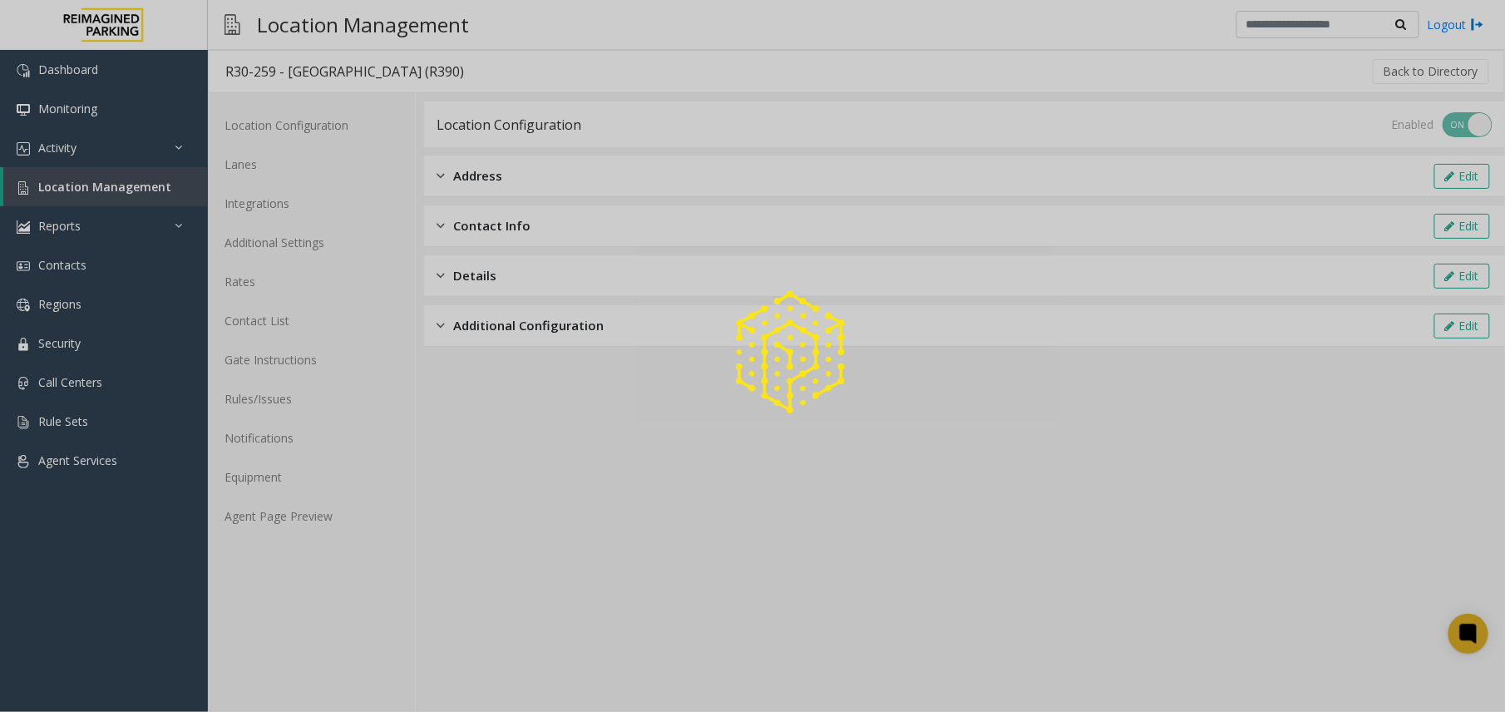
click at [276, 530] on div at bounding box center [752, 356] width 1505 height 712
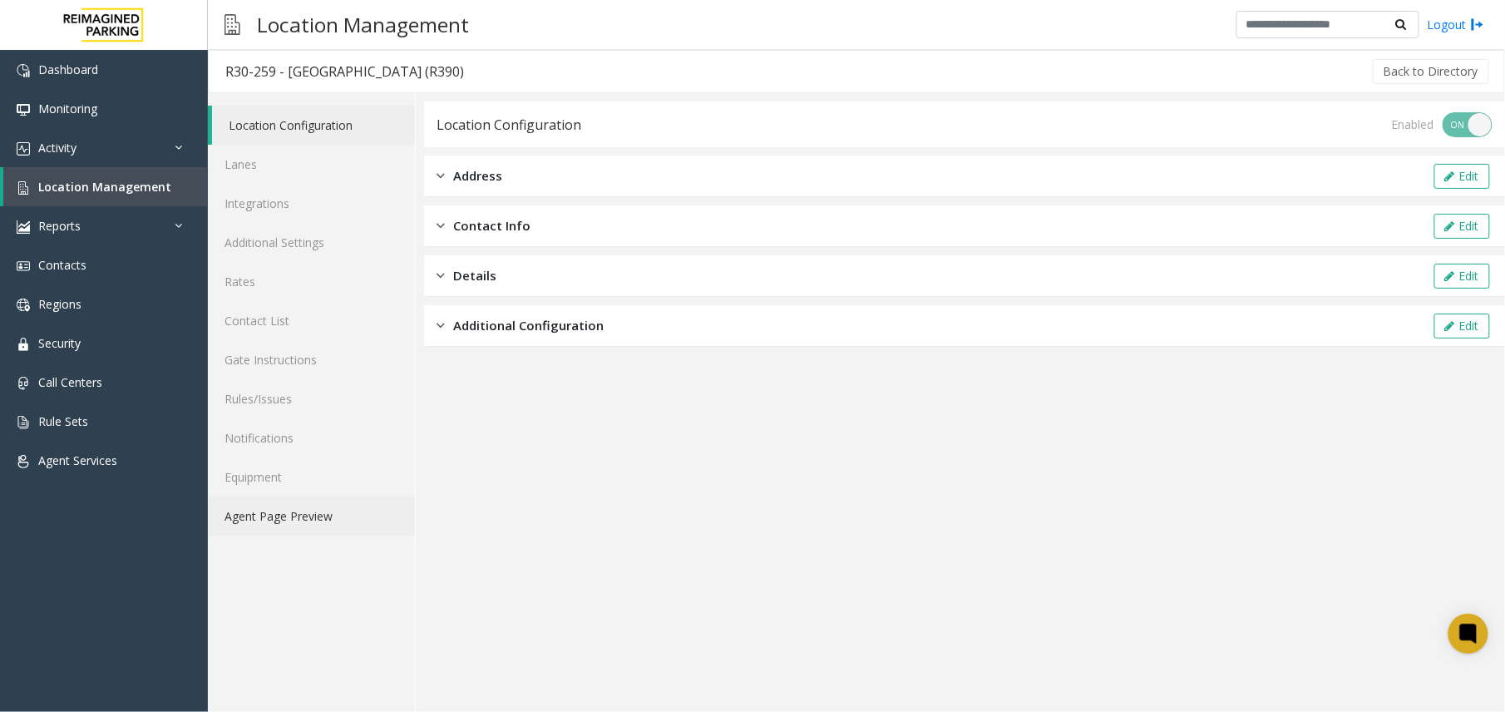
click at [289, 521] on link "Agent Page Preview" at bounding box center [311, 515] width 207 height 39
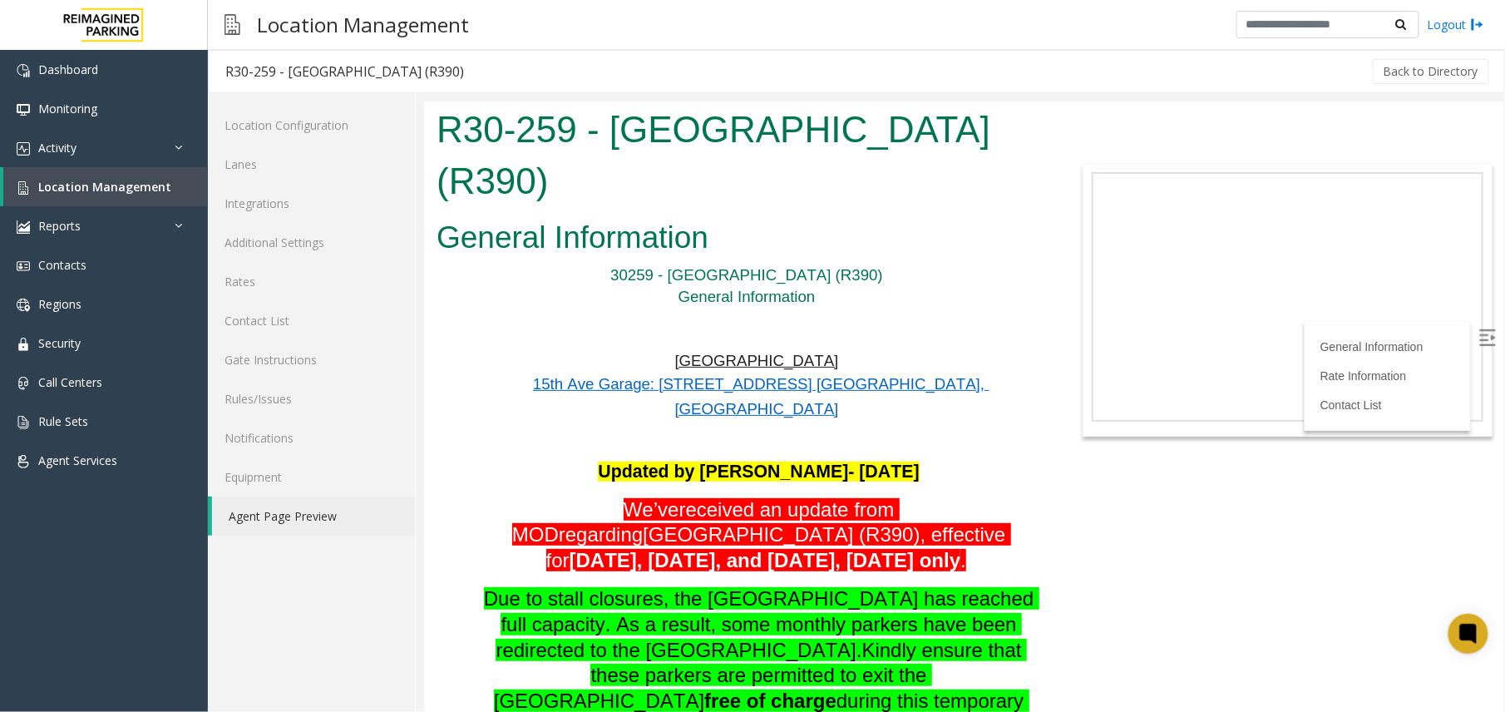
scroll to position [665, 0]
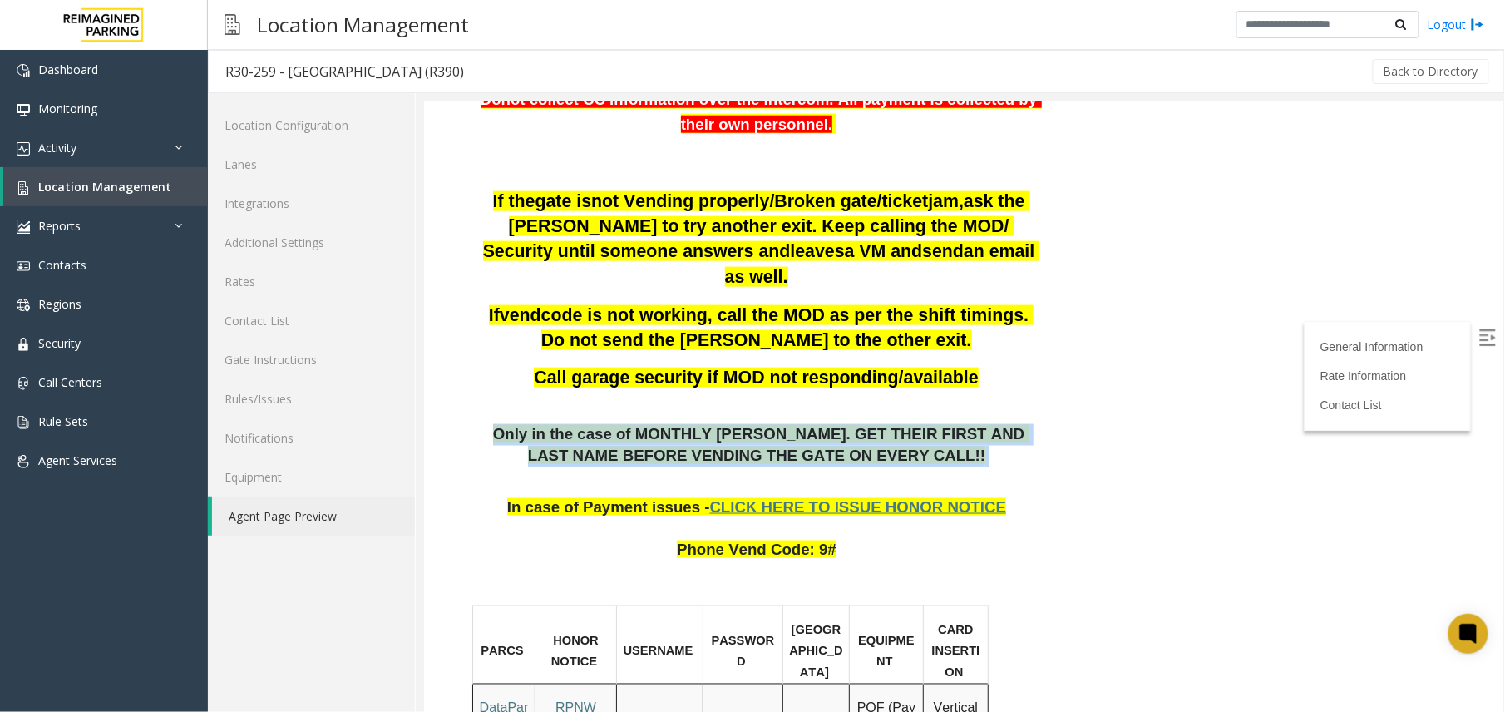
drag, startPoint x: 503, startPoint y: 308, endPoint x: 915, endPoint y: 325, distance: 412.7
click at [915, 423] on p "Only in the case of MONTHLY PARKER. GET THEIR FIRST AND LAST NAME BEFORE VENDIN…" at bounding box center [758, 444] width 565 height 42
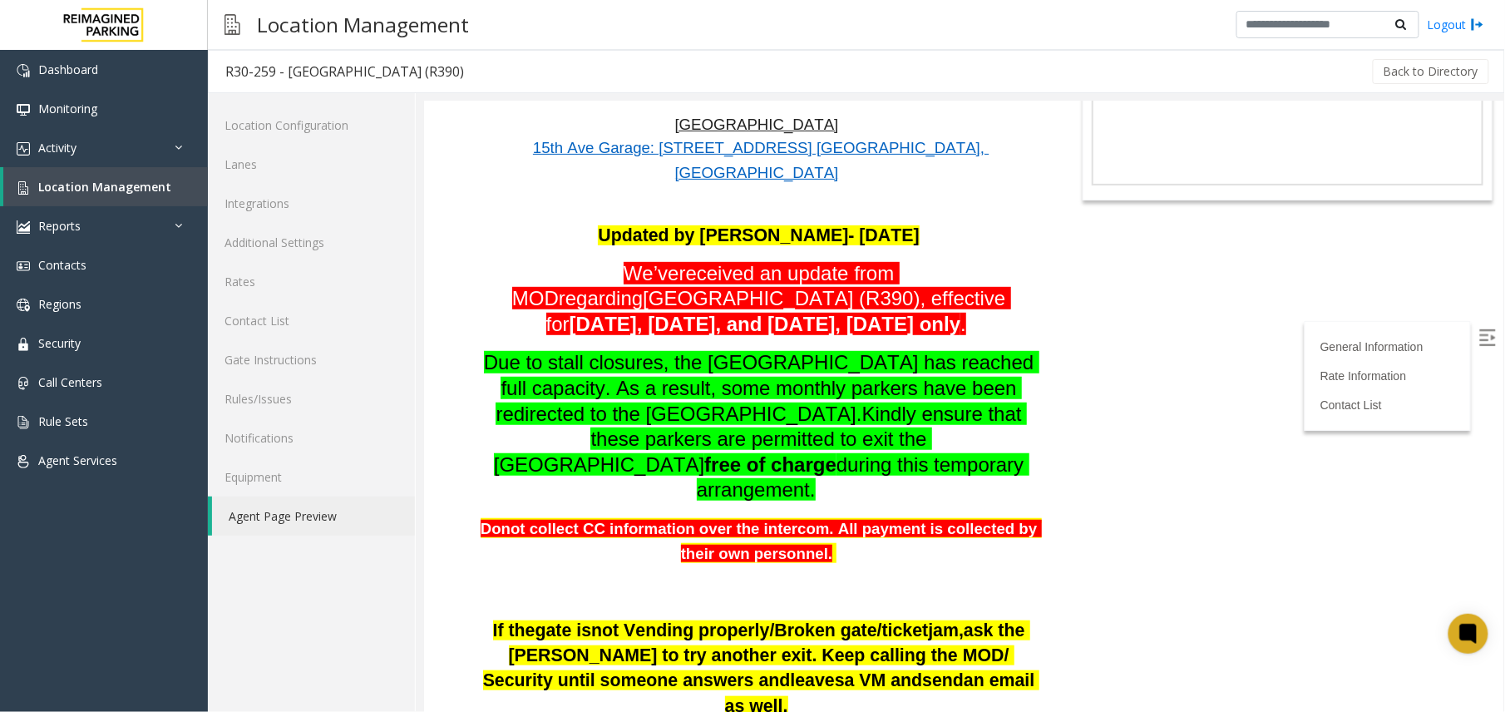
scroll to position [443, 0]
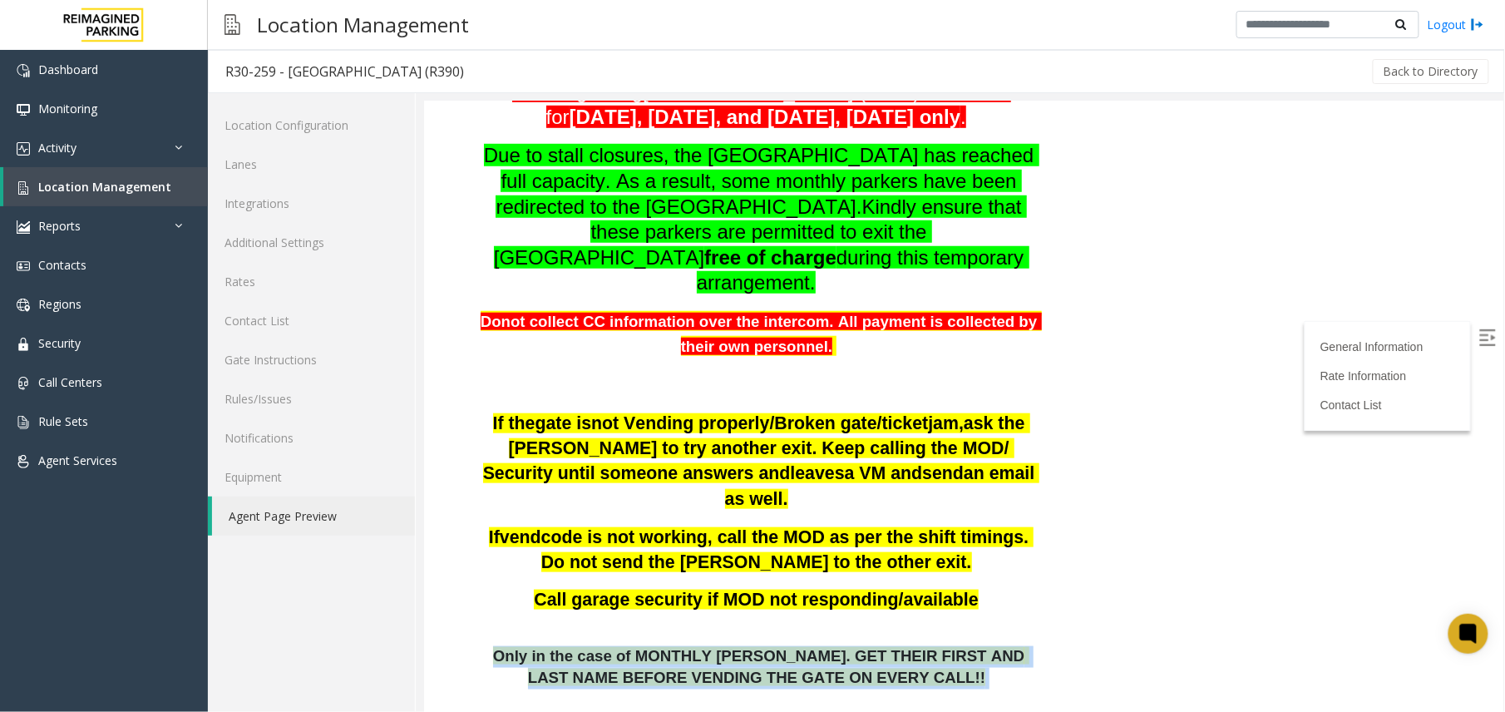
click at [648, 646] on span "Only in the case of MONTHLY PARKER. GET THEIR FIRST AND LAST NAME BEFORE VENDIN…" at bounding box center [760, 665] width 536 height 39
click at [752, 646] on span "Only in the case of MONTHLY PARKER. GET THEIR FIRST AND LAST NAME BEFORE VENDIN…" at bounding box center [760, 665] width 536 height 39
drag, startPoint x: 744, startPoint y: 517, endPoint x: 957, endPoint y: 546, distance: 214.8
click at [957, 645] on p "Only in the case of MONTHLY PARKER. GET THEIR FIRST AND LAST NAME BEFORE VENDIN…" at bounding box center [758, 666] width 565 height 42
click at [914, 645] on p "Only in the case of MONTHLY PARKER. GET THEIR FIRST AND LAST NAME BEFORE VENDIN…" at bounding box center [758, 666] width 565 height 42
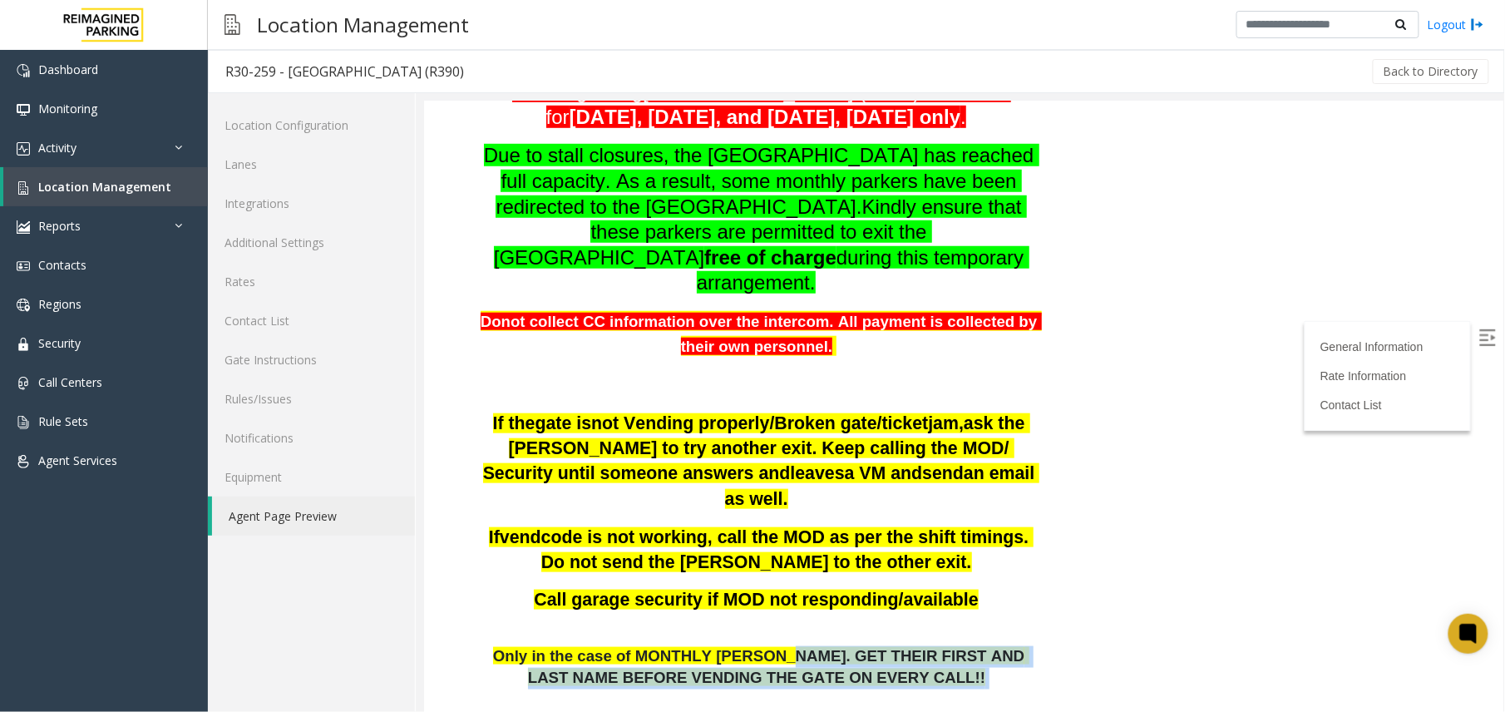
drag, startPoint x: 914, startPoint y: 545, endPoint x: 751, endPoint y: 523, distance: 164.4
click at [751, 645] on p "Only in the case of MONTHLY PARKER. GET THEIR FIRST AND LAST NAME BEFORE VENDIN…" at bounding box center [758, 666] width 565 height 42
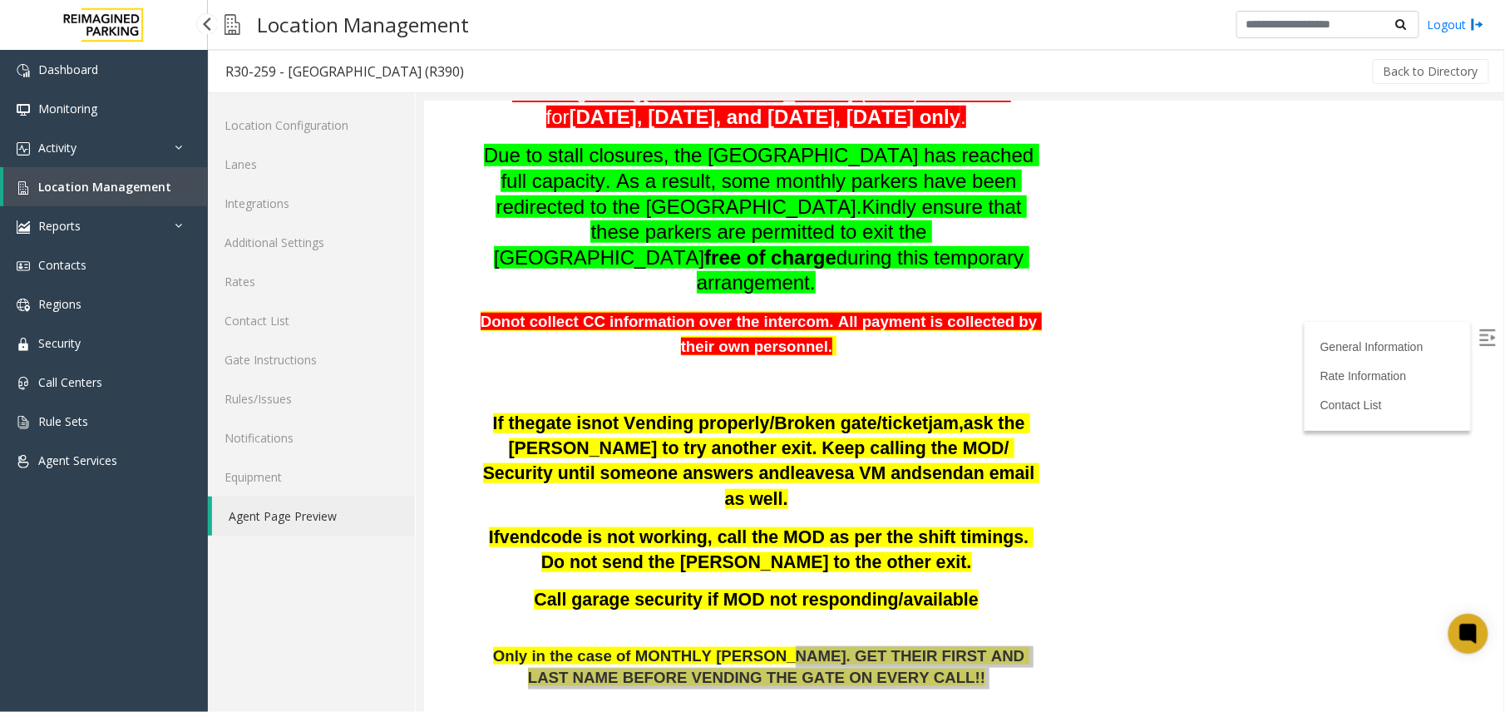
click at [85, 180] on span "Location Management" at bounding box center [104, 187] width 133 height 16
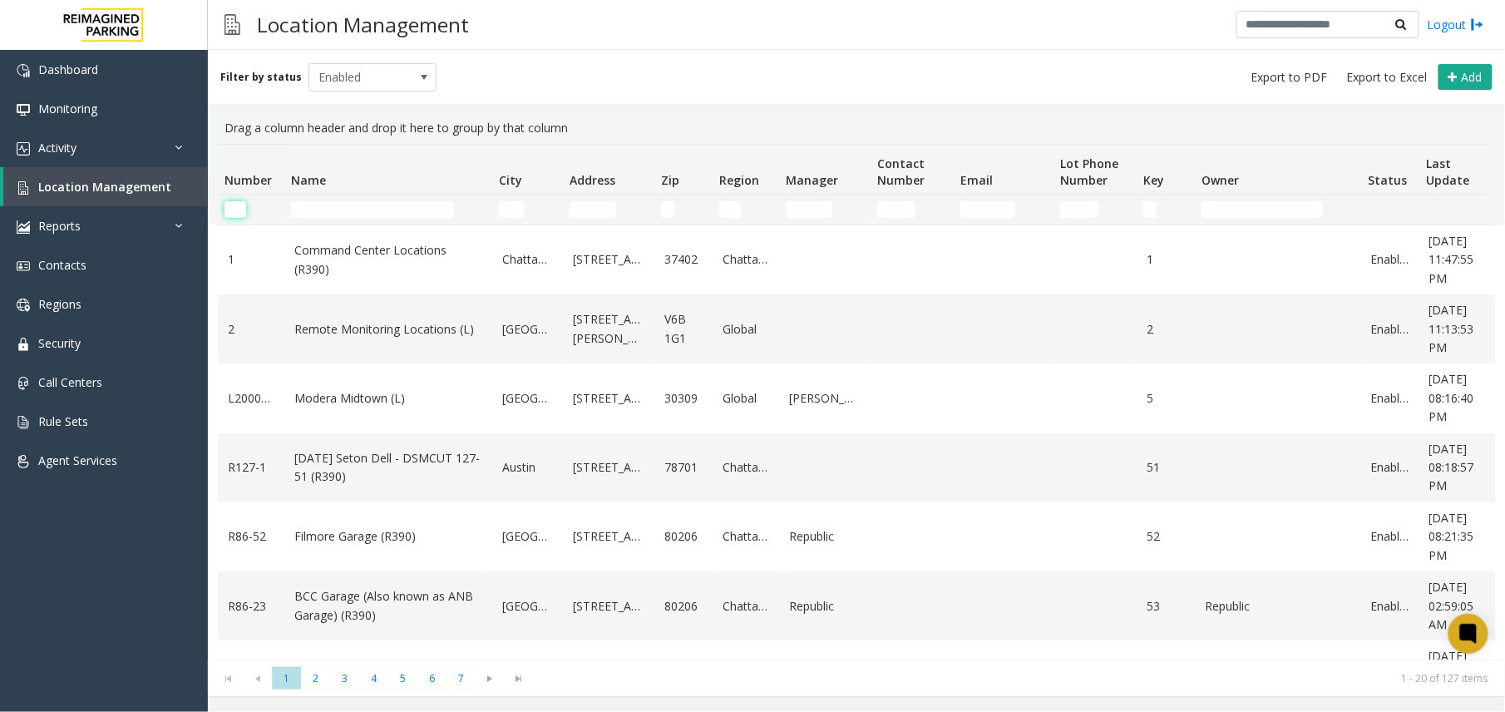
click at [237, 204] on input "Number Filter" at bounding box center [235, 209] width 22 height 17
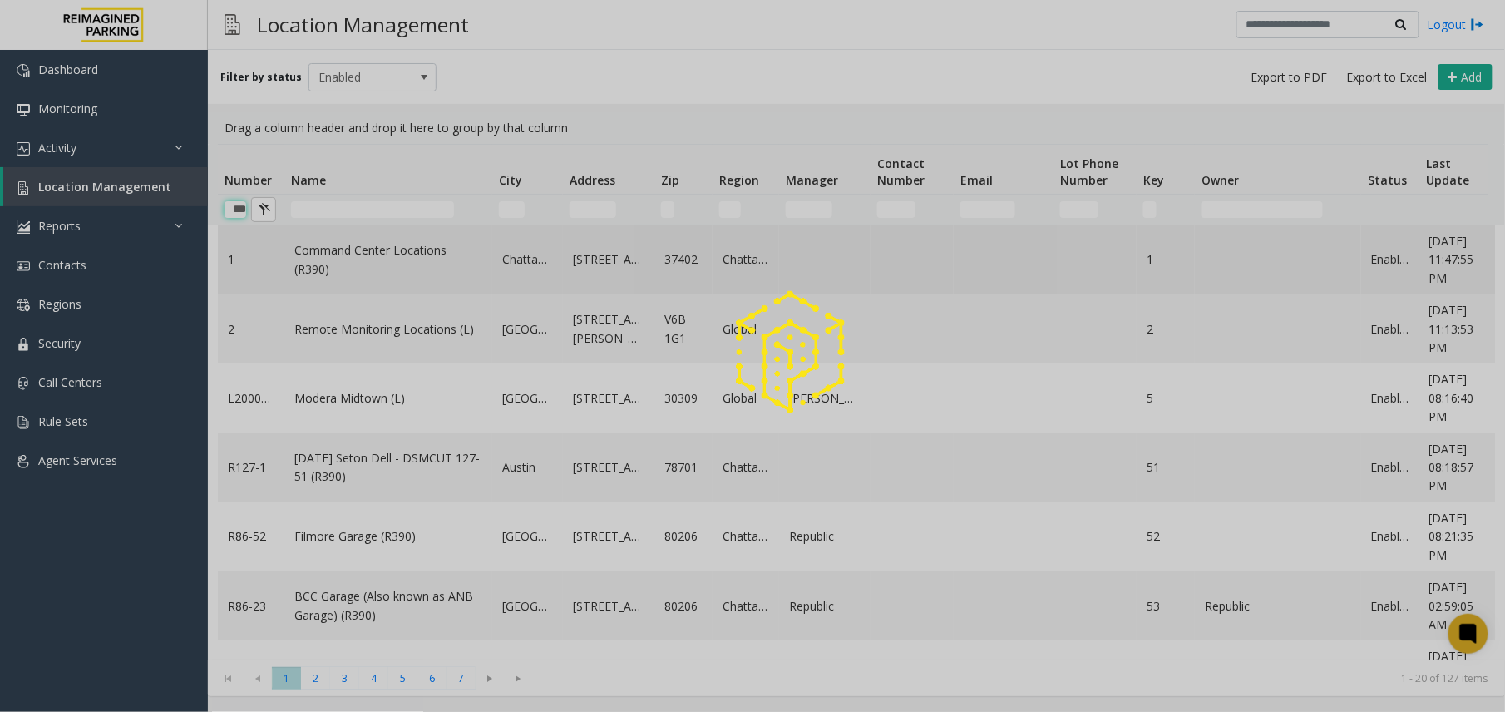
scroll to position [0, 7]
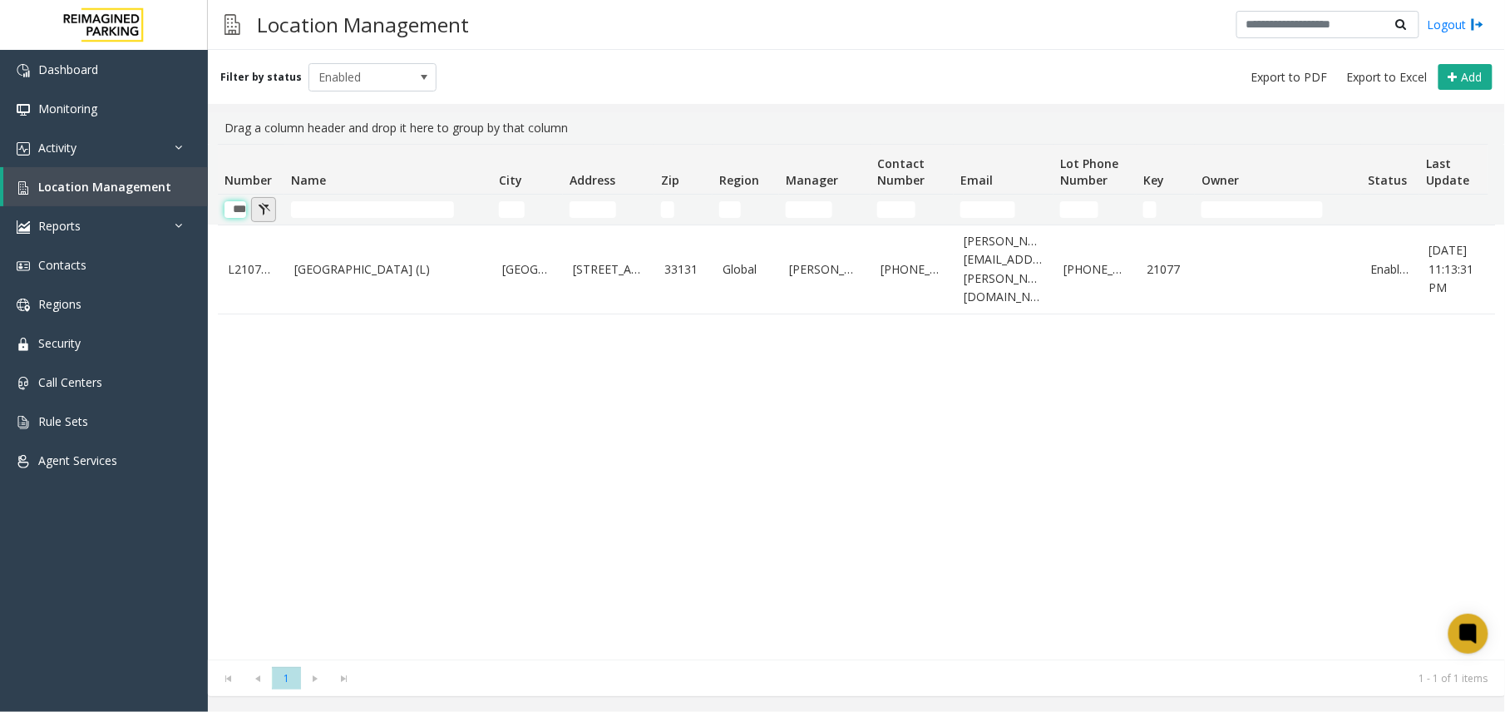
type input "***"
click at [267, 208] on button "Number Filter" at bounding box center [263, 209] width 25 height 25
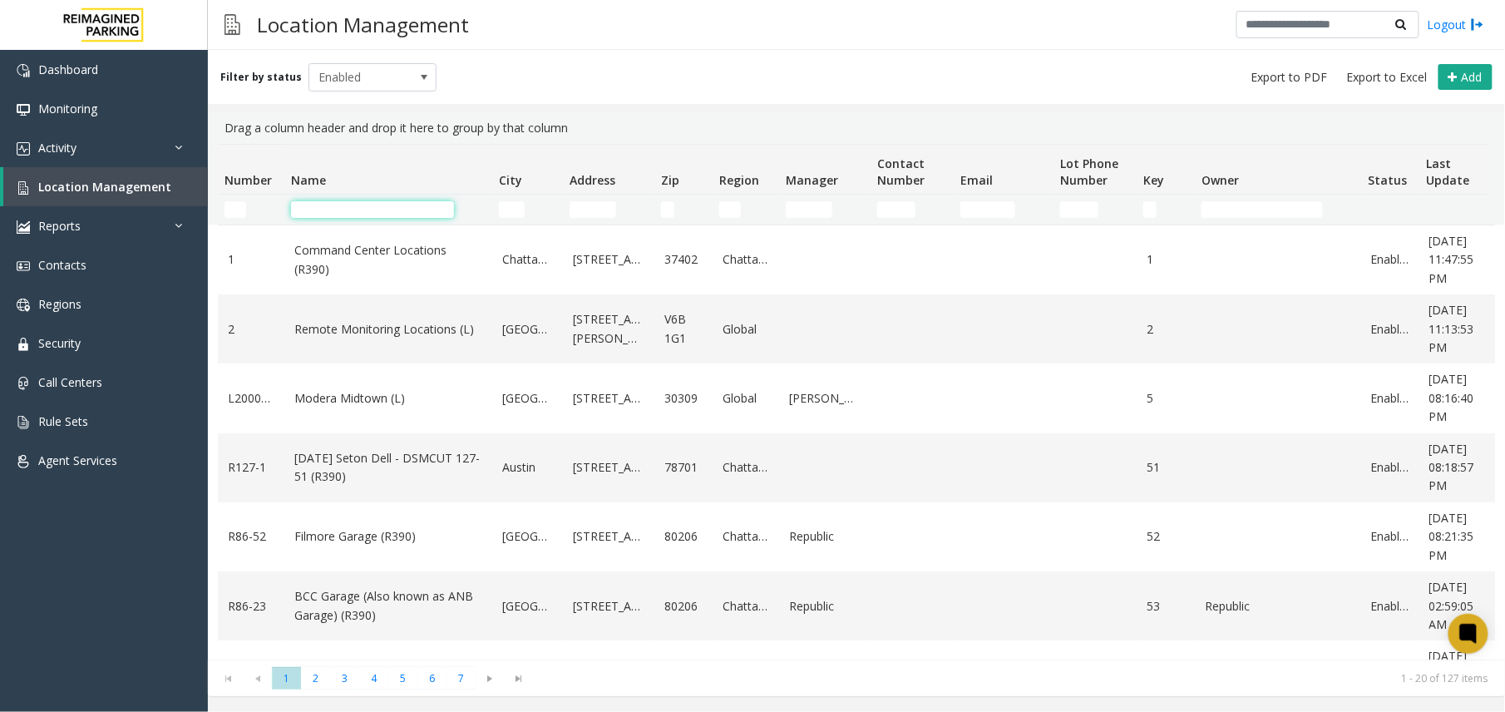
click at [363, 210] on input "Name Filter" at bounding box center [372, 209] width 163 height 17
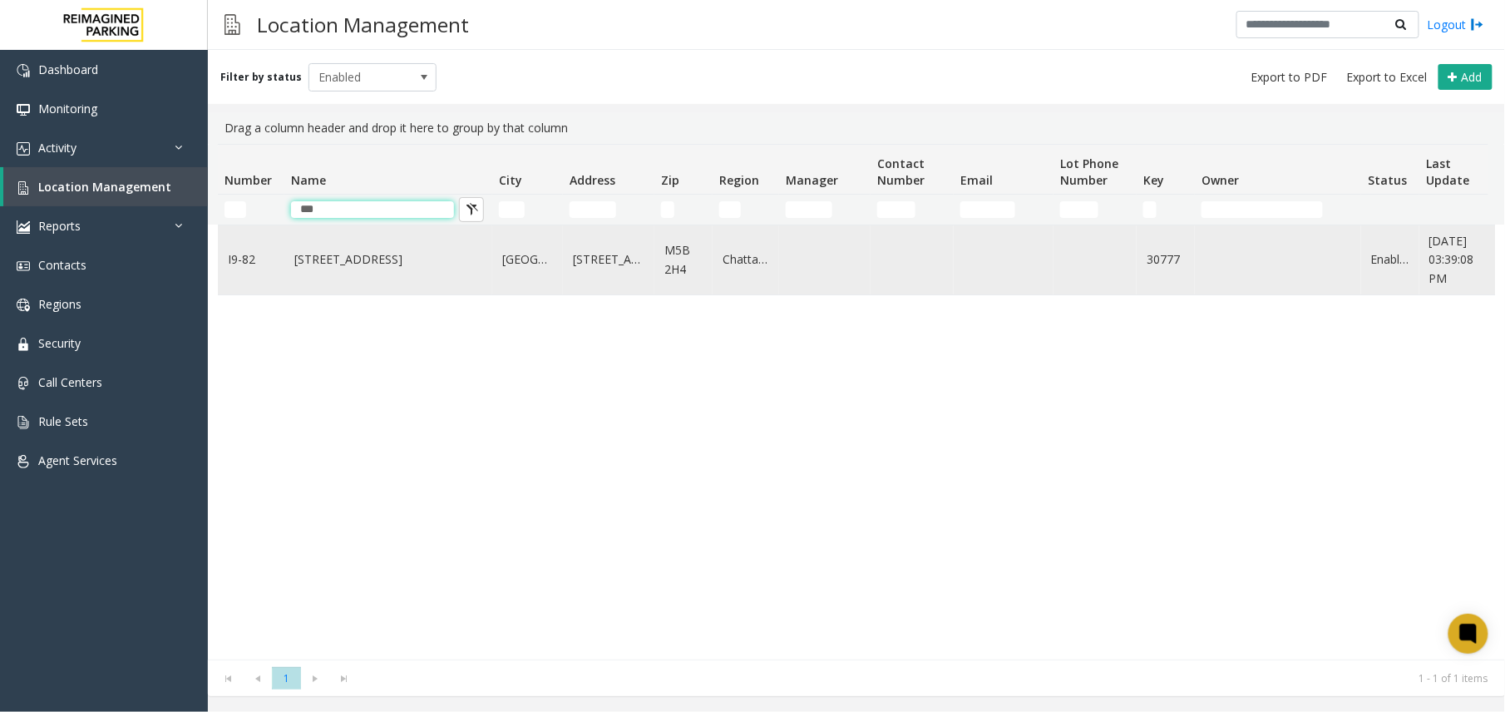
type input "***"
click at [353, 278] on td "[STREET_ADDRESS]" at bounding box center [388, 259] width 208 height 69
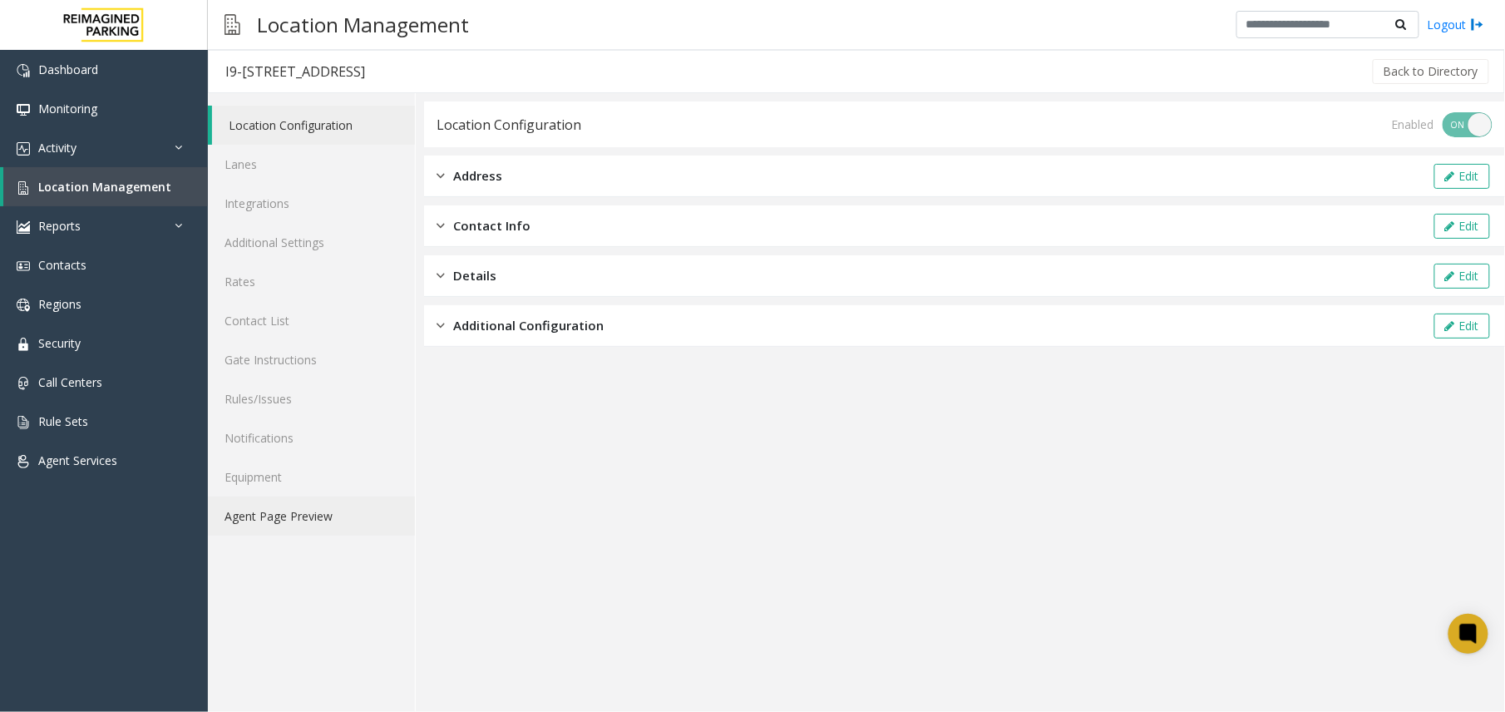
click at [294, 529] on link "Agent Page Preview" at bounding box center [311, 515] width 207 height 39
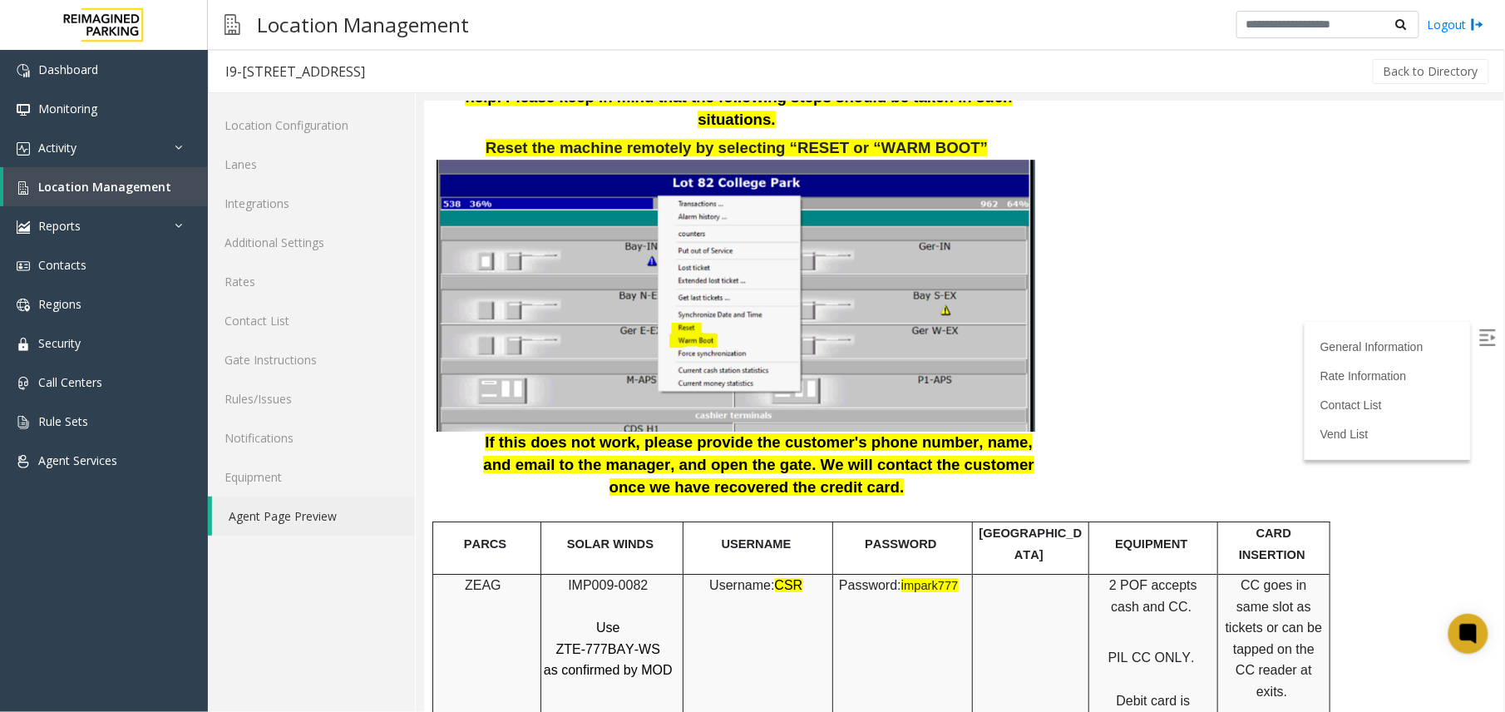
scroll to position [1884, 0]
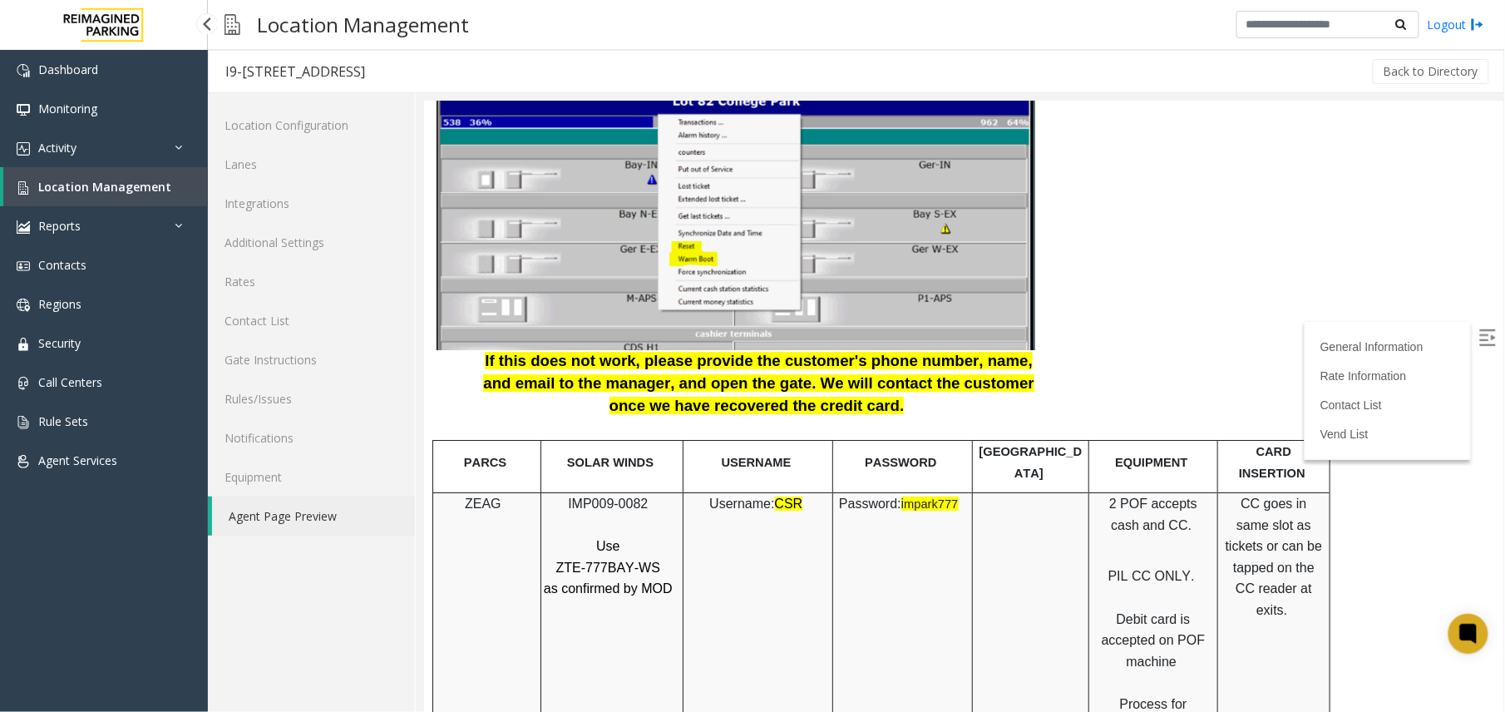
click at [116, 186] on span "Location Management" at bounding box center [104, 187] width 133 height 16
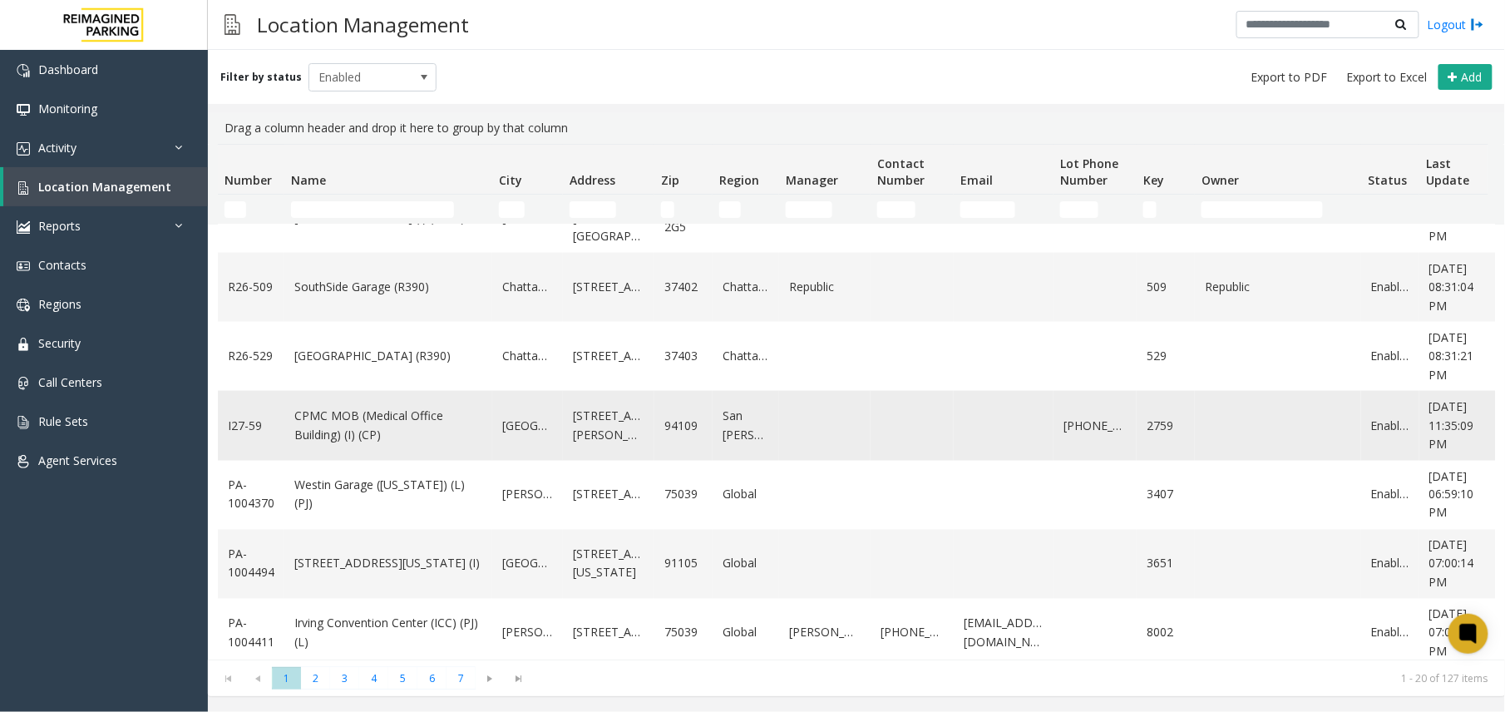
scroll to position [969, 0]
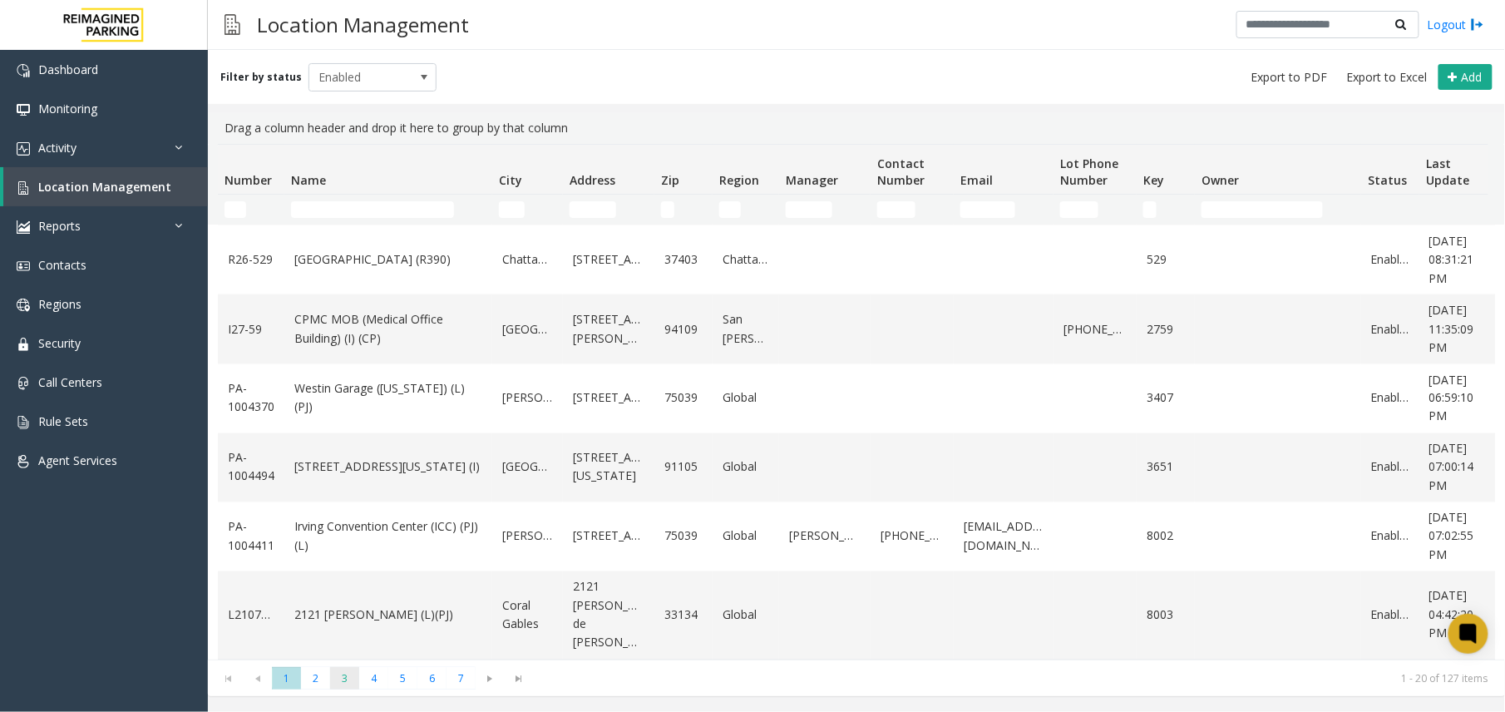
click at [330, 677] on span "3" at bounding box center [344, 678] width 29 height 22
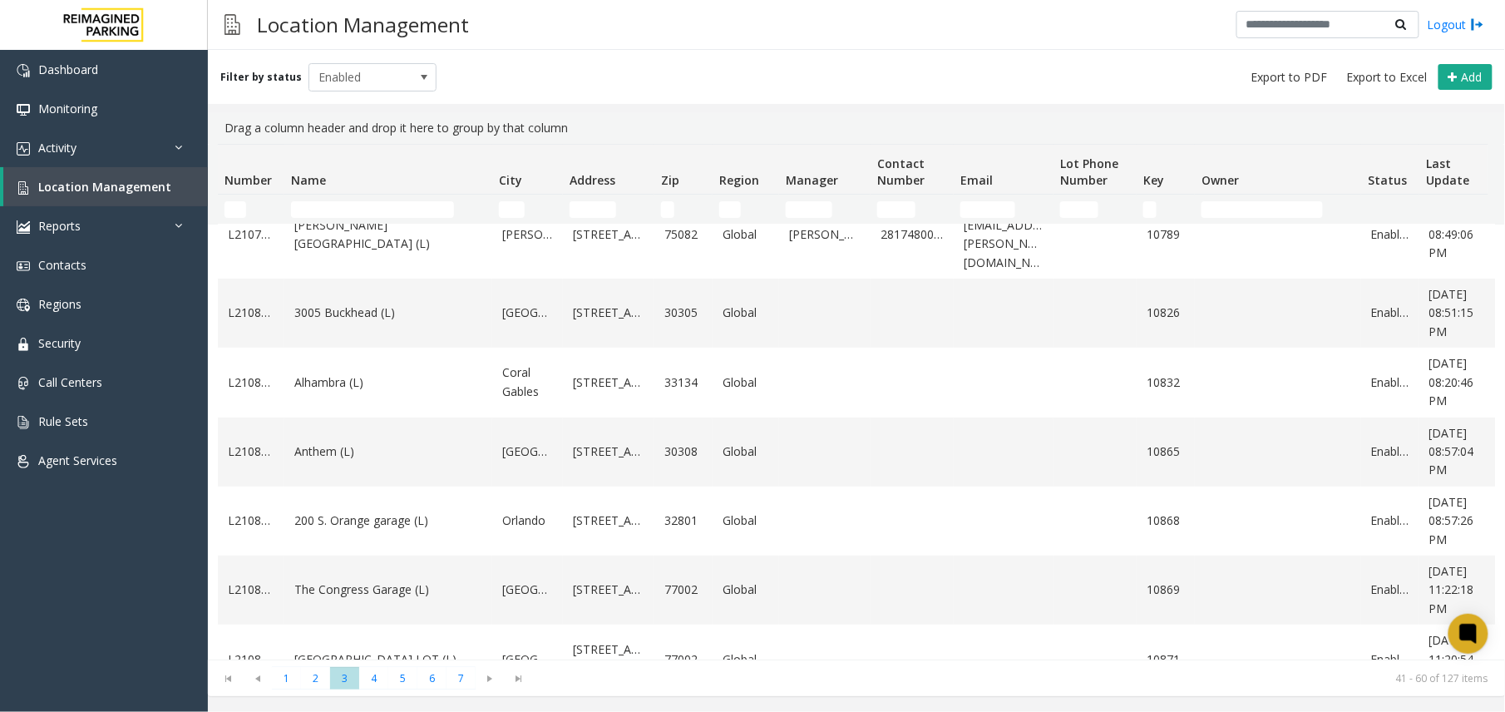
scroll to position [443, 0]
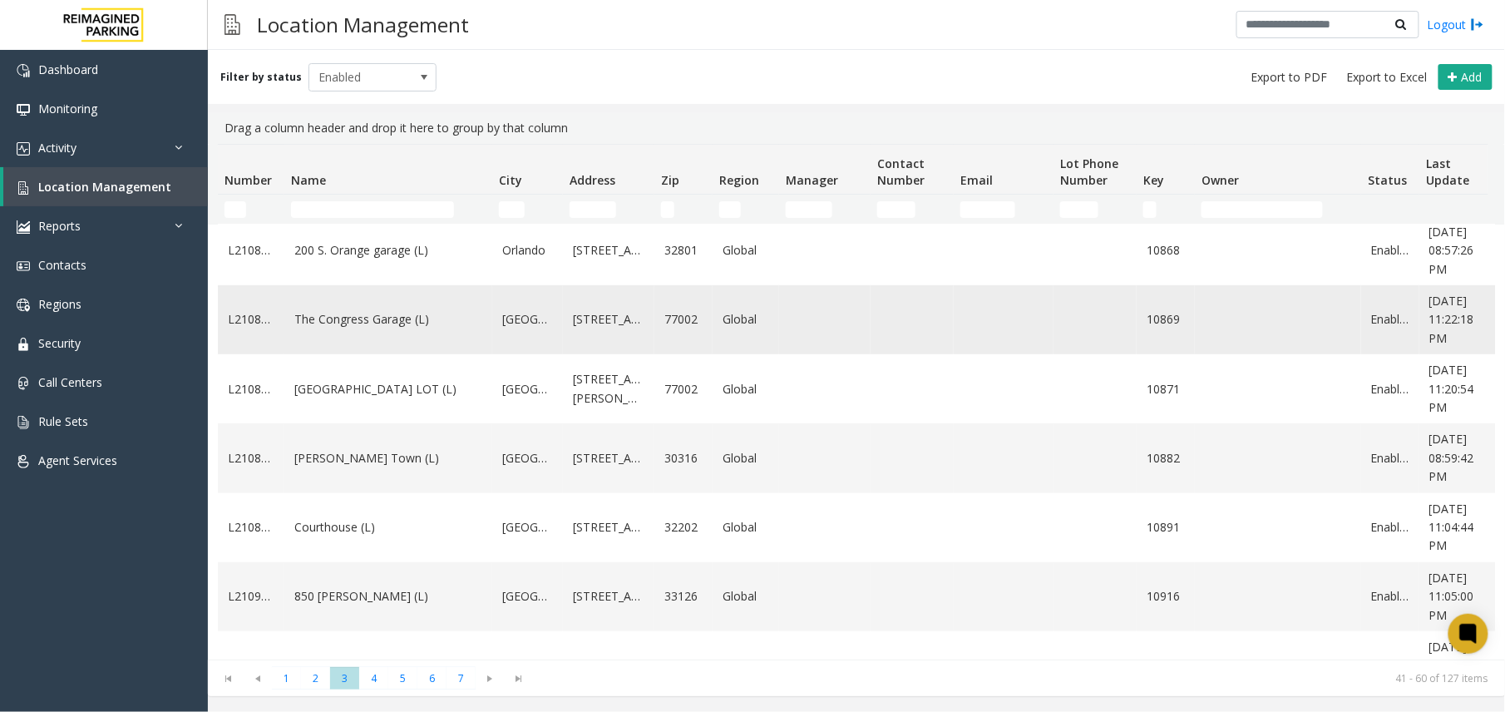
click at [347, 354] on td "The Congress Garage (L)" at bounding box center [388, 319] width 208 height 69
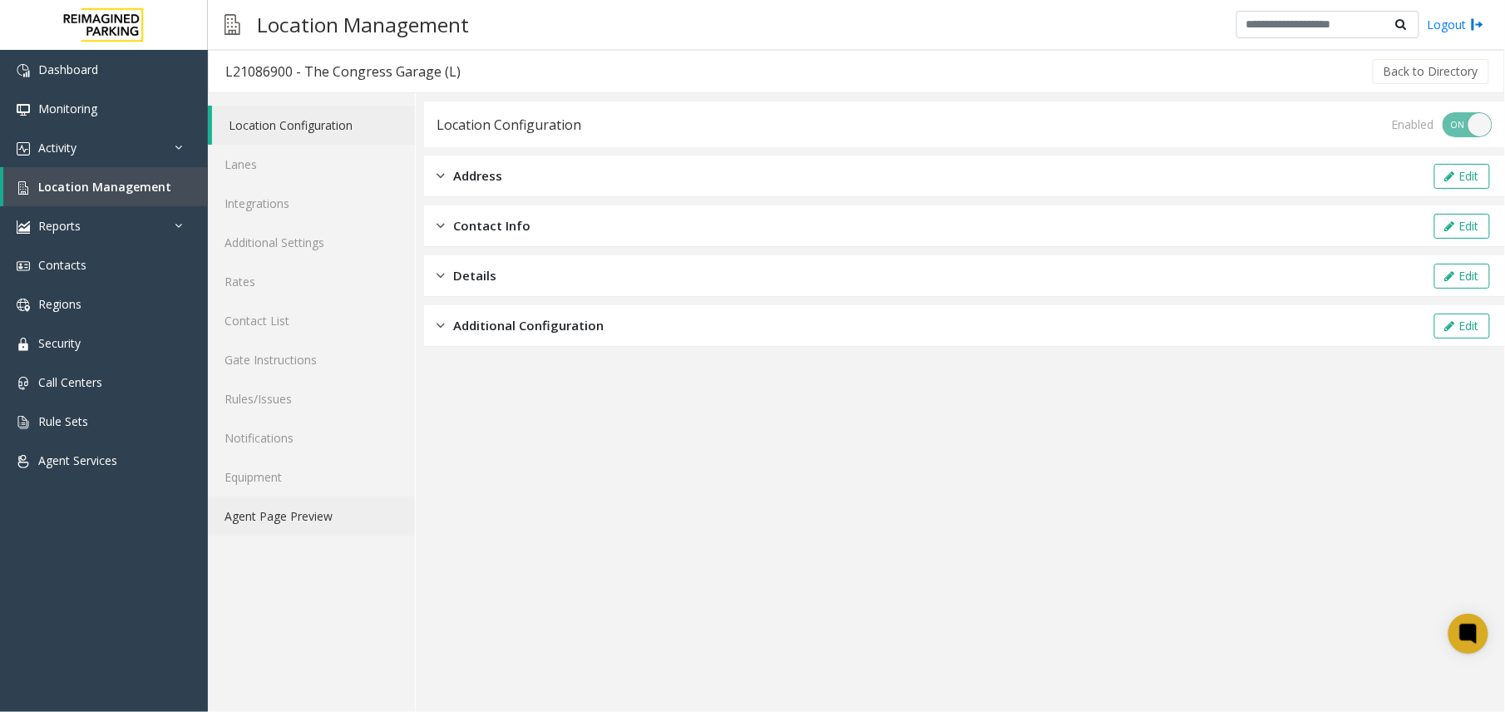
click at [273, 516] on link "Agent Page Preview" at bounding box center [311, 515] width 207 height 39
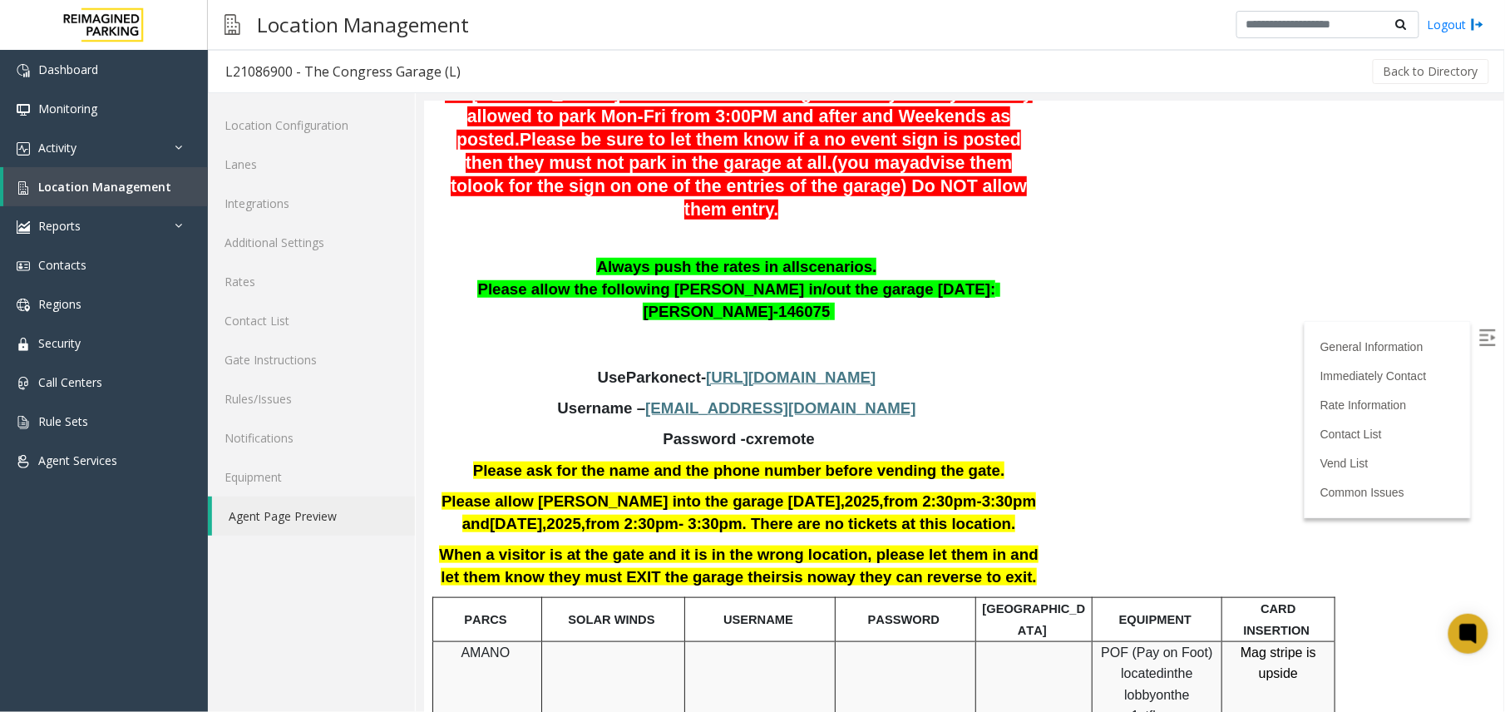
scroll to position [333, 0]
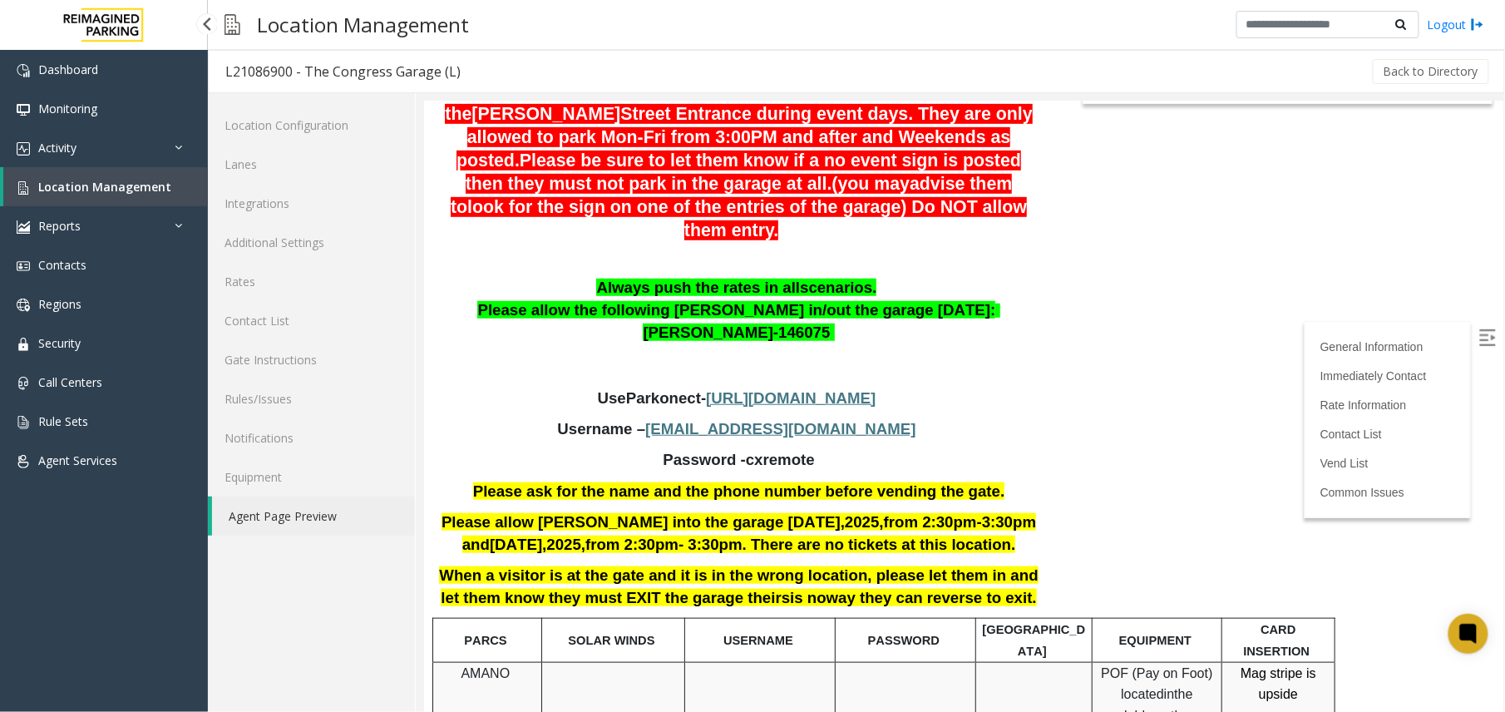
click at [88, 194] on link "Location Management" at bounding box center [105, 186] width 205 height 39
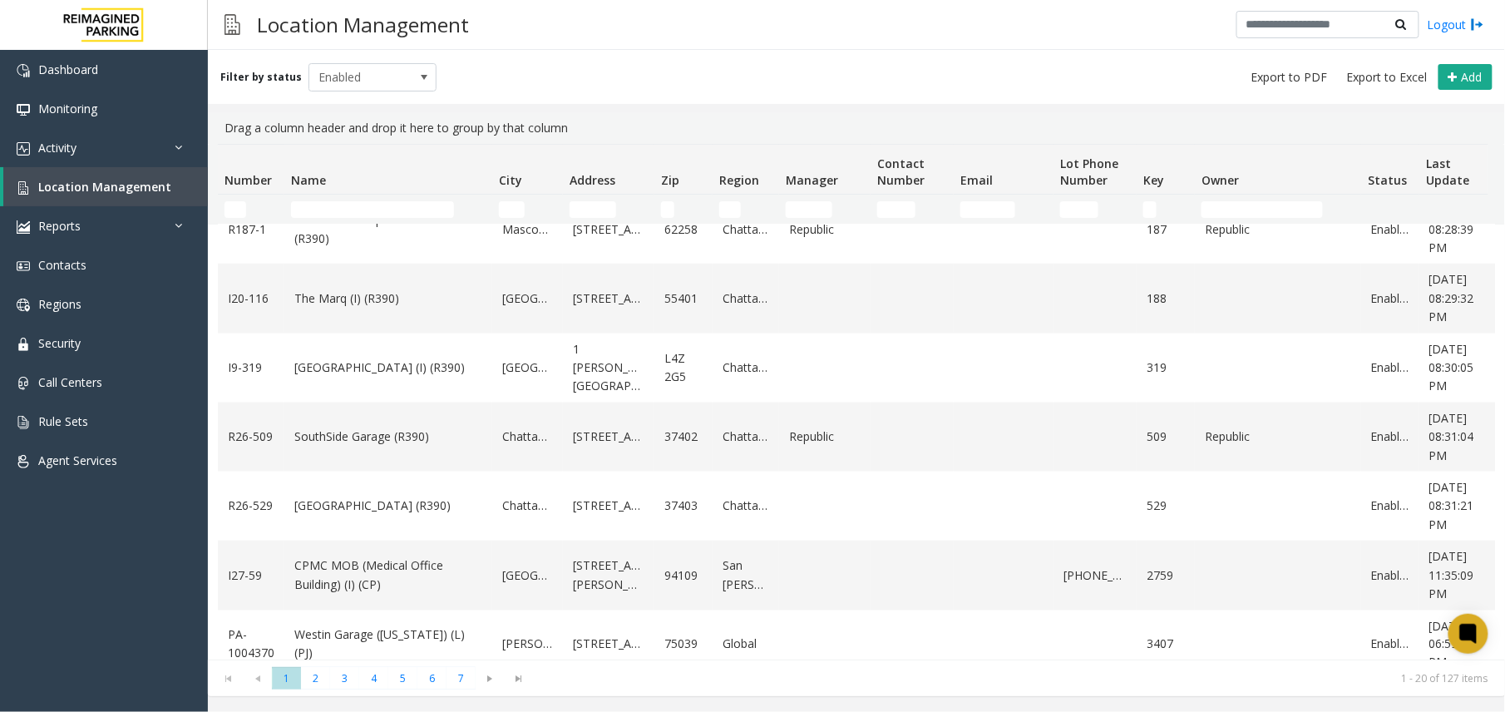
scroll to position [969, 0]
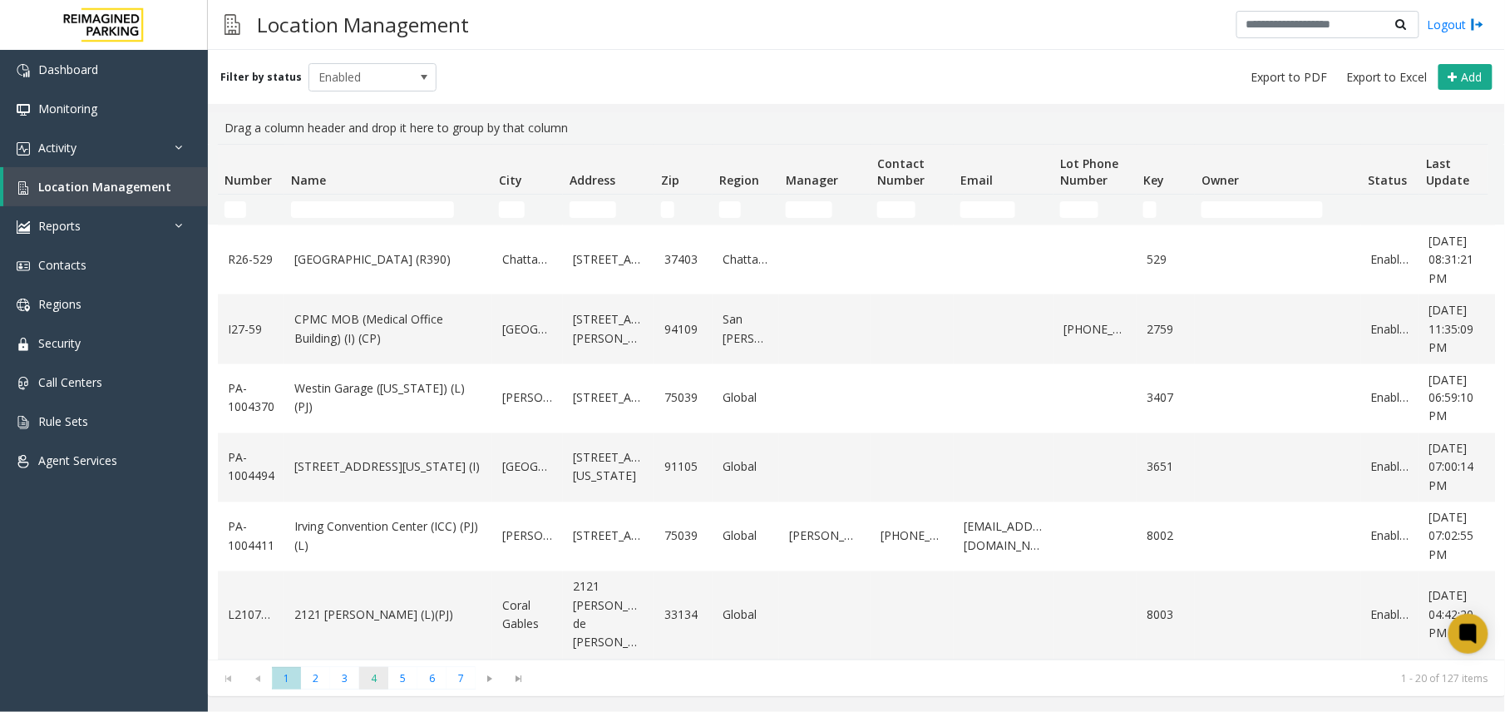
click at [364, 679] on span "4" at bounding box center [373, 678] width 29 height 22
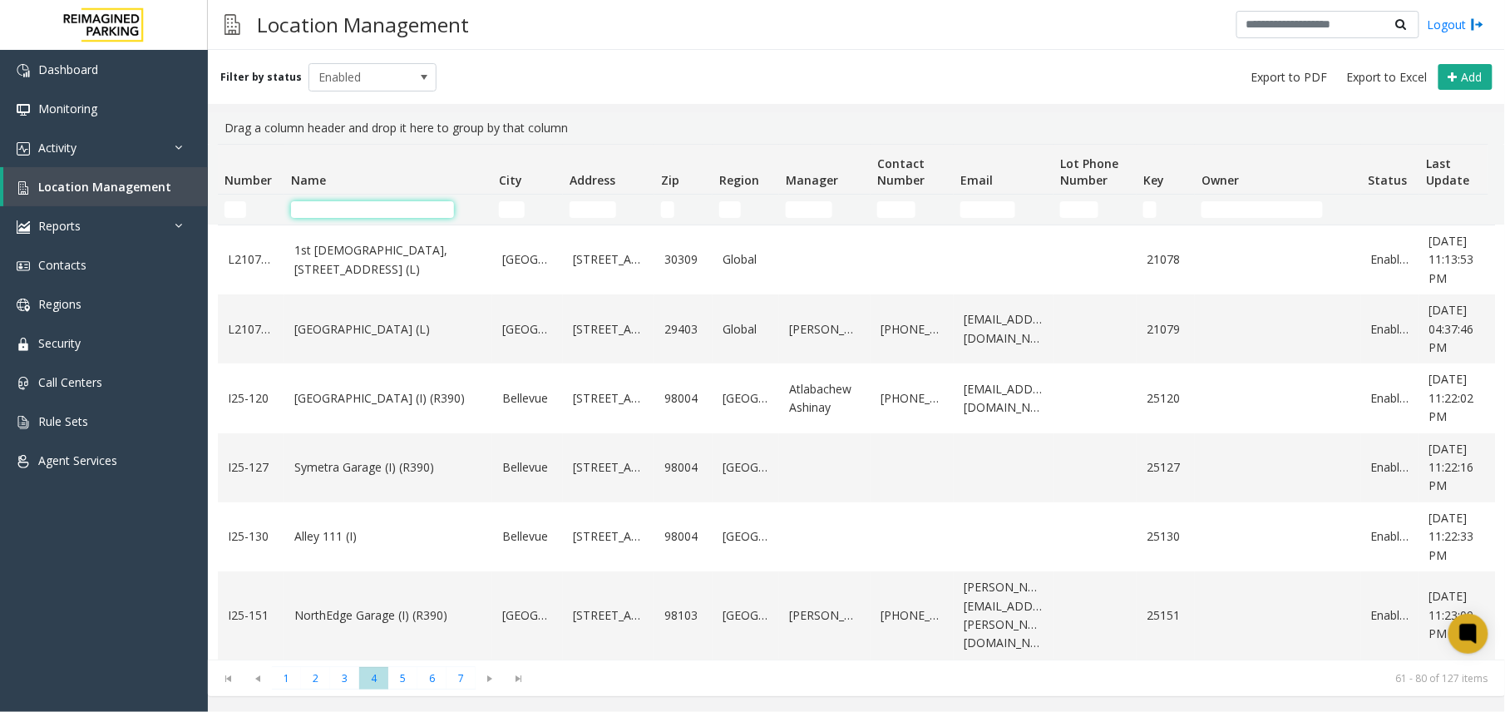
click at [358, 204] on input "Name Filter" at bounding box center [372, 209] width 163 height 17
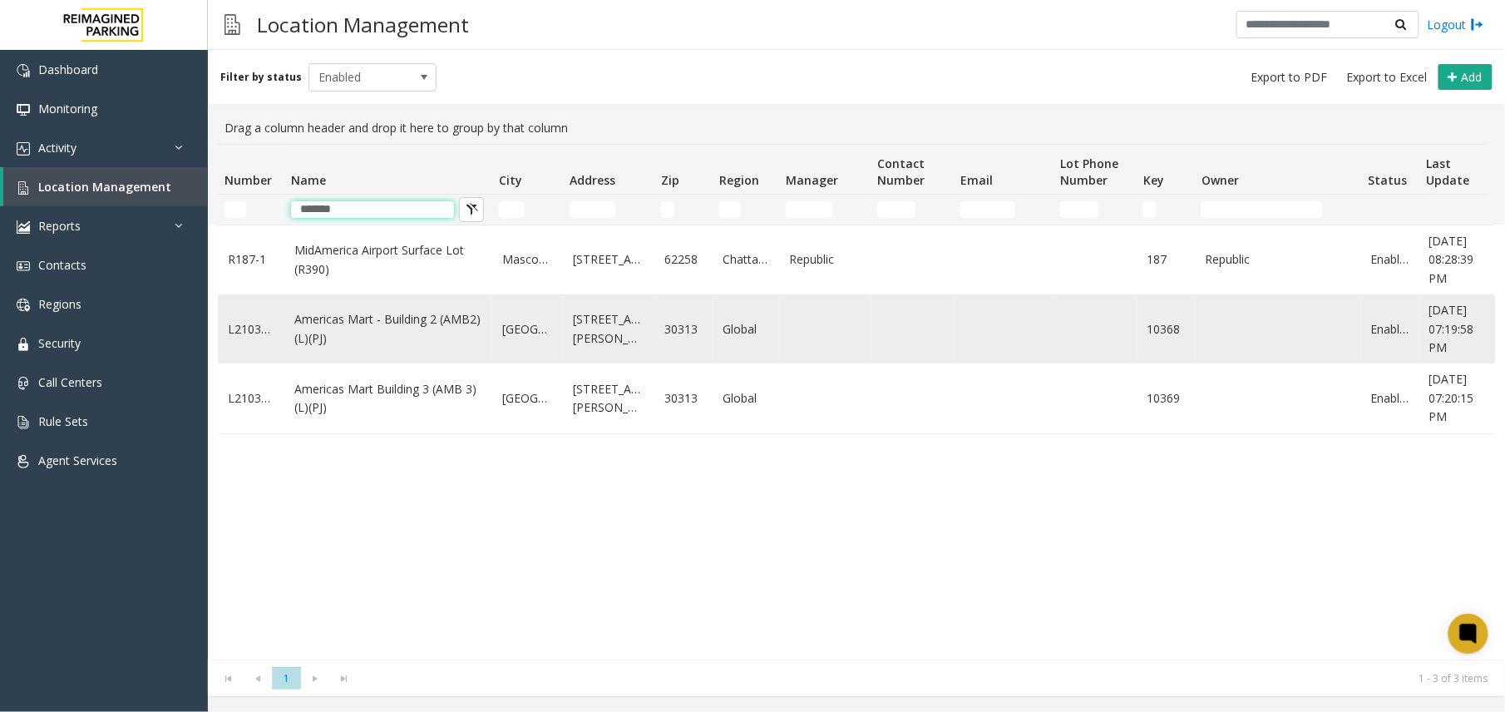
type input "*******"
click at [384, 323] on link "Americas Mart - Building 2 (AMB2) (L)(PJ)" at bounding box center [388, 328] width 188 height 37
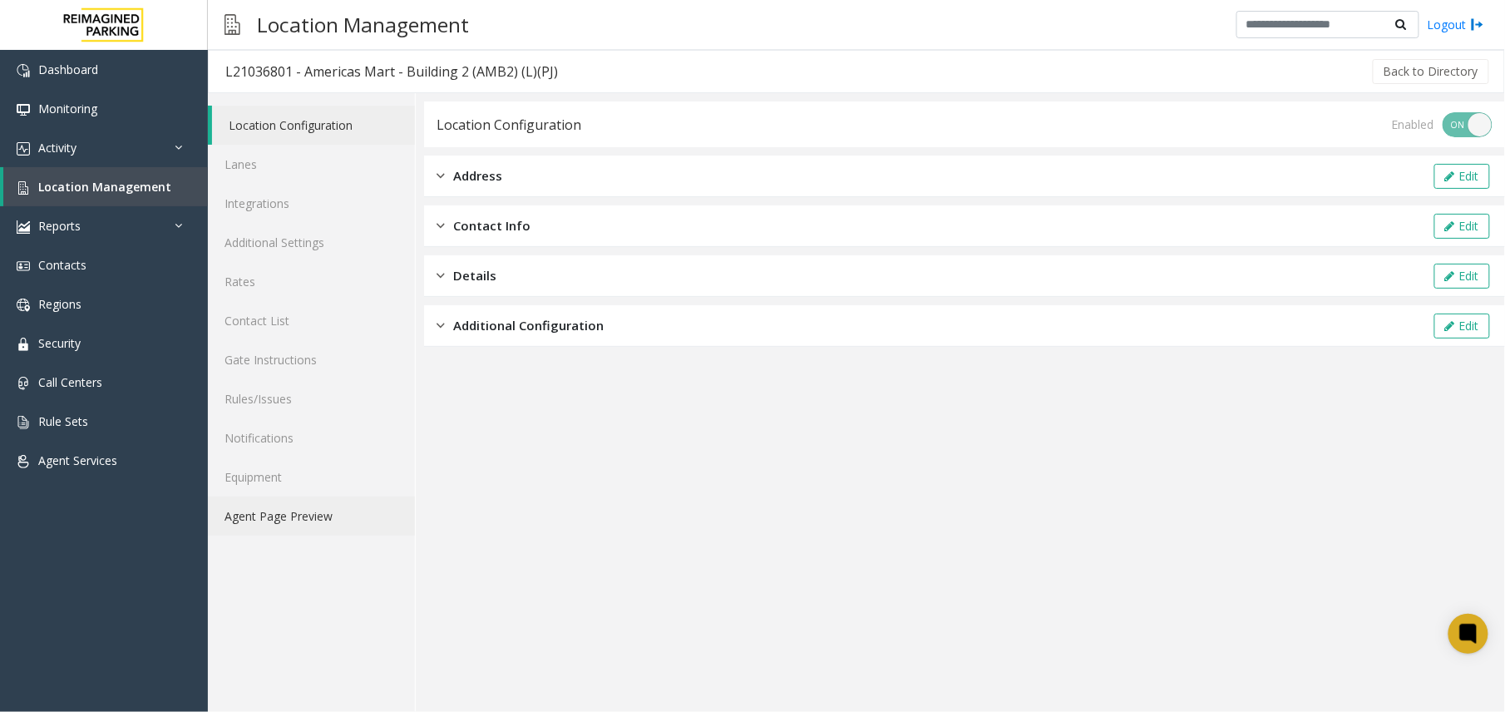
click at [301, 506] on link "Agent Page Preview" at bounding box center [311, 515] width 207 height 39
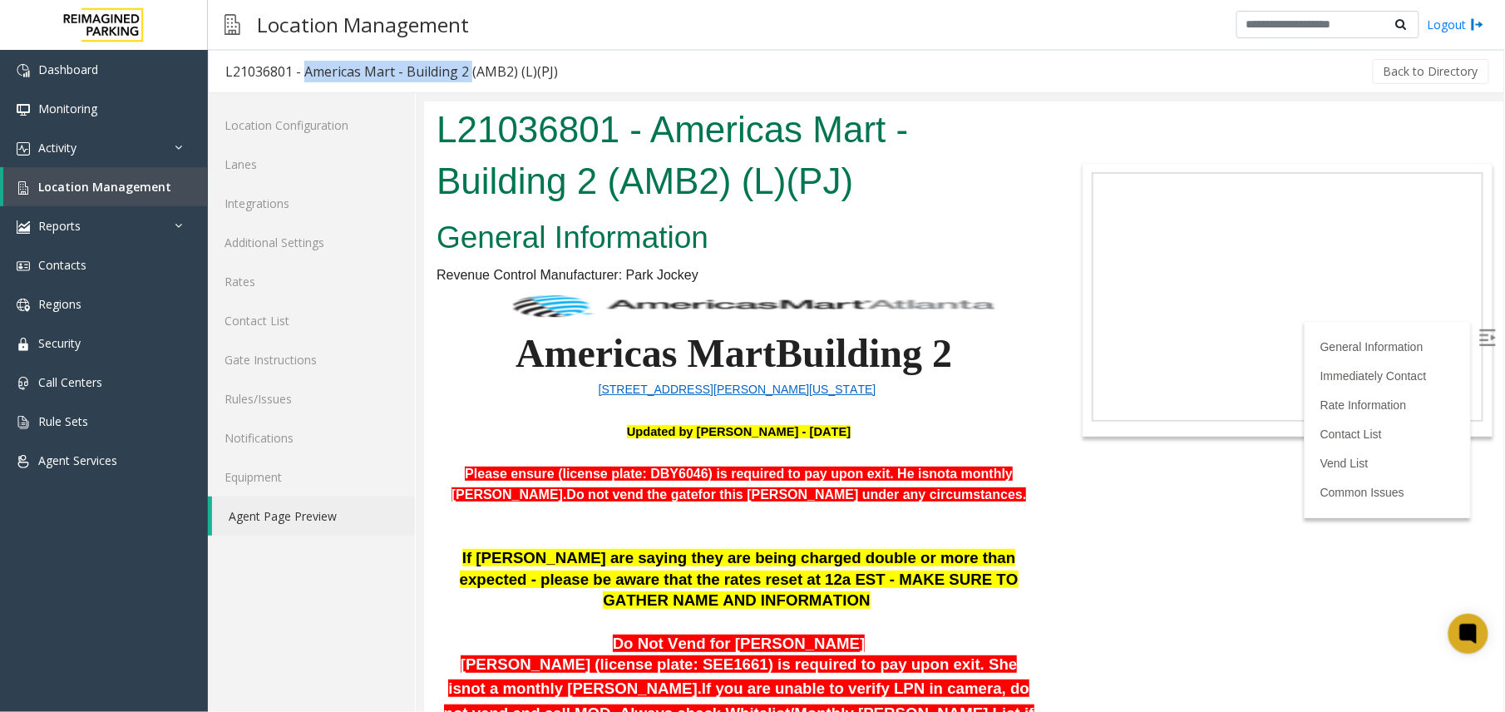
drag, startPoint x: 300, startPoint y: 77, endPoint x: 466, endPoint y: 63, distance: 166.1
click at [466, 63] on div "L21036801 - Americas Mart - Building 2 (AMB2) (L)(PJ)" at bounding box center [391, 72] width 333 height 22
copy div "Americas Mart - Building 2"
click at [90, 194] on link "Location Management" at bounding box center [105, 186] width 205 height 39
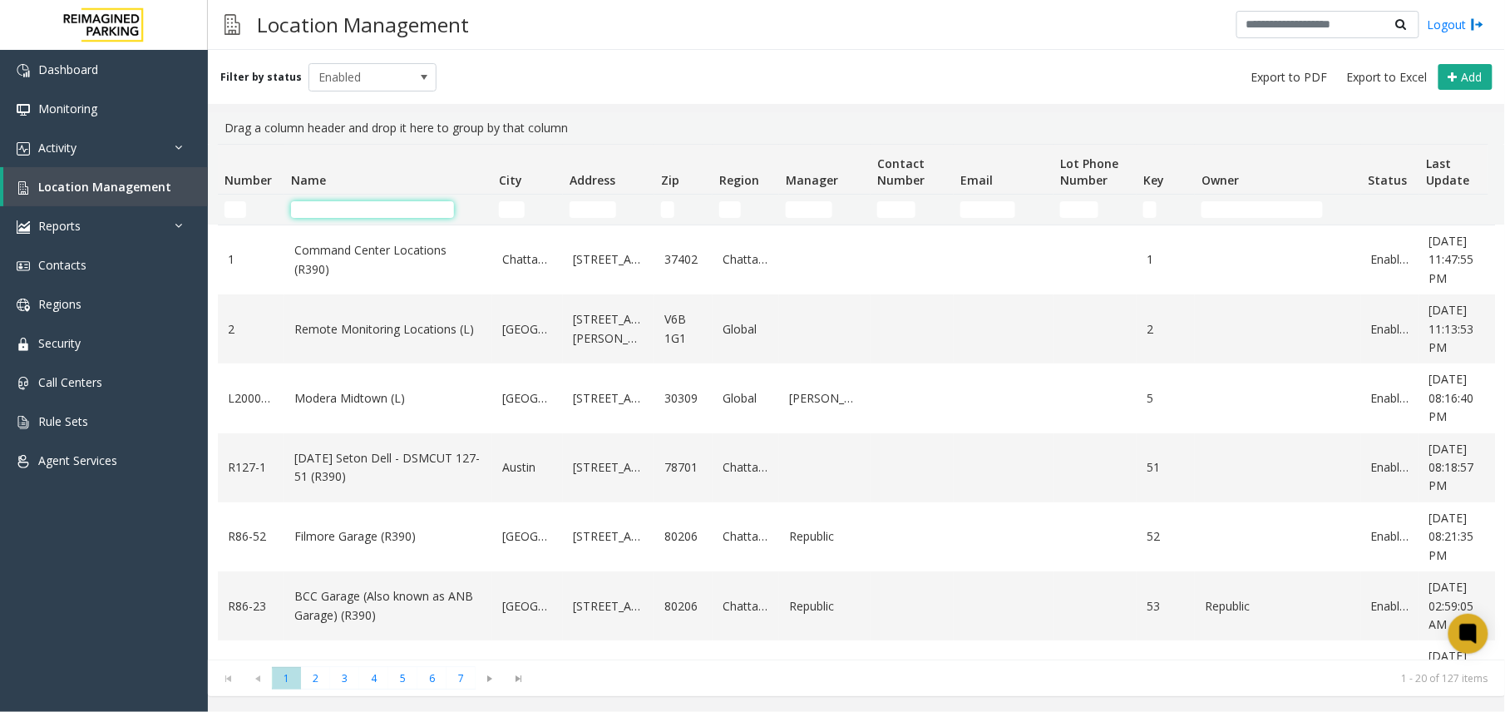
click at [341, 215] on input "Name Filter" at bounding box center [372, 209] width 163 height 17
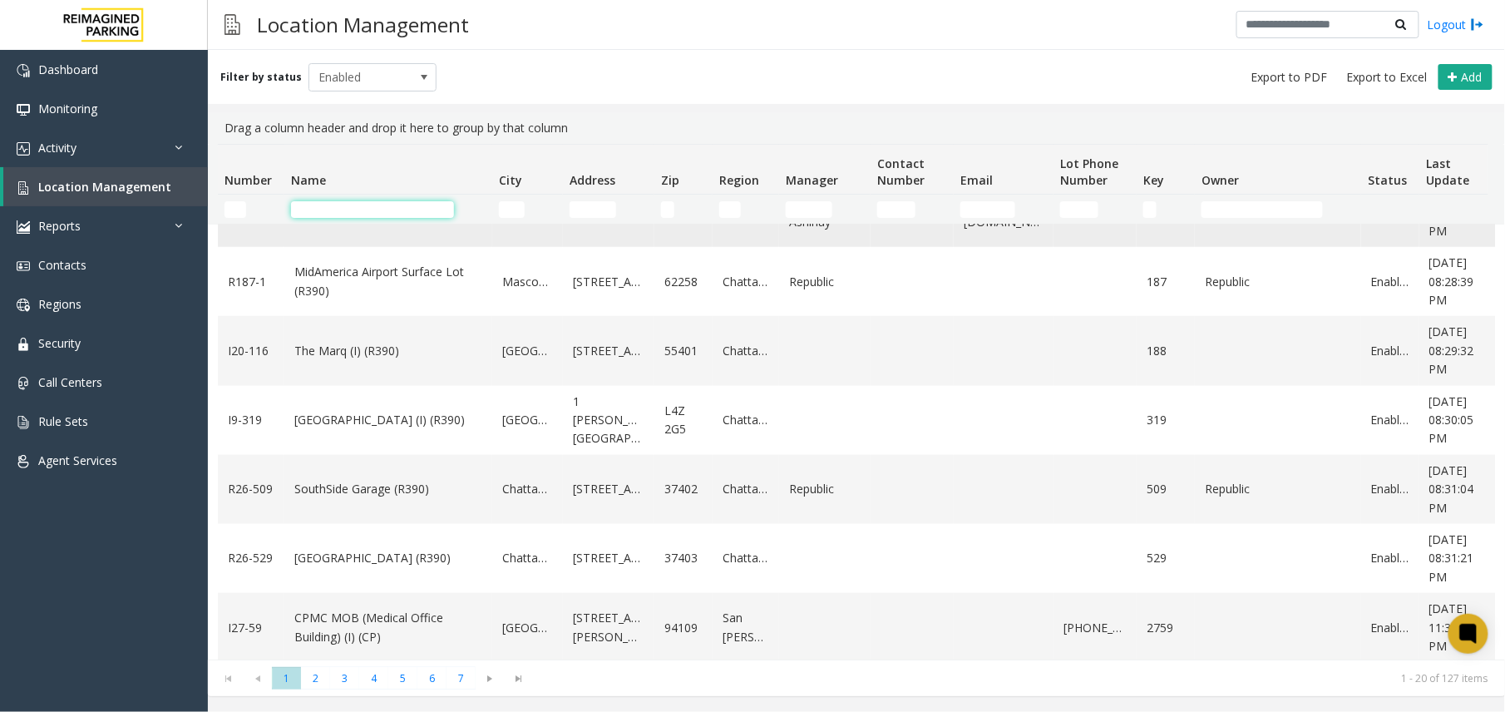
scroll to position [554, 0]
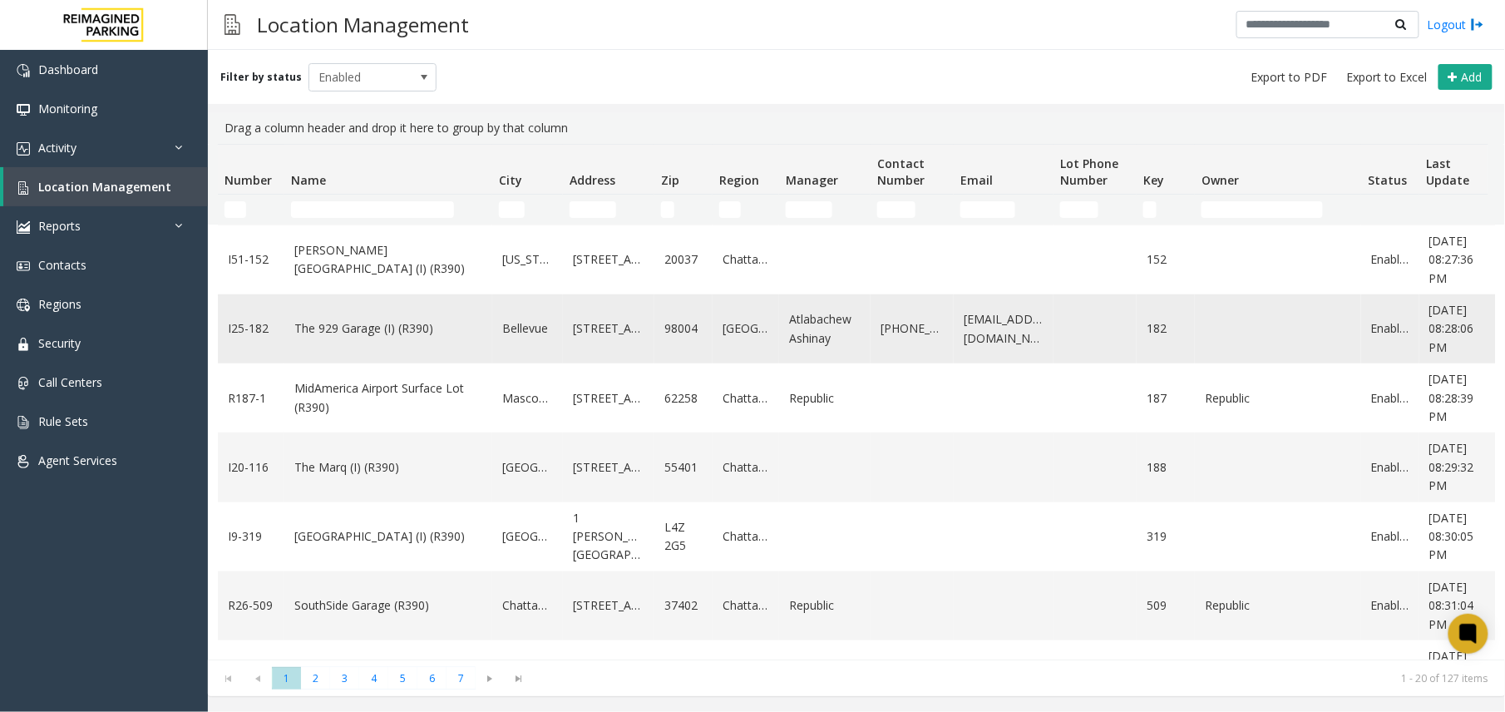
click at [347, 321] on link "The 929 Garage (I) (R390)" at bounding box center [388, 328] width 188 height 18
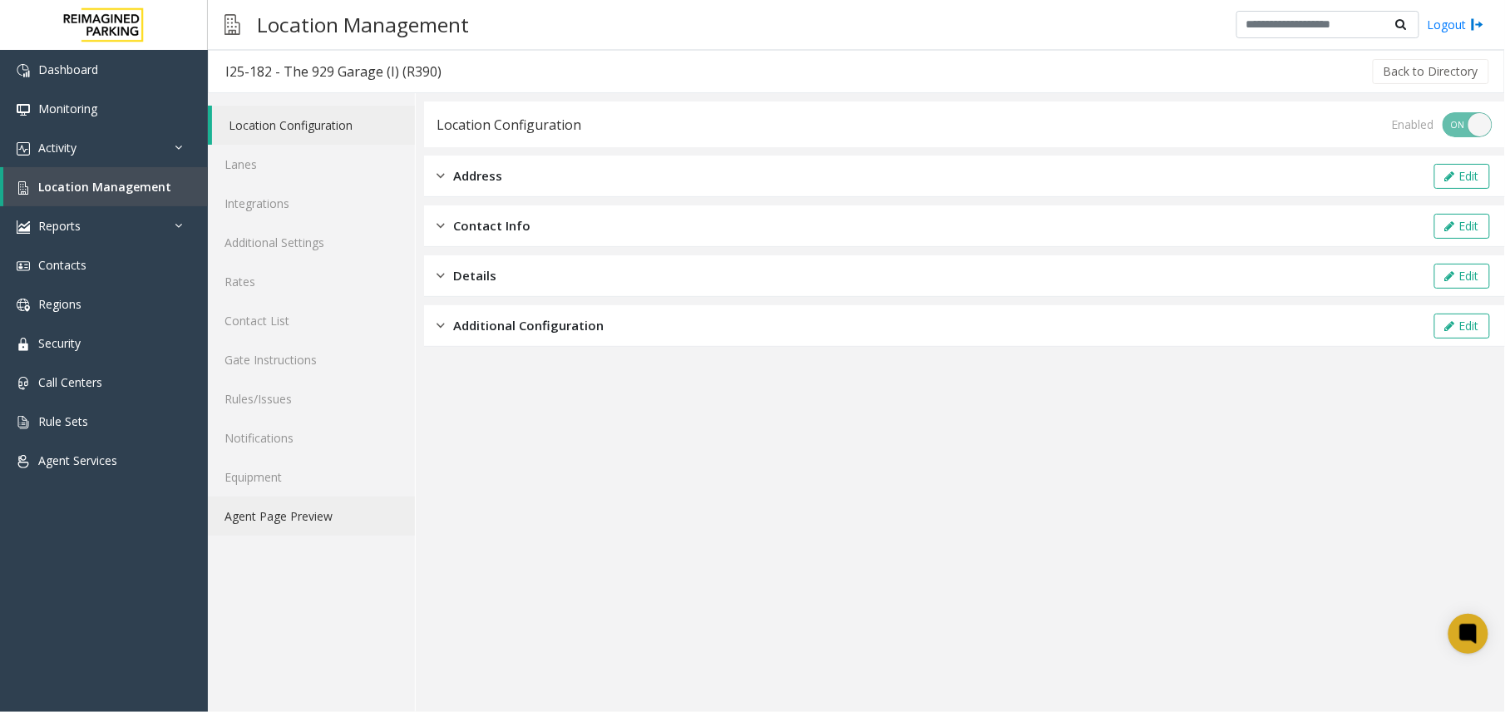
click at [304, 519] on link "Agent Page Preview" at bounding box center [311, 515] width 207 height 39
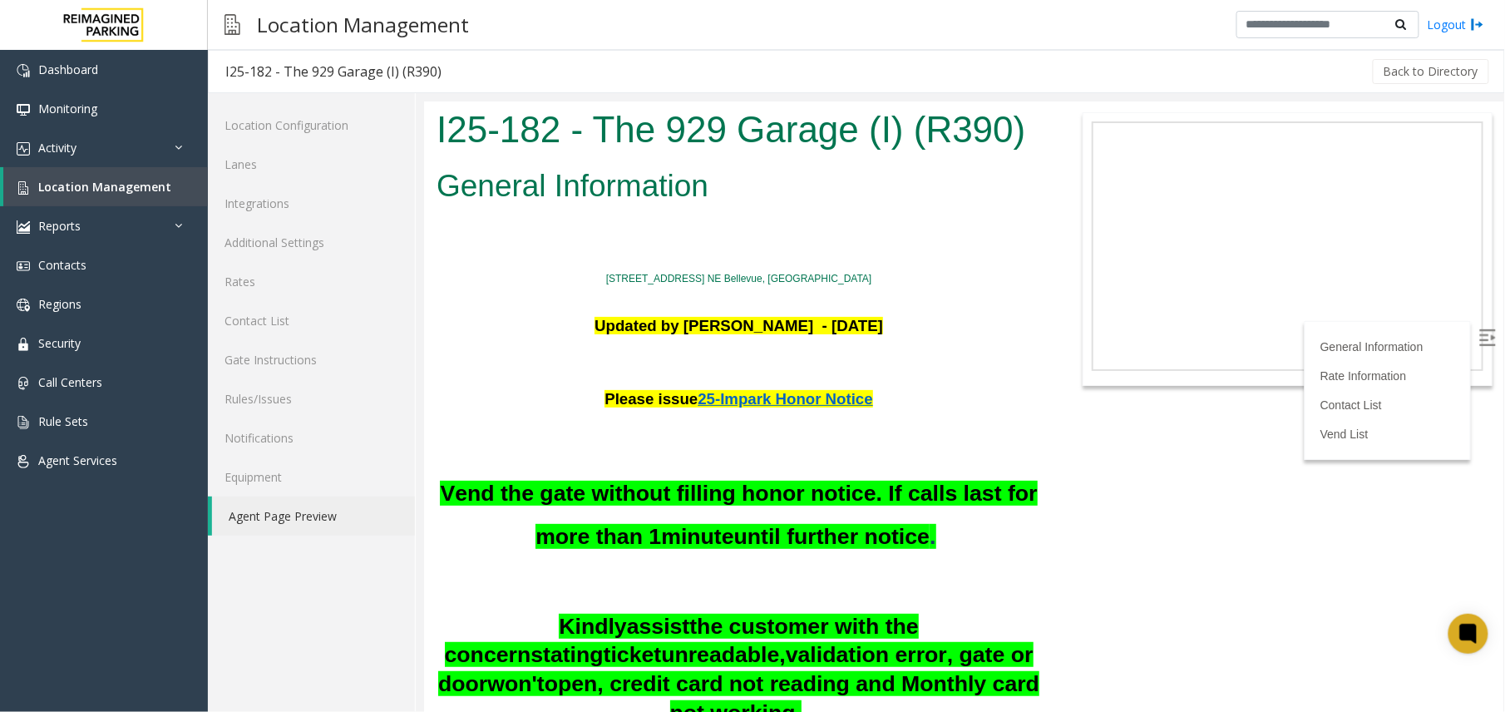
scroll to position [776, 0]
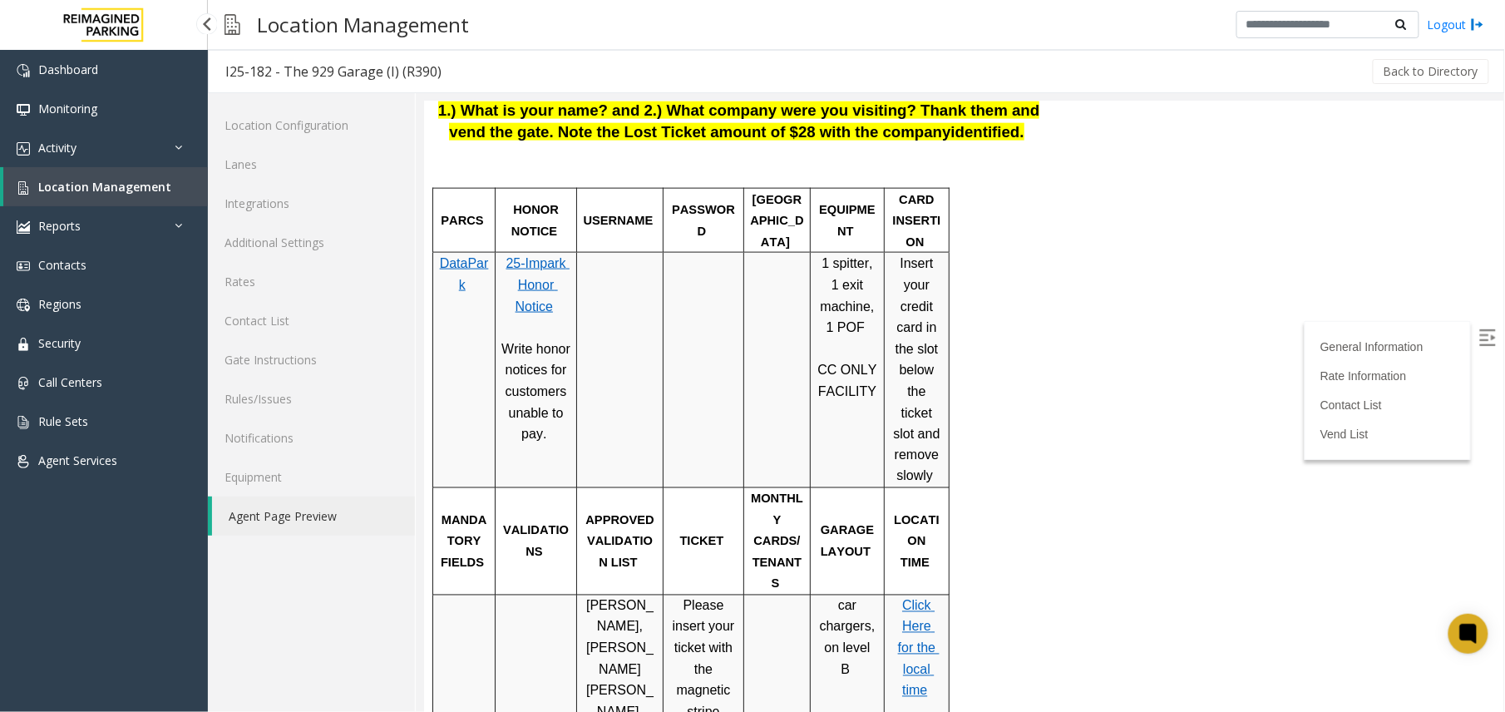
click at [95, 201] on link "Location Management" at bounding box center [105, 186] width 205 height 39
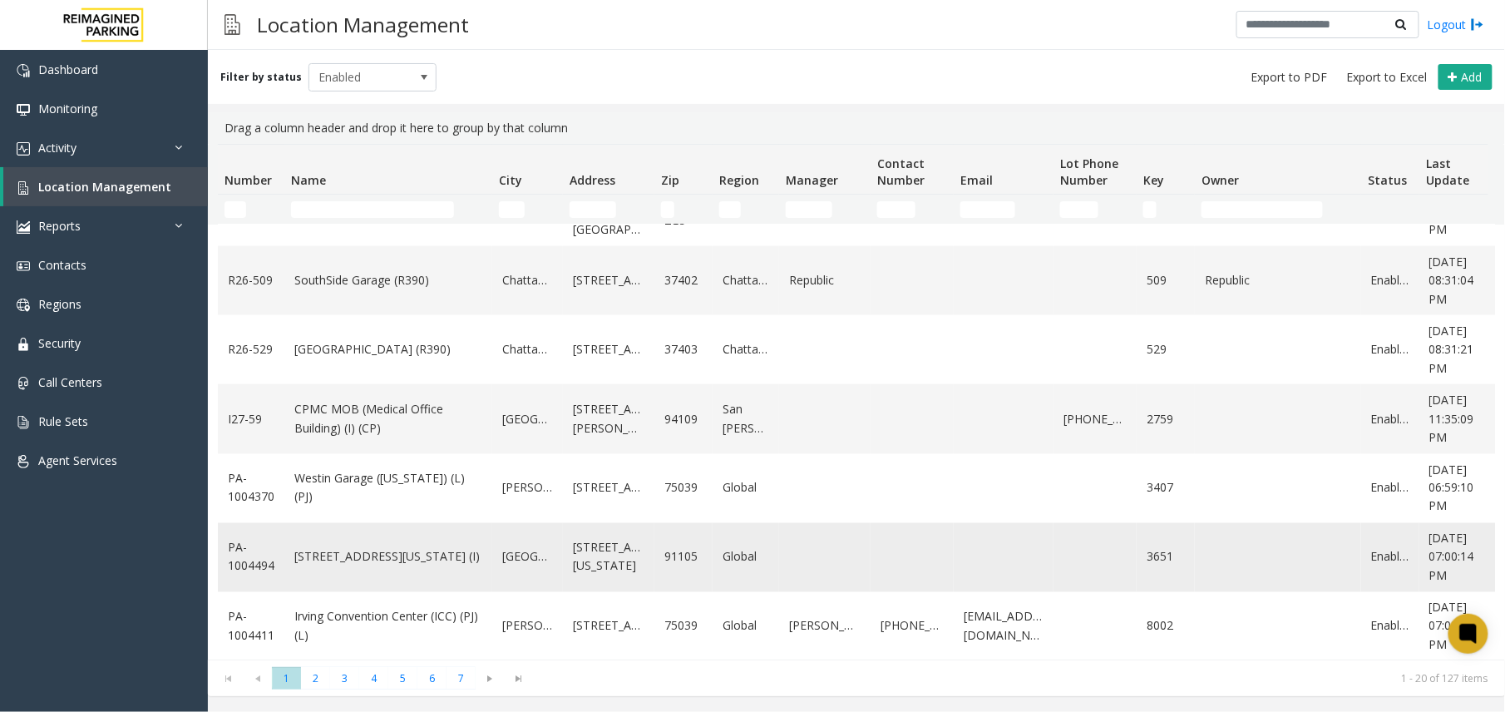
scroll to position [886, 0]
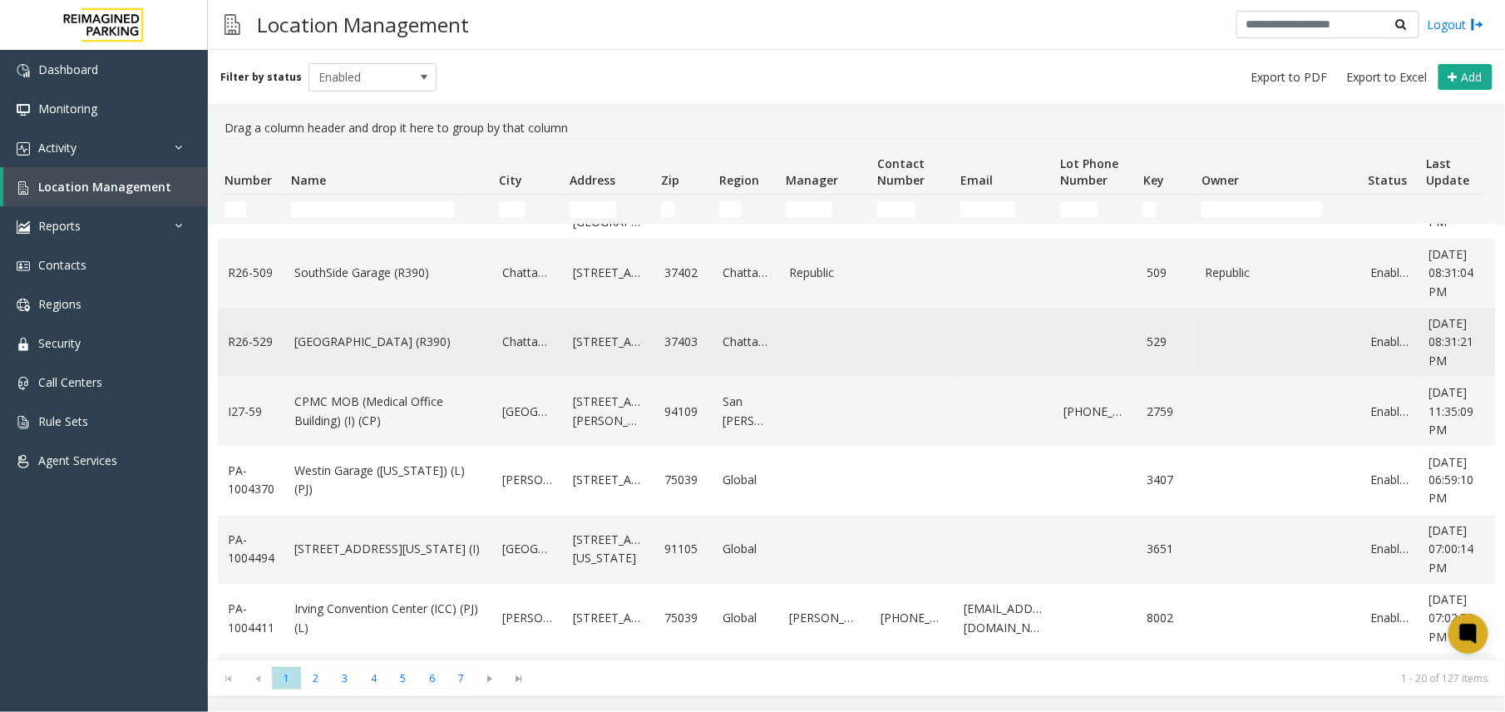
click at [368, 340] on link "[GEOGRAPHIC_DATA] (R390)" at bounding box center [388, 342] width 188 height 18
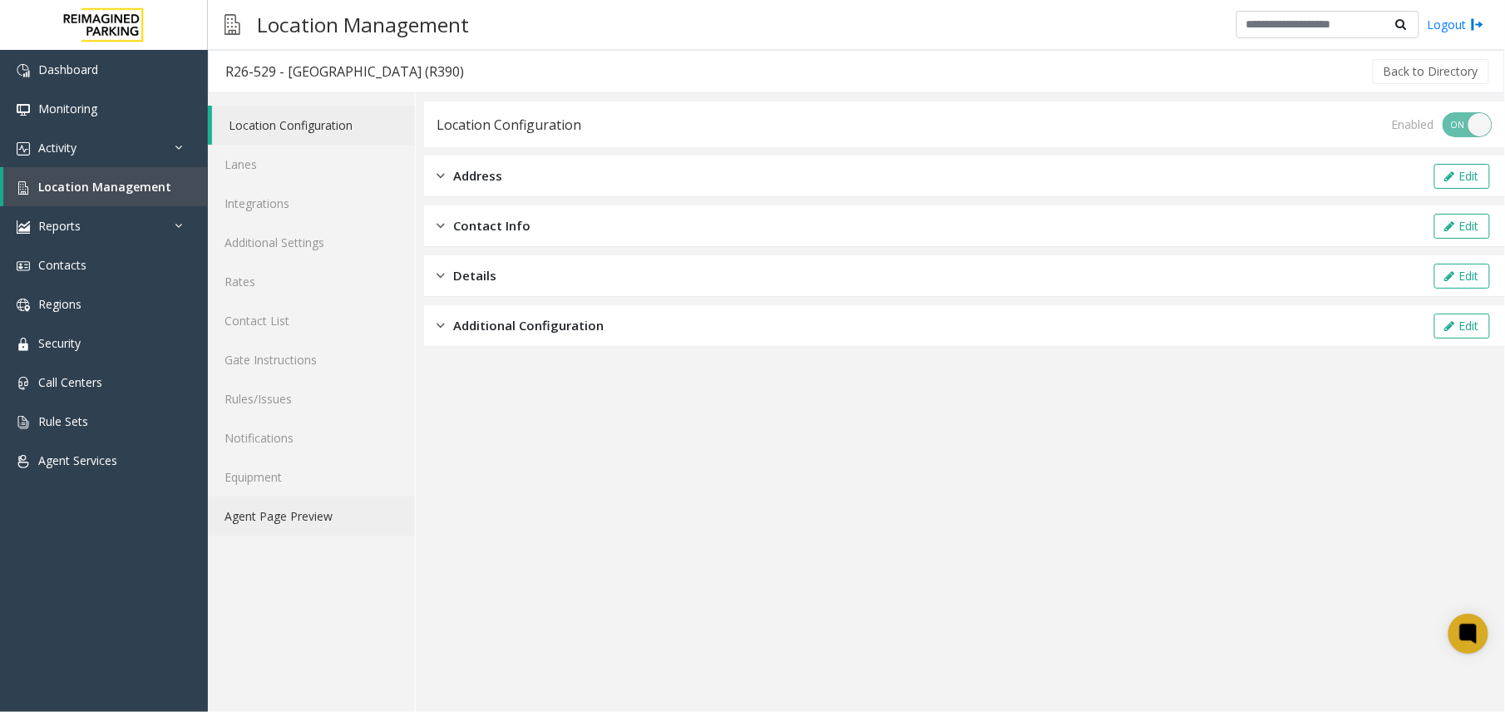
click at [278, 522] on link "Agent Page Preview" at bounding box center [311, 515] width 207 height 39
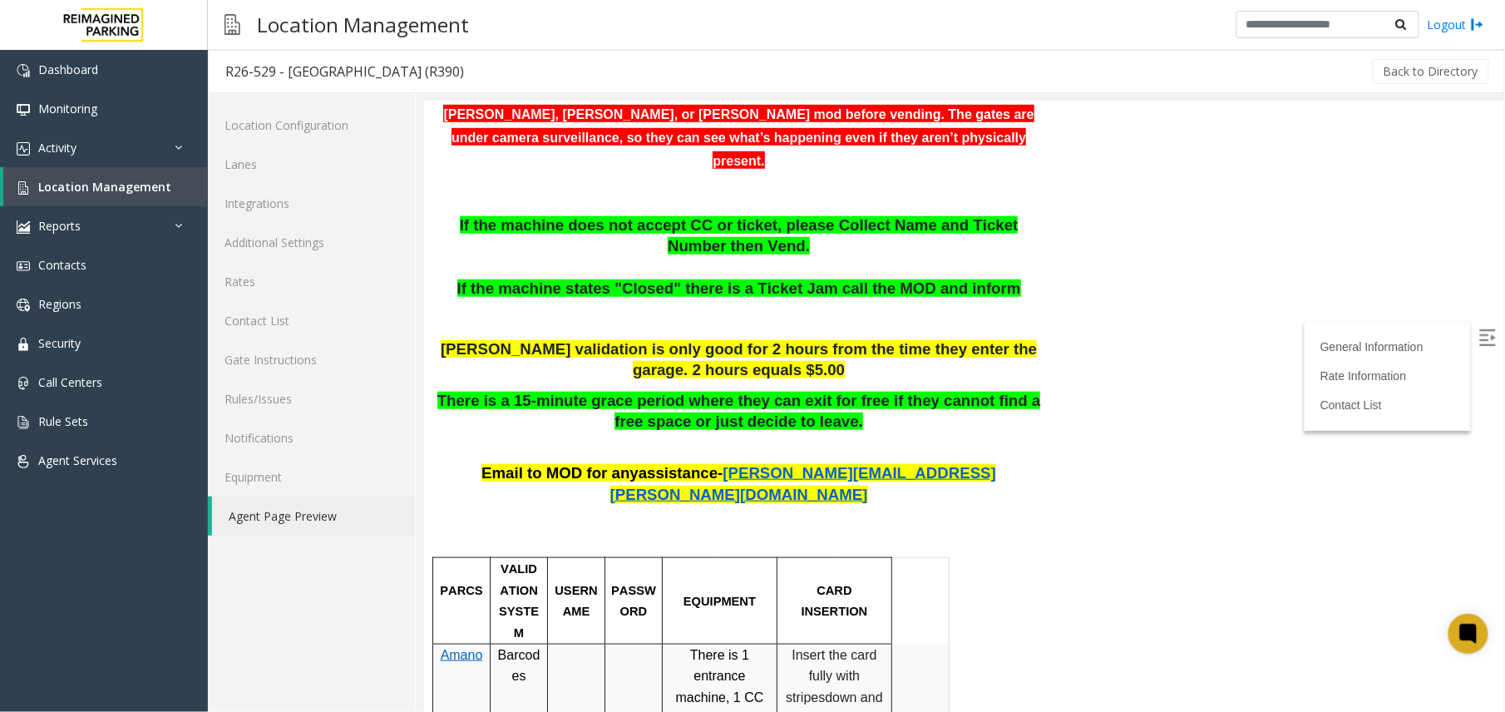
scroll to position [333, 0]
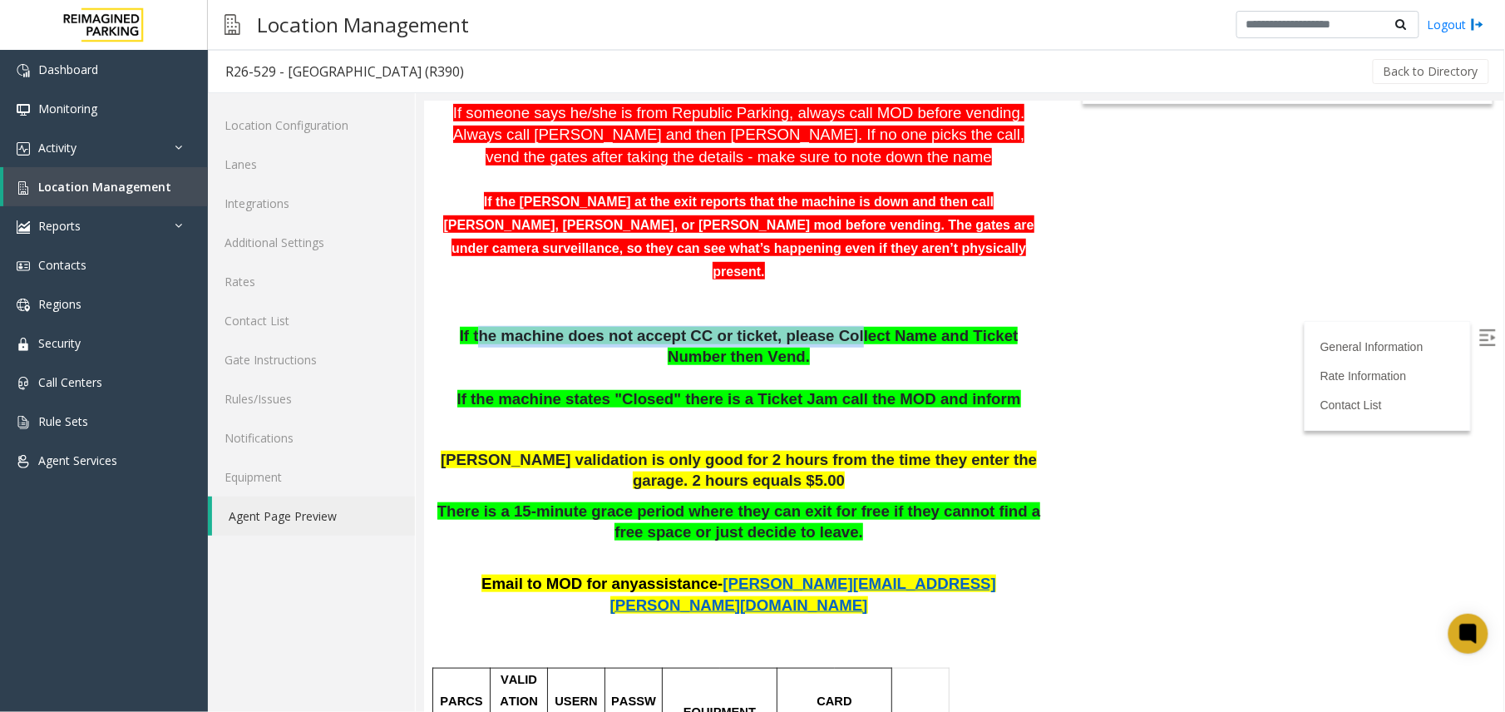
drag, startPoint x: 468, startPoint y: 260, endPoint x: 796, endPoint y: 259, distance: 327.6
click at [796, 326] on span "If the machine does not accept CC or ticket, please Collect Name and Ticket Num…" at bounding box center [738, 345] width 559 height 39
click at [869, 325] on p "If the machine does not accept CC or ticket, please Collect Name and Ticket Num…" at bounding box center [738, 367] width 604 height 85
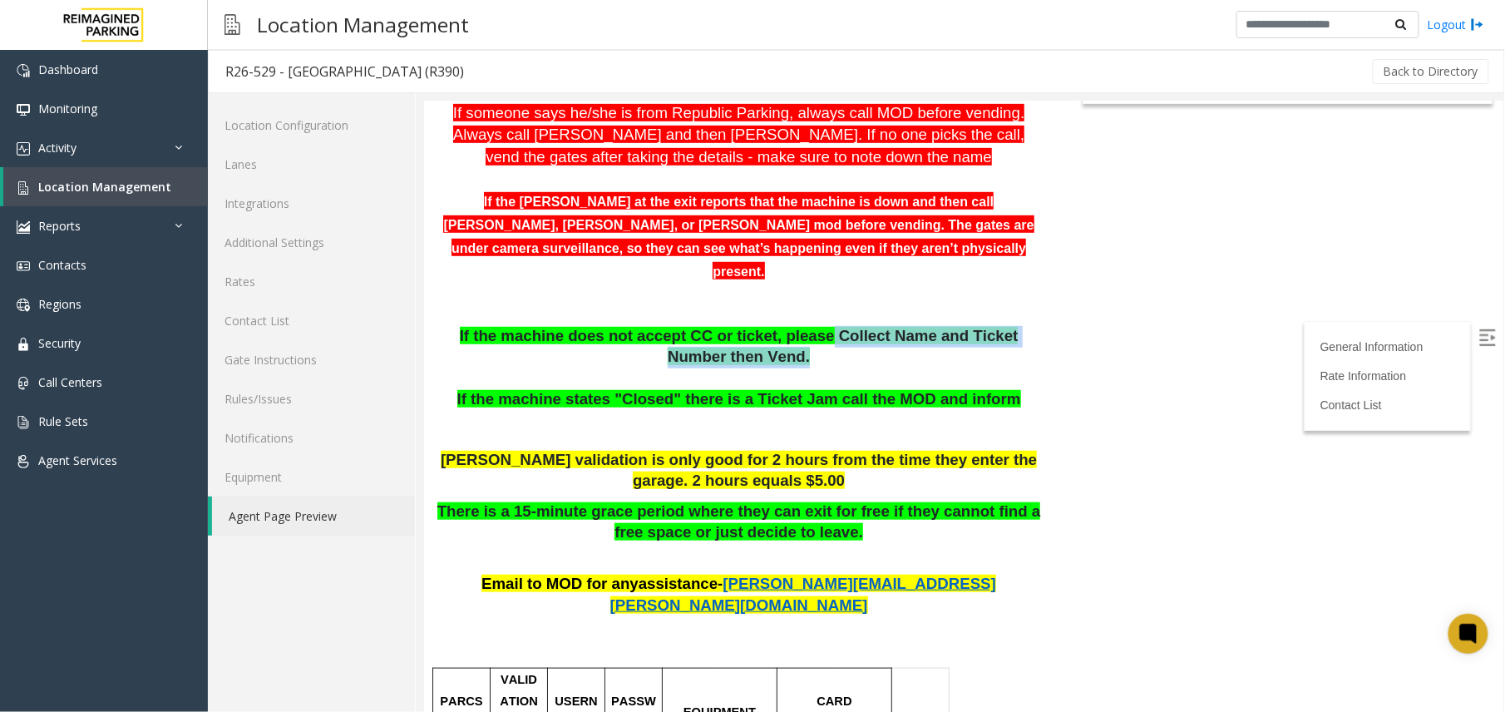
drag, startPoint x: 767, startPoint y: 260, endPoint x: 799, endPoint y: 282, distance: 38.3
click at [799, 325] on p "If the machine does not accept CC or ticket, please Collect Name and Ticket Num…" at bounding box center [738, 367] width 604 height 85
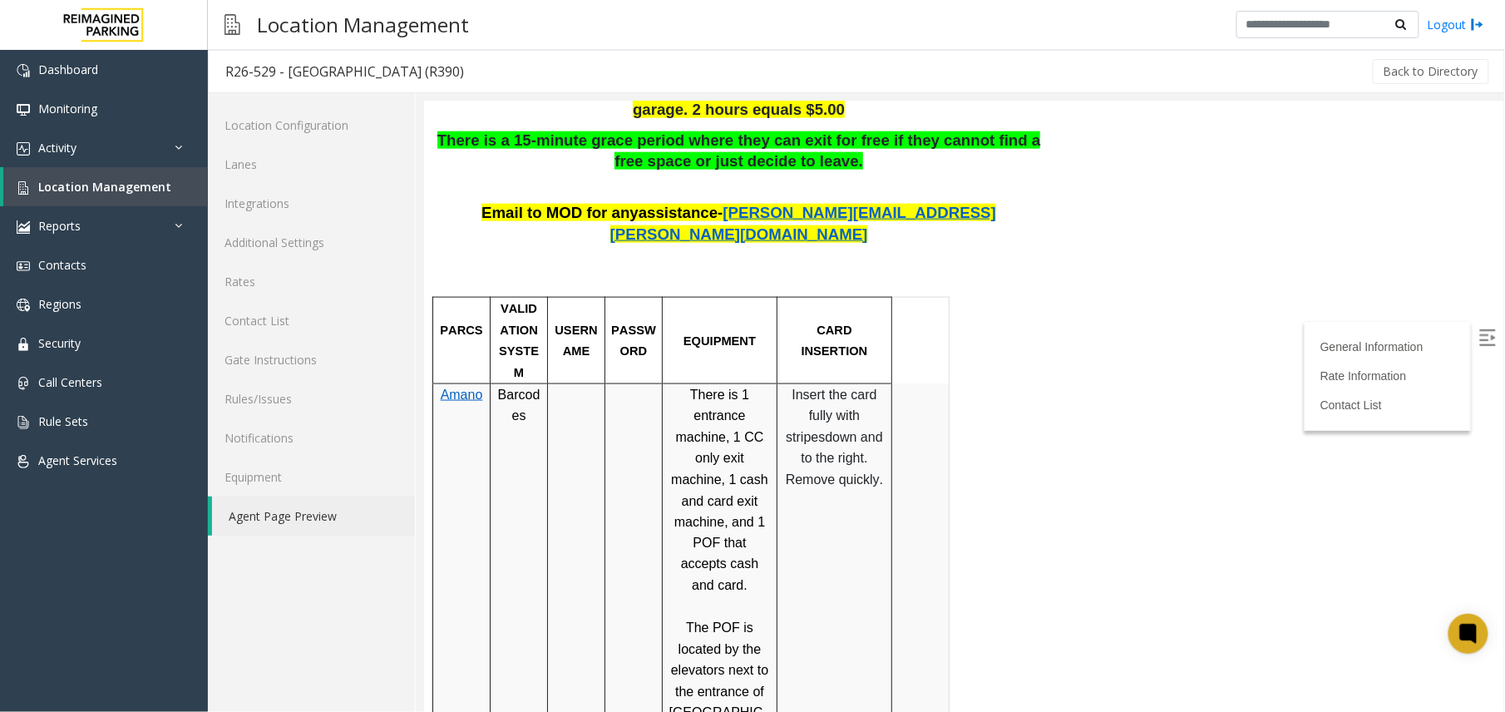
scroll to position [665, 0]
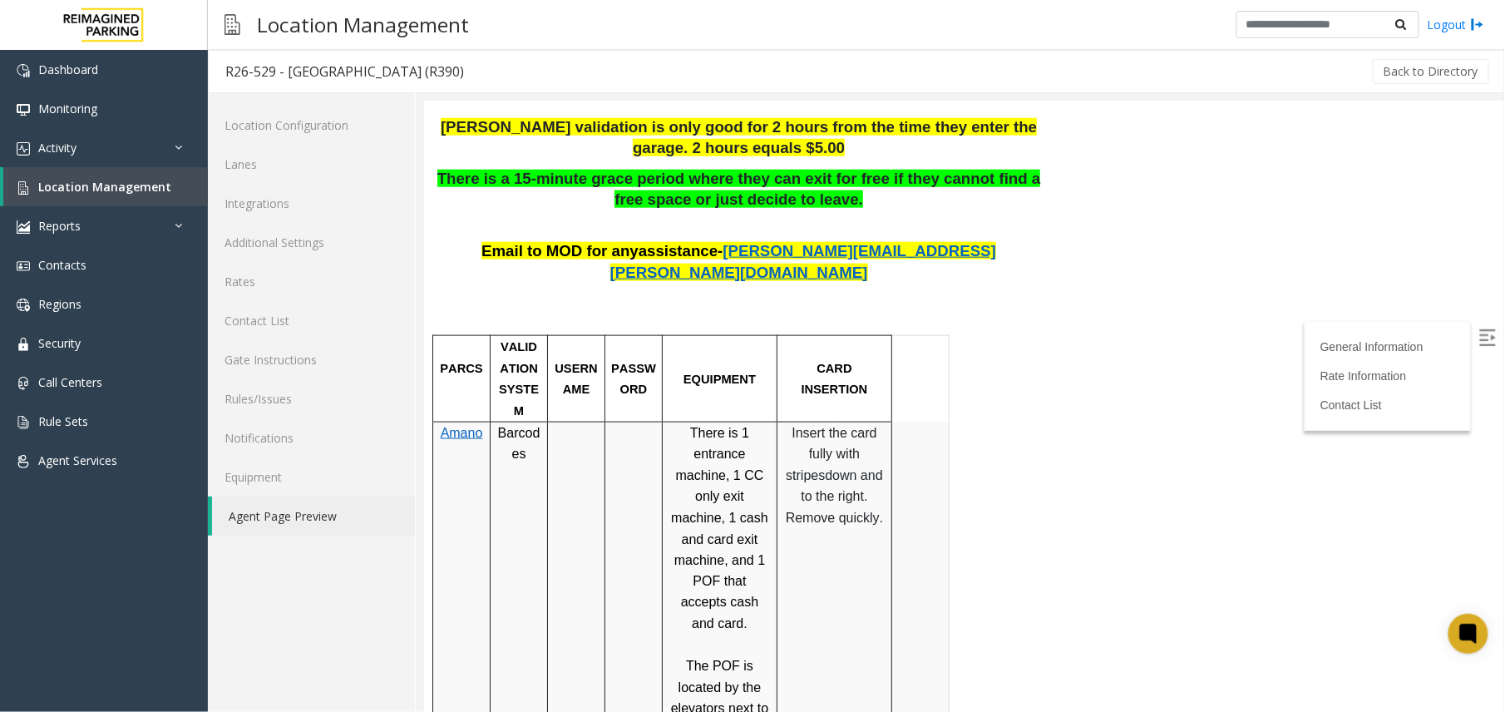
drag, startPoint x: 795, startPoint y: 318, endPoint x: 871, endPoint y: 413, distance: 121.3
click at [871, 422] on p "Insert the card fully with stripes down and to the right. Remove quickly." at bounding box center [833, 475] width 102 height 106
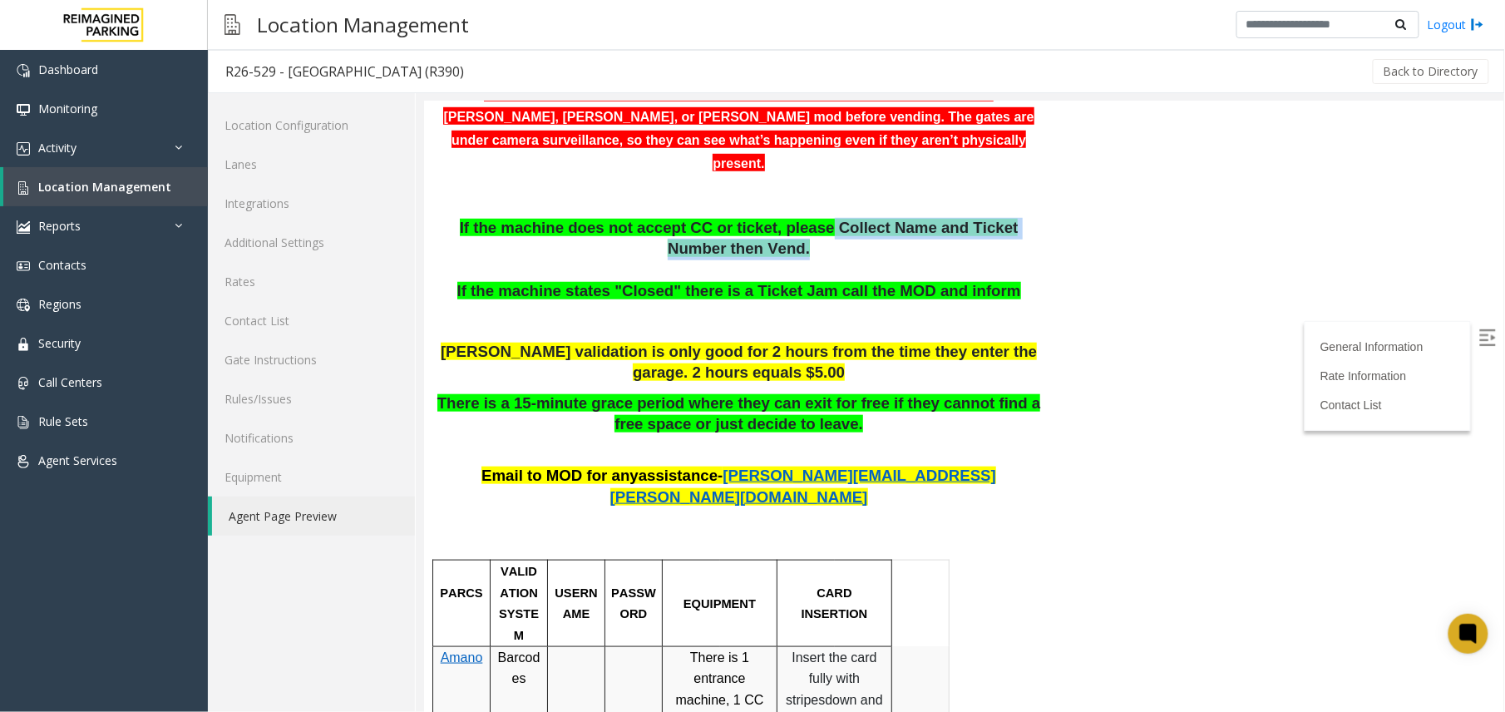
scroll to position [0, 0]
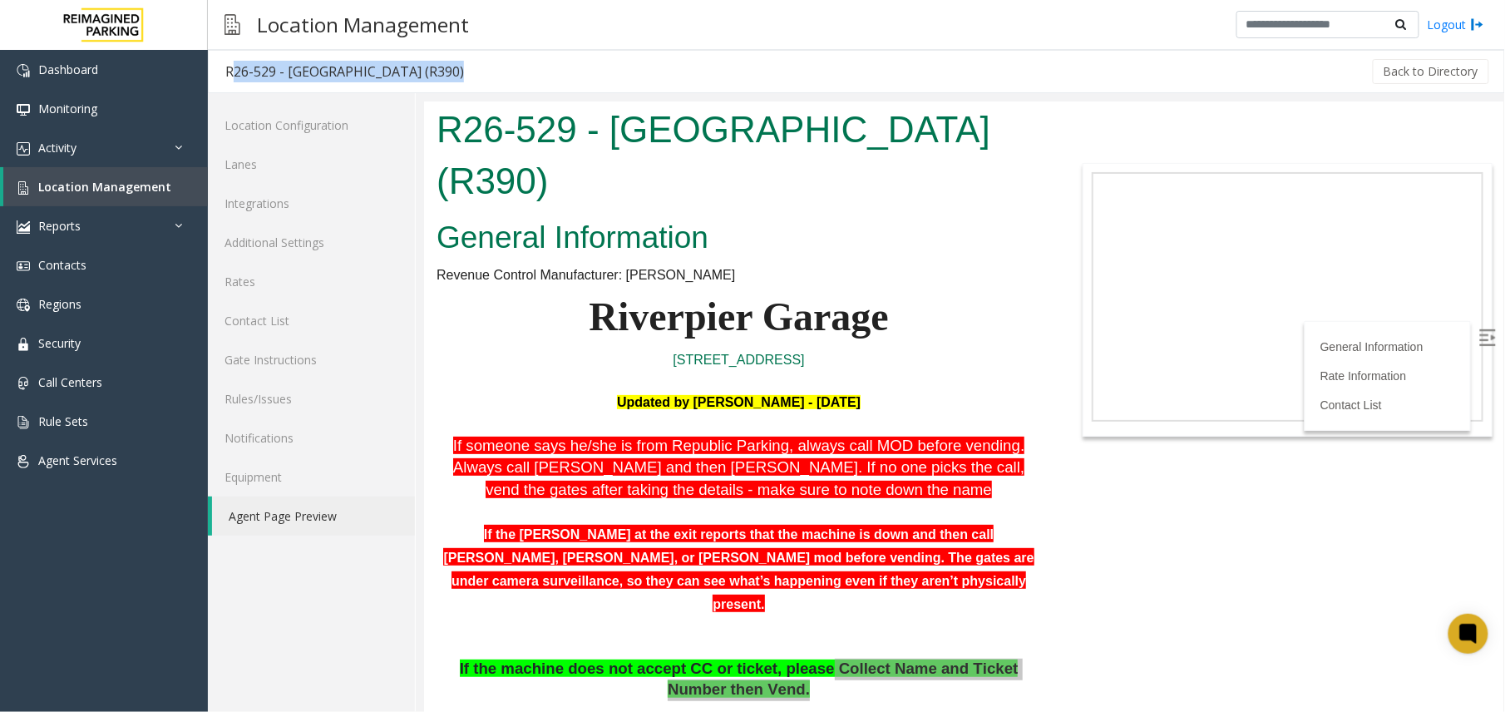
drag, startPoint x: 411, startPoint y: 77, endPoint x: 221, endPoint y: 75, distance: 189.6
click at [221, 75] on div "R26-529 - River Pier Garage (R390) Back to Directory" at bounding box center [856, 71] width 1297 height 43
copy div "R26-529 - River Pier Garage (R390)"
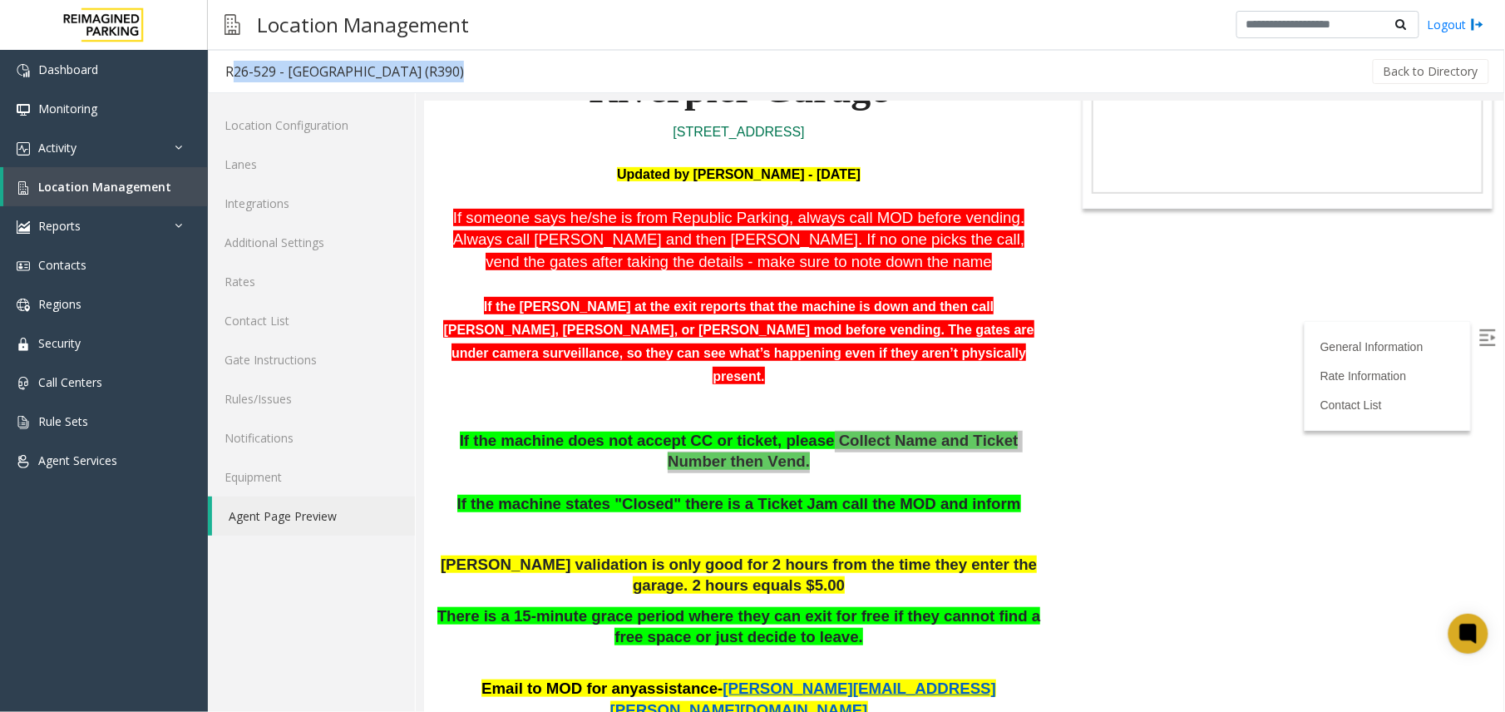
scroll to position [221, 0]
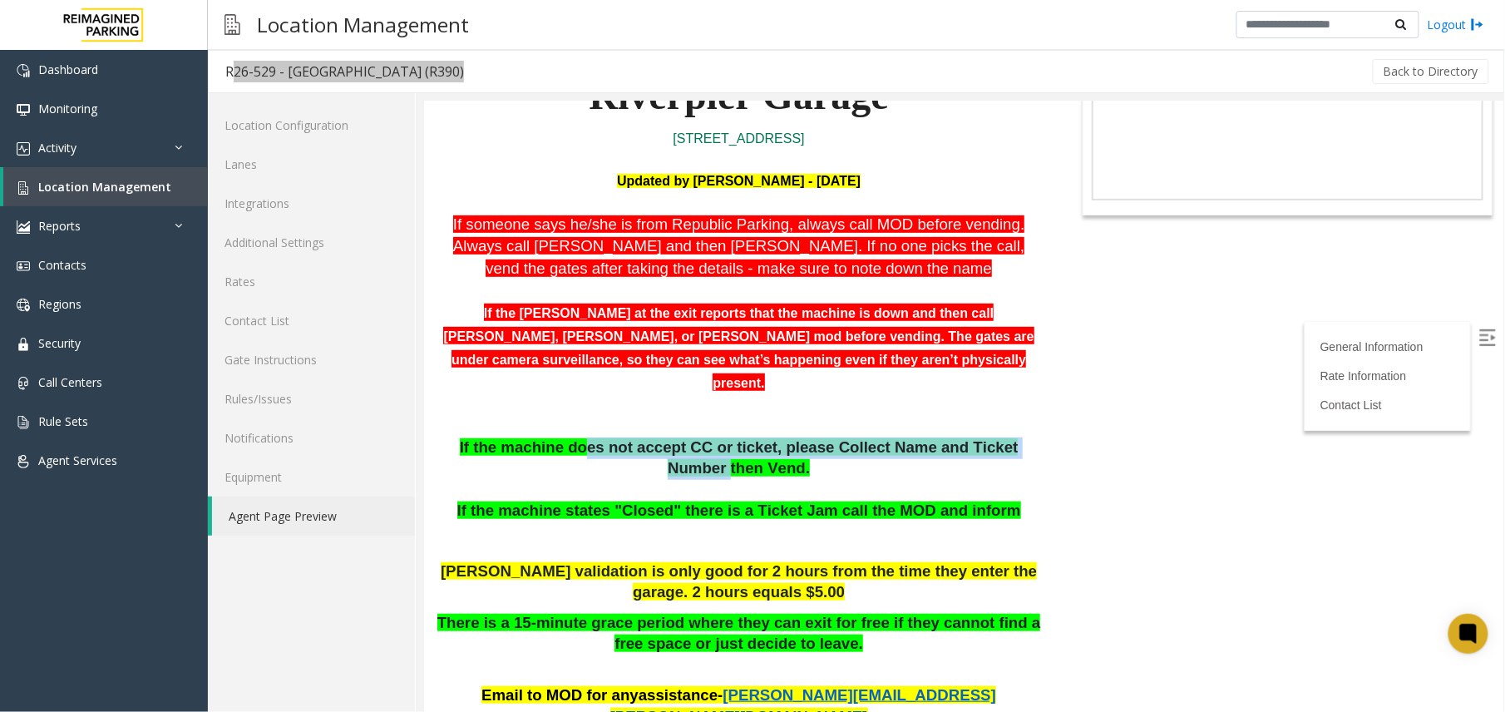
drag, startPoint x: 561, startPoint y: 358, endPoint x: 991, endPoint y: 375, distance: 430.2
click at [991, 437] on p "If the machine does not accept CC or ticket, please Collect Name and Ticket Num…" at bounding box center [738, 479] width 604 height 85
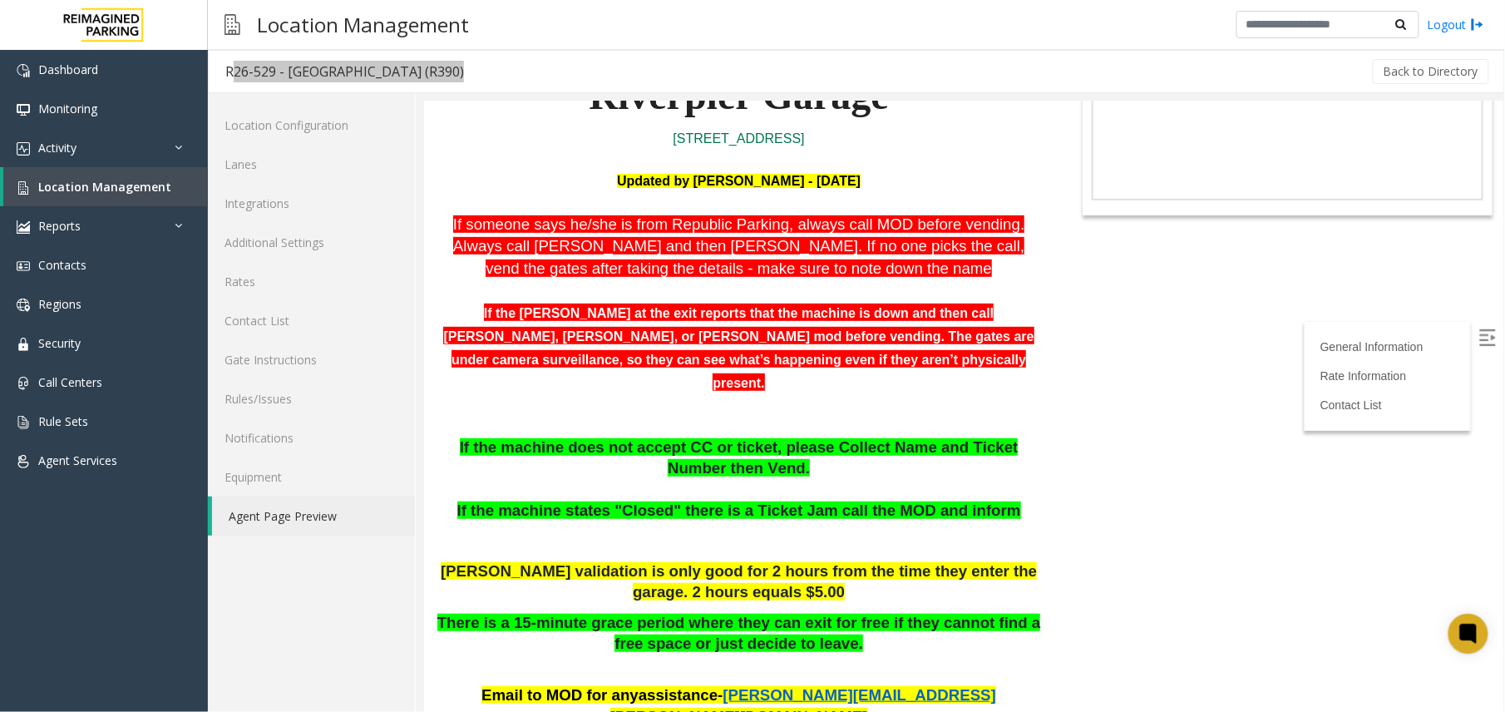
drag, startPoint x: 991, startPoint y: 375, endPoint x: 872, endPoint y: 427, distance: 129.9
click at [872, 501] on span "If the machine states "Closed" there is a Ticket Jam call the MOD and inform" at bounding box center [738, 509] width 564 height 17
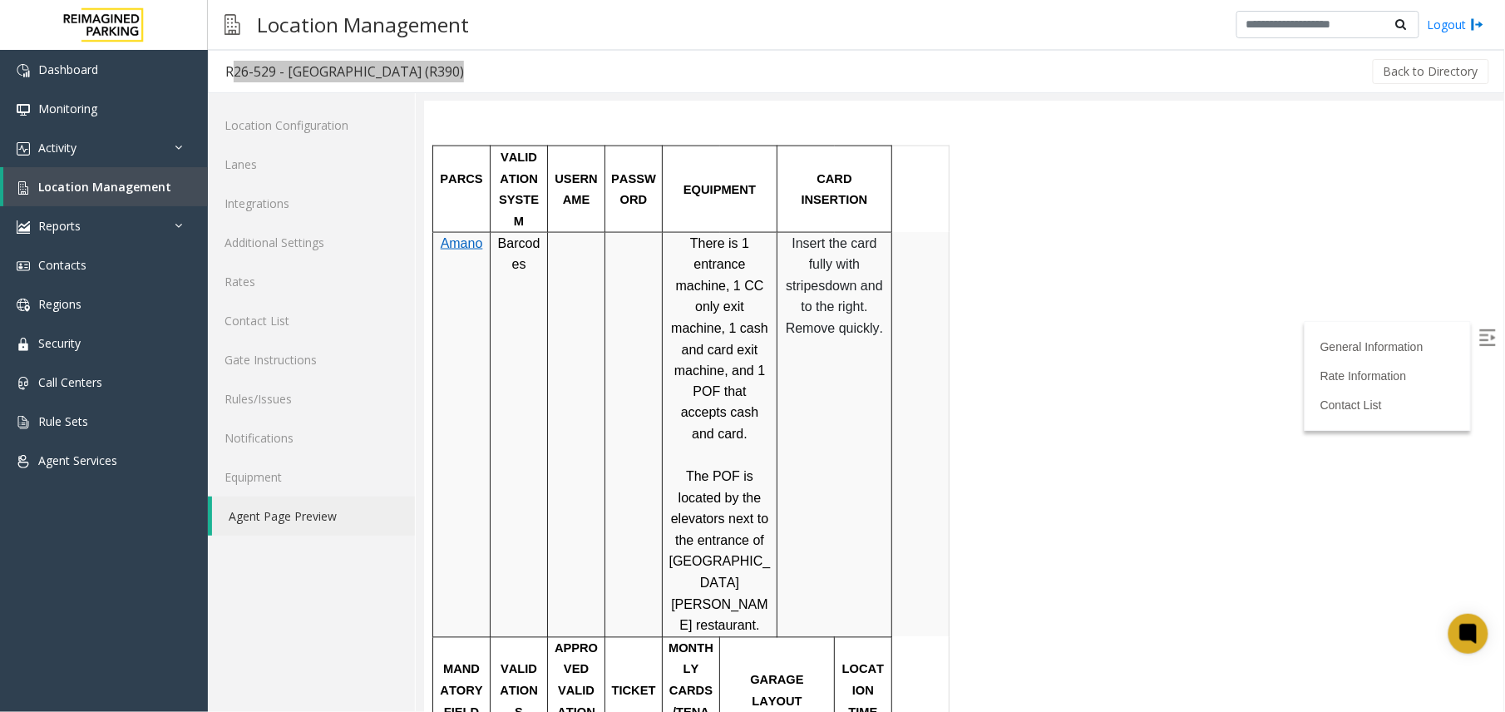
scroll to position [665, 0]
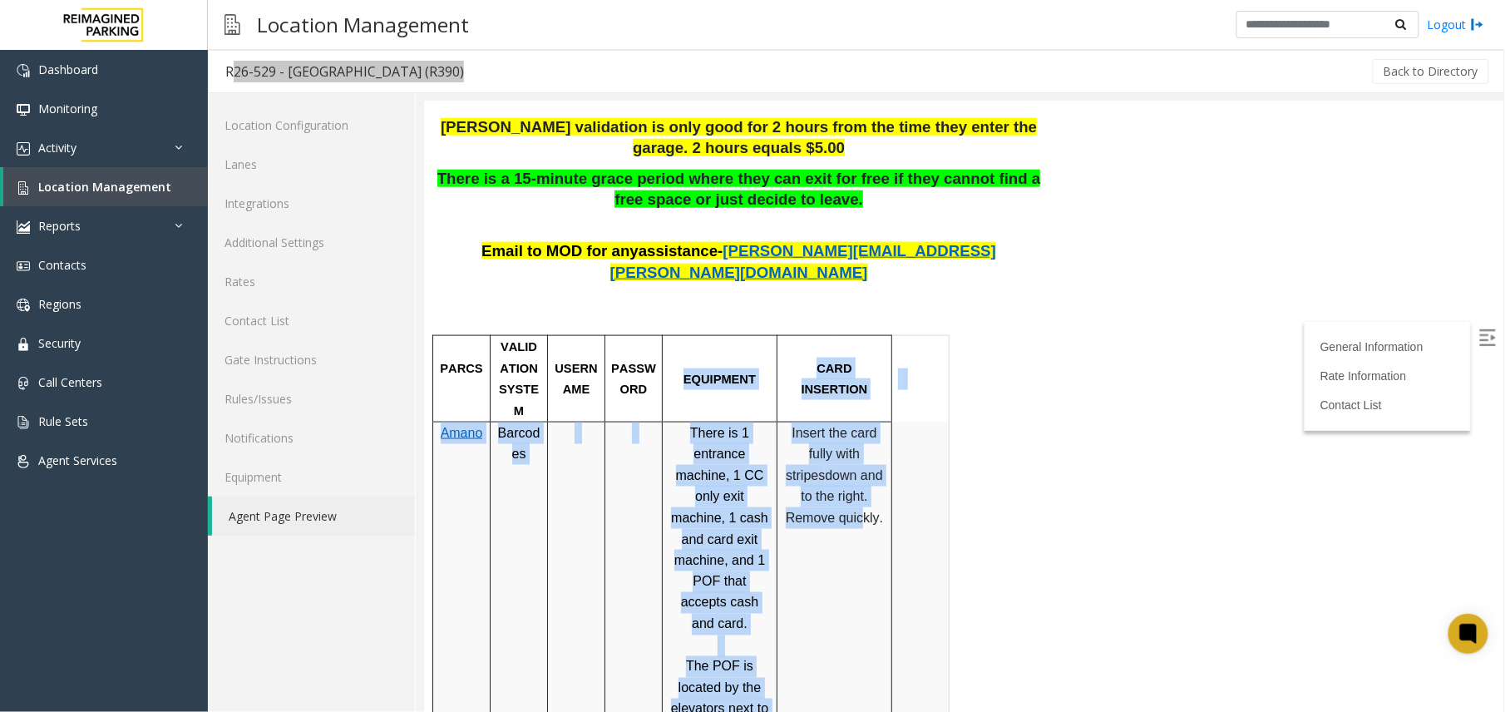
drag, startPoint x: 831, startPoint y: 411, endPoint x: 769, endPoint y: 308, distance: 119.4
drag, startPoint x: 769, startPoint y: 308, endPoint x: 827, endPoint y: 351, distance: 72.0
click at [859, 467] on span "down and to the right. Remove quickly." at bounding box center [833, 495] width 97 height 57
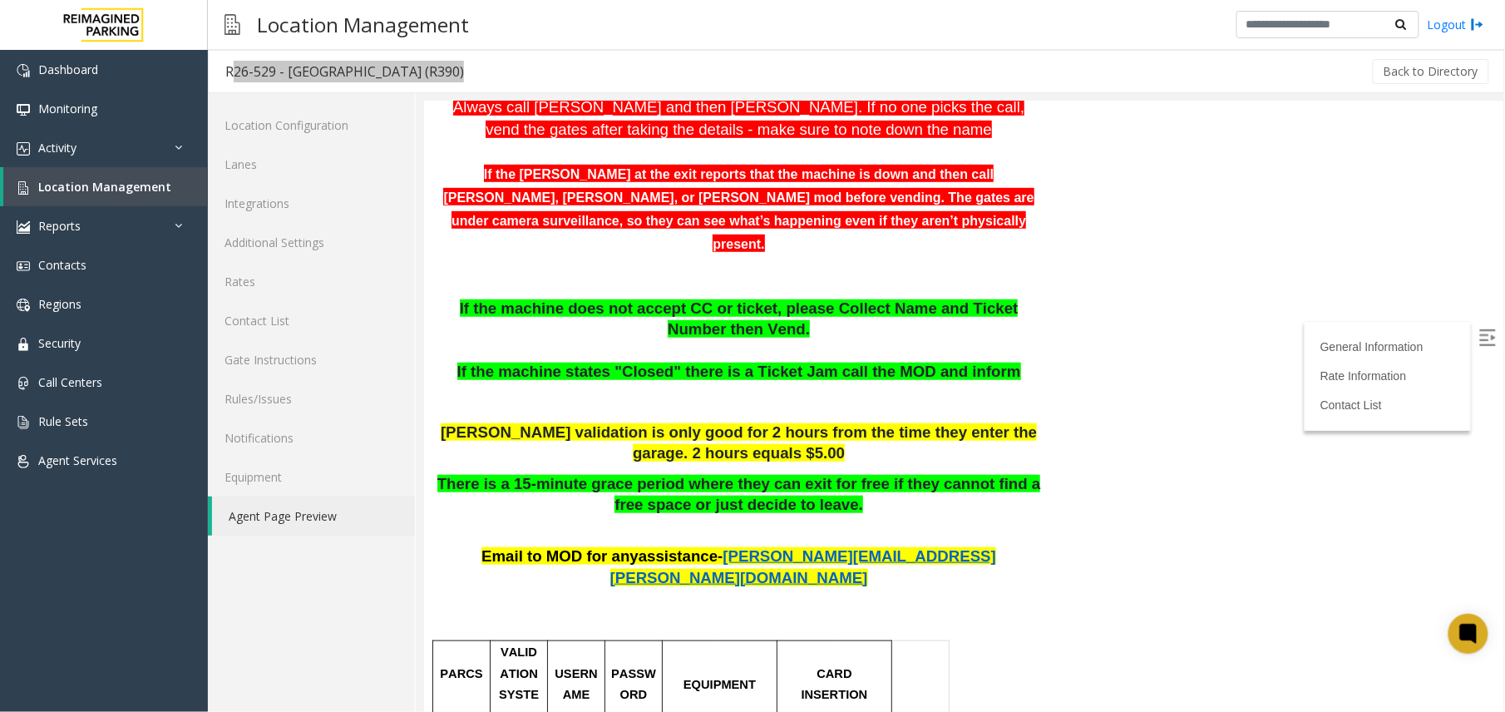
scroll to position [333, 0]
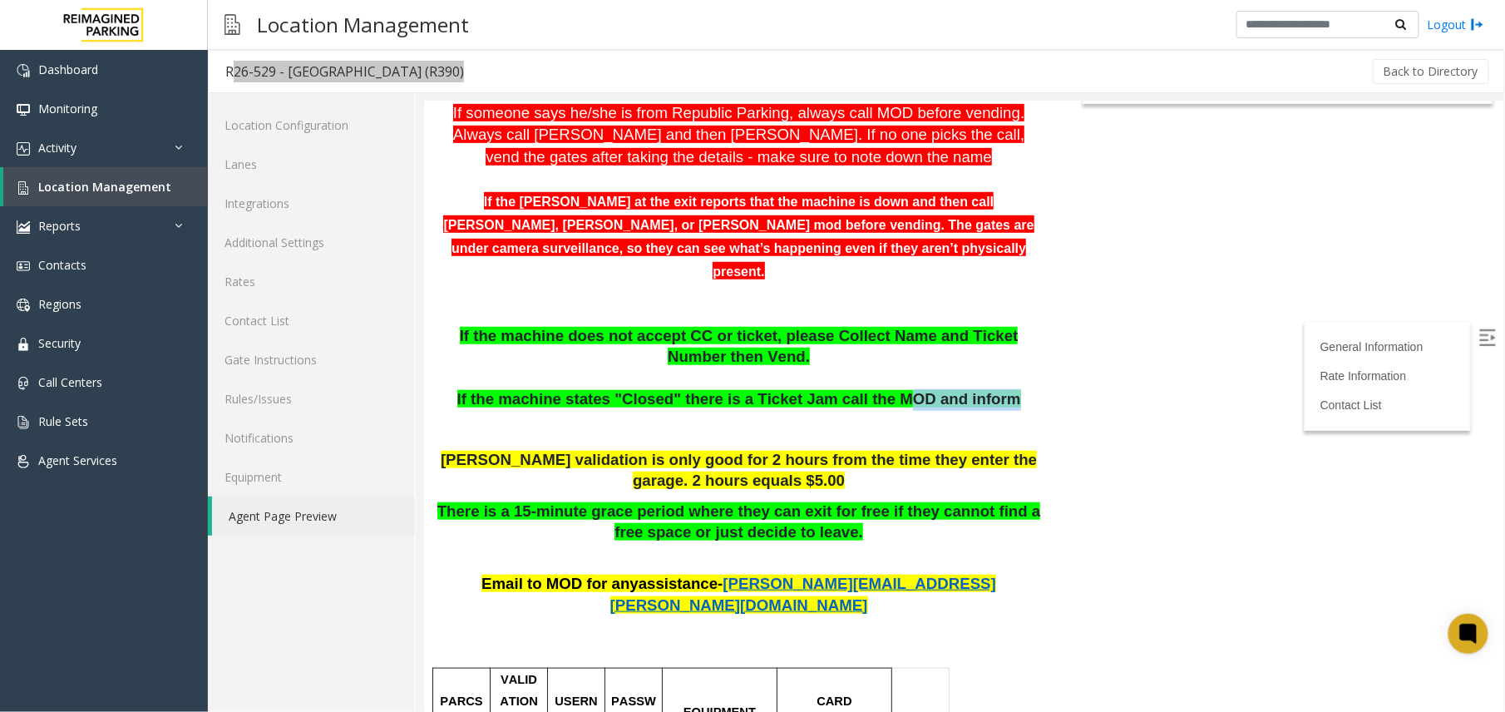
drag, startPoint x: 632, startPoint y: 338, endPoint x: 882, endPoint y: 318, distance: 251.1
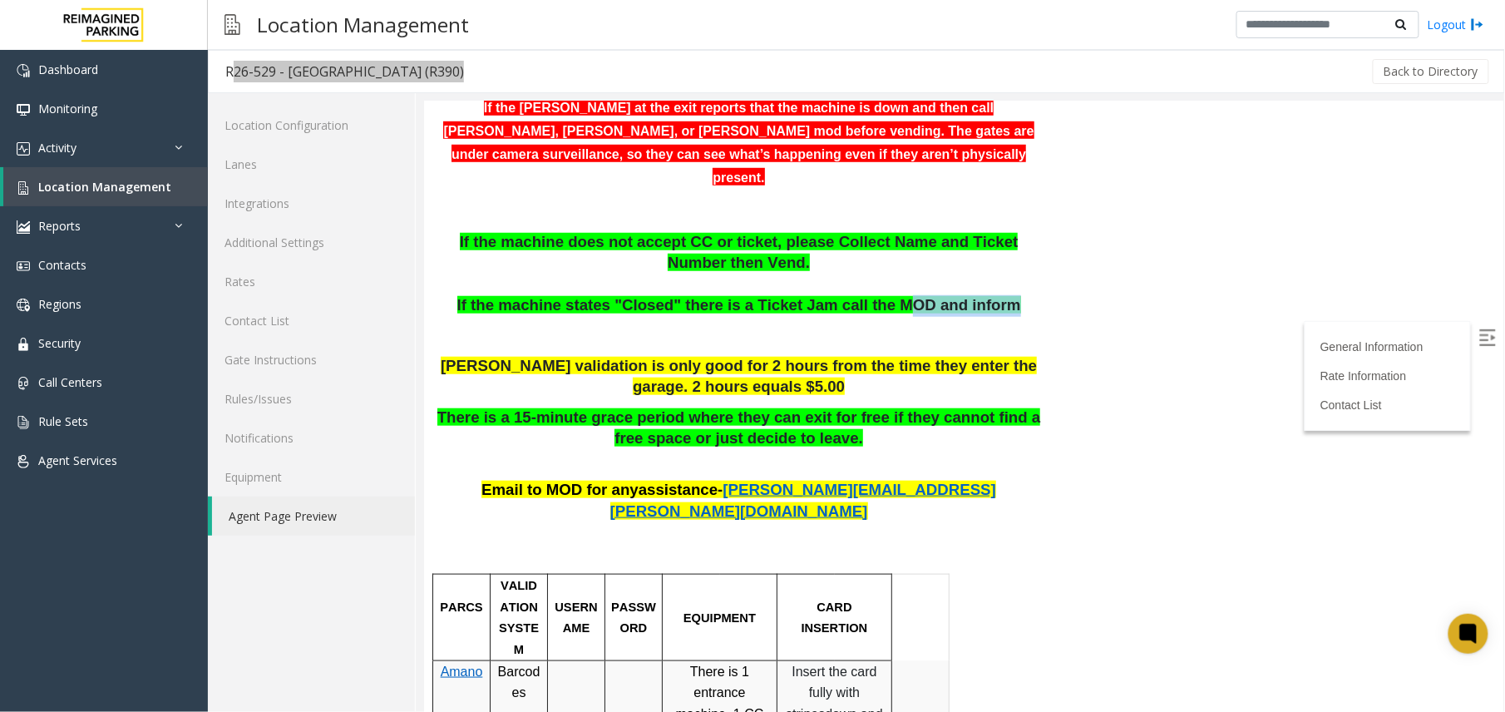
scroll to position [554, 0]
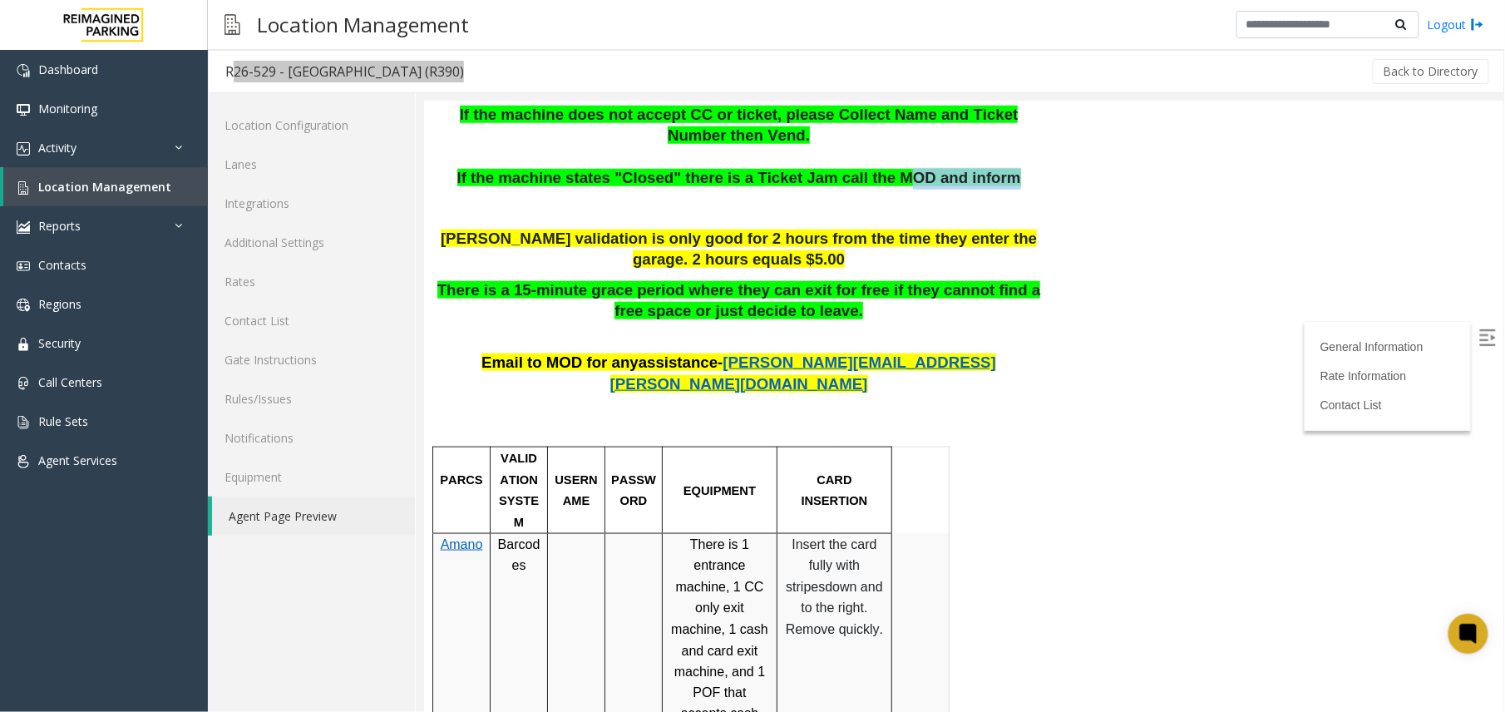
drag, startPoint x: 795, startPoint y: 427, endPoint x: 861, endPoint y: 511, distance: 107.1
click at [861, 533] on p "Insert the card fully with stripes down and to the right. Remove quickly." at bounding box center [833, 586] width 102 height 106
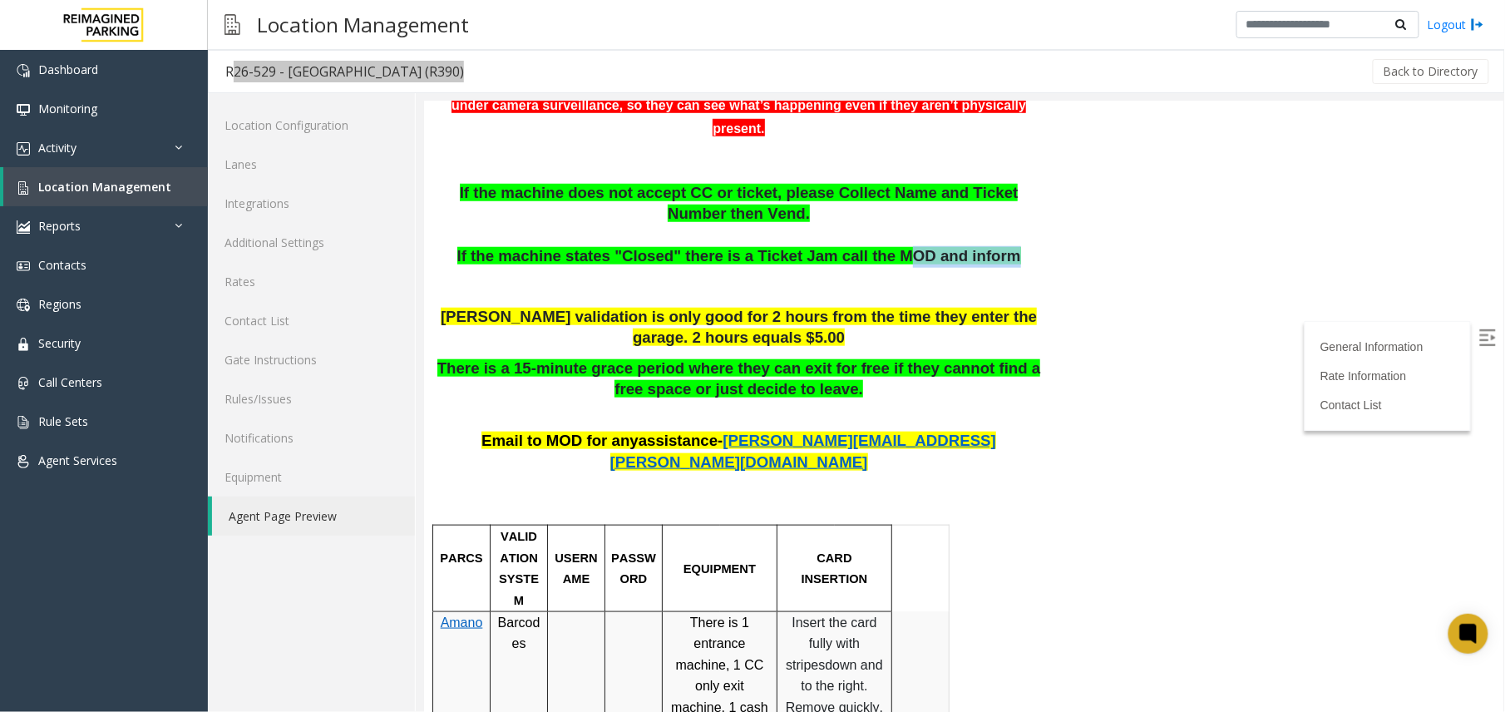
scroll to position [443, 0]
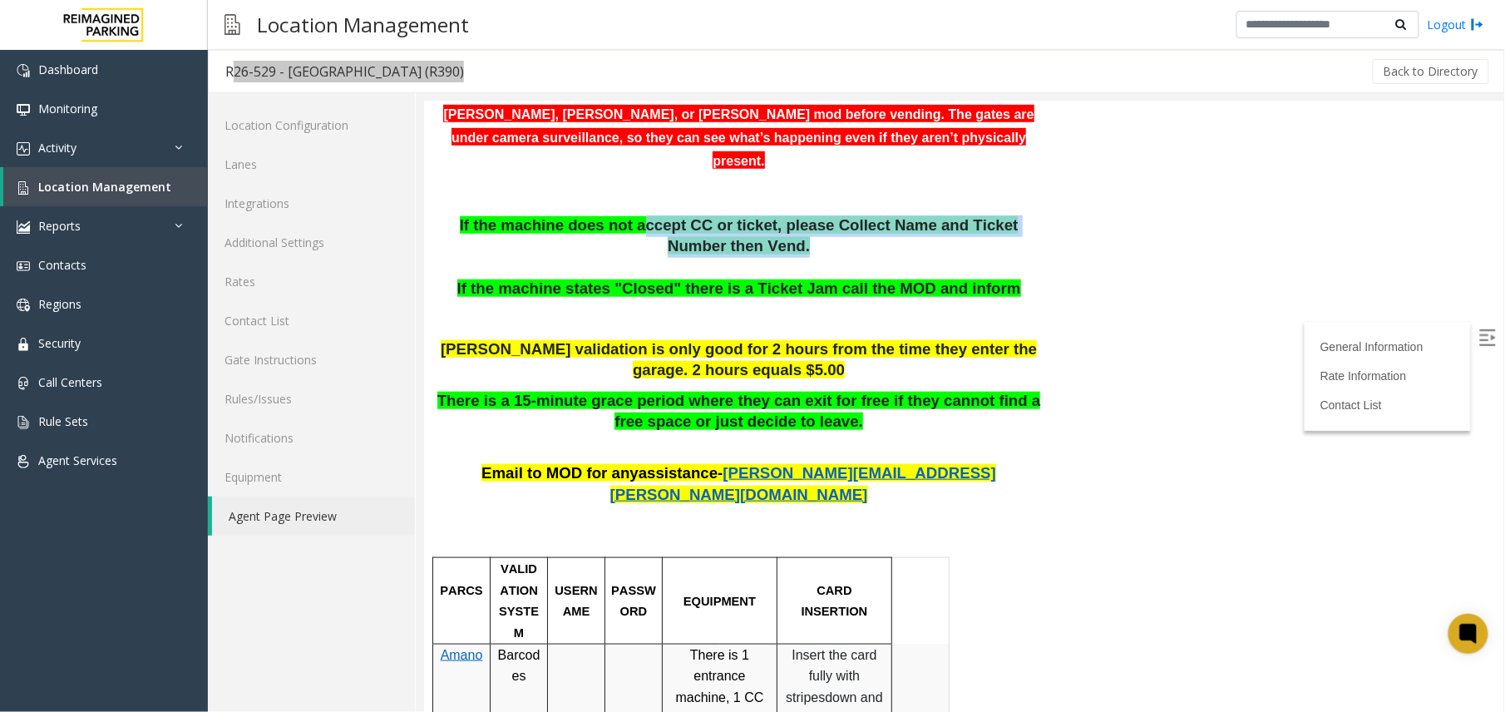
drag, startPoint x: 608, startPoint y: 145, endPoint x: 1027, endPoint y: 167, distance: 419.7
click at [1027, 215] on p "If the machine does not accept CC or ticket, please Collect Name and Ticket Num…" at bounding box center [738, 257] width 604 height 85
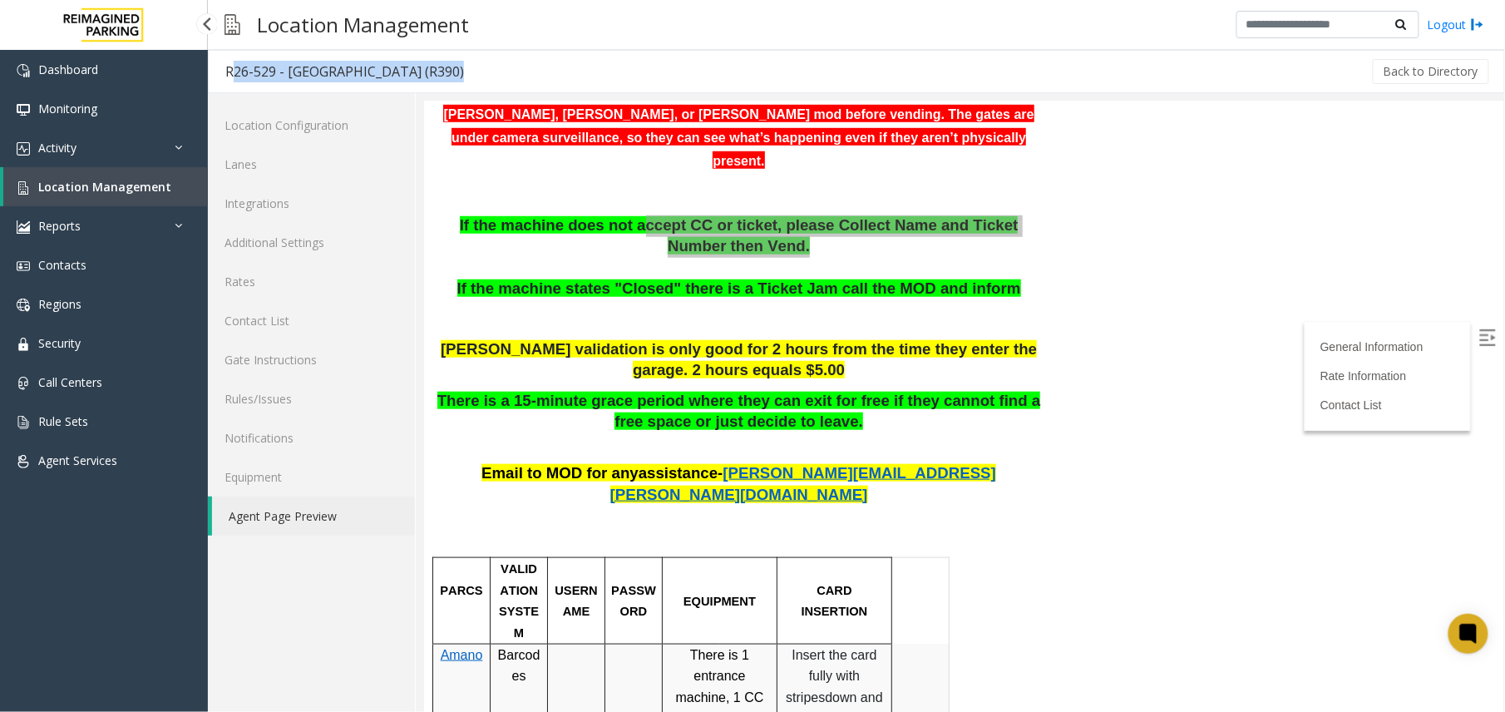
click at [70, 176] on link "Location Management" at bounding box center [105, 186] width 205 height 39
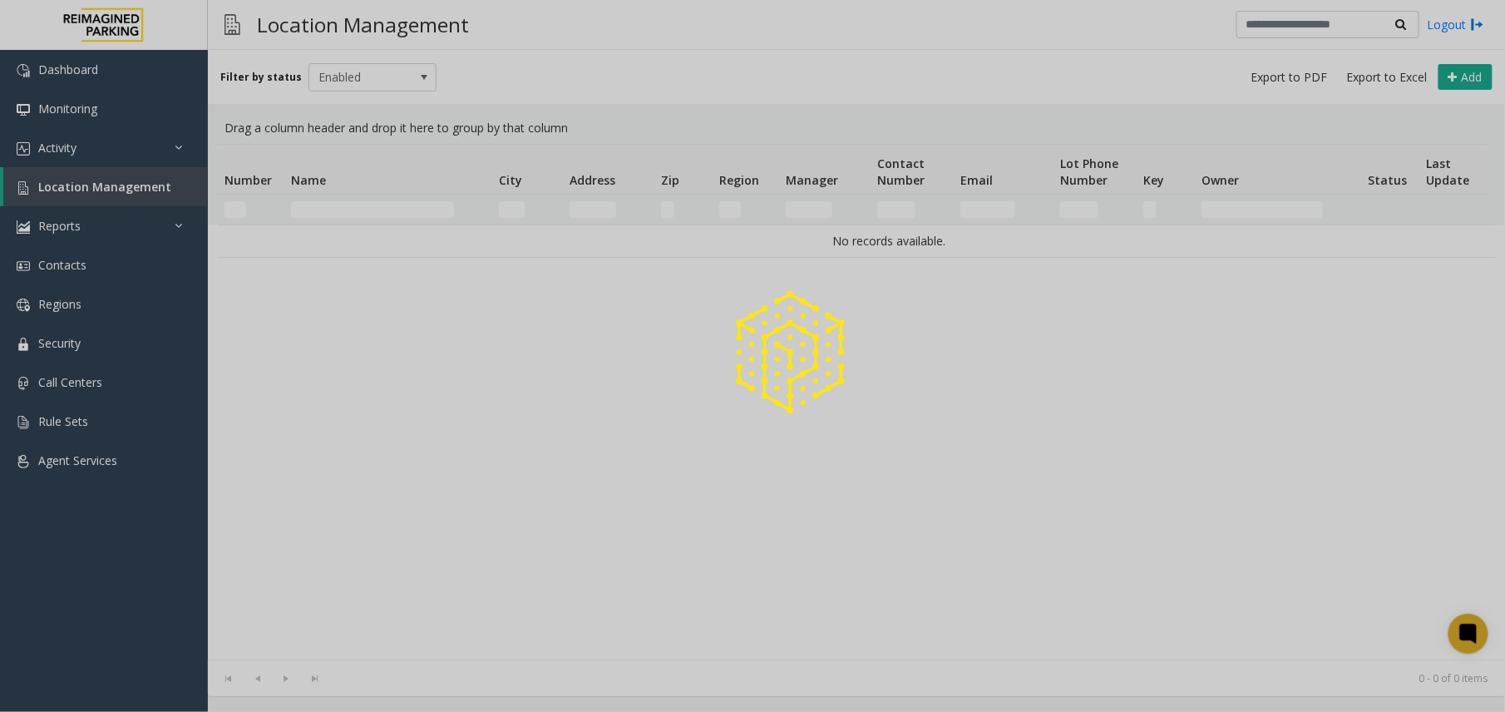
click at [359, 214] on div at bounding box center [752, 356] width 1505 height 712
click at [366, 210] on div at bounding box center [752, 356] width 1505 height 712
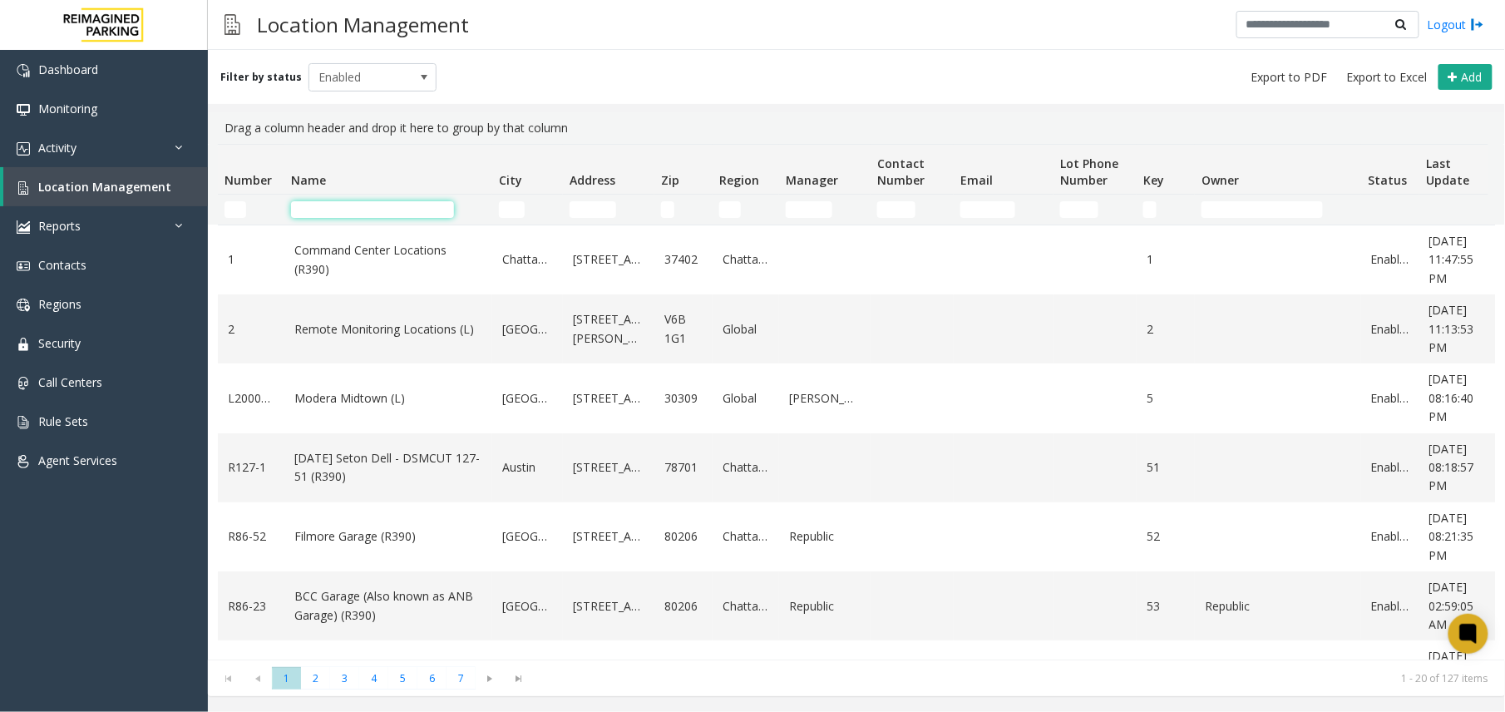
click at [366, 210] on input "Name Filter" at bounding box center [372, 209] width 163 height 17
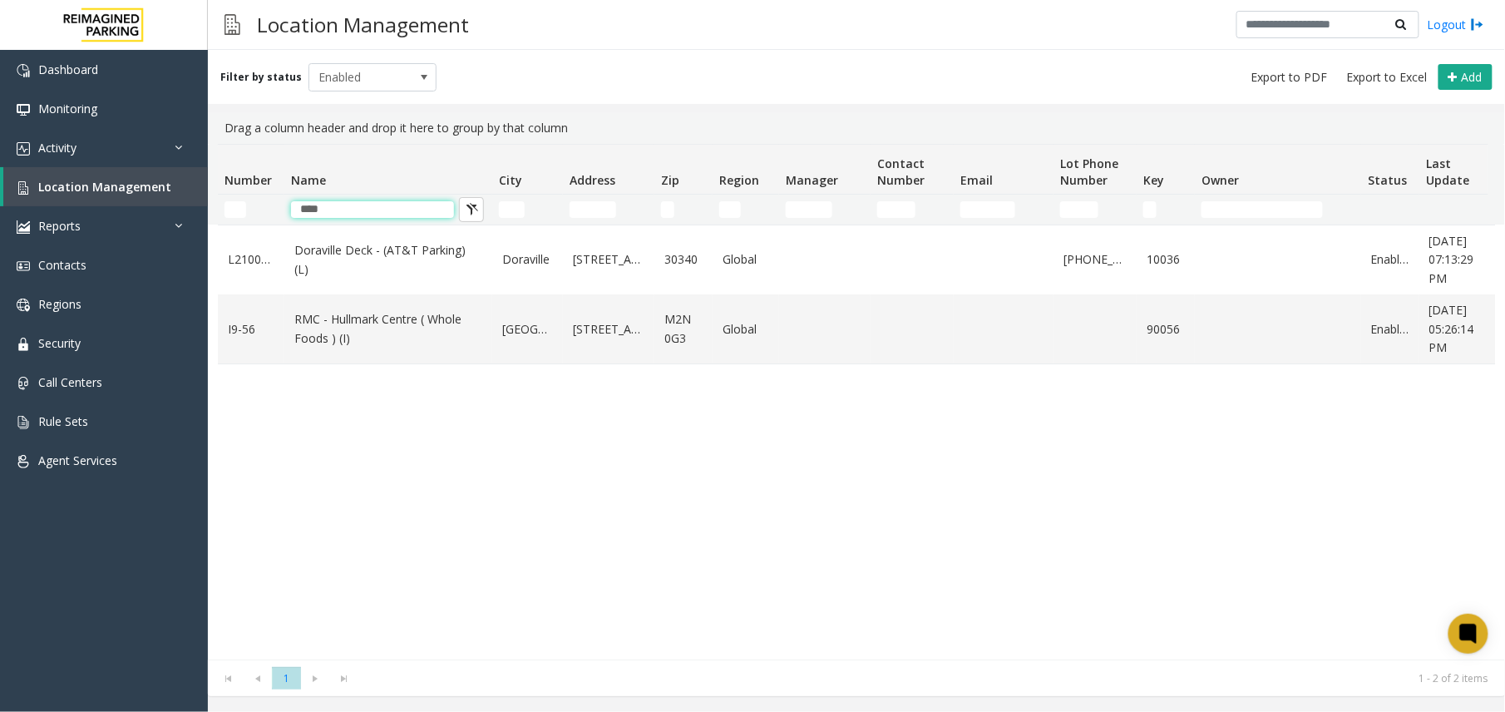
type input "*****"
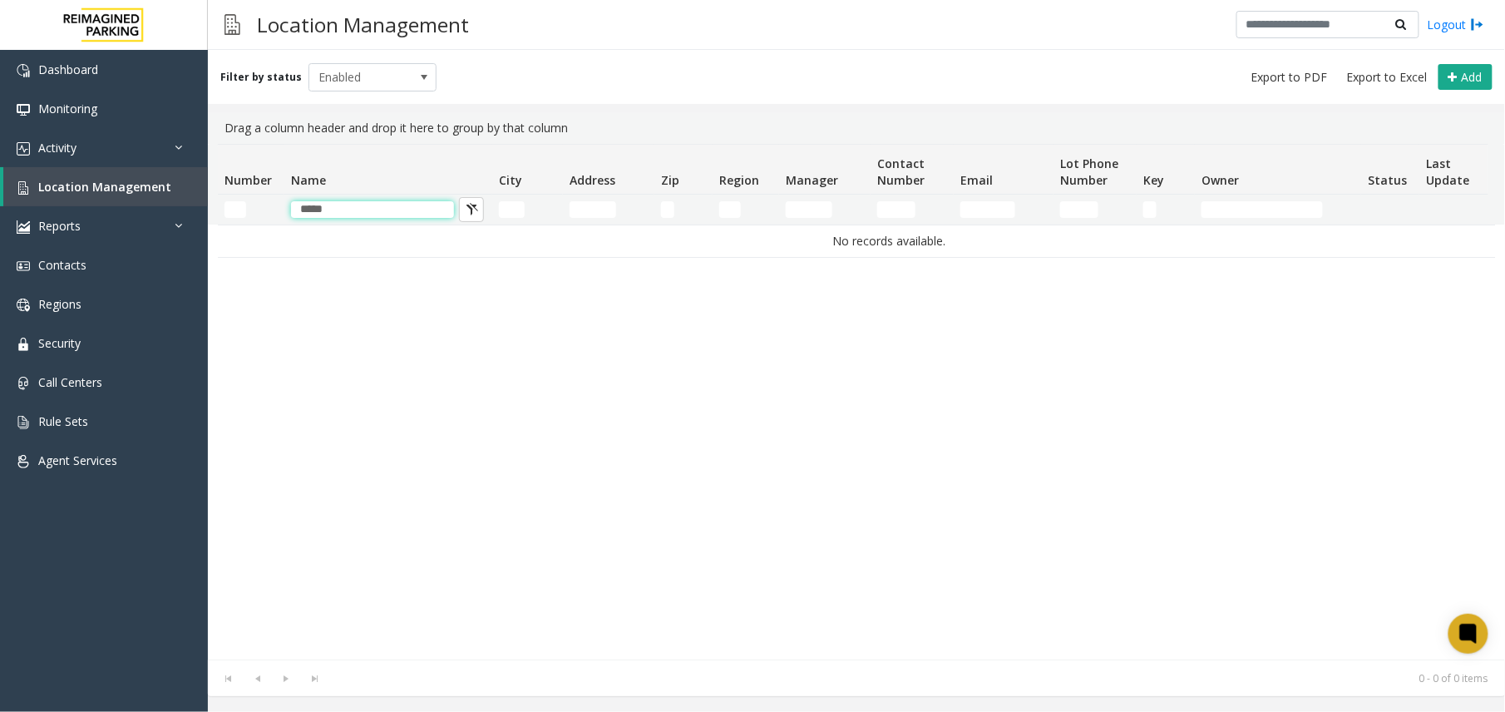
drag, startPoint x: 387, startPoint y: 204, endPoint x: 229, endPoint y: 204, distance: 158.0
click at [229, 204] on tr "*****" at bounding box center [889, 210] width 1343 height 30
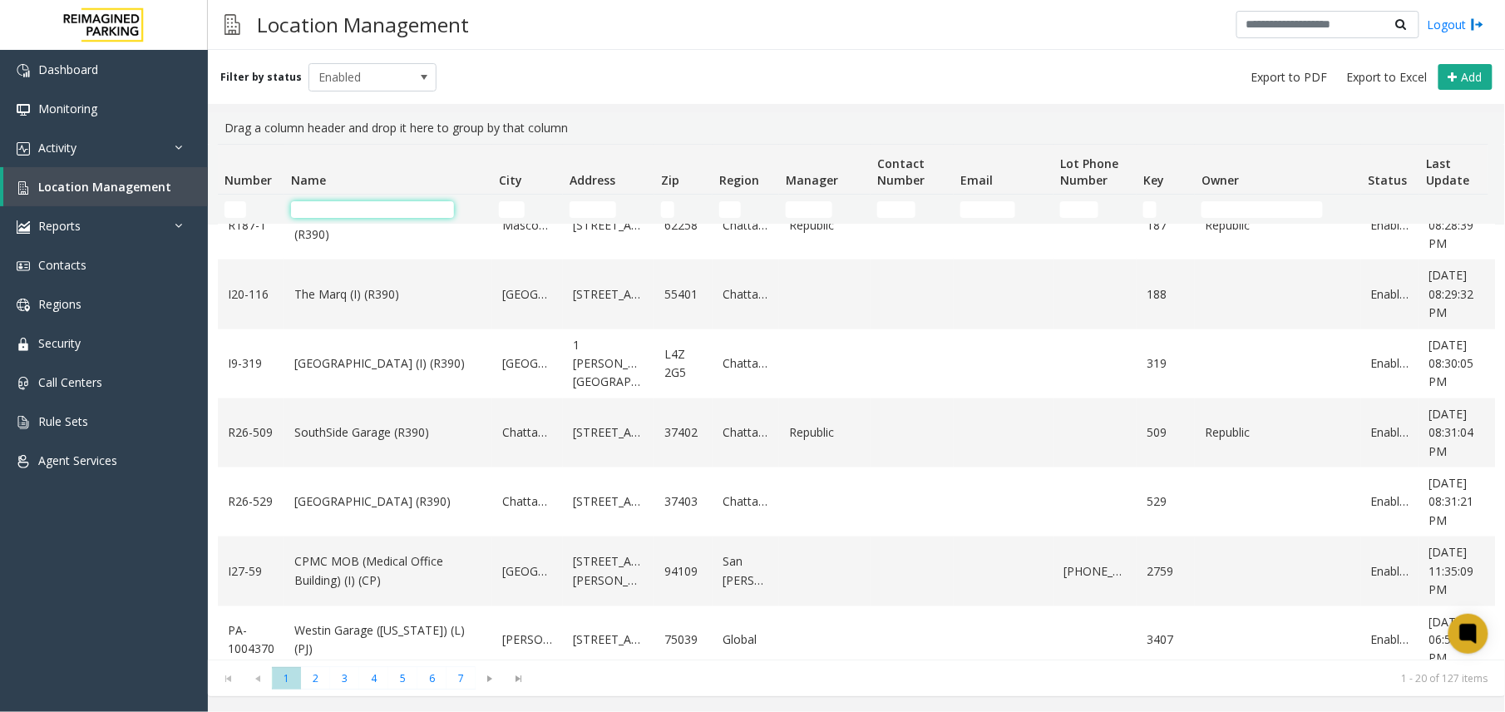
scroll to position [969, 0]
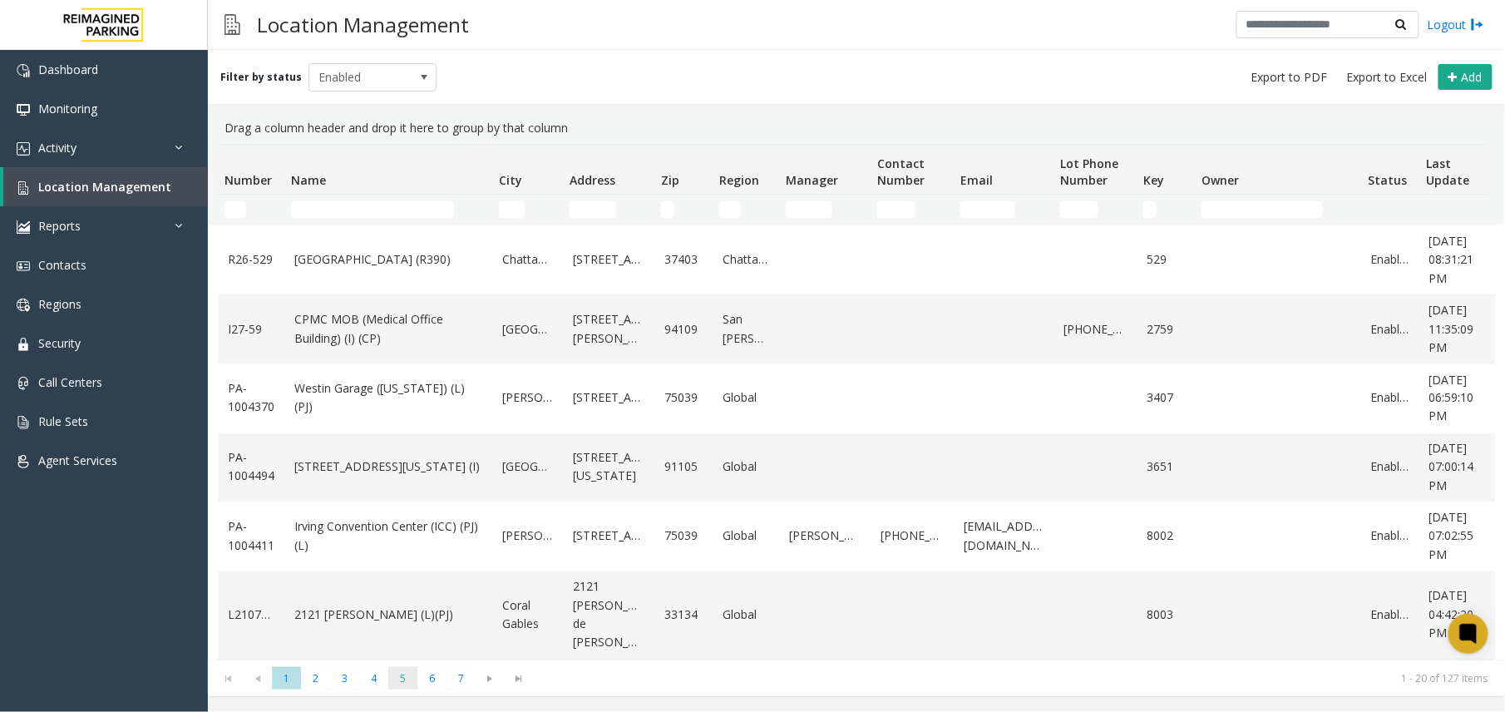
click at [389, 669] on span "5" at bounding box center [402, 678] width 29 height 22
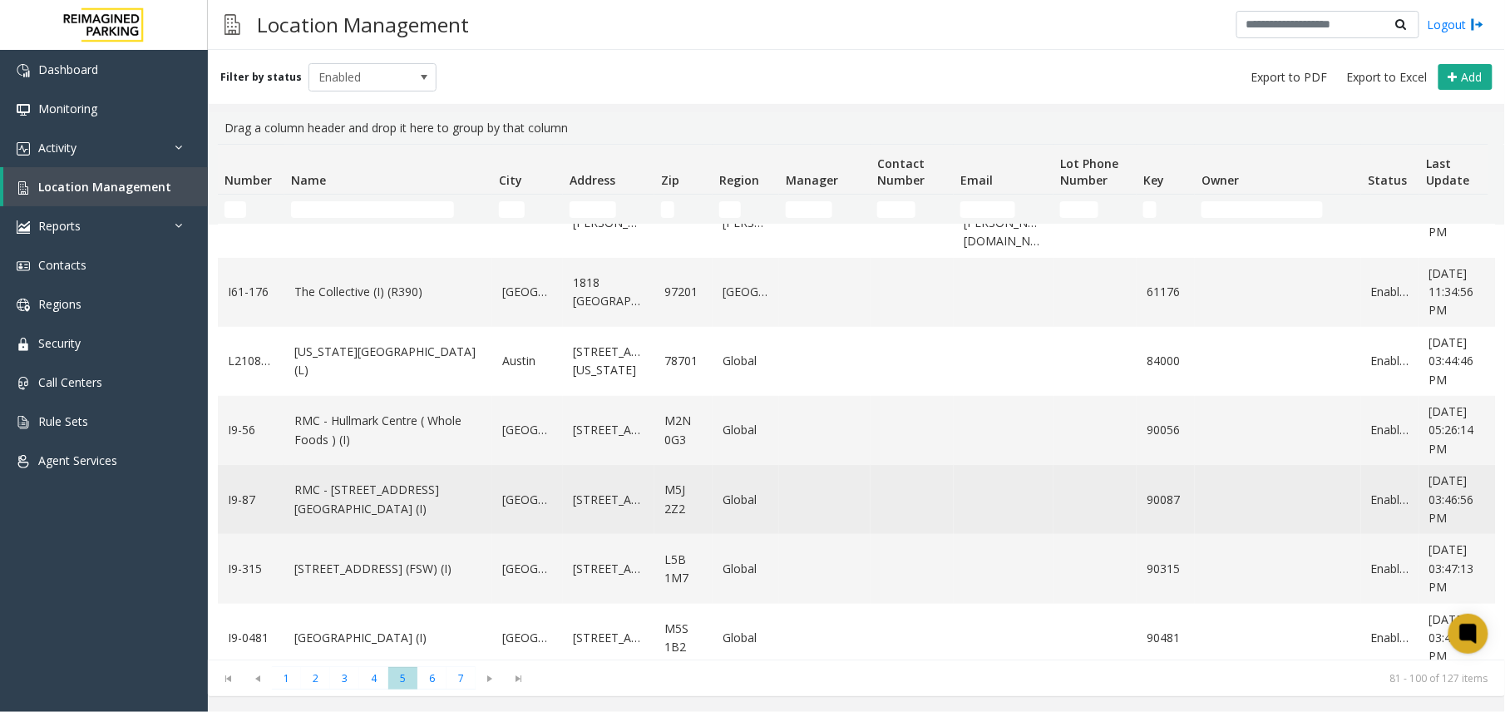
scroll to position [443, 0]
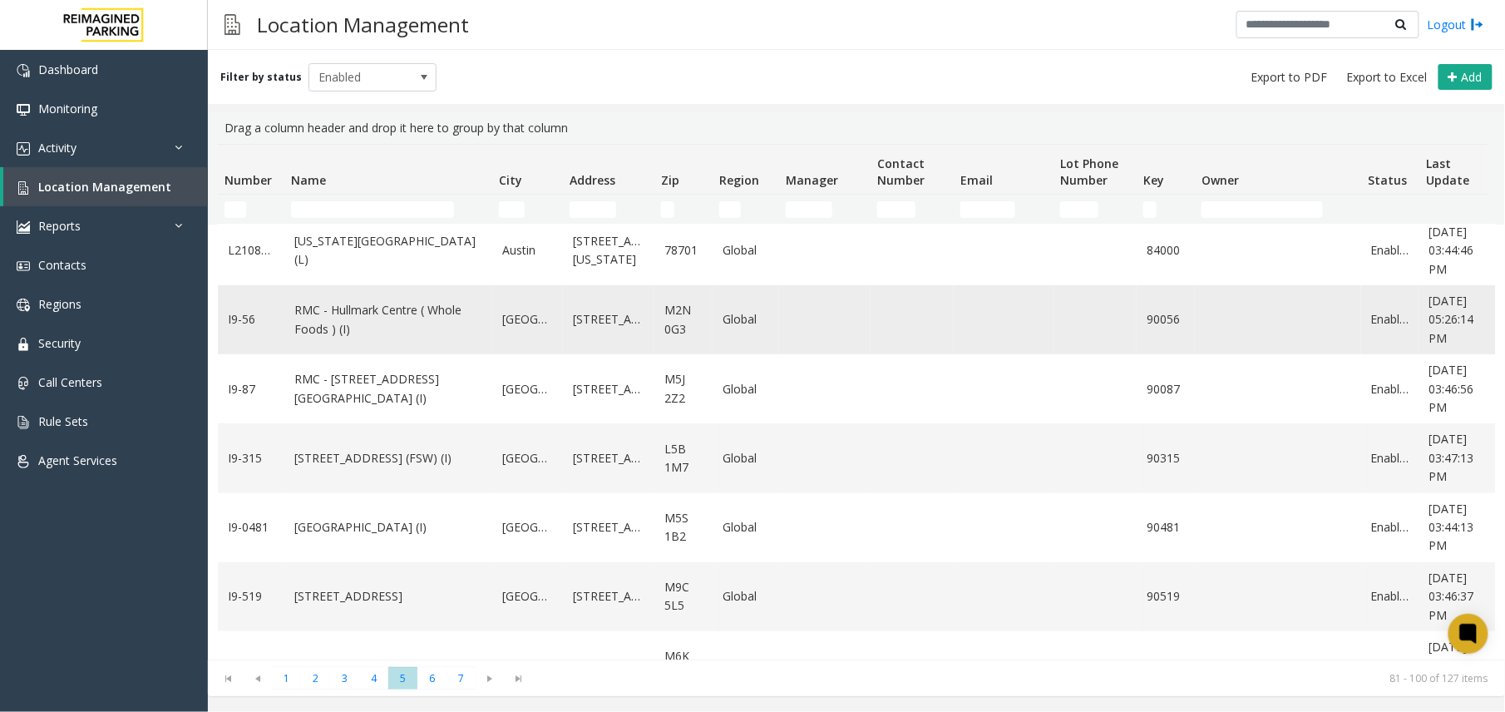
click at [439, 310] on link "RMC - Hullmark Centre ( Whole Foods ) (I)" at bounding box center [388, 319] width 188 height 37
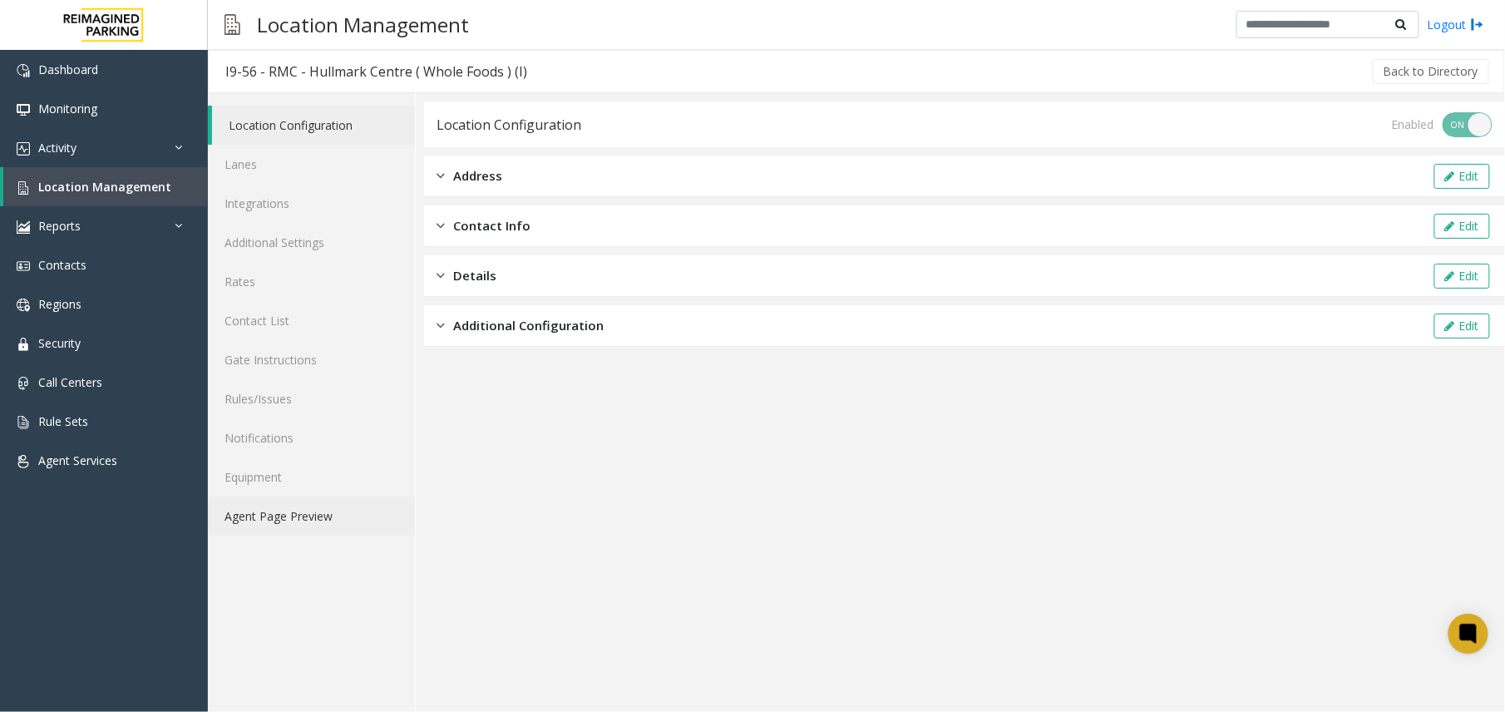
click at [343, 509] on link "Agent Page Preview" at bounding box center [311, 515] width 207 height 39
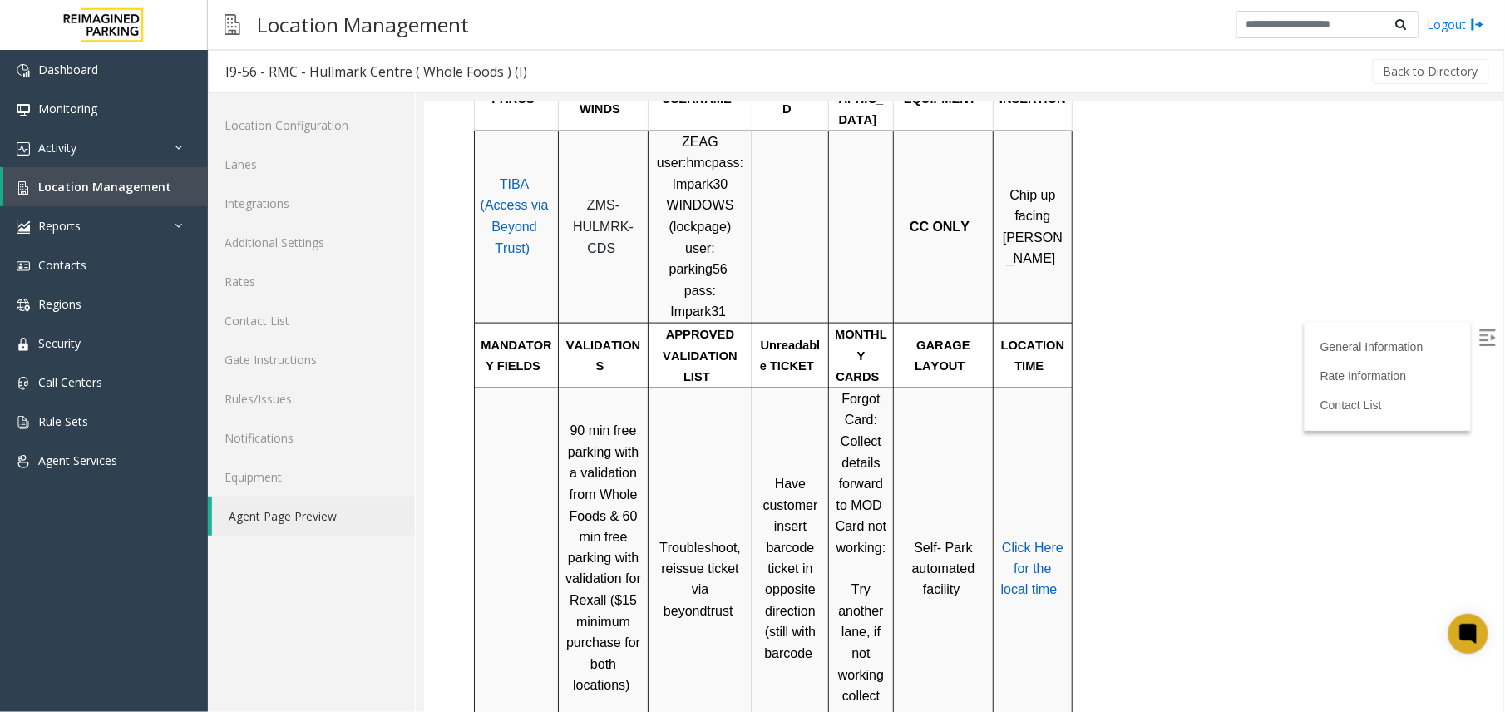
scroll to position [665, 0]
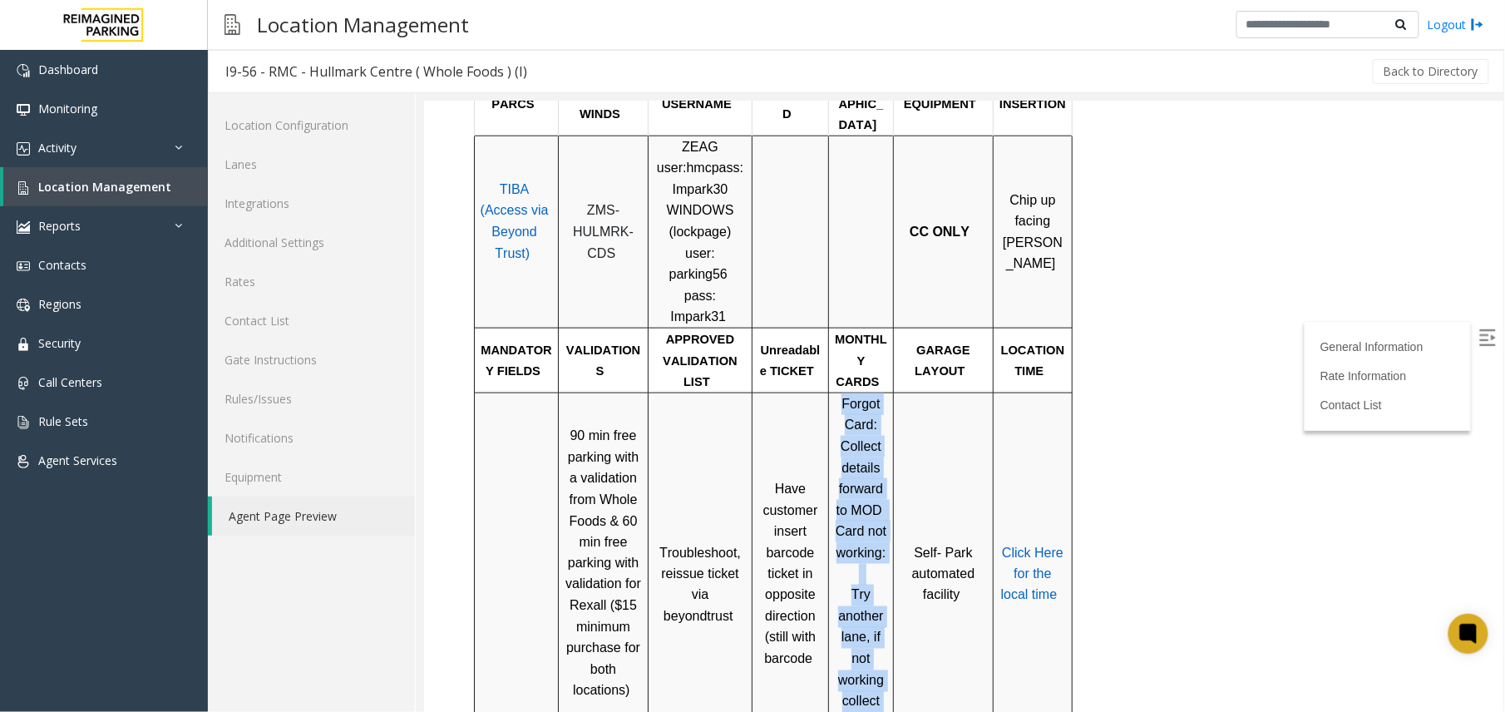
drag, startPoint x: 839, startPoint y: 343, endPoint x: 885, endPoint y: 654, distance: 313.5
click at [885, 654] on p "Forgot Card: Collect details forward to MOD Card not working: Try another lane,…" at bounding box center [860, 583] width 52 height 383
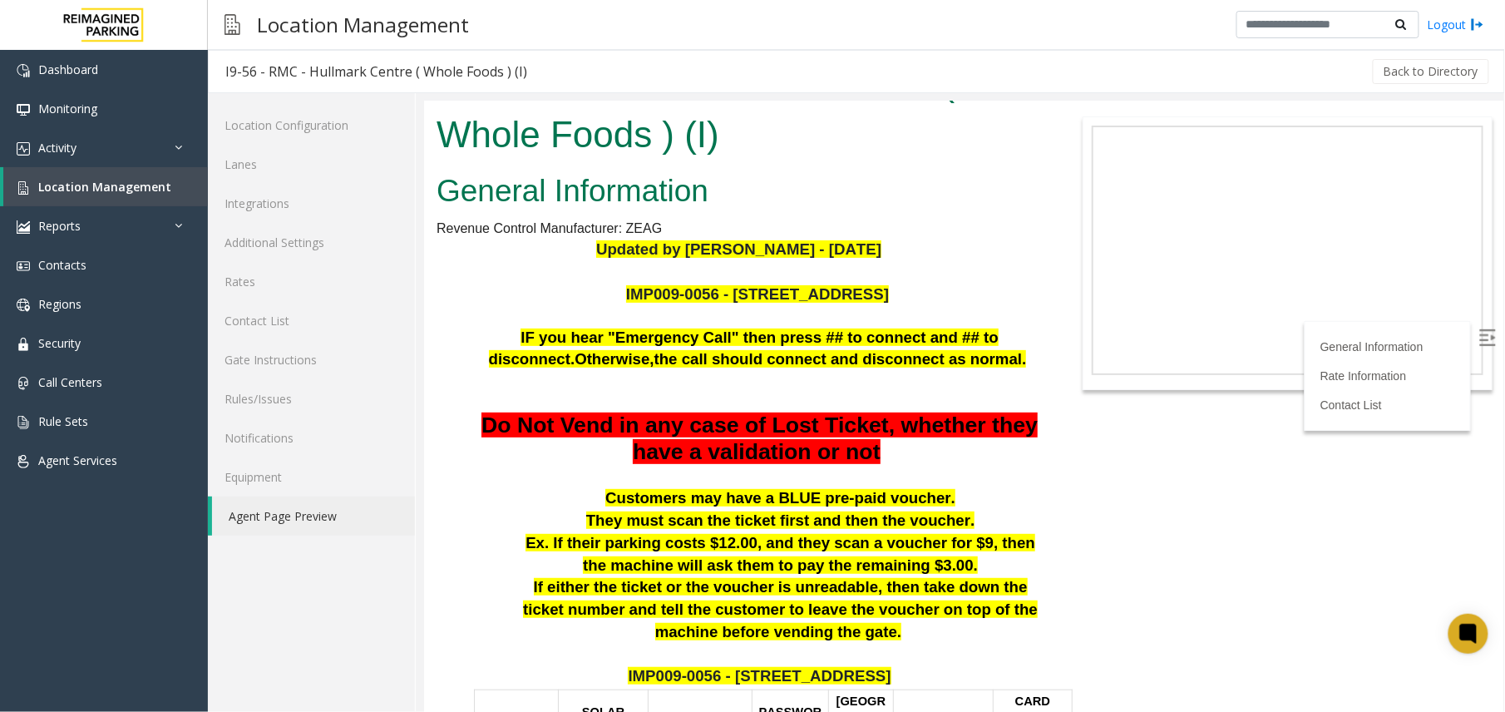
scroll to position [0, 0]
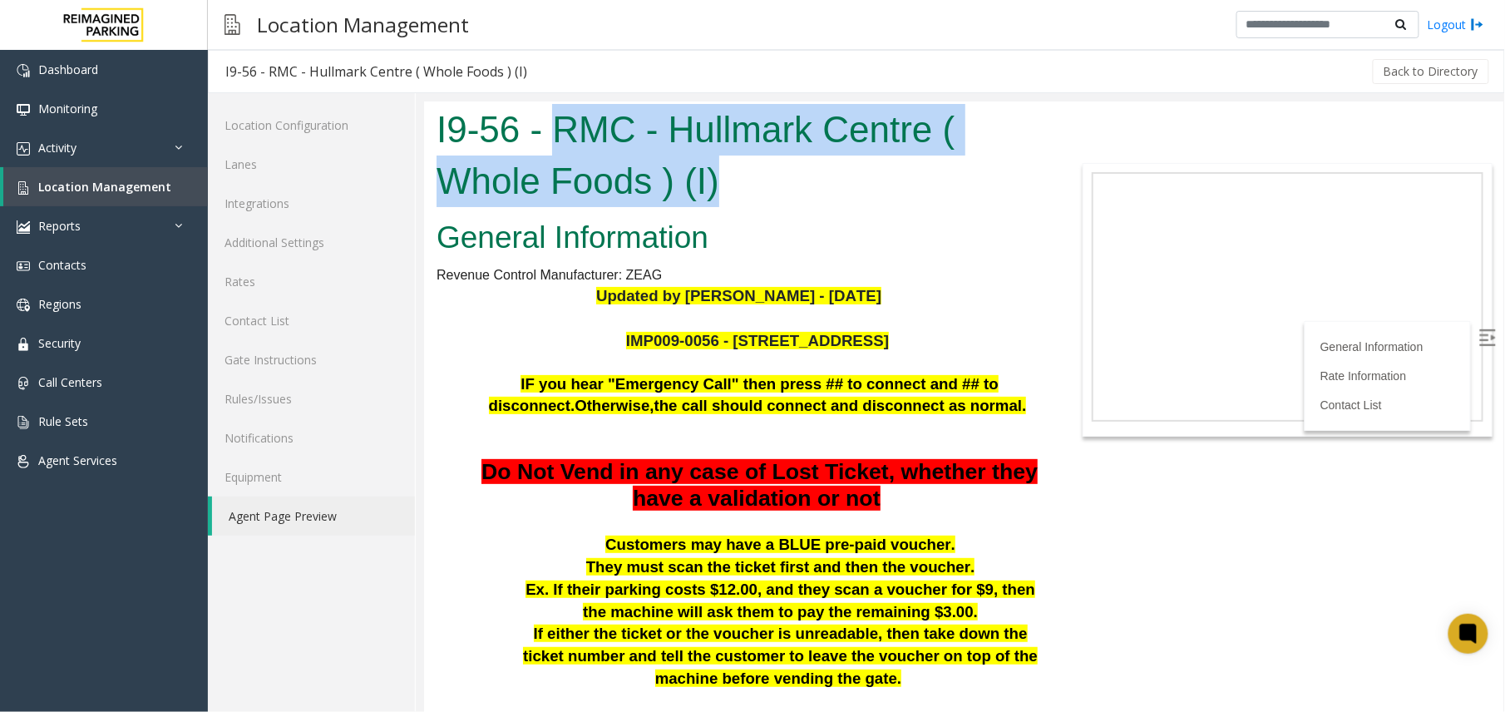
drag, startPoint x: 776, startPoint y: 197, endPoint x: 552, endPoint y: 122, distance: 235.9
click at [552, 122] on h1 "I9-56 - RMC - Hullmark Centre ( Whole Foods ) (I)" at bounding box center [738, 154] width 604 height 102
copy h1 "RMC - Hullmark Centre ( Whole Foods ) (I)"
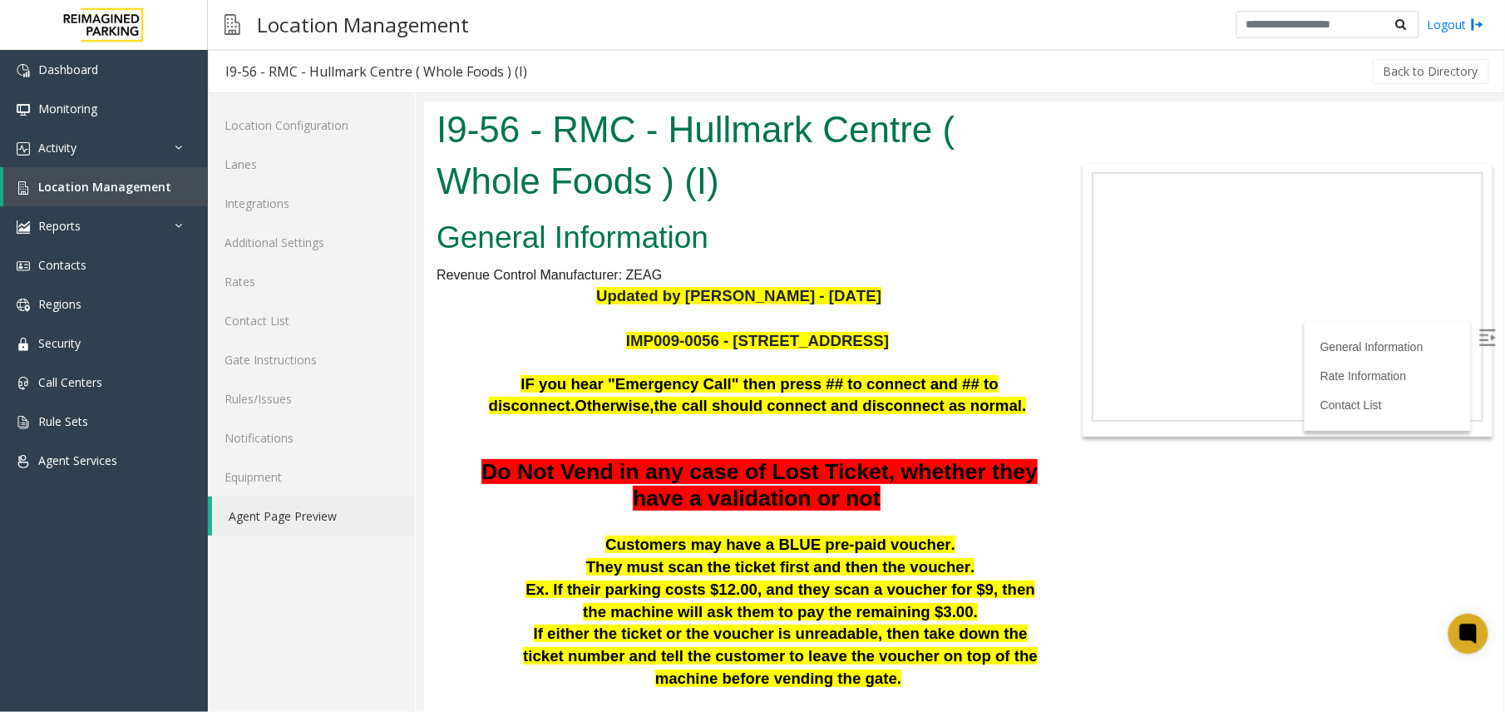
click at [838, 401] on span "the call should connect and disconnect as normal." at bounding box center [840, 404] width 373 height 17
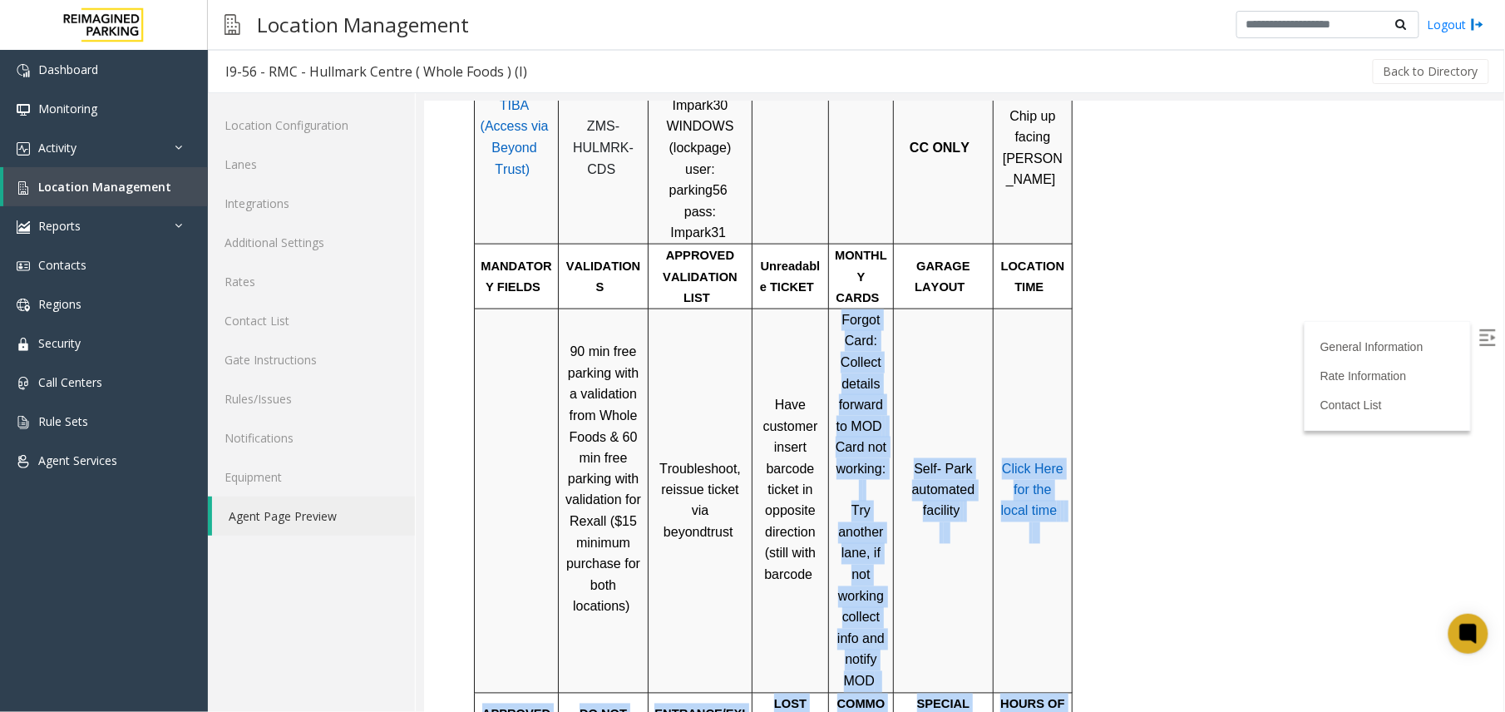
scroll to position [829, 0]
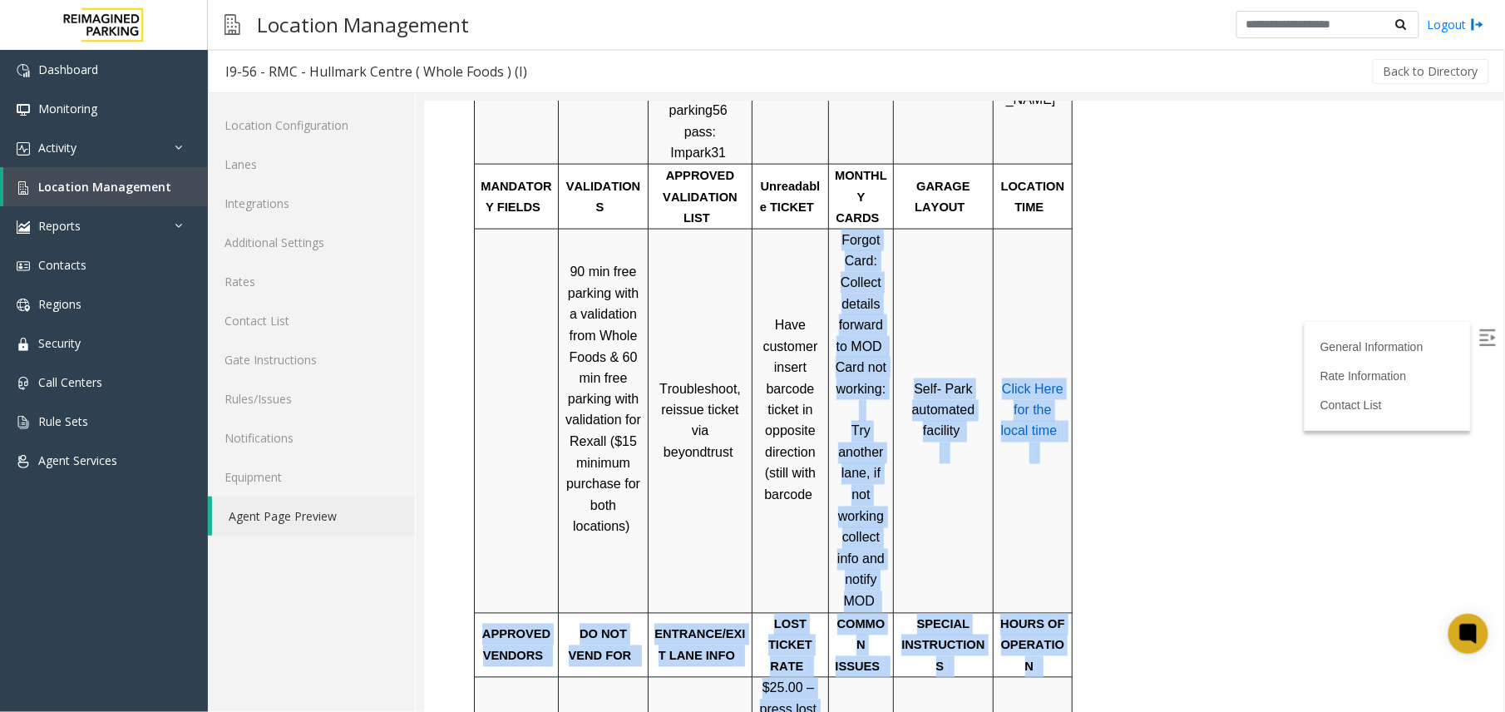
drag, startPoint x: 842, startPoint y: 454, endPoint x: 861, endPoint y: 567, distance: 114.7
click at [861, 567] on tbody "PARCS SOLAR WINDS USERNAME PASSWORD PARIS EQUIPMENT CARD INSERTION TIBA (Access…" at bounding box center [773, 440] width 598 height 1069
drag, startPoint x: 861, startPoint y: 567, endPoint x: 855, endPoint y: 496, distance: 71.0
click at [855, 496] on span "Try another lane, if not working collect info and notify MOD" at bounding box center [859, 515] width 47 height 185
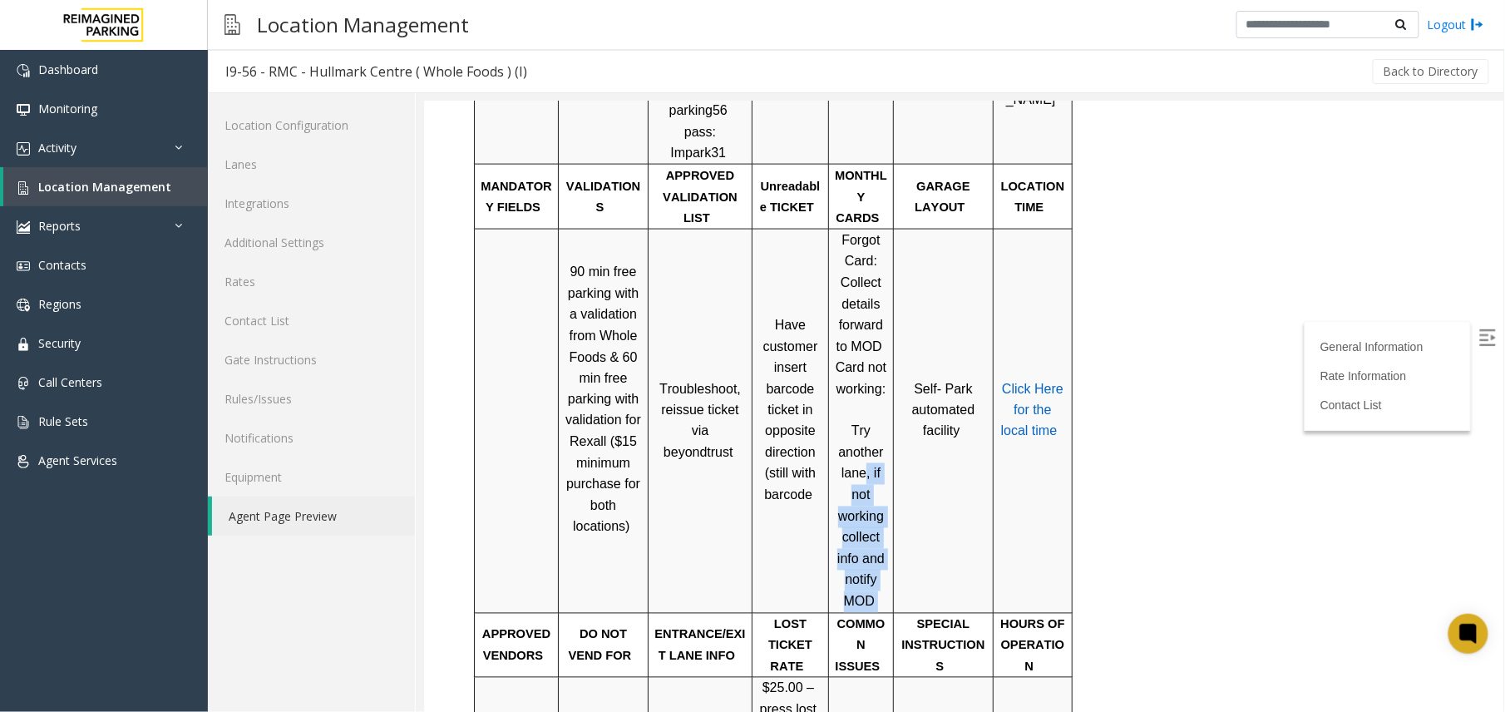
drag, startPoint x: 865, startPoint y: 381, endPoint x: 882, endPoint y: 507, distance: 127.6
click at [882, 507] on p "Forgot Card: Collect details forward to MOD Card not working: Try another lane,…" at bounding box center [860, 420] width 52 height 383
drag, startPoint x: 882, startPoint y: 507, endPoint x: 842, endPoint y: 514, distance: 40.5
click at [842, 514] on span "Try another lane, if not working collect info and notify MOD" at bounding box center [859, 515] width 47 height 185
click at [866, 335] on p "Forgot Card: Collect details forward to MOD Card not working: Try another lane,…" at bounding box center [860, 420] width 52 height 383
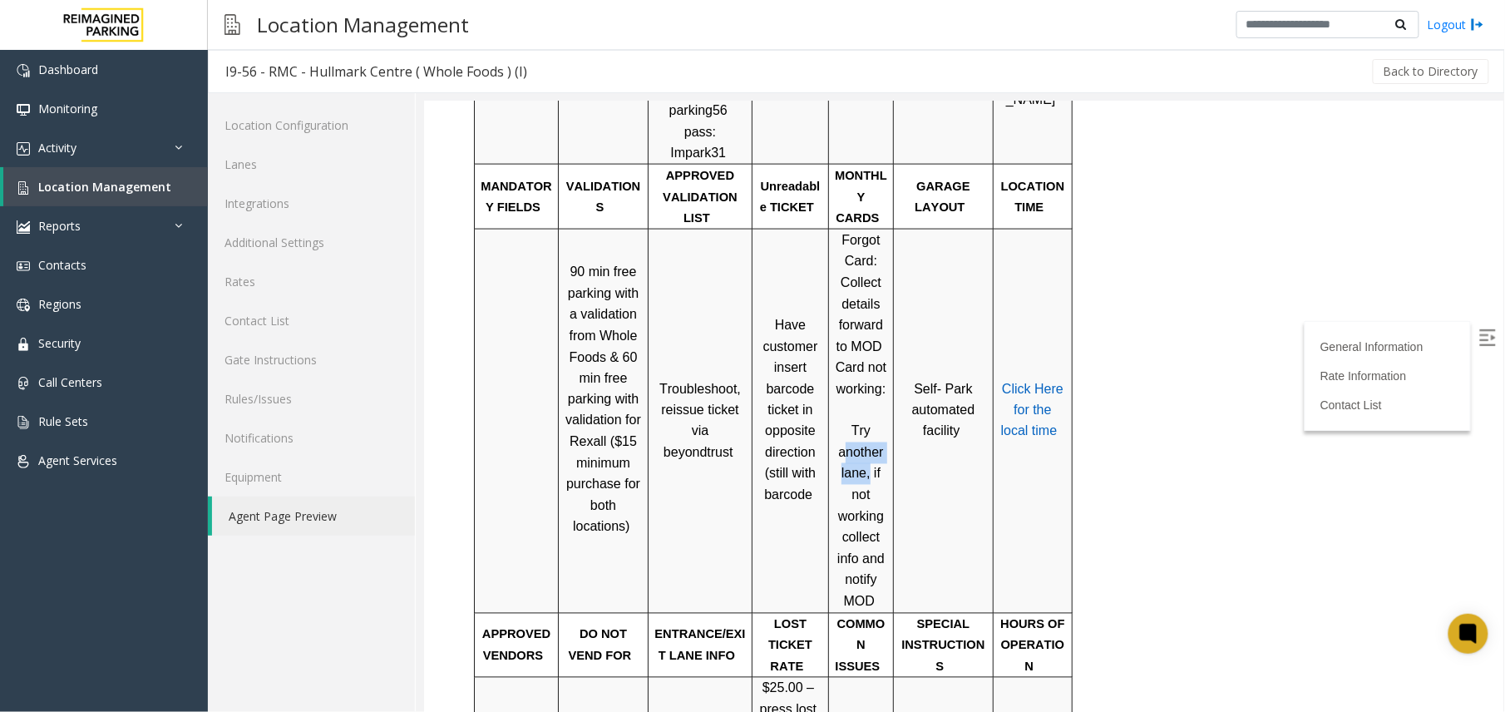
drag, startPoint x: 866, startPoint y: 335, endPoint x: 869, endPoint y: 380, distance: 45.0
click at [869, 423] on span "Try another lane, if not working collect info and notify MOD" at bounding box center [859, 515] width 47 height 185
drag, startPoint x: 869, startPoint y: 380, endPoint x: 851, endPoint y: 392, distance: 21.7
click at [851, 392] on p "Forgot Card: Collect details forward to MOD Card not working: Try another lane,…" at bounding box center [860, 420] width 52 height 383
drag, startPoint x: 841, startPoint y: 341, endPoint x: 868, endPoint y: 381, distance: 48.0
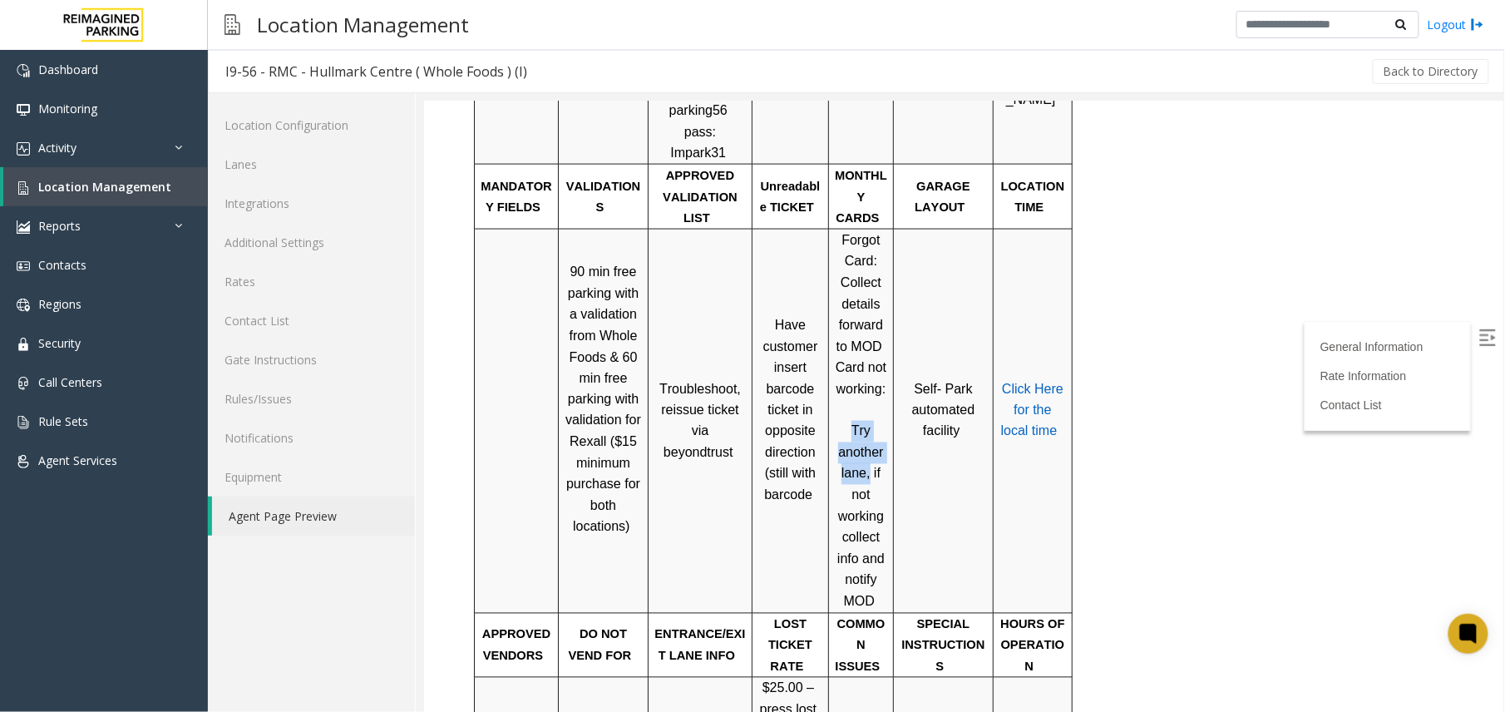
click at [868, 381] on p "Forgot Card: Collect details forward to MOD Card not working: Try another lane,…" at bounding box center [860, 420] width 52 height 383
